Goal: Task Accomplishment & Management: Use online tool/utility

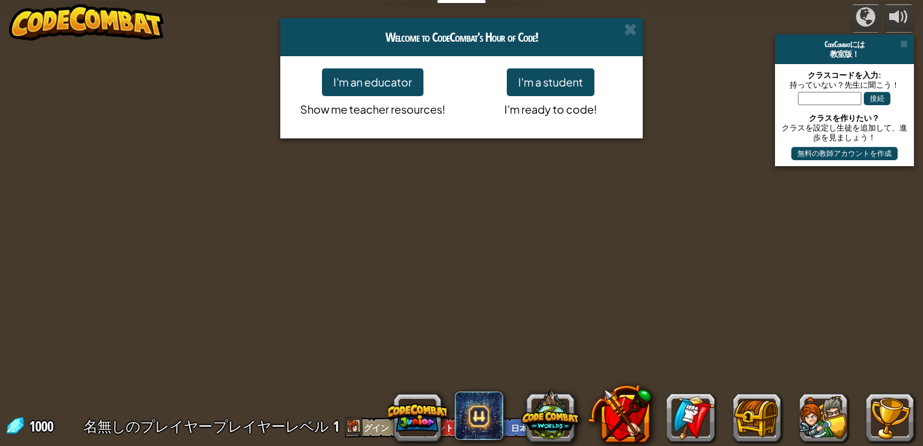
select select "ja"
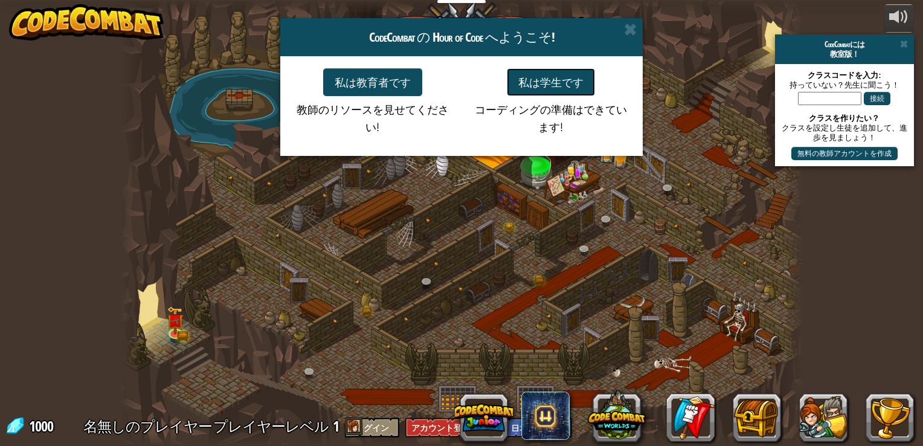
click at [587, 83] on button "私は学生です" at bounding box center [551, 82] width 88 height 28
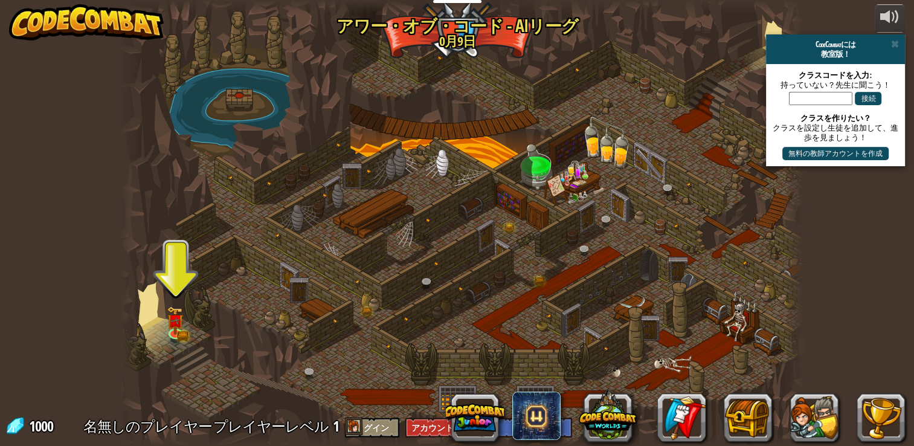
click at [164, 313] on div at bounding box center [461, 223] width 682 height 446
click at [167, 318] on img at bounding box center [175, 313] width 17 height 37
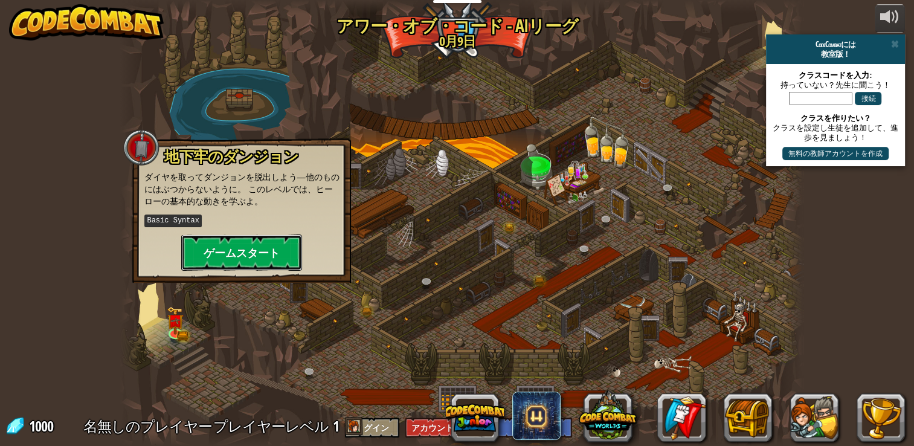
click at [222, 251] on button "ゲームスタート" at bounding box center [241, 252] width 121 height 36
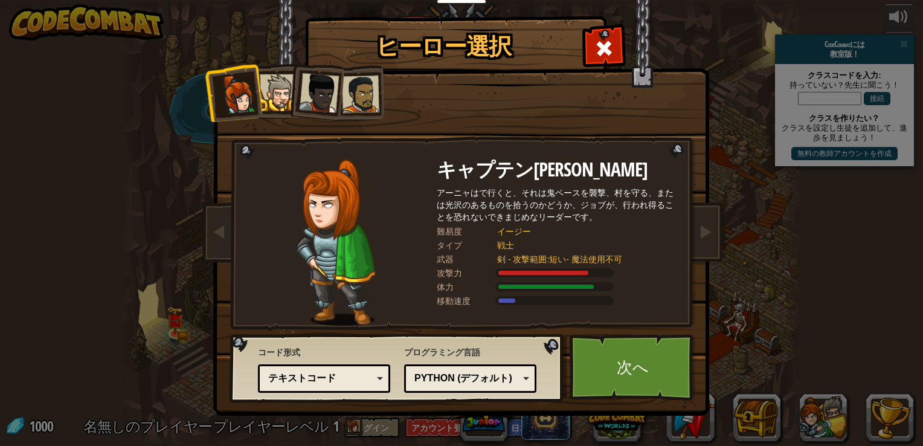
click at [489, 375] on div "Python (デフォルト)" at bounding box center [466, 379] width 105 height 14
click at [381, 382] on div "テキストコード" at bounding box center [324, 378] width 117 height 19
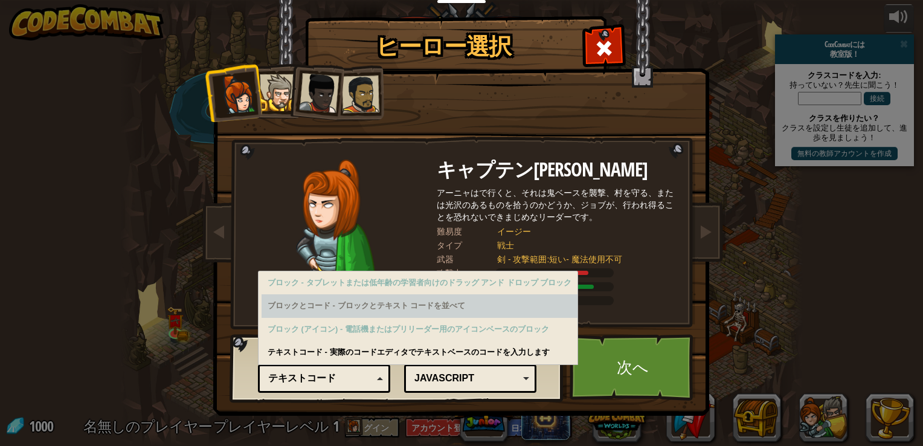
click at [387, 312] on div "ブロックとコード - ブロックとテキスト コードを並べて" at bounding box center [420, 306] width 316 height 24
click at [379, 306] on div "ブロックとコード - ブロックとテキスト コードを並べて" at bounding box center [420, 306] width 316 height 24
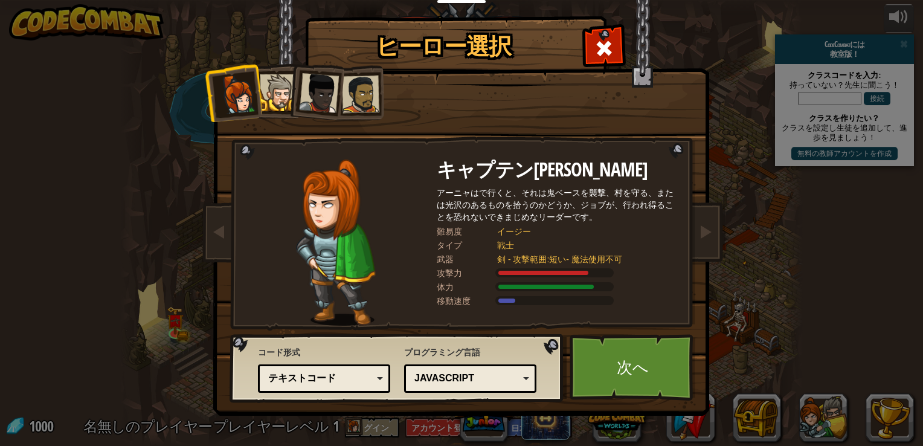
click at [382, 355] on div "コード形式 テキストコード ブロックとコード ブロック ブロック(アイコン) テキストコード ブロック - タブレットまたは低年齢の学習者向けのドラッグ アン…" at bounding box center [324, 369] width 132 height 53
click at [645, 223] on div "アーニャはで行くと、それは鬼ベースを襲撃、村を守る、または光沢のあるものを拾うのかどうか、ジョブが、行われ得ることを恐れないできまじめなリーダーです。" at bounding box center [558, 205] width 242 height 36
click at [643, 361] on link "次へ" at bounding box center [633, 367] width 126 height 66
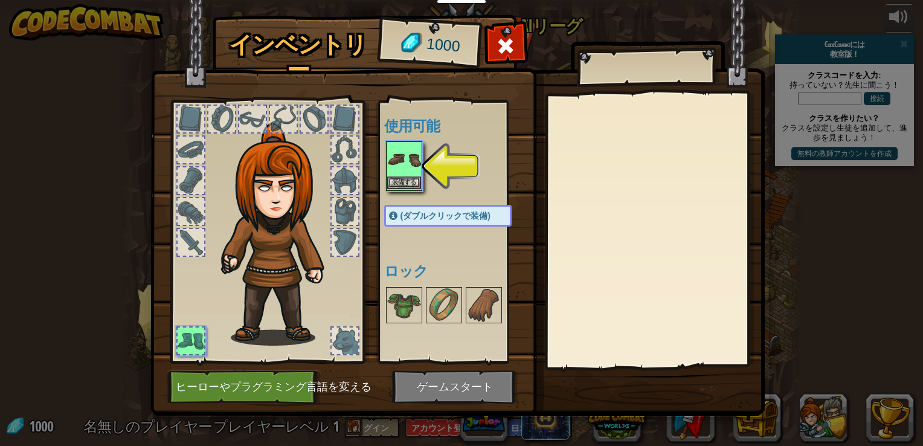
click at [399, 170] on img at bounding box center [404, 160] width 34 height 34
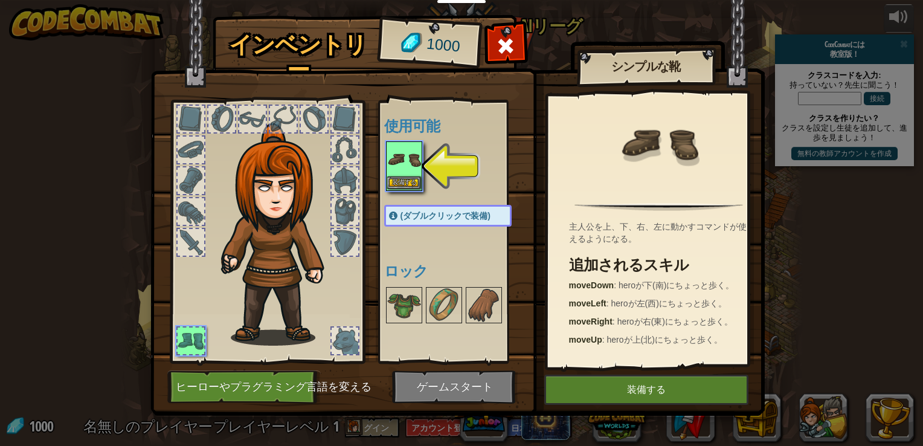
click at [399, 170] on img at bounding box center [404, 160] width 34 height 34
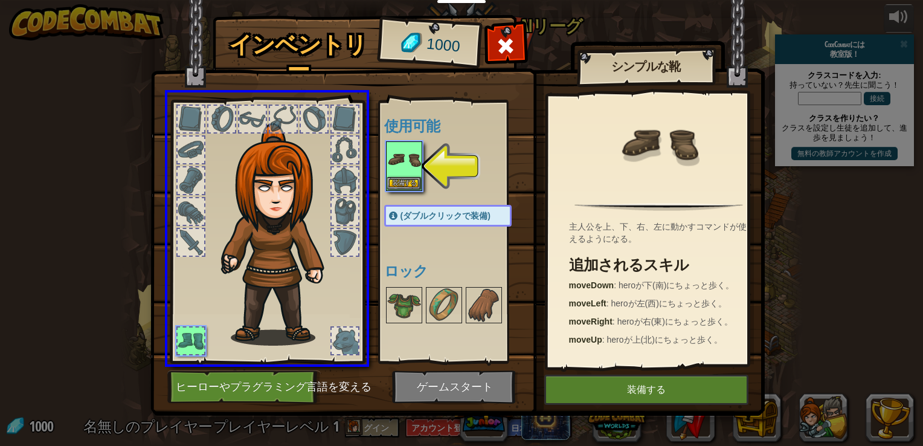
drag, startPoint x: 396, startPoint y: 170, endPoint x: 273, endPoint y: 317, distance: 191.7
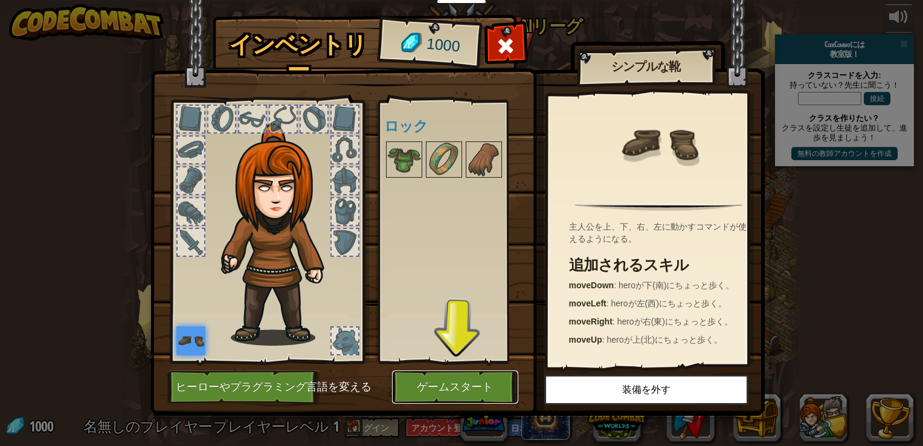
click at [447, 382] on button "ゲームスタート" at bounding box center [455, 386] width 126 height 33
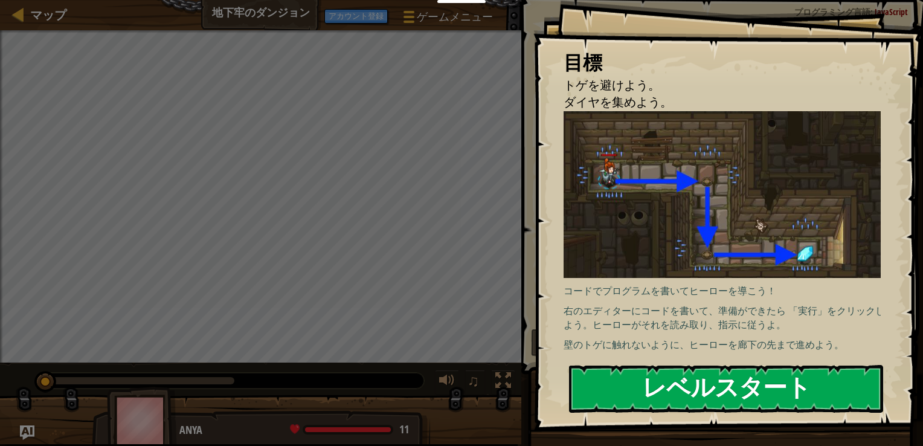
click at [615, 393] on button "レベルスタート" at bounding box center [726, 389] width 314 height 48
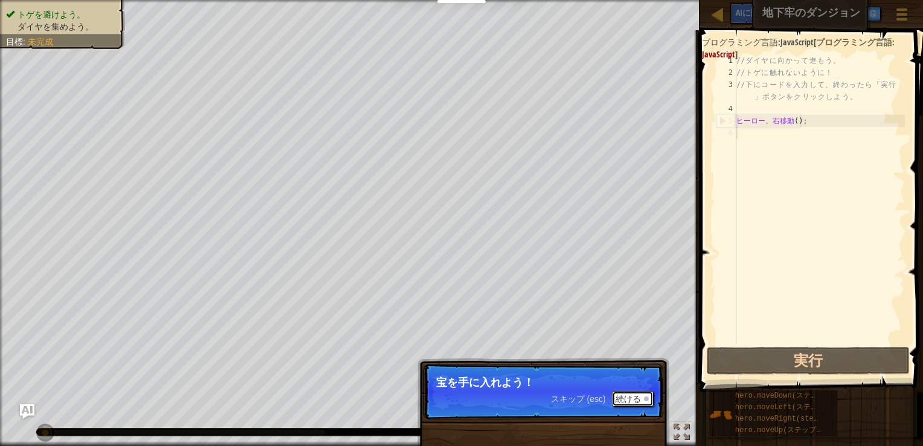
click at [625, 401] on font "続ける" at bounding box center [628, 399] width 25 height 10
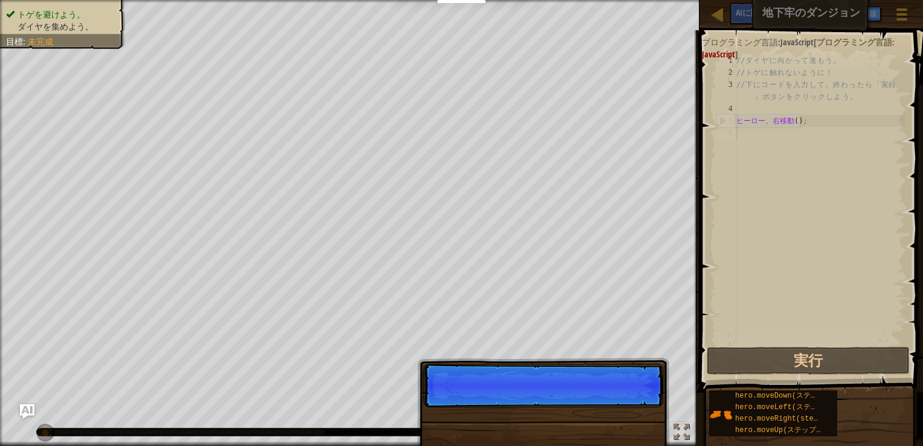
scroll to position [5, 0]
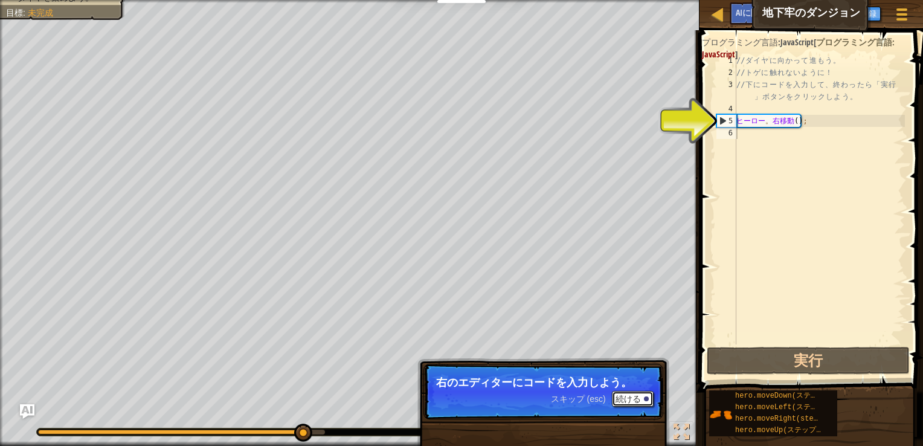
click at [640, 392] on button "続ける" at bounding box center [633, 399] width 42 height 16
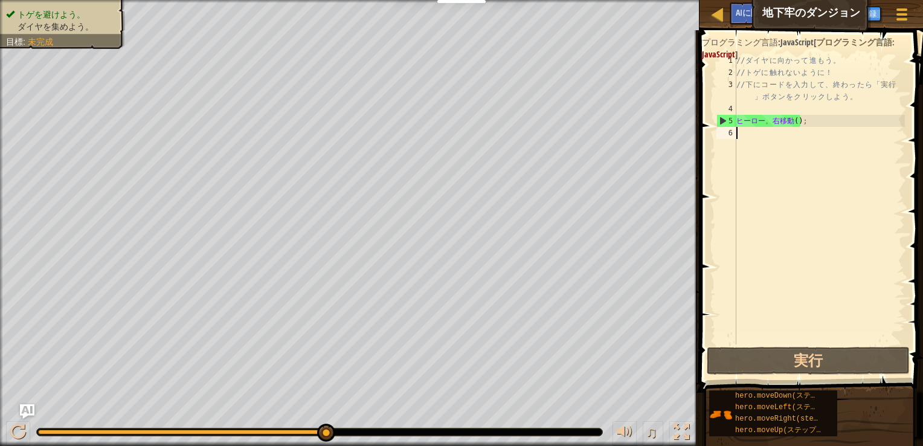
click at [766, 141] on div "// ダ イ ヤ に 向 か っ て 進 も う 。 // ト ゲ に 触 れ な い よ う に ！ // 下 に コ ー ド を 入 力 し て 、 終 …" at bounding box center [819, 211] width 171 height 314
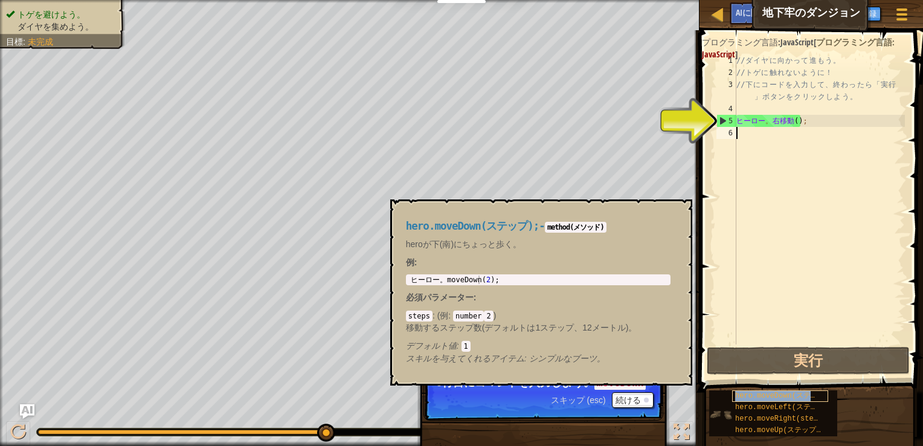
click at [748, 397] on span "hero.moveDown(ステップ);" at bounding box center [784, 396] width 98 height 8
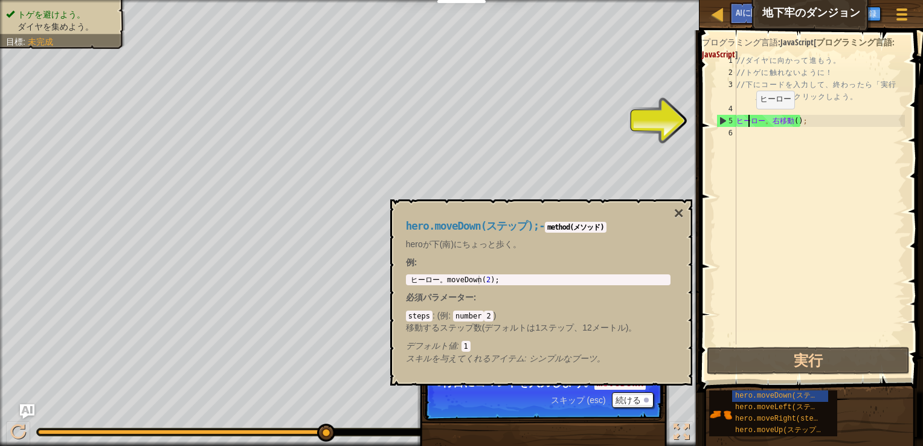
click at [747, 120] on div "// ダ イ ヤ に 向 か っ て 進 も う 。 // ト ゲ に 触 れ な い よ う に ！ // 下 に コ ー ド を 入 力 し て 、 終 …" at bounding box center [819, 211] width 171 height 314
type textarea "hero.moveRight();"
click at [747, 131] on div "// ダ イ ヤ に 向 か っ て 進 も う 。 // ト ゲ に 触 れ な い よ う に ！ // 下 に コ ー ド を 入 力 し て 、 終 …" at bounding box center [819, 211] width 171 height 314
click at [754, 134] on div "// ダ イ ヤ に 向 か っ て 進 も う 。 // ト ゲ に 触 れ な い よ う に ！ // 下 に コ ー ド を 入 力 し て 、 終 …" at bounding box center [819, 211] width 171 height 314
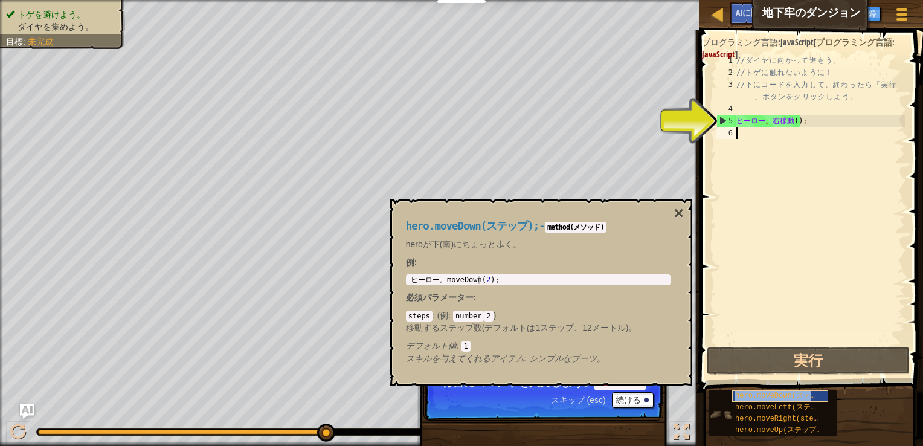
click at [747, 395] on span "hero.moveDown(ステップ);" at bounding box center [784, 396] width 98 height 8
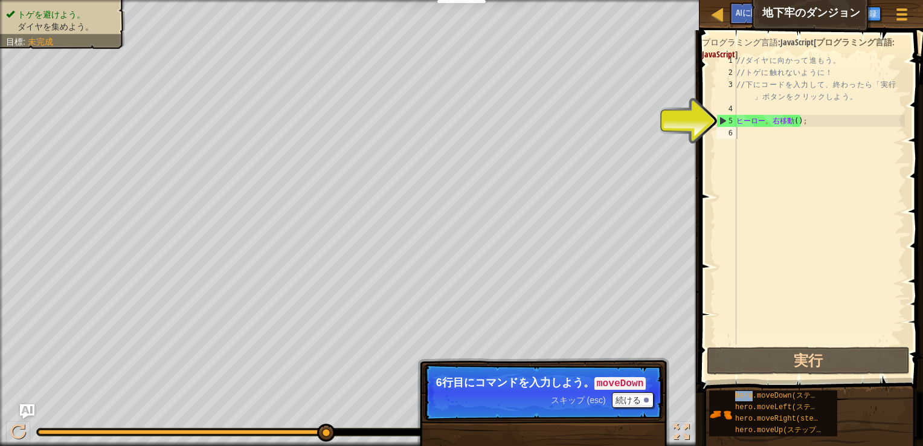
drag, startPoint x: 747, startPoint y: 395, endPoint x: 779, endPoint y: 137, distance: 259.4
click at [779, 137] on div "ヒント 1 2 3 4 5 6 // ダ イ ヤ に 向 か っ て 進 も う 。 // ト ゲ に 触 れ な い よ う に ！ // 下 に コ ー …" at bounding box center [809, 235] width 227 height 410
click at [779, 137] on div "// ダ イ ヤ に 向 か っ て 進 も う 。 // ト ゲ に 触 れ な い よ う に ！ // 下 に コ ー ド を 入 力 し て 、 終 …" at bounding box center [819, 211] width 171 height 314
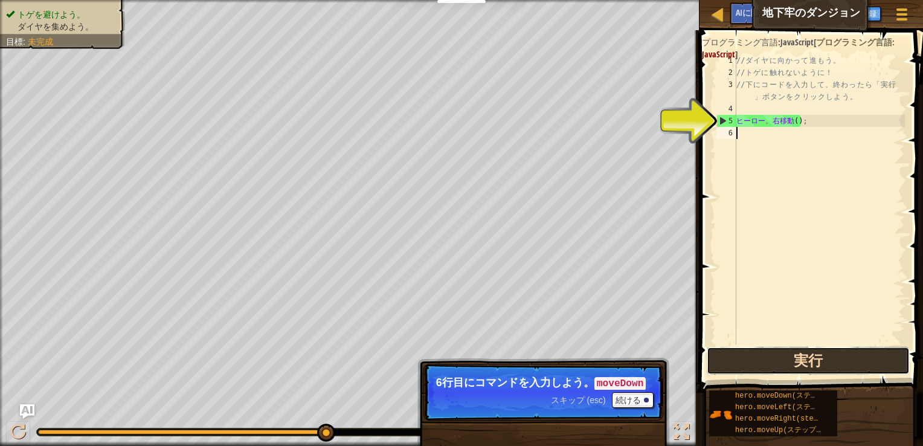
click at [793, 367] on button "実行" at bounding box center [808, 361] width 203 height 28
click at [769, 135] on div "// ダ イ ヤ に 向 か っ て 進 も う 。 // ト ゲ に 触 れ な い よ う に ！ // 下 に コ ー ド を 入 力 し て 、 終 …" at bounding box center [819, 211] width 171 height 314
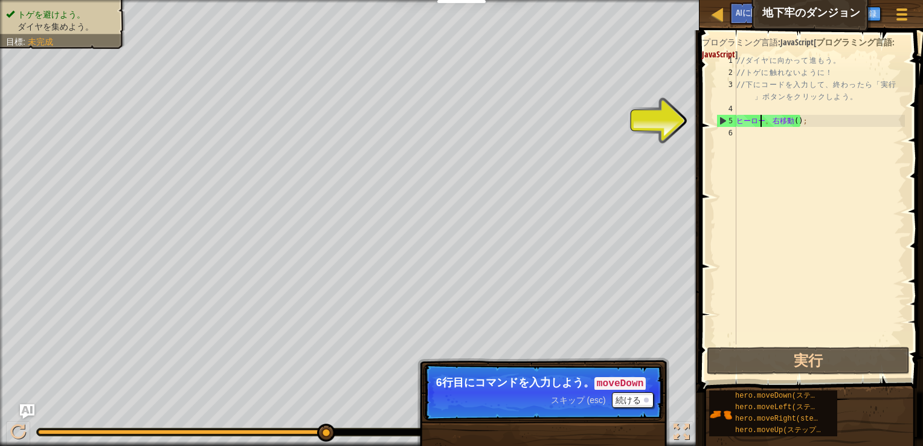
click at [760, 123] on div "// ダ イ ヤ に 向 か っ て 進 も う 。 // ト ゲ に 触 れ な い よ う に ！ // 下 に コ ー ド を 入 力 し て 、 終 …" at bounding box center [819, 211] width 171 height 314
type textarea "hero.moveRight();"
click at [759, 123] on div "// ダ イ ヤ に 向 か っ て 進 も う 。 // ト ゲ に 触 れ な い よ う に ！ // 下 に コ ー ド を 入 力 し て 、 終 …" at bounding box center [819, 211] width 171 height 314
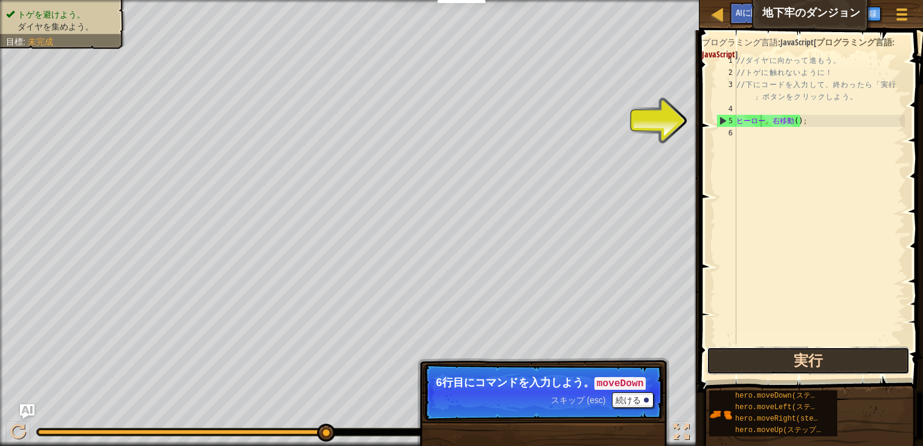
click at [790, 371] on button "実行" at bounding box center [808, 361] width 203 height 28
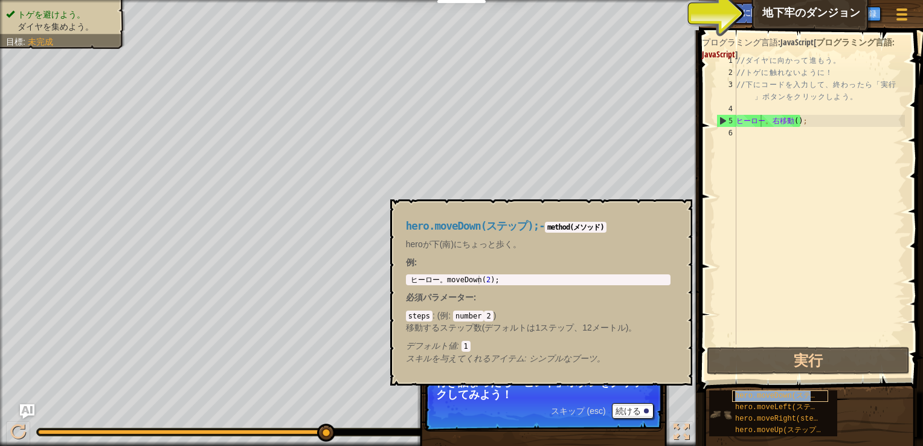
click at [775, 395] on span "hero.moveDown(ステップ);" at bounding box center [784, 396] width 98 height 8
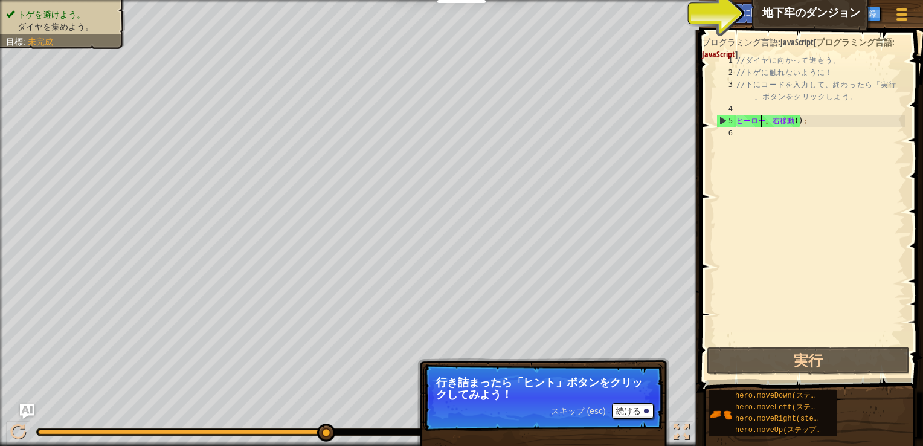
click at [776, 128] on div "// ダ イ ヤ に 向 か っ て 進 も う 。 // ト ゲ に 触 れ な い よ う に ！ // 下 に コ ー ド を 入 力 し て 、 終 …" at bounding box center [819, 211] width 171 height 314
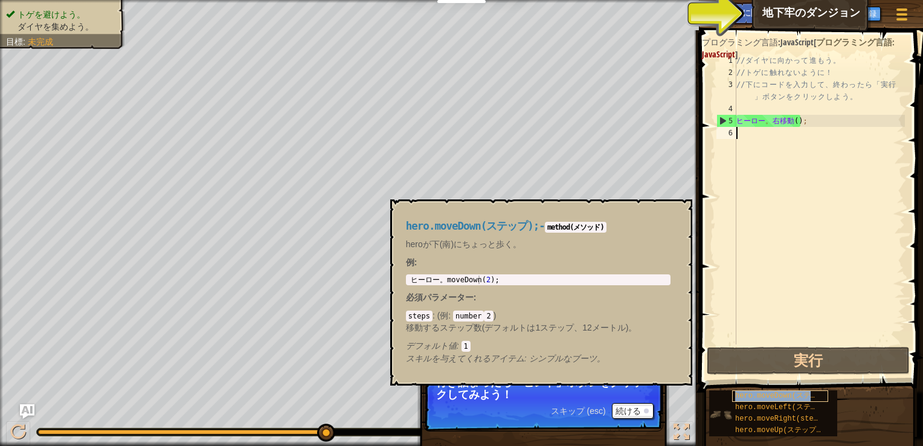
click at [778, 393] on span "hero.moveDown(ステップ);" at bounding box center [784, 396] width 98 height 8
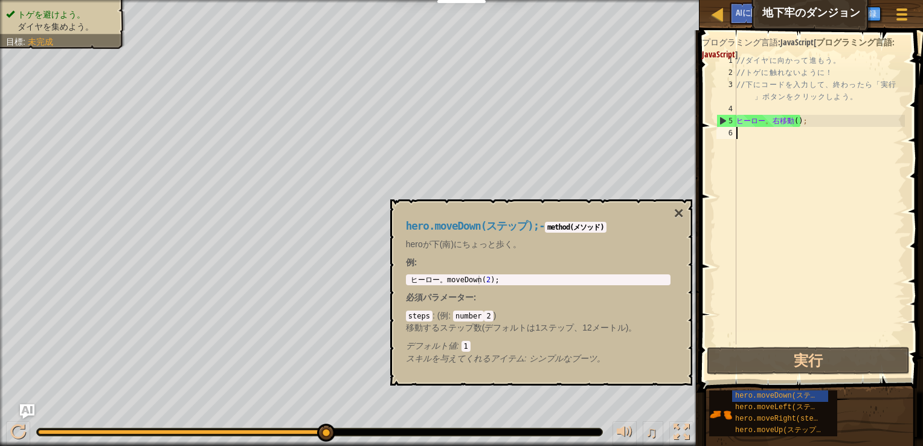
click at [469, 314] on code "number" at bounding box center [468, 316] width 31 height 11
drag, startPoint x: 469, startPoint y: 315, endPoint x: 481, endPoint y: 319, distance: 12.0
click at [471, 317] on code "number" at bounding box center [468, 316] width 31 height 11
click at [484, 319] on code "2" at bounding box center [488, 316] width 9 height 11
click at [464, 348] on code "1" at bounding box center [466, 346] width 9 height 11
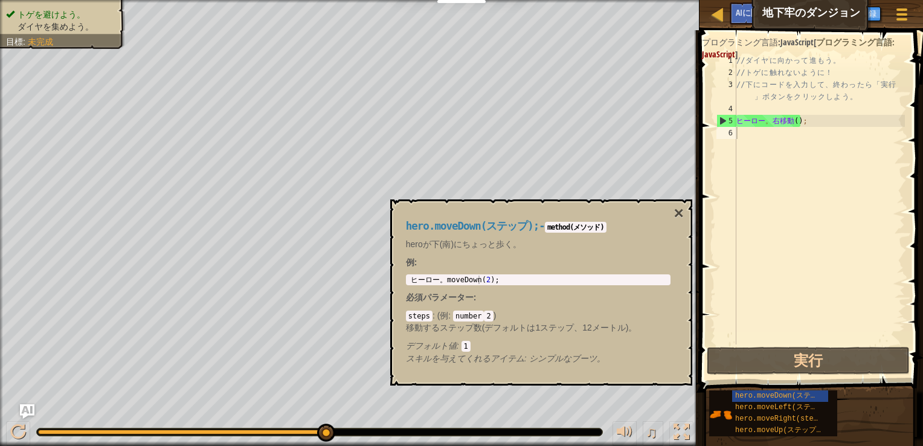
click at [482, 225] on span "hero.moveDown(ステップ);" at bounding box center [473, 226] width 134 height 12
click at [677, 211] on button "×" at bounding box center [679, 213] width 10 height 17
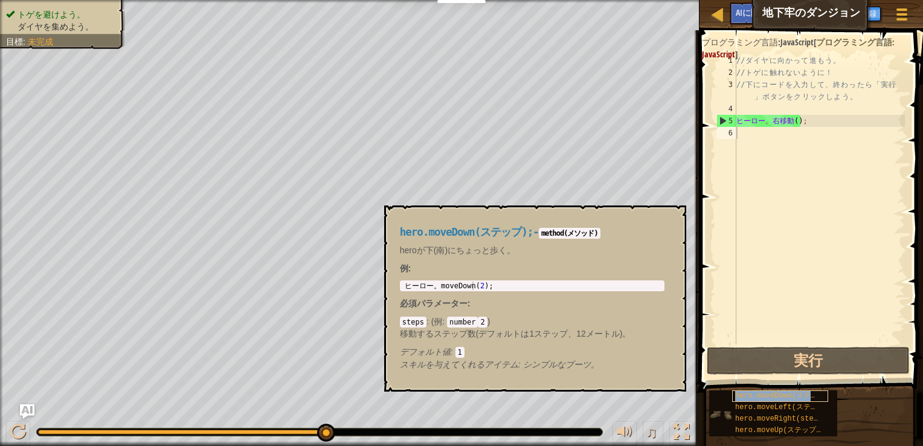
click at [773, 393] on span "hero.moveDown(ステップ);" at bounding box center [784, 396] width 98 height 8
click at [778, 120] on div "// ダ イ ヤ に 向 か っ て 進 も う 。 // ト ゲ に 触 れ な い よ う に ！ // 下 に コ ー ド を 入 力 し て 、 終 …" at bounding box center [819, 211] width 171 height 314
type textarea "hero.moveRight();"
click at [787, 119] on div "// ダ イ ヤ に 向 か っ て 進 も う 。 // ト ゲ に 触 れ な い よ う に ！ // 下 に コ ー ド を 入 力 し て 、 終 …" at bounding box center [819, 211] width 171 height 314
click at [784, 134] on div "// ダ イ ヤ に 向 か っ て 進 も う 。 // ト ゲ に 触 れ な い よ う に ！ // 下 に コ ー ド を 入 力 し て 、 終 …" at bounding box center [819, 211] width 171 height 314
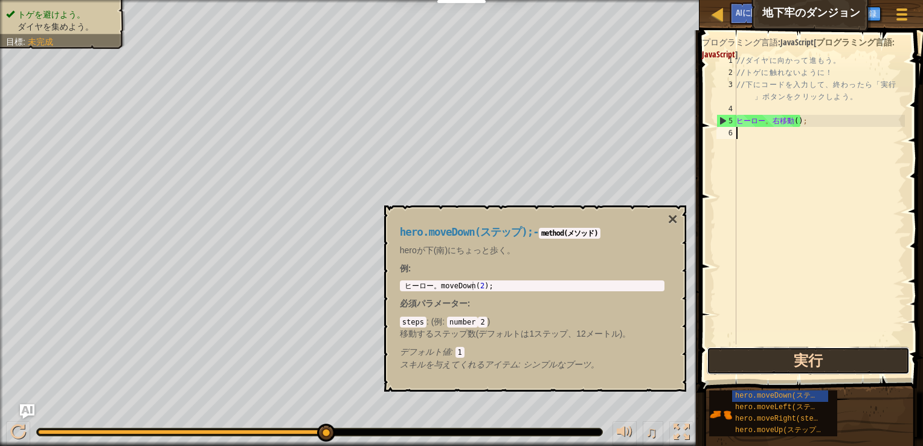
click at [785, 367] on button "実行" at bounding box center [808, 361] width 203 height 28
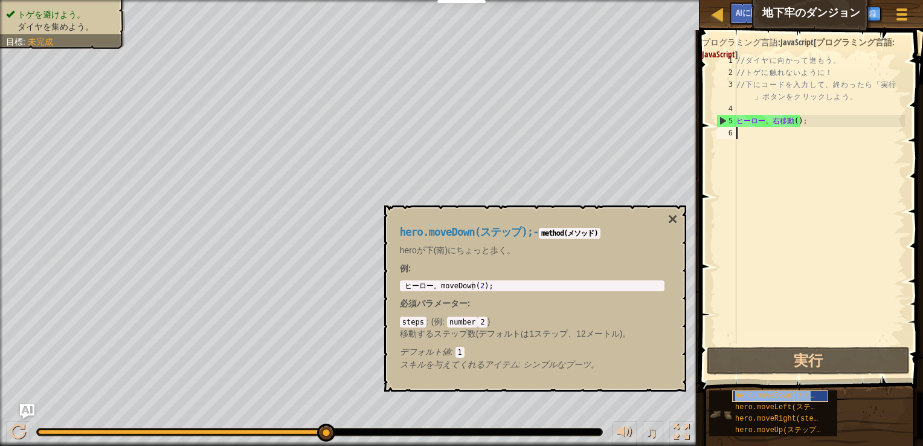
click at [787, 395] on span "hero.moveDown(ステップ);" at bounding box center [784, 396] width 98 height 8
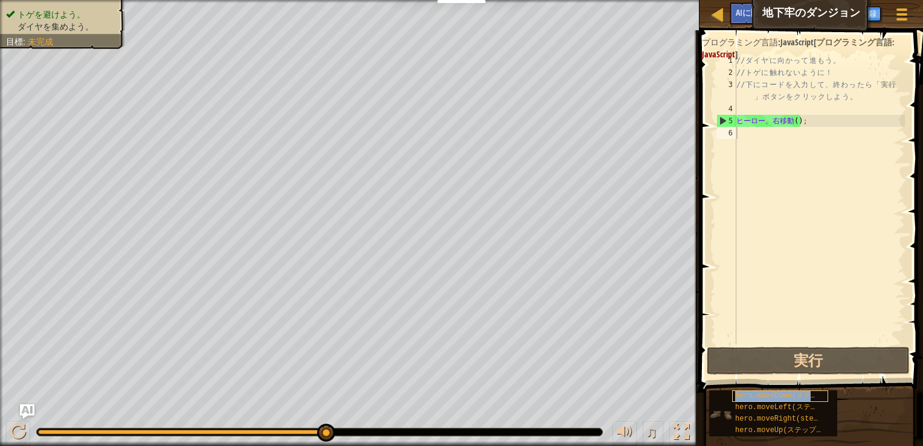
click at [776, 395] on span "hero.moveDown(ステップ);" at bounding box center [784, 396] width 98 height 8
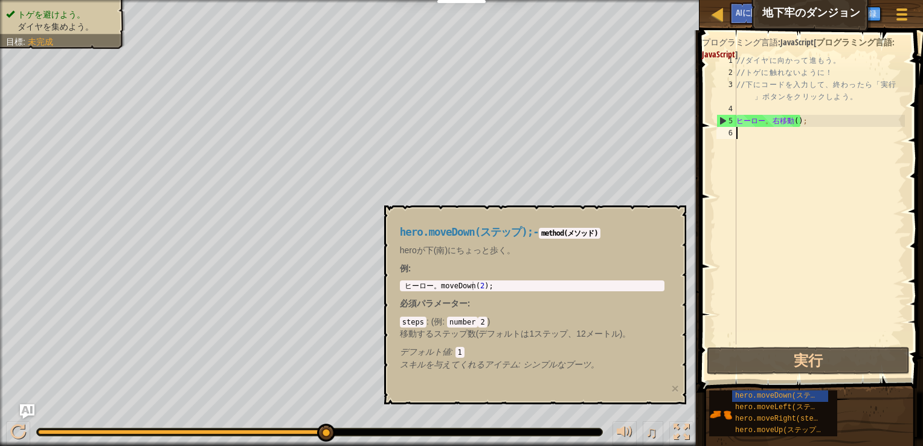
type textarea "h"
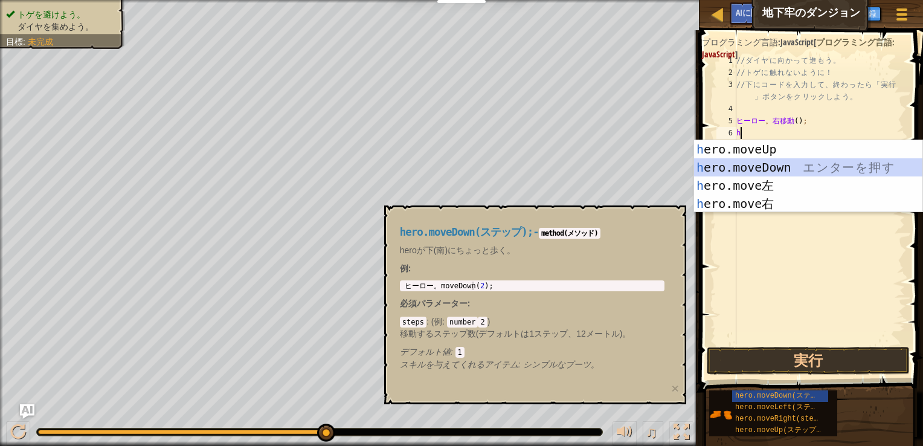
click at [769, 172] on div "h ero.moveUp エ ン タ ー を 押 す h ero.moveDown エ ン タ ー を 押 す h ero.move左 エ ン タ ー を 押…" at bounding box center [808, 194] width 228 height 109
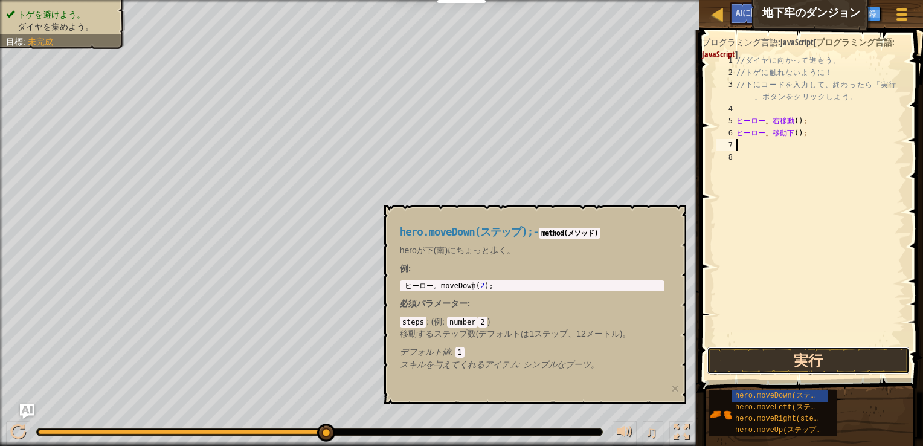
click at [821, 368] on button "実行" at bounding box center [808, 361] width 203 height 28
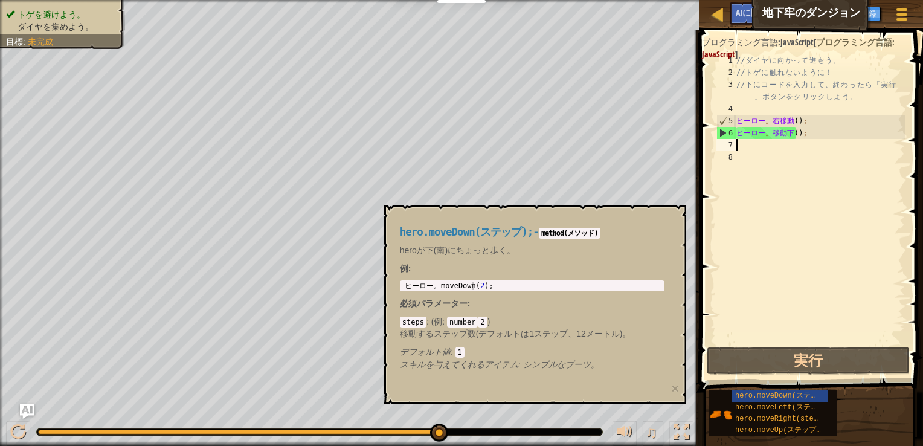
type textarea "h"
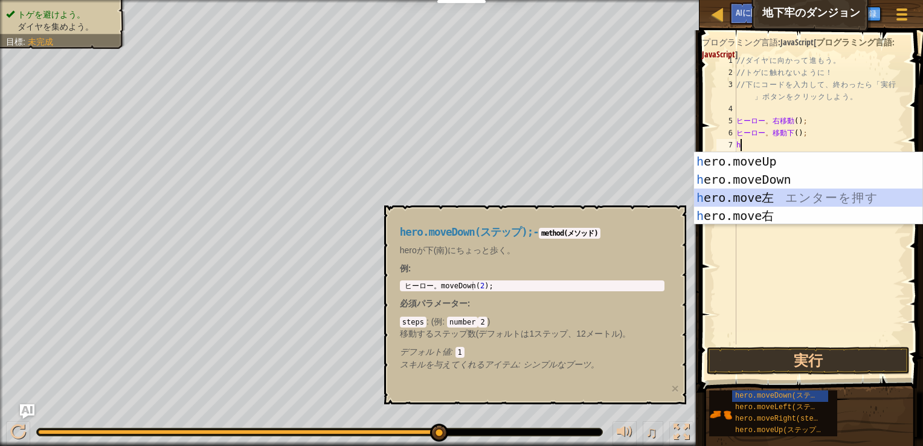
click at [800, 199] on div "h ero.moveUp エ ン タ ー を 押 す h ero.moveDown エ ン タ ー を 押 す h ero.move左 エ ン タ ー を 押…" at bounding box center [808, 206] width 228 height 109
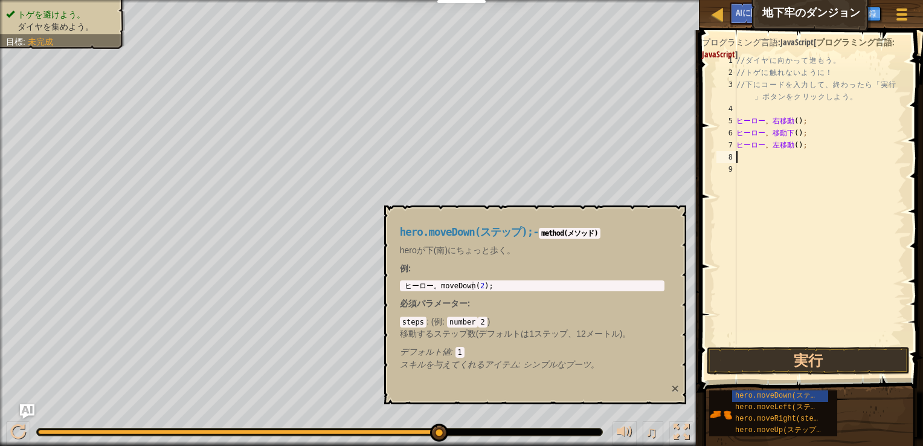
click at [676, 387] on button "×" at bounding box center [674, 388] width 7 height 13
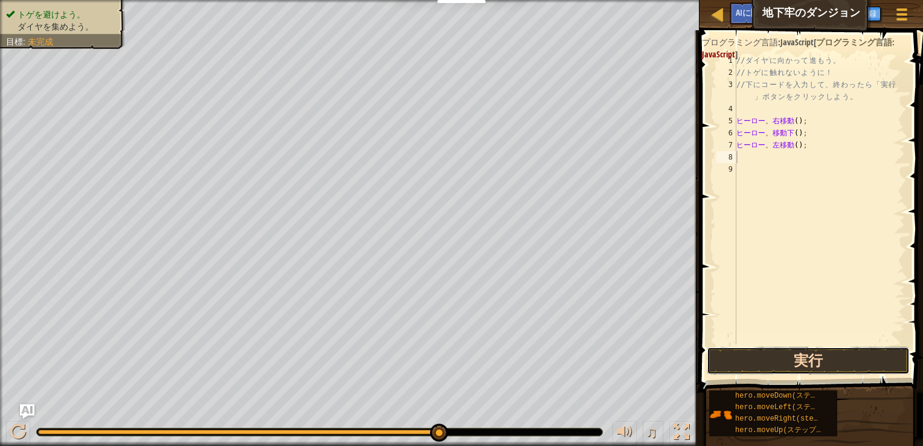
click at [768, 354] on button "実行" at bounding box center [808, 361] width 203 height 28
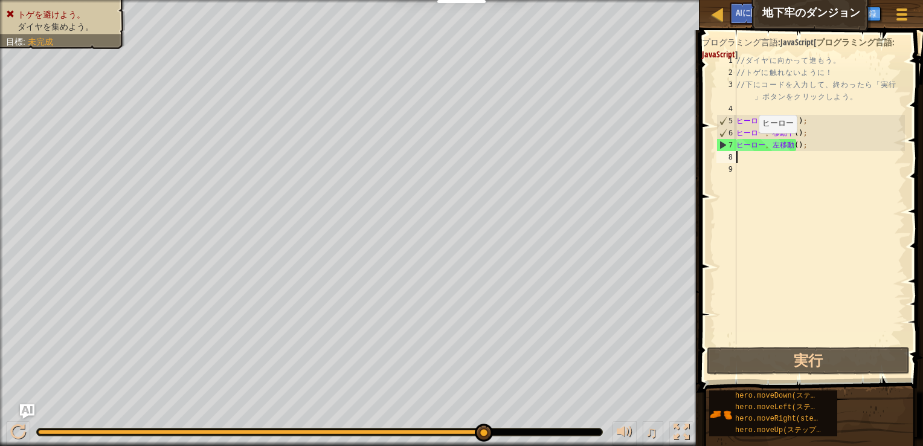
click at [748, 145] on div "// ダ イ ヤ に 向 か っ て 進 も う 。 // ト ゲ に 触 れ な い よ う に ！ // 下 に コ ー ド を 入 力 し て 、 終 …" at bounding box center [819, 211] width 171 height 314
type textarea "hero.moveLeft();"
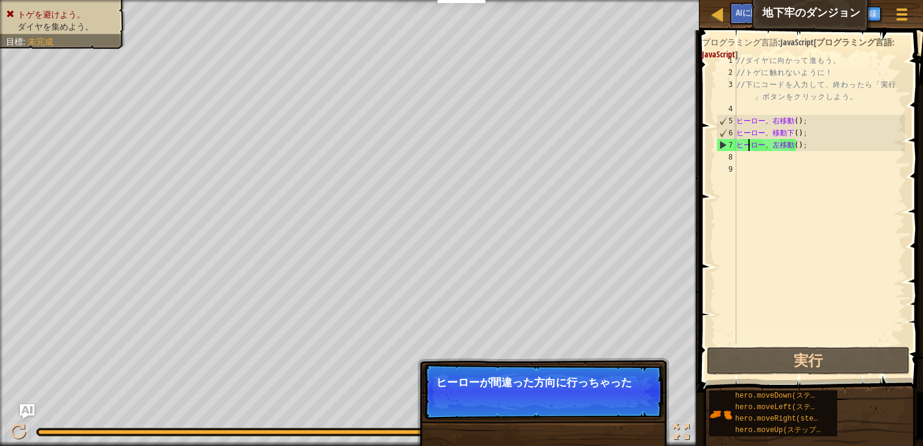
click at [775, 146] on div "// ダ イ ヤ に 向 か っ て 進 も う 。 // ト ゲ に 触 れ な い よ う に ！ // 下 に コ ー ド を 入 力 し て 、 終 …" at bounding box center [819, 211] width 171 height 314
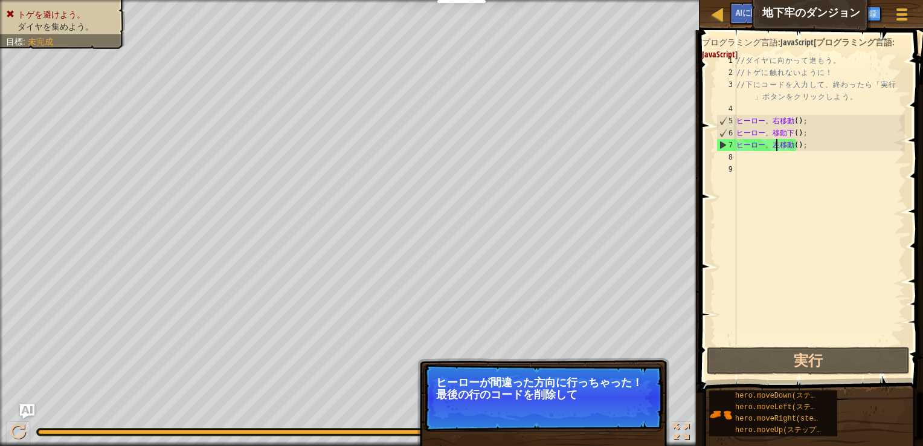
click at [781, 146] on div "// ダ イ ヤ に 向 か っ て 進 も う 。 // ト ゲ に 触 れ な い よ う に ！ // 下 に コ ー ド を 入 力 し て 、 終 …" at bounding box center [819, 211] width 171 height 314
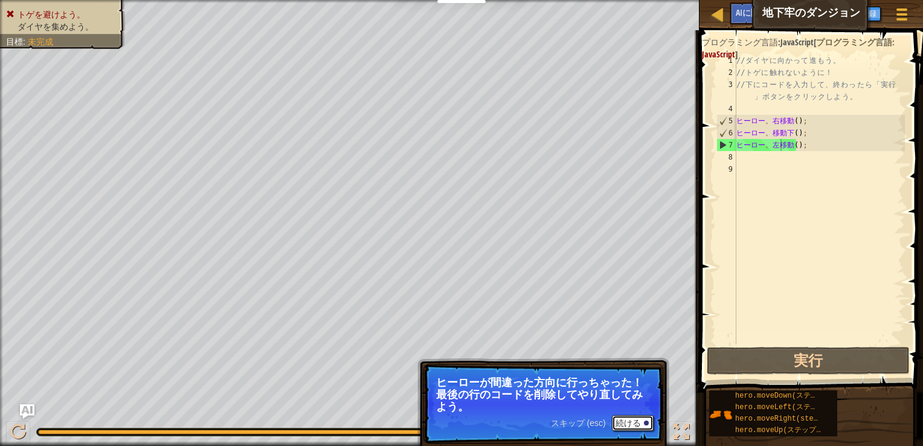
click at [643, 422] on button "続ける" at bounding box center [633, 423] width 42 height 16
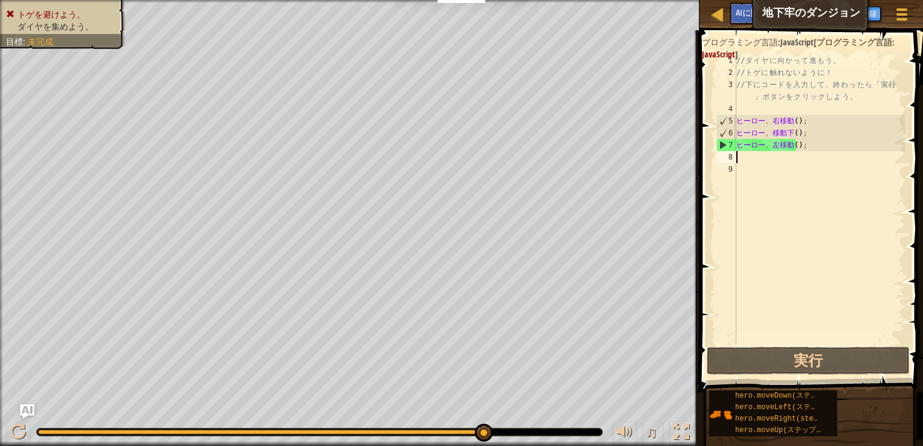
click at [805, 152] on div "// ダ イ ヤ に 向 か っ て 進 も う 。 // ト ゲ に 触 れ な い よ う に ！ // 下 に コ ー ド を 入 力 し て 、 終 …" at bounding box center [819, 211] width 171 height 314
drag, startPoint x: 716, startPoint y: 149, endPoint x: 725, endPoint y: 143, distance: 10.9
click at [725, 143] on div "7" at bounding box center [726, 145] width 19 height 12
drag, startPoint x: 754, startPoint y: 144, endPoint x: 717, endPoint y: 172, distance: 46.6
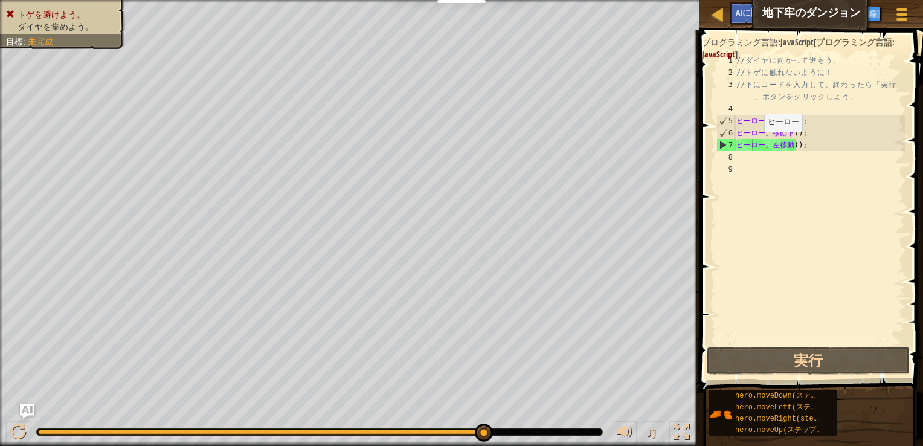
click at [716, 175] on div "hero.moveLeft(); 1 2 3 4 5 6 7 8 9 // ダ イ ヤ に 向 か っ て 進 も う 。 // ト ゲ に 触 れ な い …" at bounding box center [809, 235] width 227 height 398
drag, startPoint x: 740, startPoint y: 146, endPoint x: 799, endPoint y: 144, distance: 59.2
click at [799, 144] on div "// ダ イ ヤ に 向 か っ て 進 も う 。 // ト ゲ に 触 れ な い よ う に ！ // 下 に コ ー ド を 入 力 し て 、 終 …" at bounding box center [819, 211] width 171 height 314
type textarea "h"
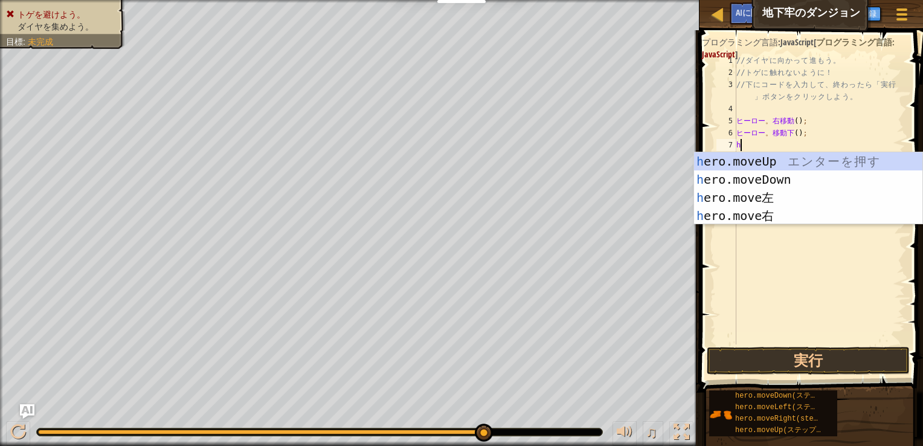
type textarea "he"
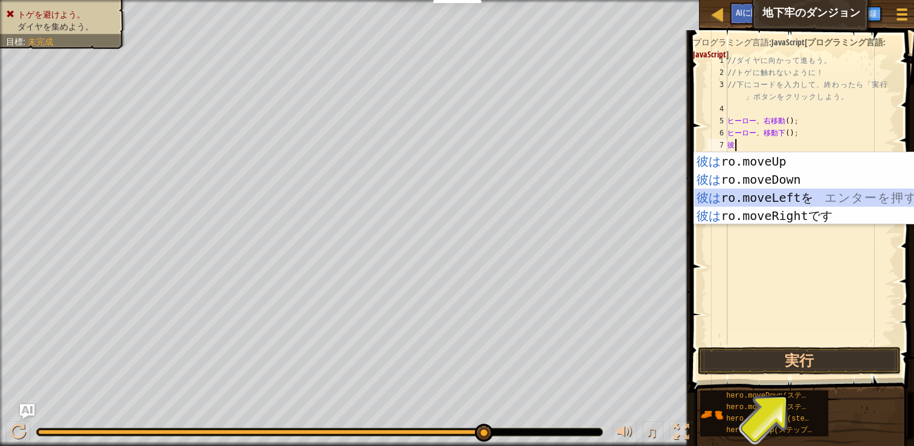
click at [790, 196] on div "彼は ro.moveUp エ ン タ ー を 押 す 彼は ro.moveDown エ ン タ ー を 押 す 彼は ro.moveLeftを エ ン タ ー…" at bounding box center [808, 206] width 228 height 109
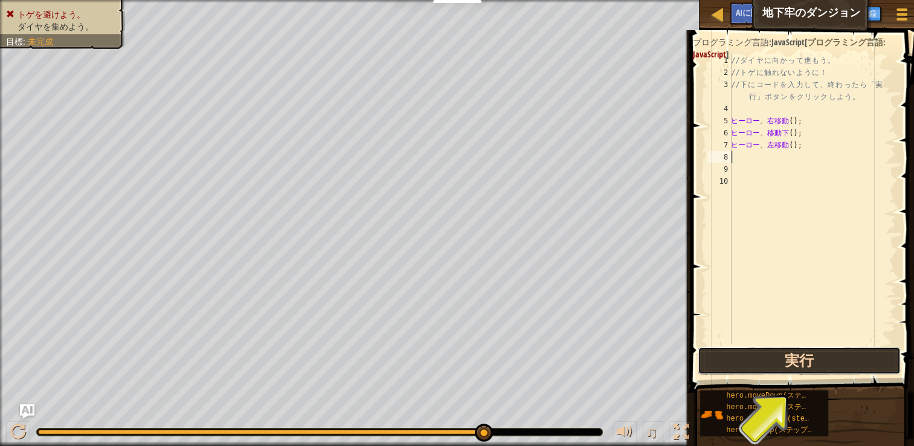
click at [798, 358] on button "実行" at bounding box center [799, 361] width 203 height 28
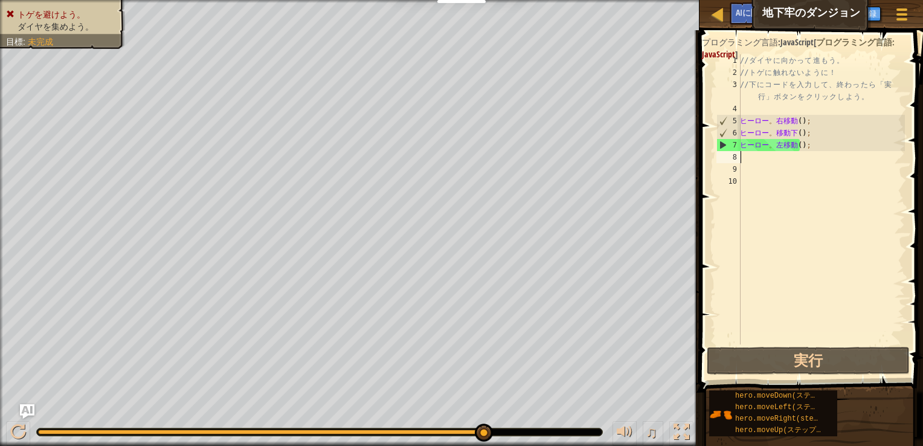
click at [788, 151] on div "// ダ イ ヤ に 向 か っ て 進 も う 。 // ト ゲ に 触 れ な い よ う に ！ // 下 に コ ー ド を 入 力 し て 、 終 …" at bounding box center [821, 211] width 167 height 314
click at [788, 146] on div "// ダ イ ヤ に 向 か っ て 進 も う 。 // ト ゲ に 触 れ な い よ う に ！ // 下 に コ ー ド を 入 力 し て 、 終 …" at bounding box center [821, 211] width 167 height 314
click at [779, 147] on div "// ダ イ ヤ に 向 か っ て 進 も う 。 // ト ゲ に 触 れ な い よ う に ！ // 下 に コ ー ド を 入 力 し て 、 終 …" at bounding box center [821, 211] width 167 height 314
click at [785, 147] on div "// ダ イ ヤ に 向 か っ て 進 も う 。 // ト ゲ に 触 れ な い よ う に ！ // 下 に コ ー ド を 入 力 し て 、 終 …" at bounding box center [821, 211] width 167 height 314
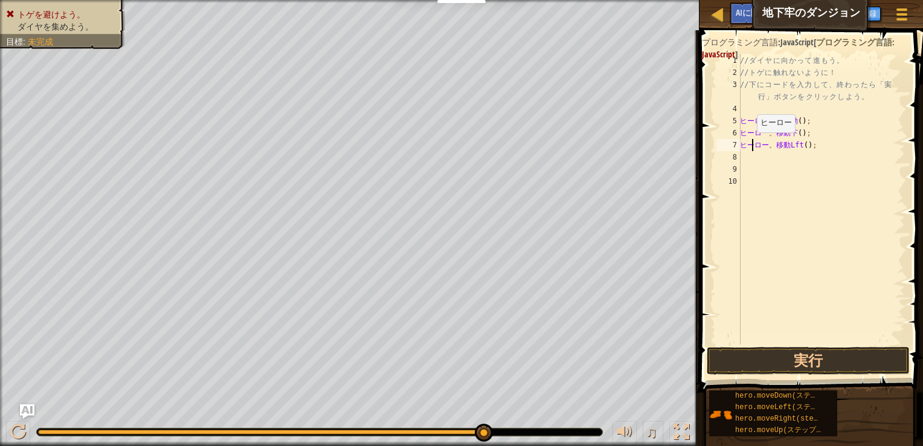
drag, startPoint x: 750, startPoint y: 144, endPoint x: 763, endPoint y: 145, distance: 12.7
click at [763, 145] on div "// ダ イ ヤ に 向 か っ て 進 も う 。 // ト ゲ に 触 れ な い よ う に ！ // 下 に コ ー ド を 入 力 し て 、 終 …" at bounding box center [821, 211] width 167 height 314
drag, startPoint x: 749, startPoint y: 145, endPoint x: 829, endPoint y: 148, distance: 80.4
click at [829, 148] on div "// ダ イ ヤ に 向 か っ て 進 も う 。 // ト ゲ に 触 れ な い よ う に ！ // 下 に コ ー ド を 入 力 し て 、 終 …" at bounding box center [821, 211] width 167 height 314
type textarea "h"
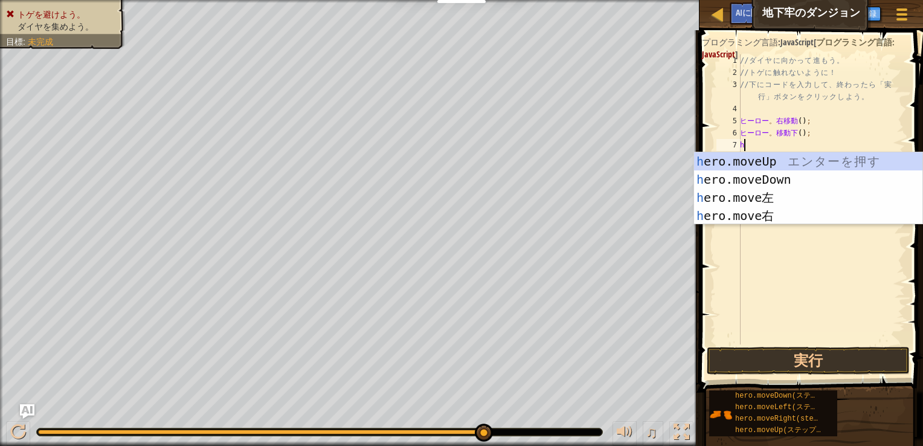
type textarea "hi"
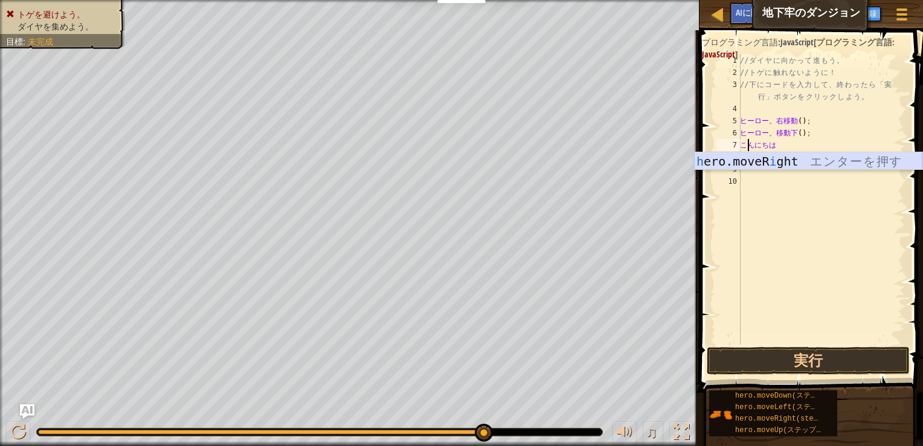
click at [814, 158] on div "h ero.moveR i ght エ ン タ ー を 押 す" at bounding box center [808, 179] width 228 height 54
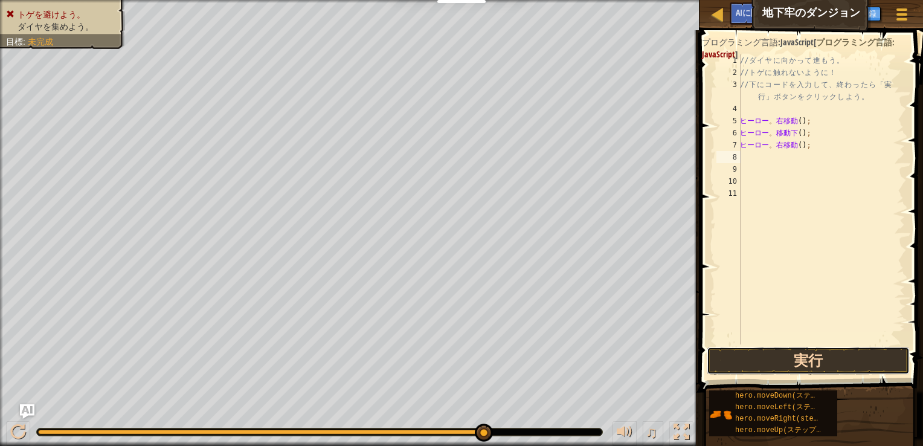
click at [775, 363] on button "実行" at bounding box center [808, 361] width 203 height 28
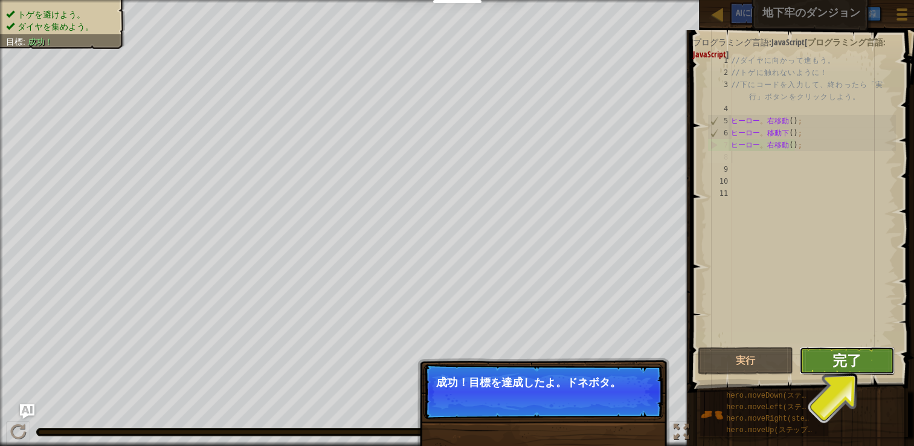
click at [842, 359] on span "完了" at bounding box center [847, 359] width 29 height 19
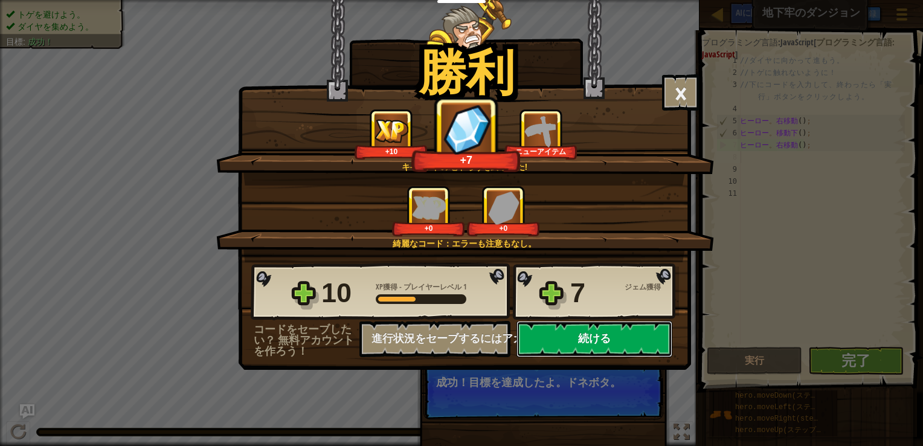
click at [590, 337] on button "続ける" at bounding box center [595, 339] width 156 height 36
select select "ja"
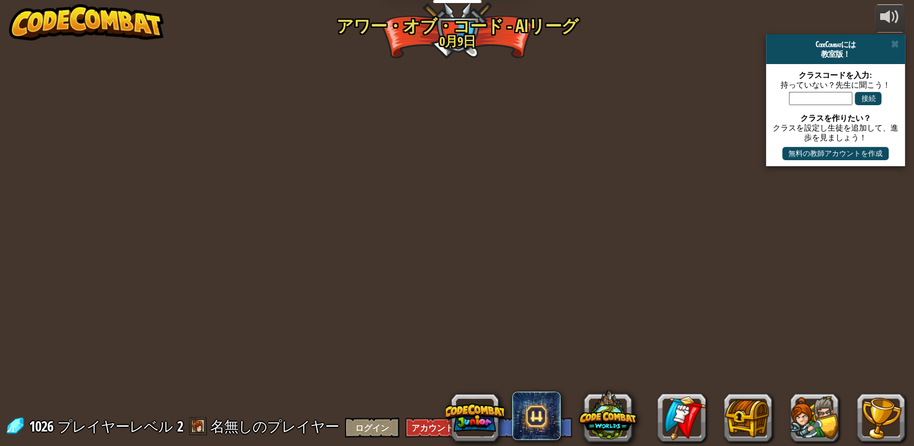
select select "ja"
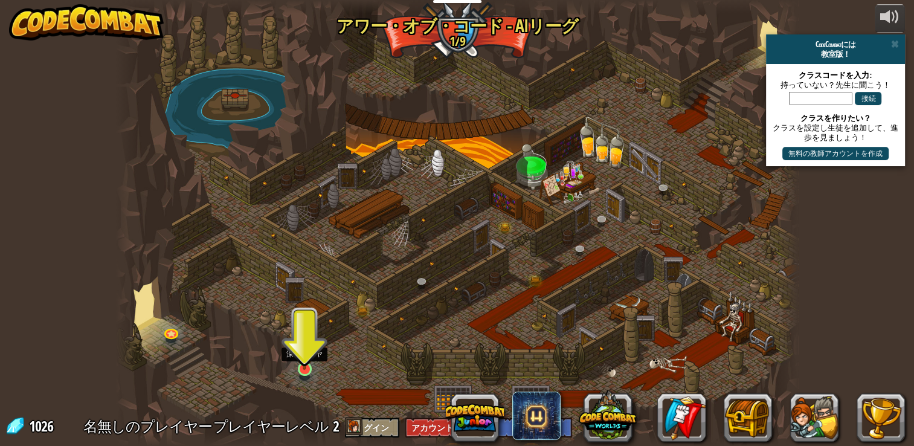
click at [309, 361] on img at bounding box center [304, 350] width 17 height 39
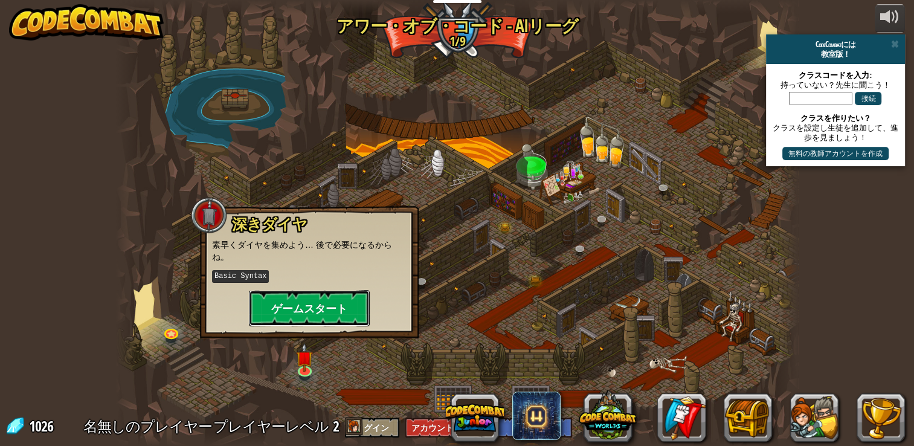
click at [319, 311] on button "ゲームスタート" at bounding box center [309, 308] width 121 height 36
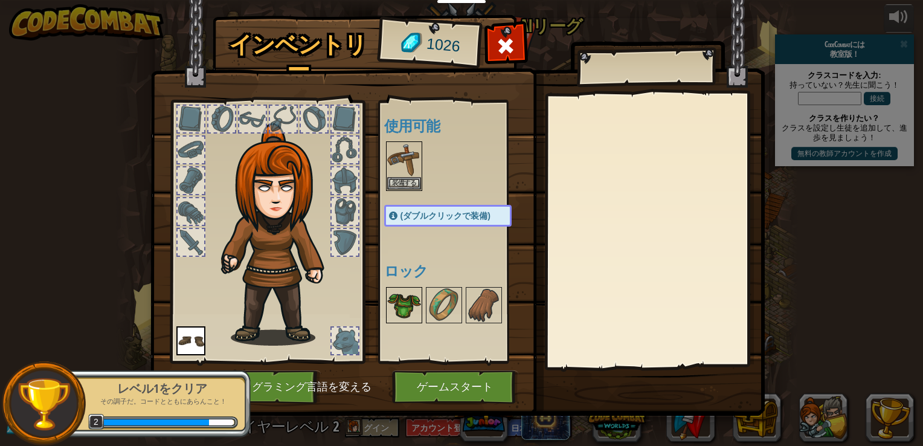
click at [411, 308] on img at bounding box center [404, 305] width 34 height 34
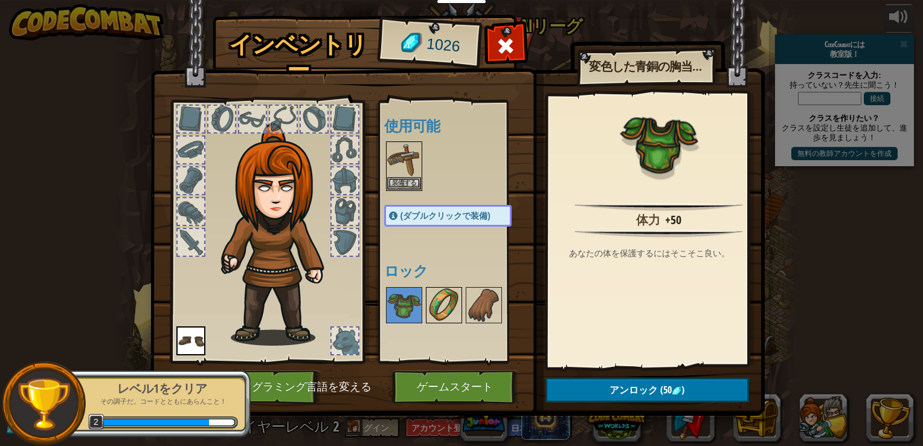
click at [433, 308] on img at bounding box center [444, 305] width 34 height 34
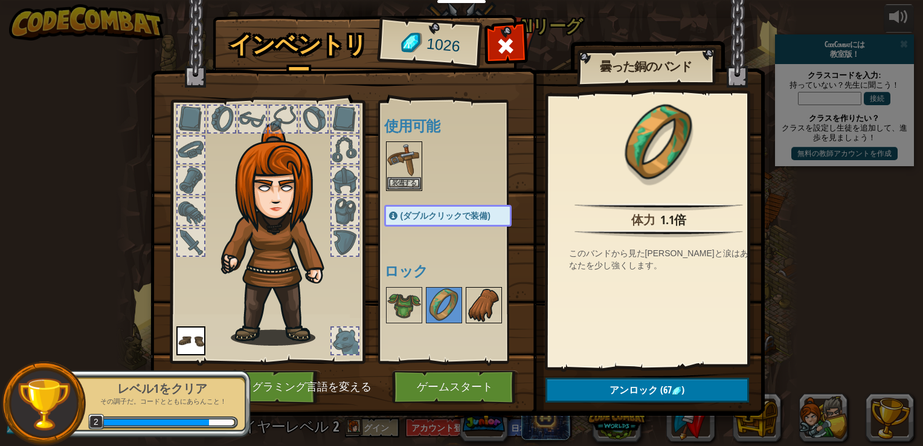
click at [467, 308] on img at bounding box center [484, 305] width 34 height 34
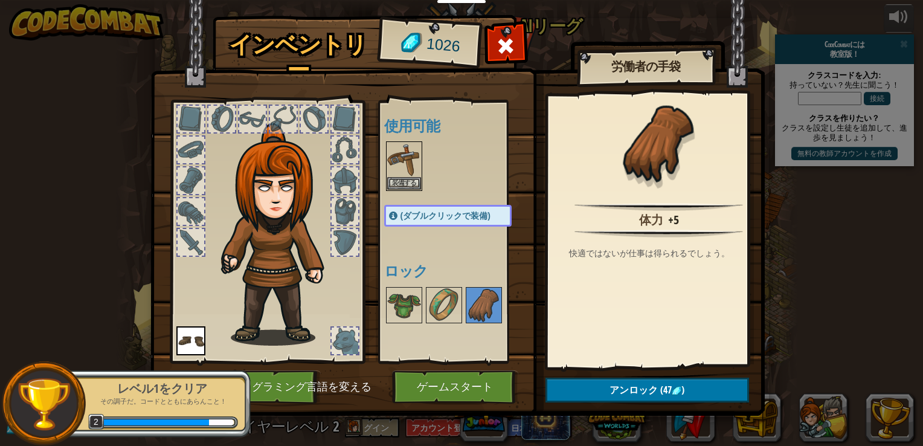
click at [450, 250] on div "使用可能 装備する 装備する (ダブルクリックで装備) ロック" at bounding box center [460, 232] width 152 height 252
click at [435, 219] on span "(ダブルクリックで装備)" at bounding box center [446, 216] width 90 height 10
click at [407, 311] on img at bounding box center [404, 305] width 34 height 34
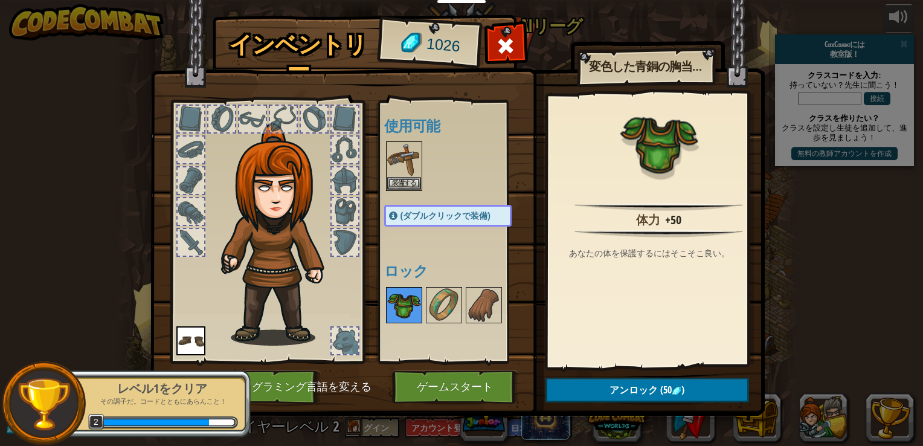
click at [407, 311] on img at bounding box center [404, 305] width 34 height 34
click at [404, 172] on img at bounding box center [404, 160] width 34 height 34
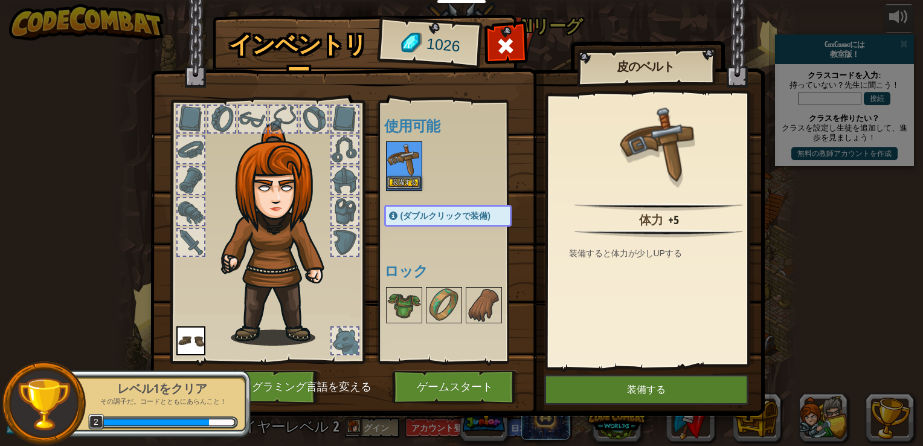
click at [404, 172] on img at bounding box center [404, 160] width 34 height 34
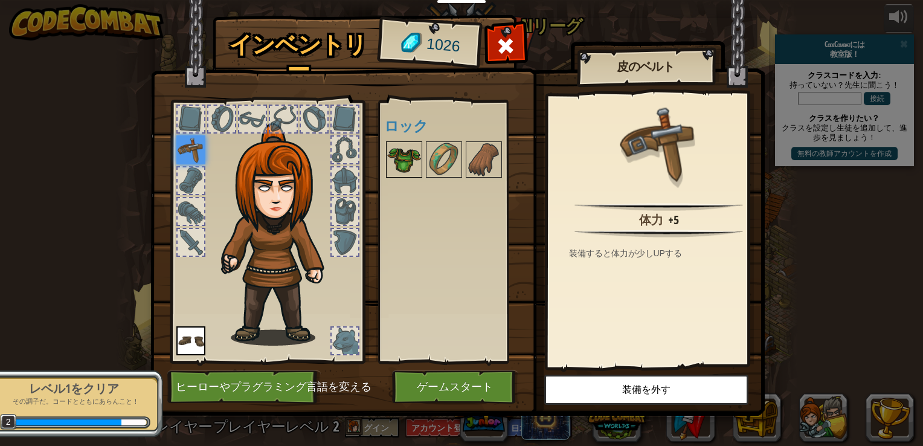
click at [406, 173] on img at bounding box center [404, 160] width 34 height 34
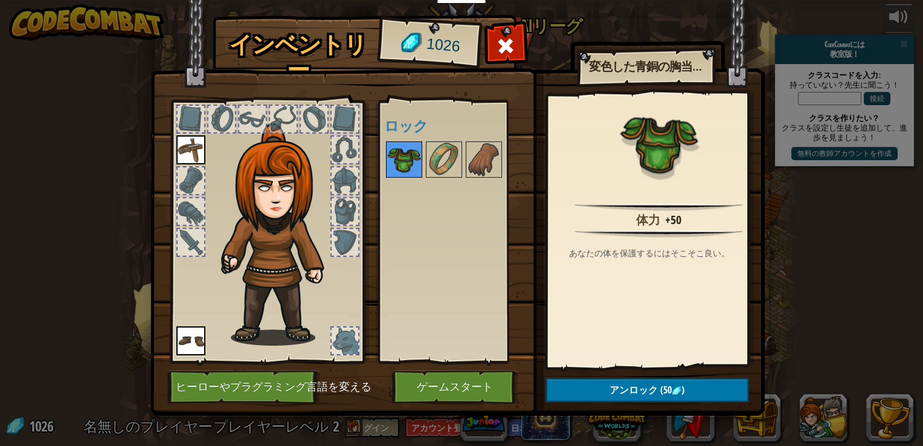
click at [406, 173] on img at bounding box center [404, 160] width 34 height 34
click at [424, 206] on div "使用可能 装備する 装備する (ダブルクリックで装備) ロック" at bounding box center [460, 232] width 152 height 252
click at [437, 388] on button "ゲームスタート" at bounding box center [455, 386] width 126 height 33
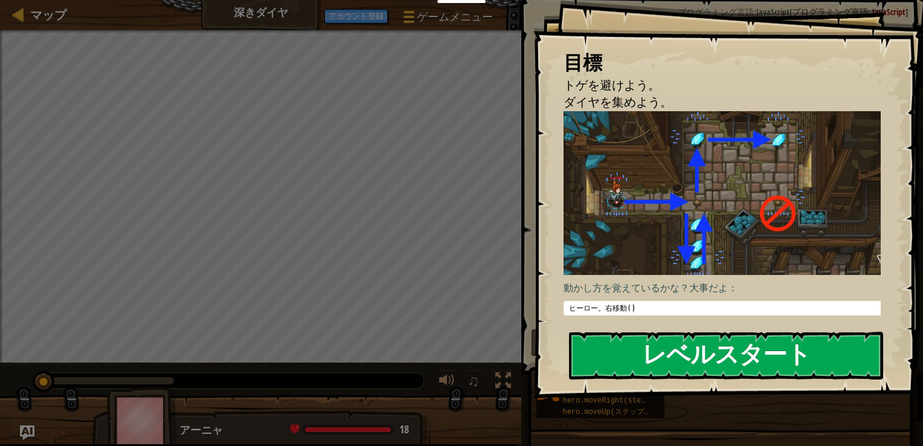
click at [708, 368] on button "レベルスタート" at bounding box center [726, 356] width 314 height 48
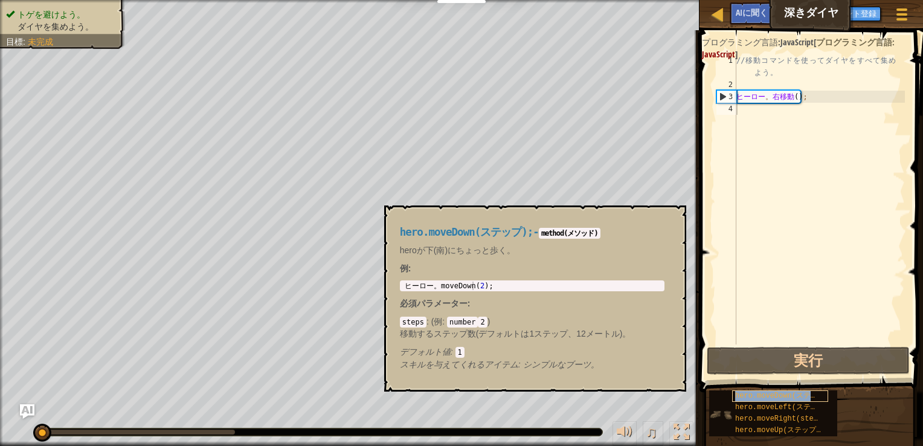
click at [779, 396] on span "hero.moveDown(ステップ);" at bounding box center [784, 396] width 98 height 8
click at [795, 117] on div "// 移 動 コ マ ン ド を 使 っ て ダ イ ヤ を す べ て 集 め よ う 。 ヒーロー 。 右移動 ( ) ;" at bounding box center [819, 217] width 171 height 326
click at [740, 113] on div "// 移 動 コ マ ン ド を 使 っ て ダ イ ヤ を す べ て 集 め よ う 。 ヒーロー 。 右移動 ( ) ;" at bounding box center [819, 217] width 171 height 326
click at [706, 109] on span at bounding box center [812, 194] width 233 height 398
click at [727, 93] on div "3" at bounding box center [726, 97] width 19 height 12
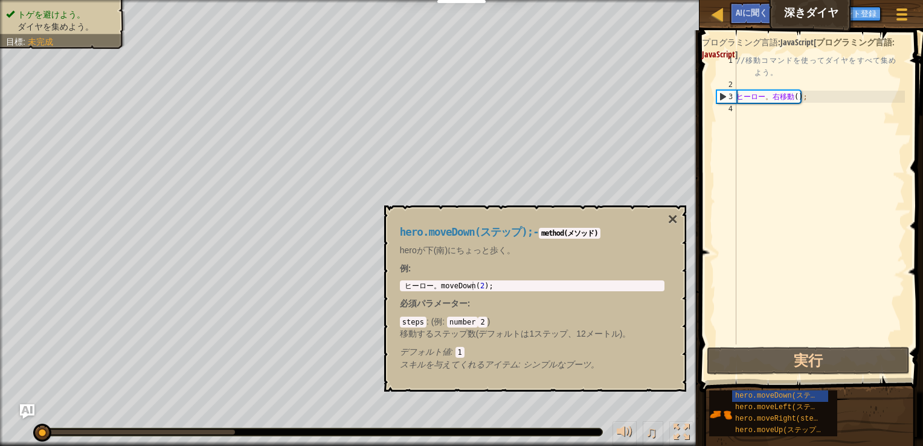
click at [721, 100] on div "3" at bounding box center [726, 97] width 19 height 12
type textarea "hero.moveRight();"
click at [760, 115] on div "// 移 動 コ マ ン ド を 使 っ て ダ イ ヤ を す べ て 集 め よ う 。 ヒーロー 。 右移動 ( ) ;" at bounding box center [819, 217] width 171 height 326
click at [767, 398] on span "hero.moveDown(ステップ);" at bounding box center [784, 396] width 98 height 8
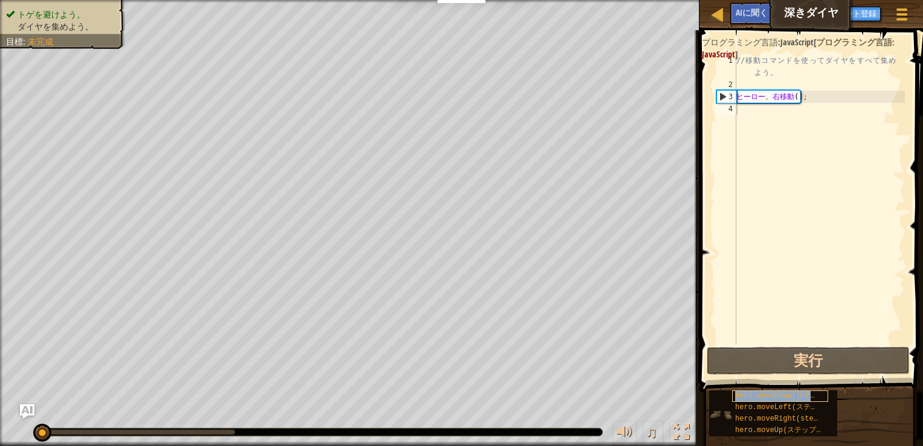
click at [767, 398] on span "hero.moveDown(ステップ);" at bounding box center [784, 396] width 98 height 8
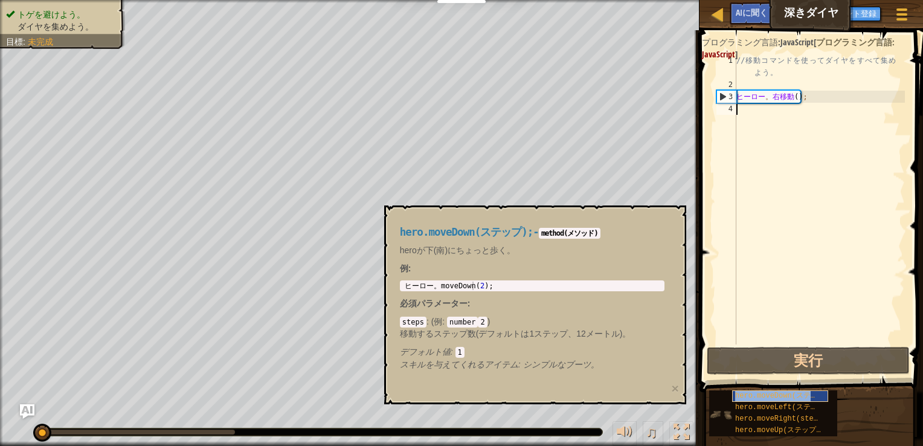
click at [767, 398] on span "hero.moveDown(ステップ);" at bounding box center [784, 396] width 98 height 8
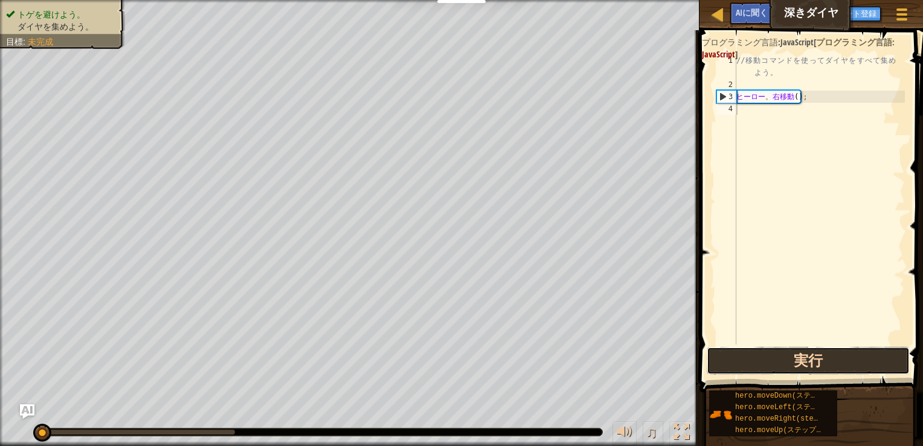
click at [769, 369] on button "実行" at bounding box center [808, 361] width 203 height 28
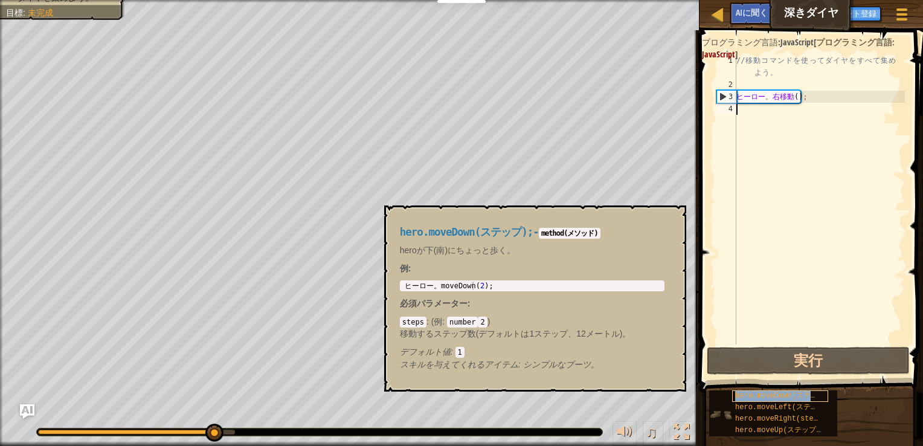
click at [758, 396] on span "hero.moveDown(ステップ);" at bounding box center [784, 396] width 98 height 8
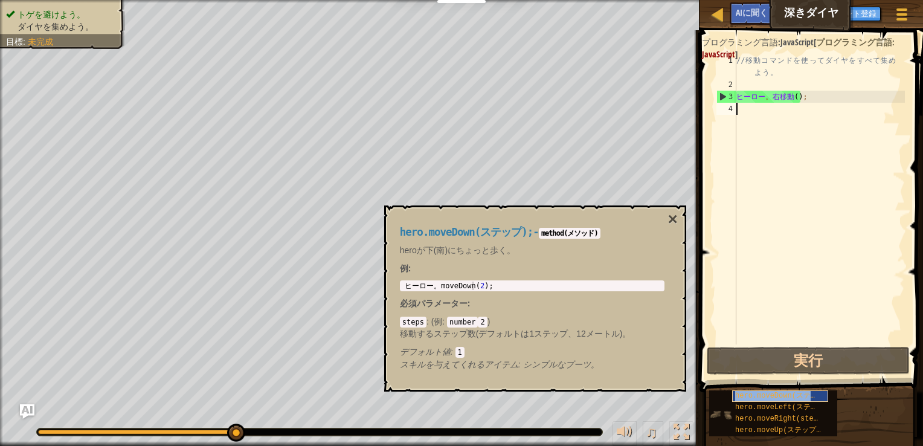
click at [758, 396] on span "hero.moveDown(ステップ);" at bounding box center [784, 396] width 98 height 8
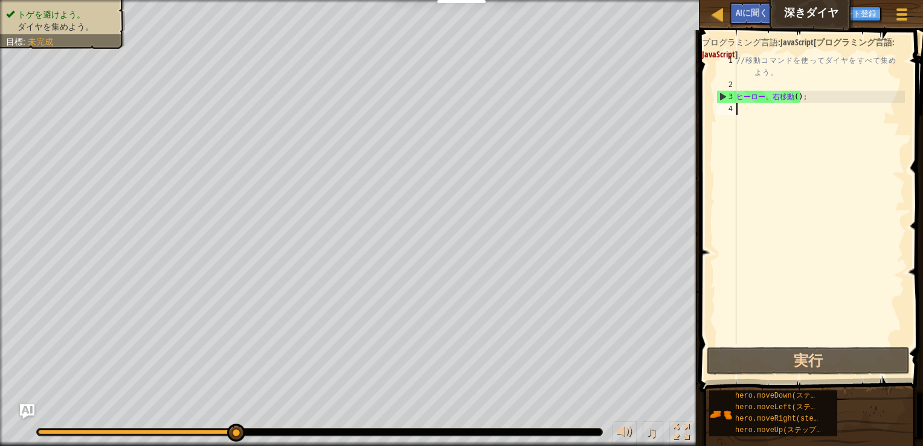
click at [764, 235] on div "// 移 動 コ マ ン ド を 使 っ て ダ イ ヤ を す べ て 集 め よ う 。 ヒーロー 。 右移動 ( ) ;" at bounding box center [819, 217] width 171 height 326
click at [779, 98] on div "// 移 動 コ マ ン ド を 使 っ て ダ イ ヤ を す べ て 集 め よ う 。 ヒーロー 。 右移動 ( ) ;" at bounding box center [819, 217] width 171 height 326
type textarea "hero.moveRight();"
click at [807, 98] on div "// 移 動 コ マ ン ド を 使 っ て ダ イ ヤ を す べ て 集 め よ う 。 ヒーロー 。 右移動 ( ) ;" at bounding box center [819, 217] width 171 height 326
click at [794, 121] on div "// 移 動 コ マ ン ド を 使 っ て ダ イ ヤ を す べ て 集 め よ う 。 ヒーロー 。 右移動 ( ) ;" at bounding box center [819, 217] width 171 height 326
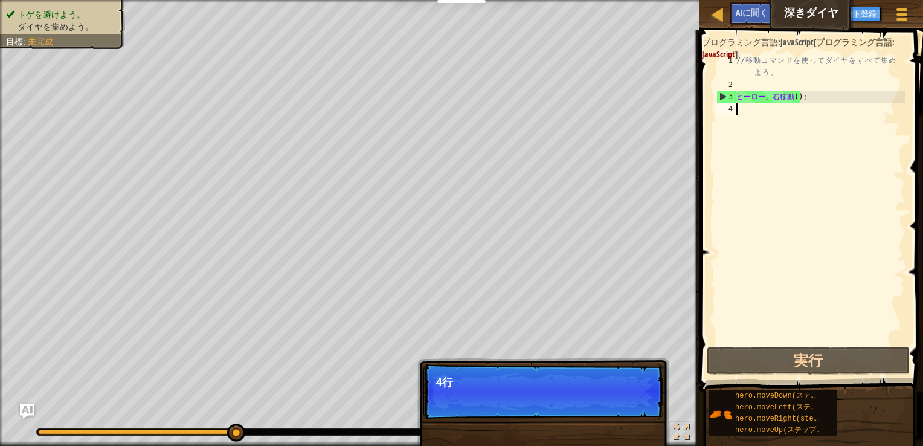
click at [794, 122] on div "// 移 動 コ マ ン ド を 使 っ て ダ イ ヤ を す べ て 集 め よ う 。 ヒーロー 。 右移動 ( ) ;" at bounding box center [819, 217] width 171 height 326
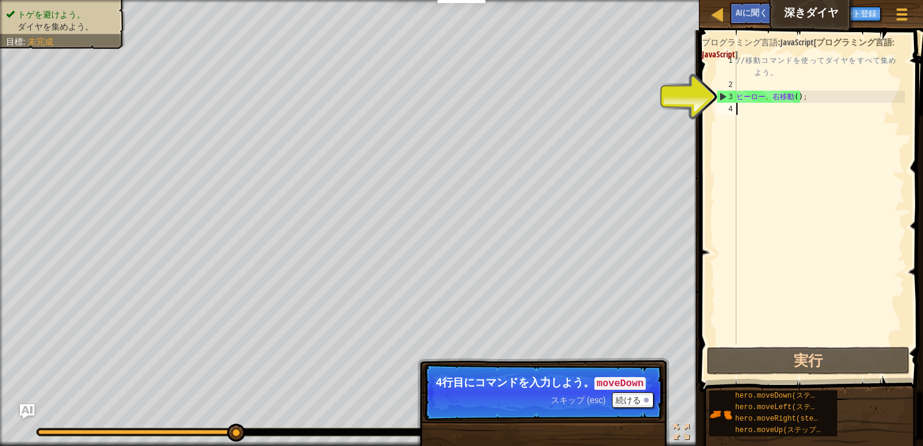
click at [737, 146] on div "// 移 動 コ マ ン ド を 使 っ て ダ イ ヤ を す べ て 集 め よ う 。 ヒーロー 。 右移動 ( ) ;" at bounding box center [819, 217] width 171 height 326
click at [755, 149] on div "// 移 動 コ マ ン ド を 使 っ て ダ イ ヤ を す べ て 集 め よ う 。 ヒーロー 。 右移動 ( ) ;" at bounding box center [819, 217] width 171 height 326
click at [640, 398] on font "続ける" at bounding box center [628, 400] width 25 height 10
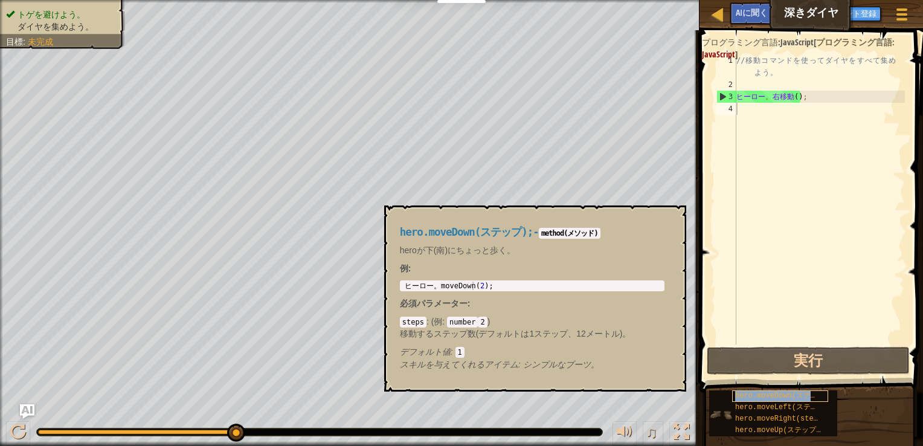
click at [755, 399] on span "hero.moveDown(ステップ);" at bounding box center [784, 396] width 98 height 8
click at [765, 398] on span "hero.moveDown(ステップ);" at bounding box center [784, 396] width 98 height 8
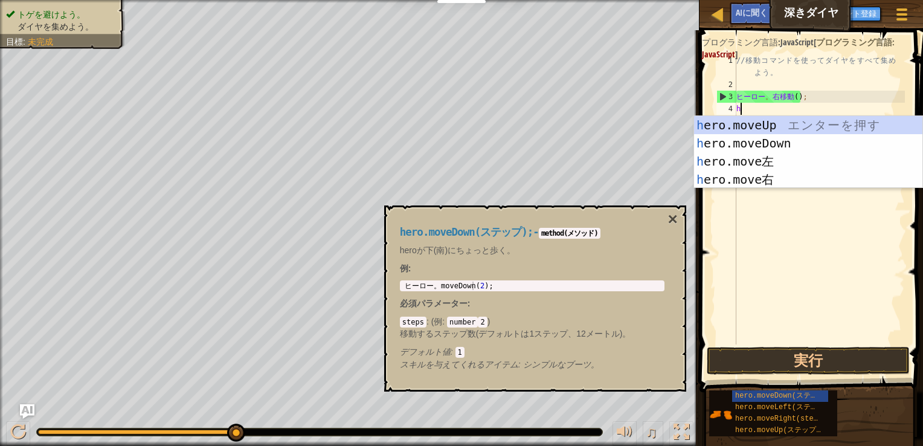
type textarea "he"
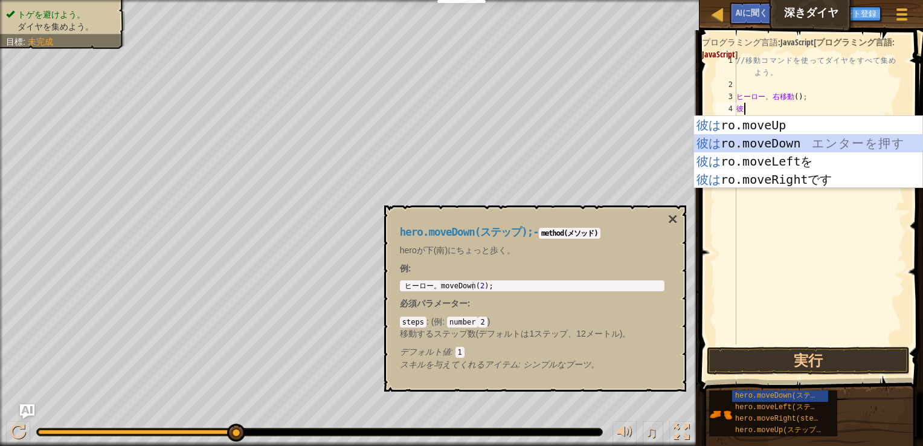
click at [749, 142] on div "彼は ro.moveUp エ ン タ ー を 押 す 彼は ro.moveDown エ ン タ ー を 押 す 彼は ro.moveLeftを エ ン タ ー…" at bounding box center [808, 170] width 228 height 109
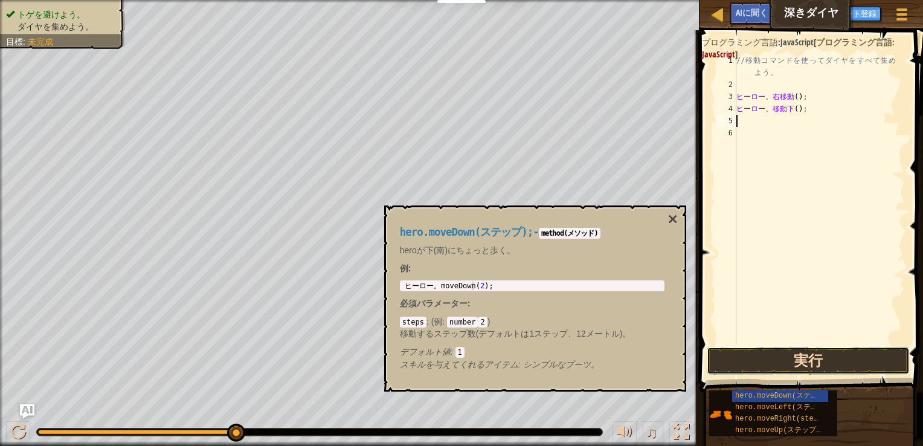
click at [795, 367] on button "実行" at bounding box center [808, 361] width 203 height 28
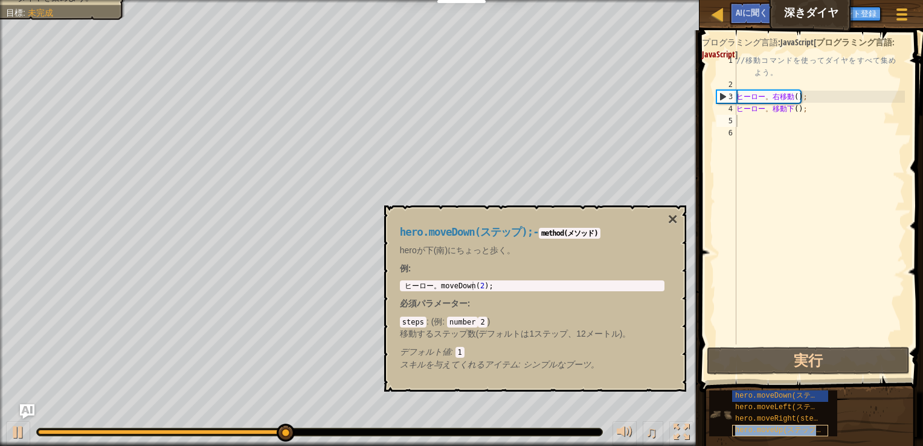
click at [775, 427] on span "hero.moveUp(ステップ);" at bounding box center [780, 430] width 90 height 8
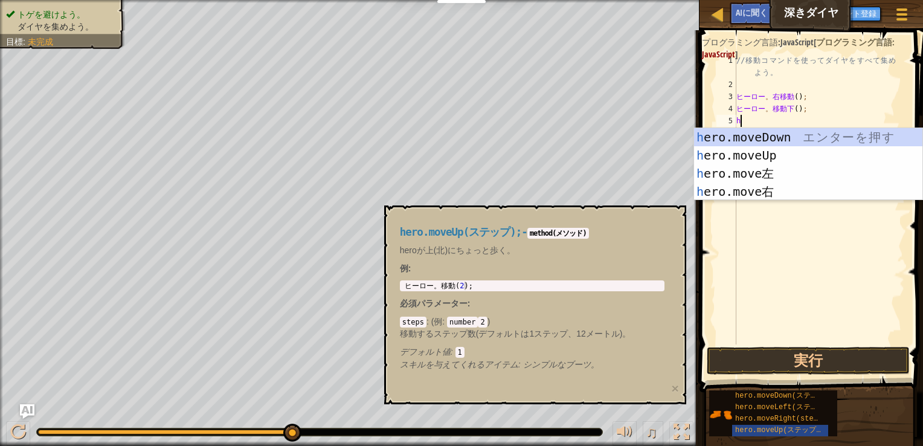
type textarea "he"
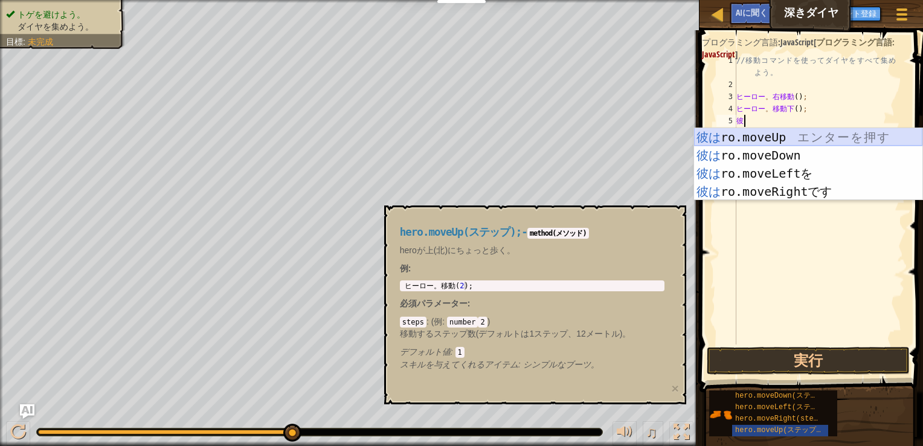
click at [752, 138] on div "彼は ro.moveUp エ ン タ ー を 押 す 彼は ro.moveDown エ ン タ ー を 押 す 彼は ro.moveLeftを エ ン タ ー…" at bounding box center [808, 182] width 228 height 109
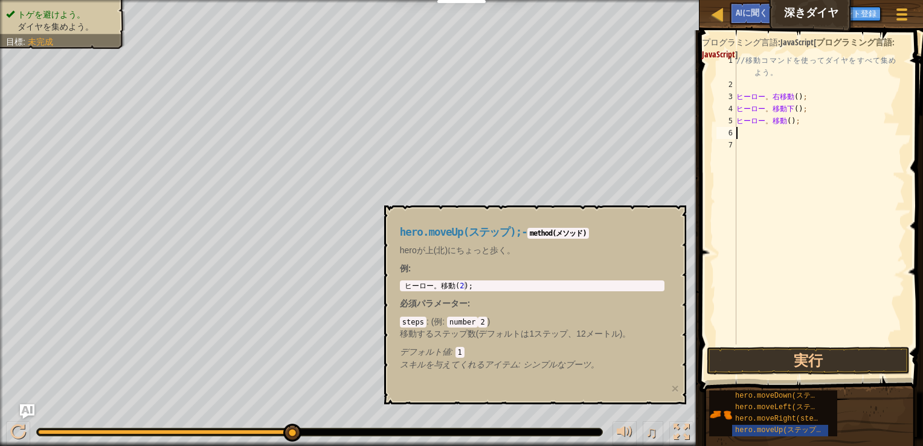
type textarea "h"
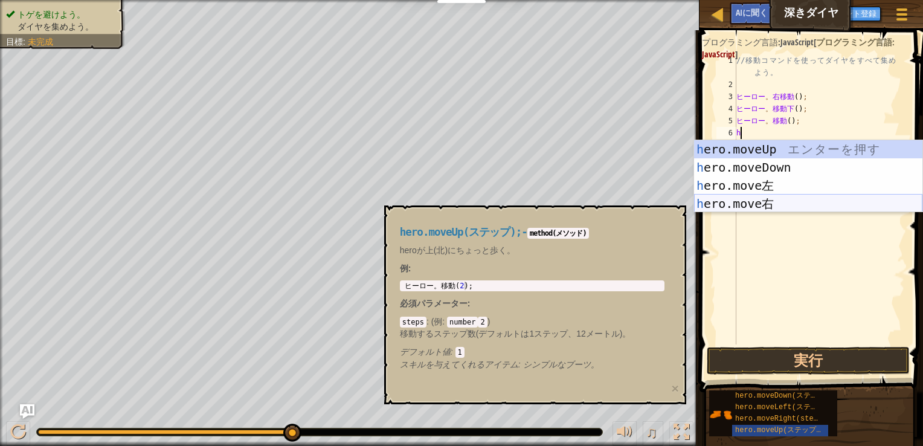
click at [794, 203] on div "h ero.moveUp エ ン タ ー を 押 す h ero.moveDown エ ン タ ー を 押 す h ero.move左 エ ン タ ー を 押…" at bounding box center [808, 194] width 228 height 109
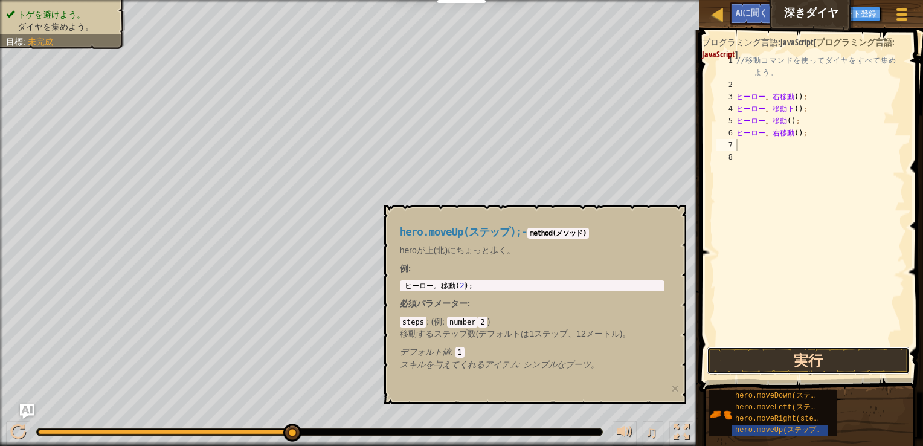
click at [823, 360] on button "実行" at bounding box center [808, 361] width 203 height 28
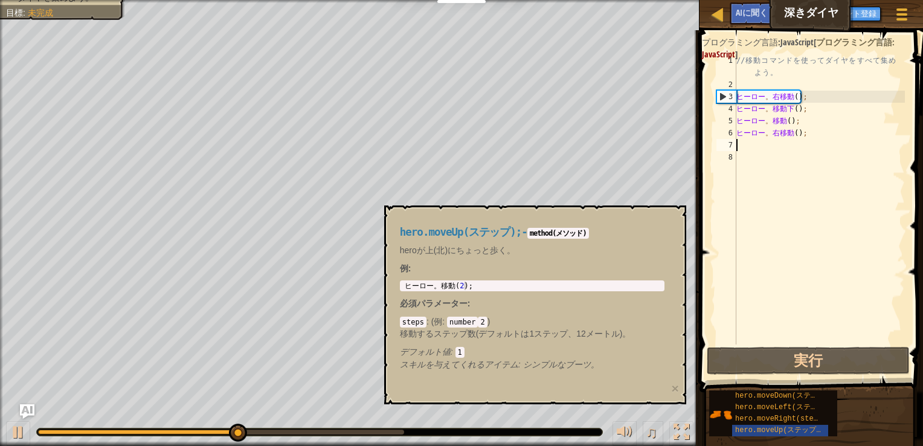
click at [669, 382] on div "hero.moveUp(ステップ); - method(メソッド) heroが上(北)にちょっと歩く。 例 : 1 ヒーロー 。 移動( 2 ) ; הההה…" at bounding box center [535, 304] width 302 height 199
click at [672, 384] on button "×" at bounding box center [674, 388] width 7 height 13
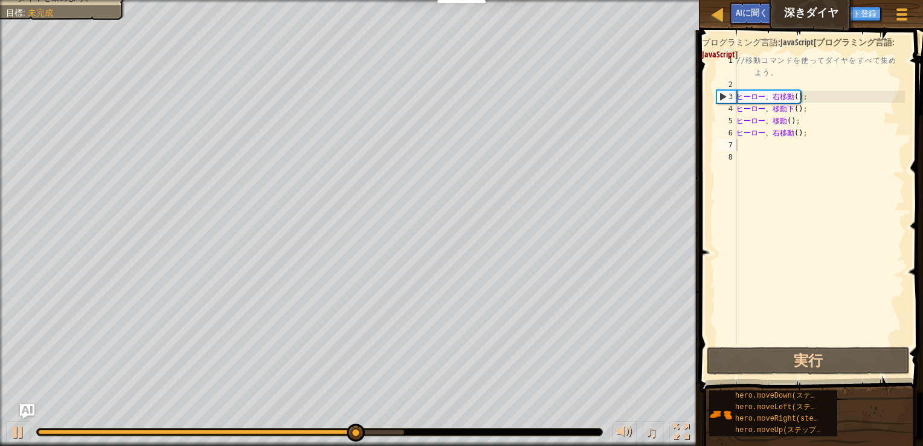
click at [769, 149] on div "// 移 動 コ マ ン ド を 使 っ て ダ イ ヤ を す べ て 集 め よ う 。 ヒーロー 。 右移動 ( ) ; ヒーロー 。 移動下 ( ) …" at bounding box center [819, 217] width 171 height 326
type textarea "h"
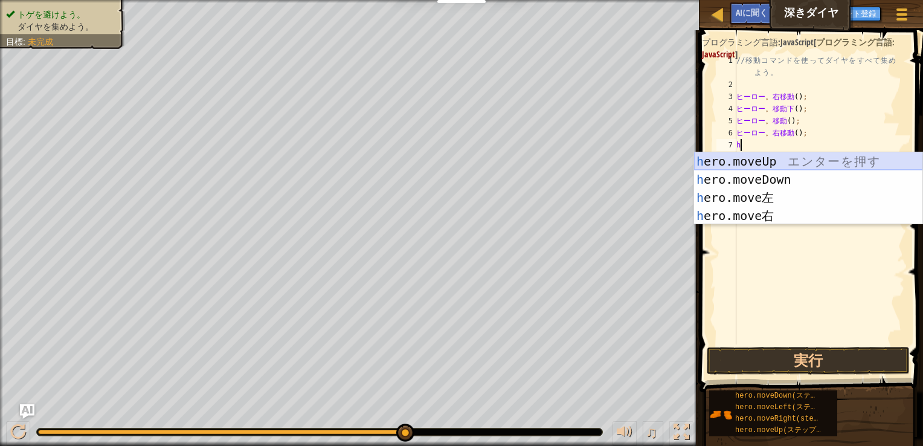
click at [763, 156] on div "h ero.moveUp エ ン タ ー を 押 す h ero.moveDown エ ン タ ー を 押 す h ero.move左 エ ン タ ー を 押…" at bounding box center [808, 206] width 228 height 109
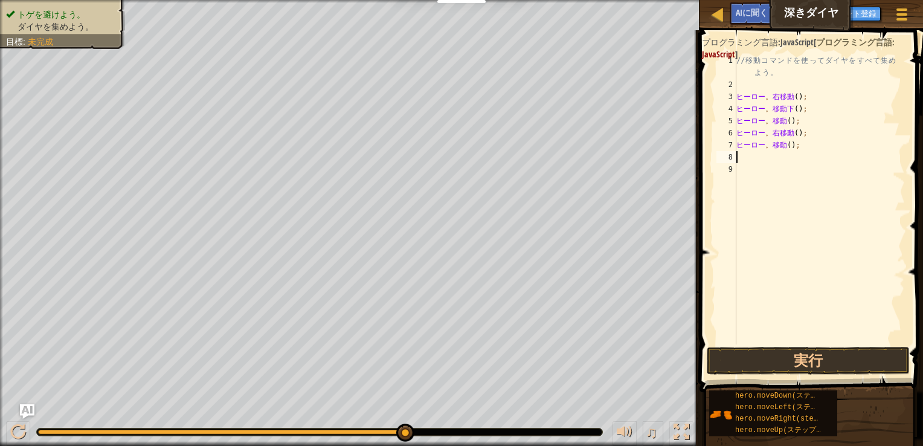
type textarea "h"
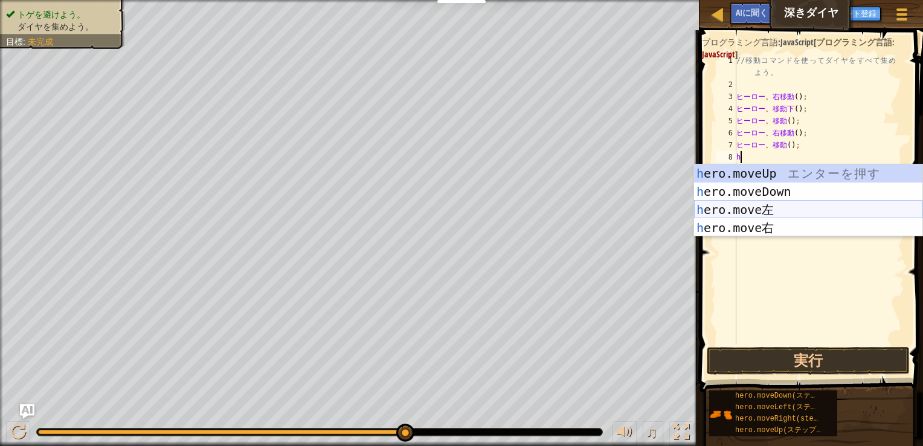
click at [769, 216] on div "h ero.moveUp エ ン タ ー を 押 す h ero.moveDown エ ン タ ー を 押 す h ero.move左 エ ン タ ー を 押…" at bounding box center [808, 218] width 228 height 109
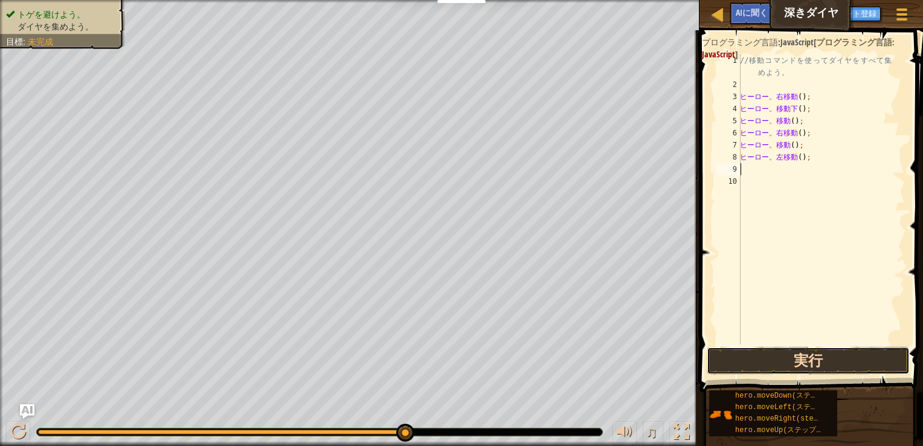
click at [799, 361] on button "実行" at bounding box center [808, 361] width 203 height 28
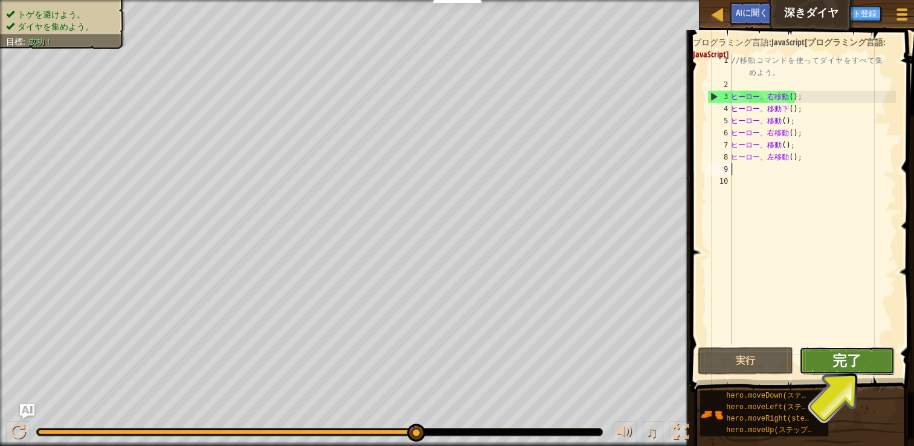
click at [838, 366] on button "完了" at bounding box center [846, 361] width 95 height 28
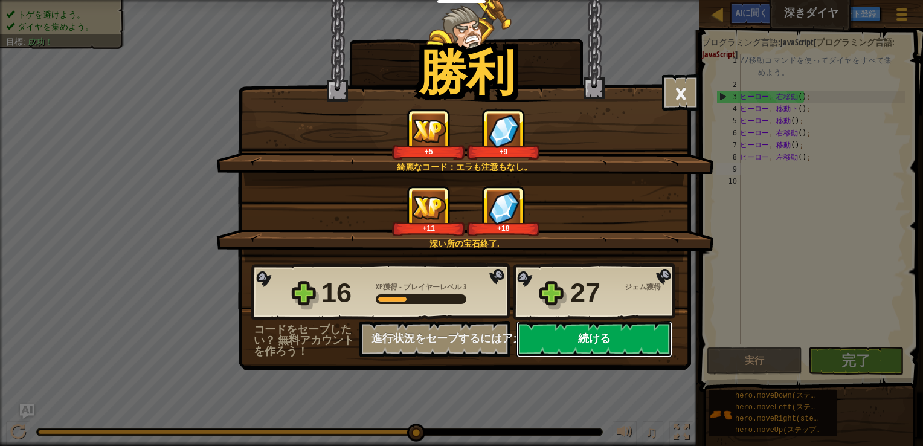
click at [618, 332] on button "続ける" at bounding box center [595, 339] width 156 height 36
select select "ja"
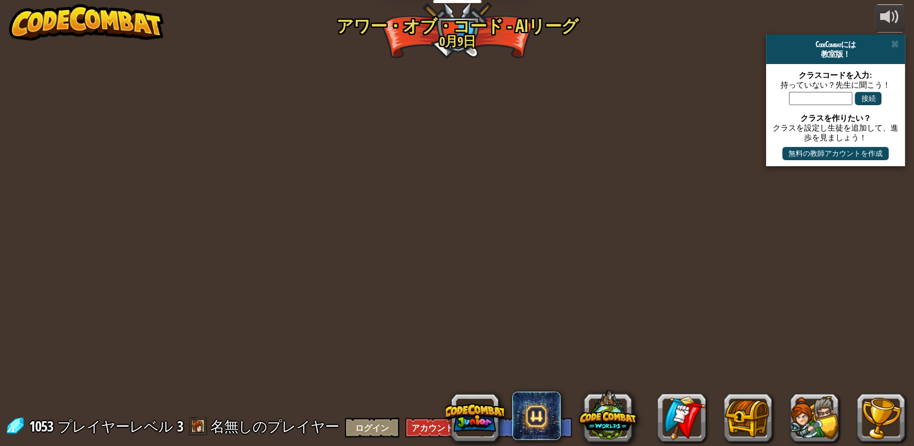
select select "ja"
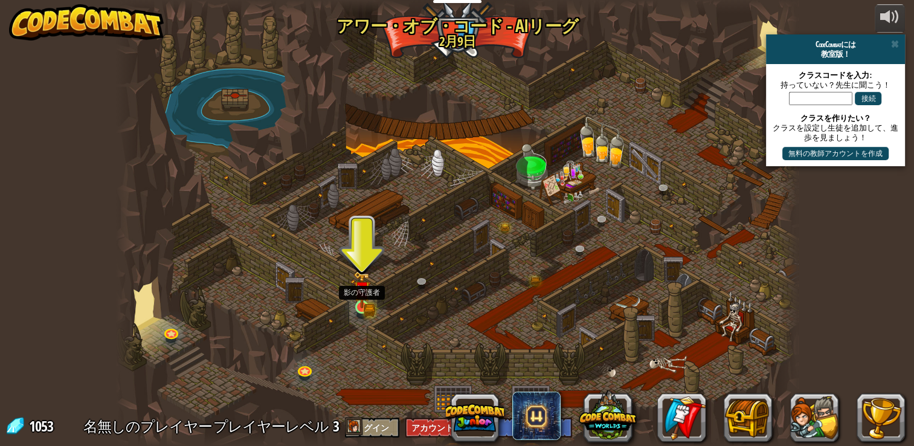
click at [369, 295] on img at bounding box center [361, 289] width 17 height 37
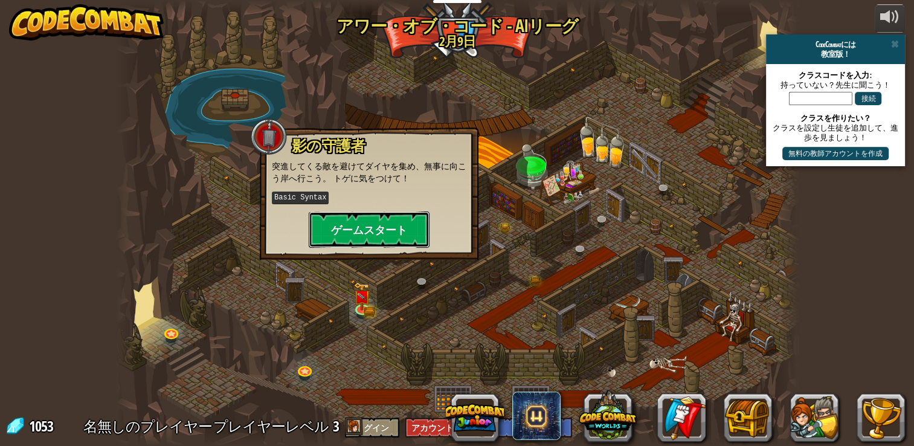
click at [375, 244] on button "ゲームスタート" at bounding box center [369, 229] width 121 height 36
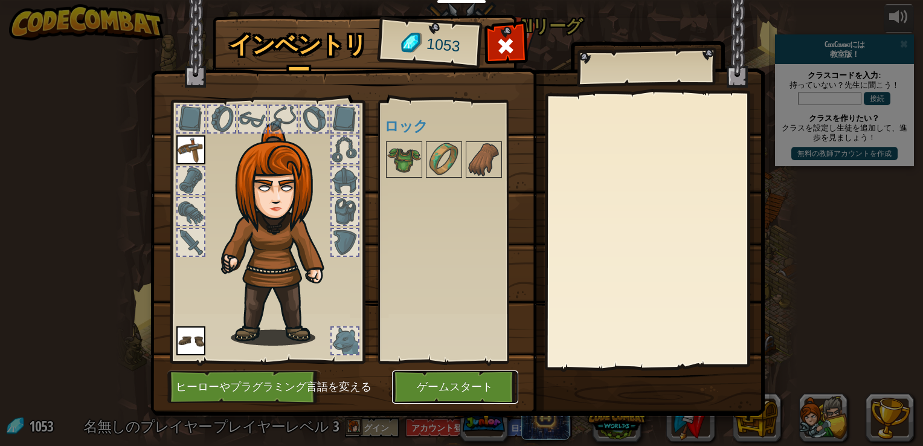
click at [453, 383] on button "ゲームスタート" at bounding box center [455, 386] width 126 height 33
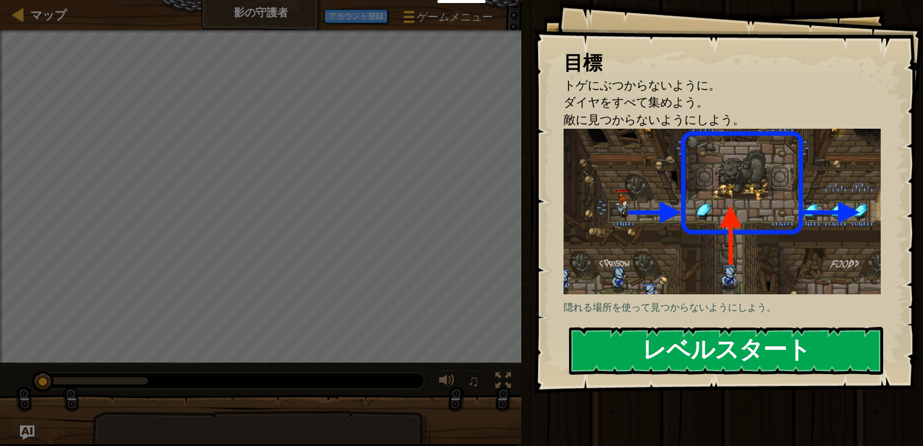
click at [691, 353] on button "レベルスタート" at bounding box center [726, 351] width 314 height 48
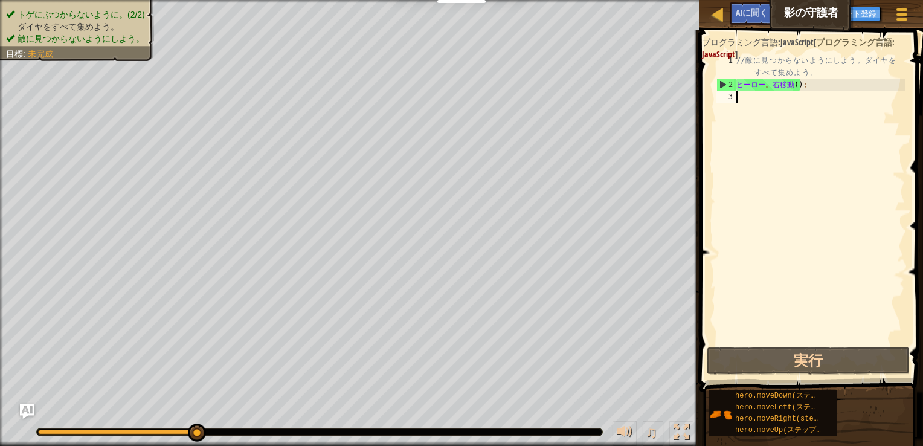
type textarea "h"
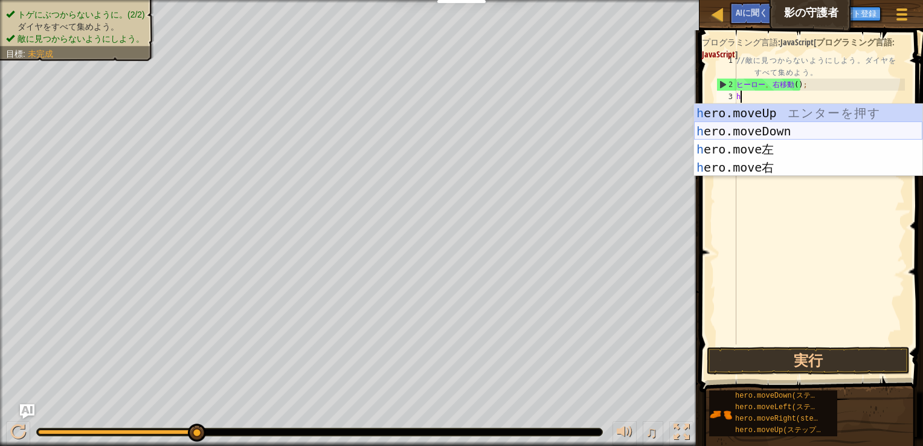
scroll to position [5, 0]
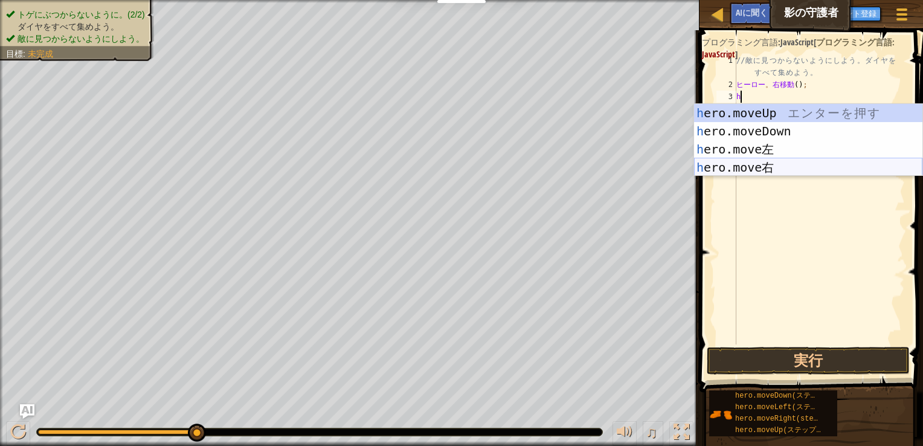
click at [795, 163] on div "h ero.moveUp エ ン タ ー を 押 す h ero.moveDown エ ン タ ー を 押 す h ero.move左 エ ン タ ー を 押…" at bounding box center [808, 158] width 228 height 109
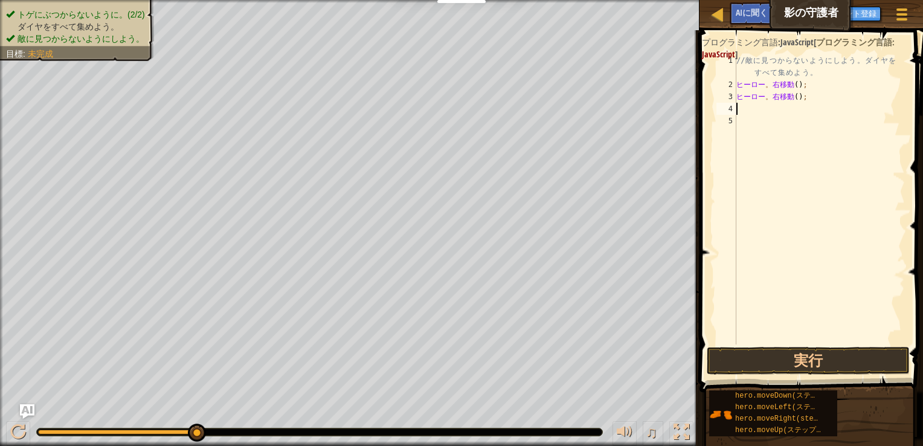
click at [799, 95] on div "// 敵 に 見 つ か ら な い よ う に し よ う 。 ダ イ ヤ を す べ て 集 め よ う 。 ヒーロー 。 右移動 ( ) ; ヒーロー …" at bounding box center [819, 217] width 171 height 326
type textarea "hero.moveRight();"
click at [799, 96] on div "// 敵 に 見 つ か ら な い よ う に し よ う 。 ダ イ ヤ を す べ て 集 め よ う 。 ヒーロー 。 右移動 ( ) ; ヒーロー …" at bounding box center [819, 217] width 171 height 326
click at [792, 100] on div "// 敵 に 見 つ か ら な い よ う に し よ う 。 ダ イ ヤ を す べ て 集 め よ う 。 ヒーロー 。 右移動 ( ) ; ヒーロー …" at bounding box center [819, 217] width 171 height 326
click at [795, 98] on div "// 敵 に 見 つ か ら な い よ う に し よ う 。 ダ イ ヤ を す べ て 集 め よ う 。 ヒーロー 。 右移動 ( ) ; ヒーロー …" at bounding box center [819, 217] width 171 height 326
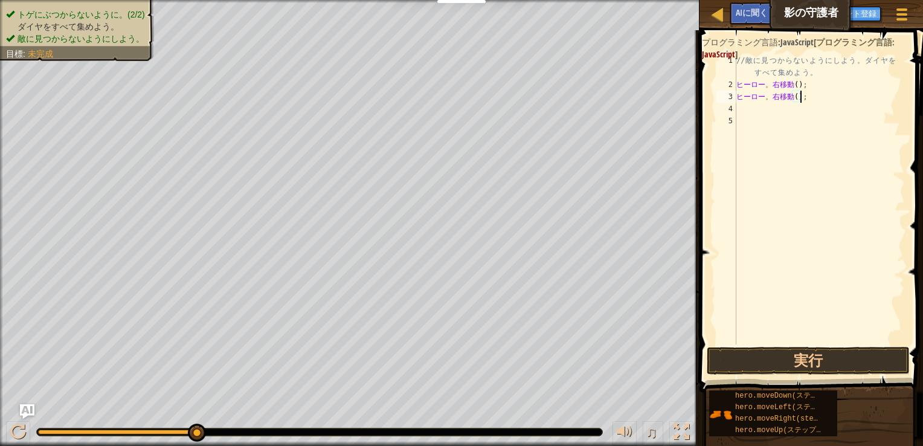
click at [801, 98] on div "// 敵 に 見 つ か ら な い よ う に し よ う 。 ダ イ ヤ を す べ て 集 め よ う 。 ヒーロー 。 右移動 ( ) ; ヒーロー …" at bounding box center [819, 217] width 171 height 326
click at [807, 99] on div "// 敵 に 見 つ か ら な い よ う に し よ う 。 ダ イ ヤ を す べ て 集 め よ う 。 ヒーロー 。 右移動 ( ) ; ヒーロー …" at bounding box center [819, 217] width 171 height 326
click at [797, 98] on div "// 敵 に 見 つ か ら な い よ う に し よ う 。 ダ イ ヤ を す べ て 集 め よ う 。 ヒーロー 。 右移動 ( ) ; ヒーロー …" at bounding box center [819, 217] width 171 height 326
click at [799, 98] on div "// 敵 に 見 つ か ら な い よ う に し よ う 。 ダ イ ヤ を す べ て 集 め よ う 。 ヒーロー 。 右移動 ( ) ; ヒーロー …" at bounding box center [819, 217] width 171 height 326
click at [797, 97] on div "// 敵 に 見 つ か ら な い よ う に し よ う 。 ダ イ ヤ を す べ て 集 め よ う 。 ヒーロー 。 右移動 ( ) ; ヒーロー …" at bounding box center [819, 217] width 171 height 326
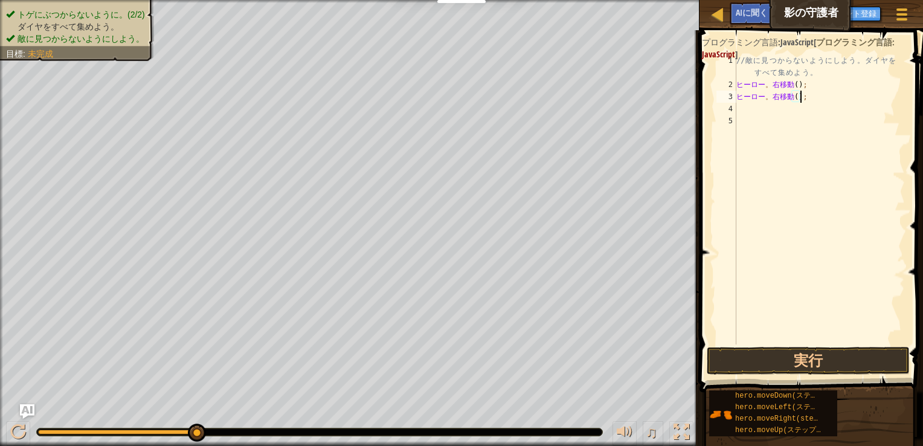
click at [800, 97] on div "// 敵 に 見 つ か ら な い よ う に し よ う 。 ダ イ ヤ を す べ て 集 め よ う 。 ヒーロー 。 右移動 ( ) ; ヒーロー …" at bounding box center [819, 217] width 171 height 326
click at [799, 97] on div "// 敵 に 見 つ か ら な い よ う に し よ う 。 ダ イ ヤ を す べ て 集 め よ う 。 ヒーロー 。 右移動 ( ) ; ヒーロー …" at bounding box center [819, 217] width 171 height 326
click at [795, 97] on div "// 敵 に 見 つ か ら な い よ う に し よ う 。 ダ イ ヤ を す べ て 集 め よ う 。 ヒーロー 。 右移動 ( ) ; ヒーロー …" at bounding box center [819, 217] width 171 height 326
click at [798, 97] on div "// 敵 に 見 つ か ら な い よ う に し よ う 。 ダ イ ヤ を す べ て 集 め よ う 。 ヒーロー 。 右移動 ( ) ; ヒーロー …" at bounding box center [819, 217] width 171 height 326
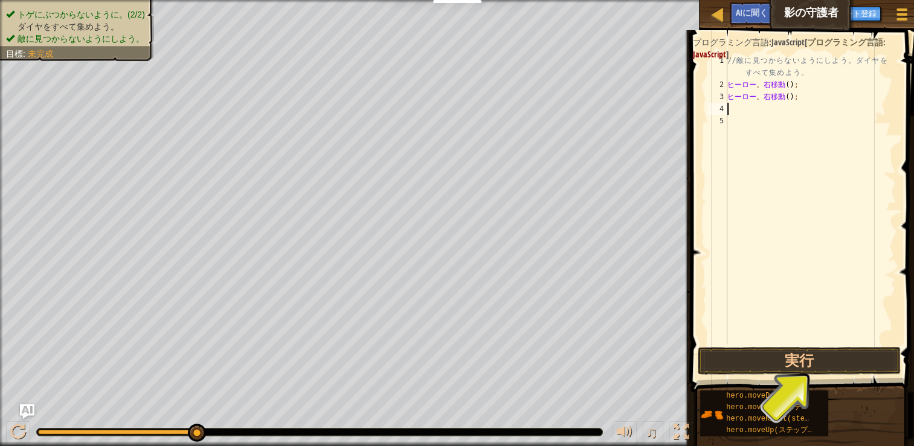
click at [776, 109] on div "// 敵 に 見 つ か ら な い よ う に し よ う 。 ダ イ ヤ を す べ て 集 め よ う 。 ヒーロー 。 右移動 ( ) ; ヒーロー …" at bounding box center [810, 217] width 171 height 326
click at [762, 111] on div "// 敵 に 見 つ か ら な い よ う に し よ う 。 ダ イ ヤ を す べ て 集 め よ う 。 ヒーロー 。 右移動 ( ) ; ヒーロー …" at bounding box center [810, 217] width 171 height 326
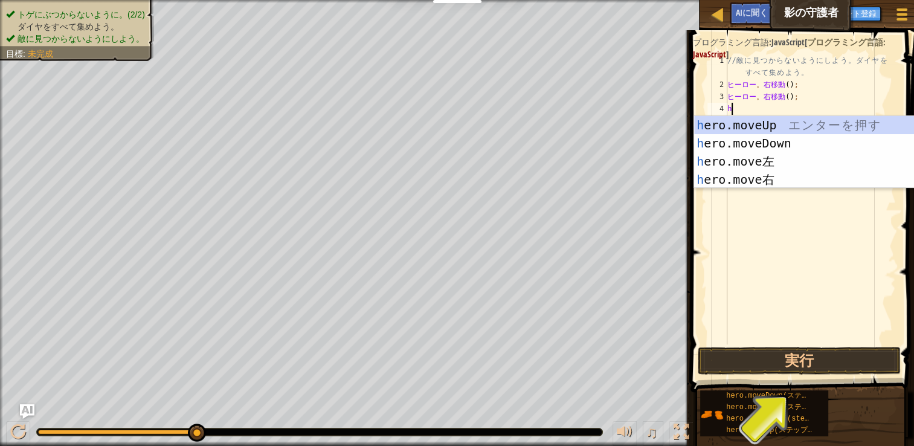
type textarea "he"
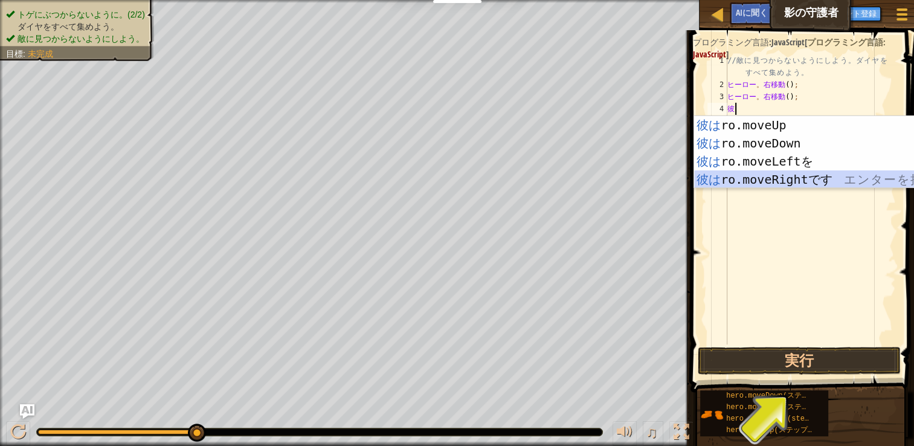
click at [778, 178] on div "彼は ro.moveUp エ ン タ ー を 押 す 彼は ro.moveDown エ ン タ ー を 押 す 彼は ro.moveLeftを エ ン タ ー…" at bounding box center [808, 170] width 228 height 109
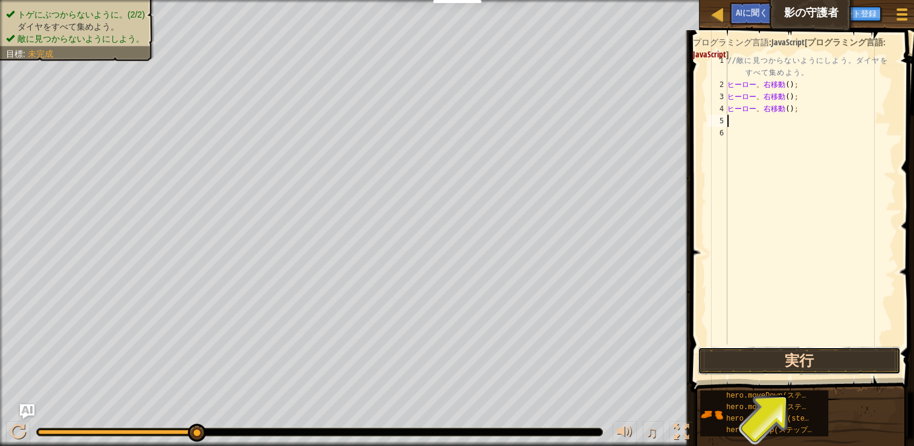
click at [799, 358] on button "実行" at bounding box center [799, 361] width 203 height 28
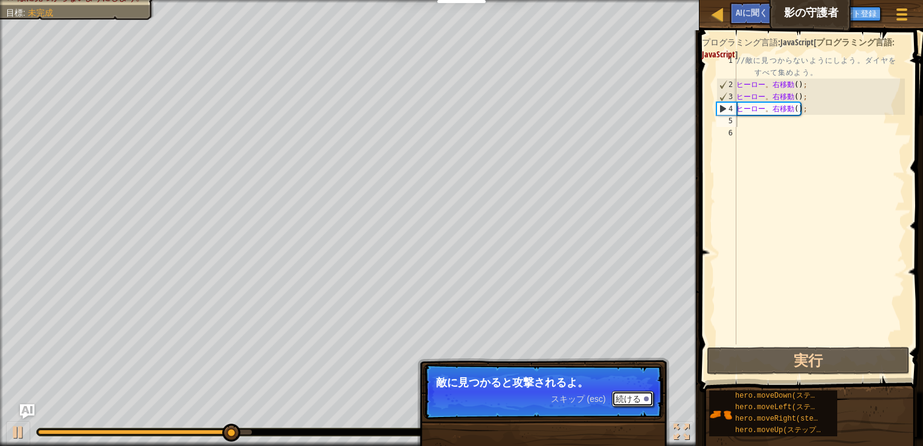
click at [632, 395] on font "続ける" at bounding box center [628, 399] width 25 height 10
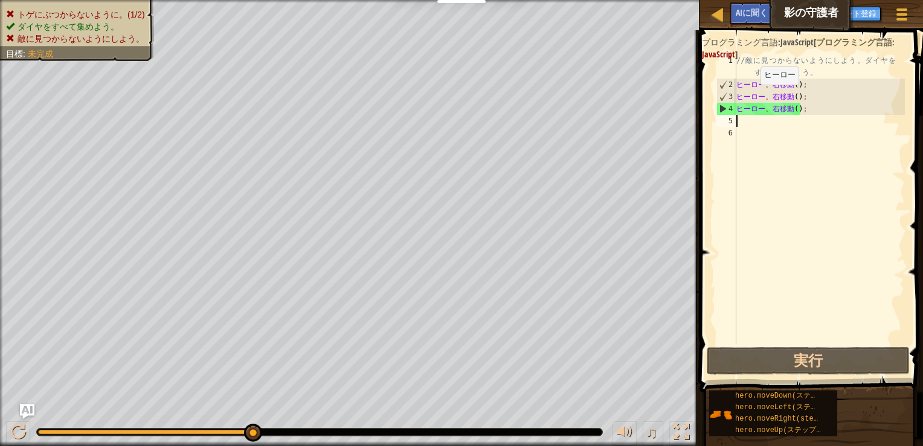
click at [750, 96] on div "// 敵 に 見 つ か ら な い よ う に し よ う 。 ダ イ ヤ を す べ て 集 め よ う 。 ヒーロー 。 右移動 ( ) ; ヒーロー …" at bounding box center [819, 217] width 171 height 326
drag, startPoint x: 750, startPoint y: 96, endPoint x: 709, endPoint y: 134, distance: 55.6
click at [709, 134] on span at bounding box center [812, 194] width 233 height 398
drag, startPoint x: 737, startPoint y: 95, endPoint x: 824, endPoint y: 114, distance: 88.9
click at [824, 114] on div "// 敵 に 見 つ か ら な い よ う に し よ う 。 ダ イ ヤ を す べ て 集 め よ う 。 ヒーロー 。 右移動 ( ) ; ヒーロー …" at bounding box center [819, 217] width 171 height 326
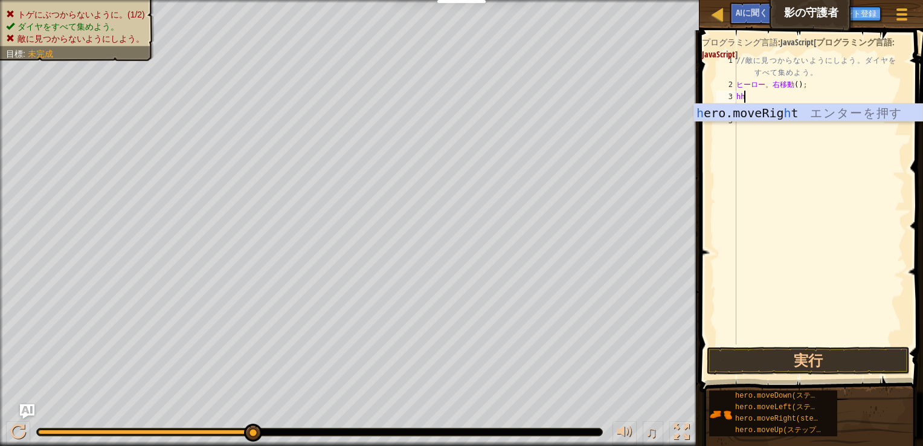
type textarea "h"
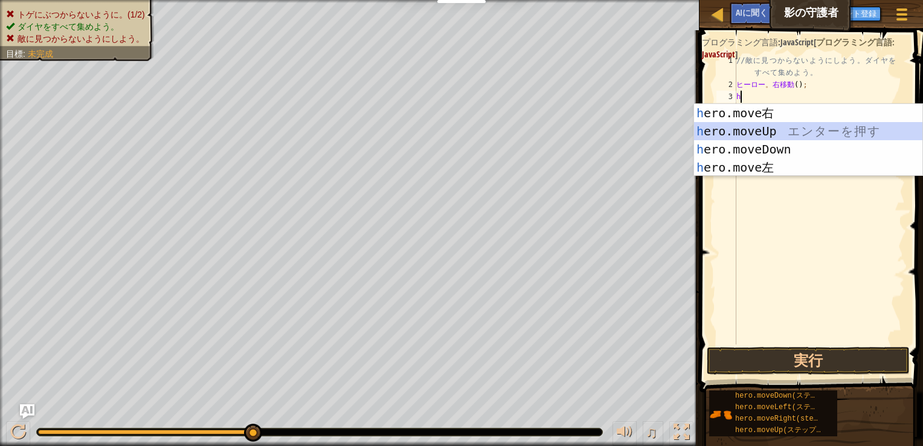
click at [787, 134] on div "h ero.move右 エ ン タ ー を 押 す h ero.moveUp エ ン タ ー を 押 す h ero.moveDown エ ン タ ー を 押…" at bounding box center [808, 158] width 228 height 109
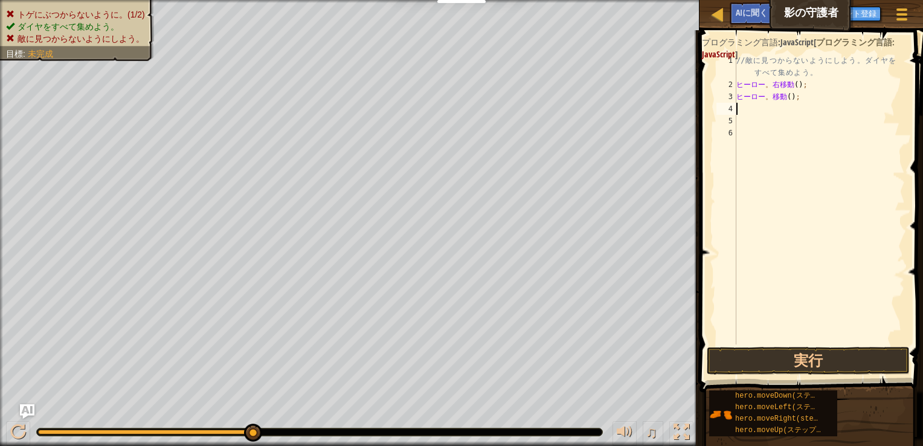
type textarea "h"
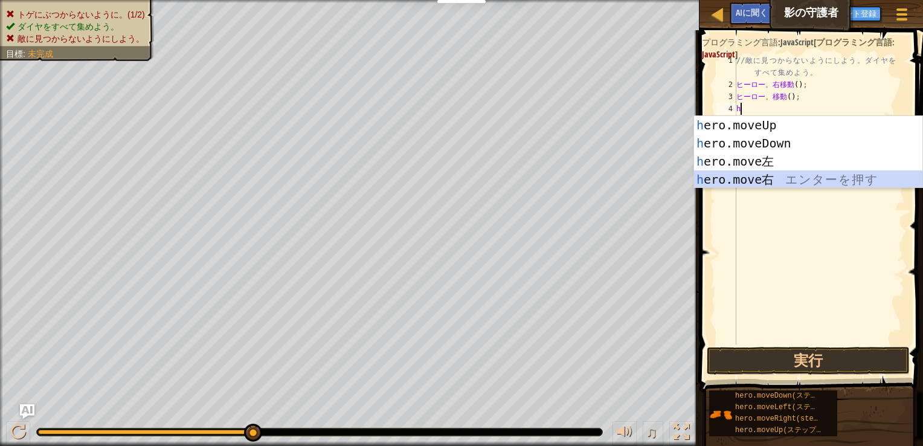
click at [781, 184] on div "h ero.moveUp エ ン タ ー を 押 す h ero.moveDown エ ン タ ー を 押 す h ero.move左 エ ン タ ー を 押…" at bounding box center [808, 170] width 228 height 109
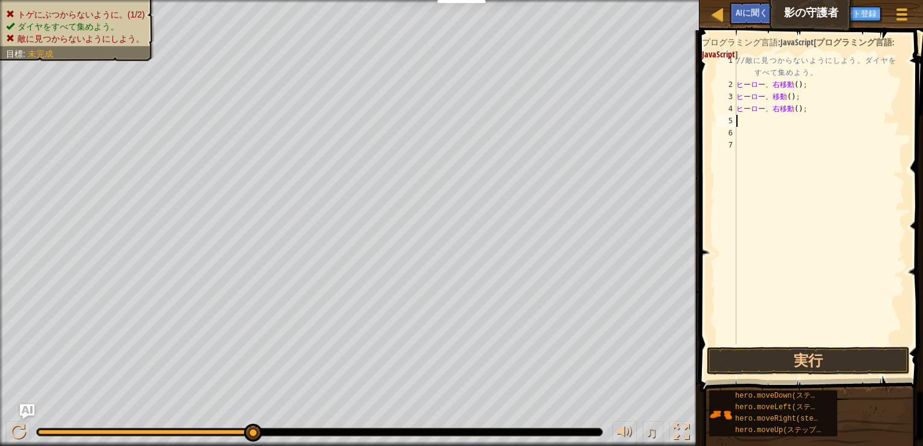
type textarea "h"
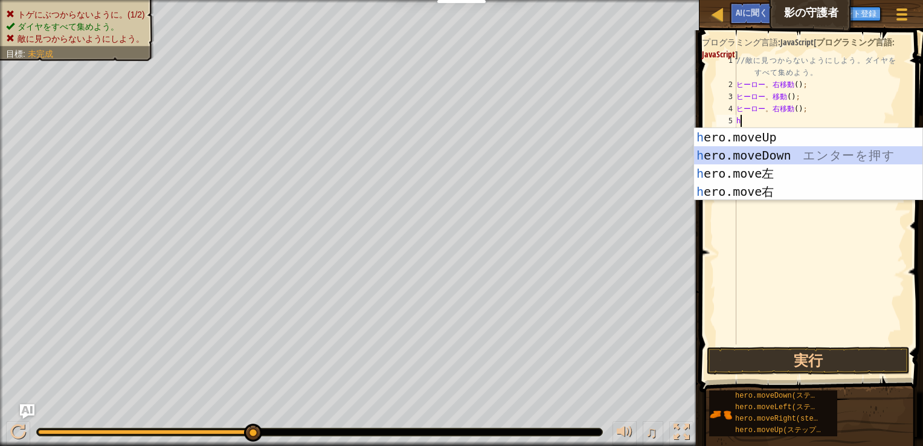
click at [783, 158] on div "h ero.moveUp エ ン タ ー を 押 す h ero.moveDown エ ン タ ー を 押 す h ero.move左 エ ン タ ー を 押…" at bounding box center [808, 182] width 228 height 109
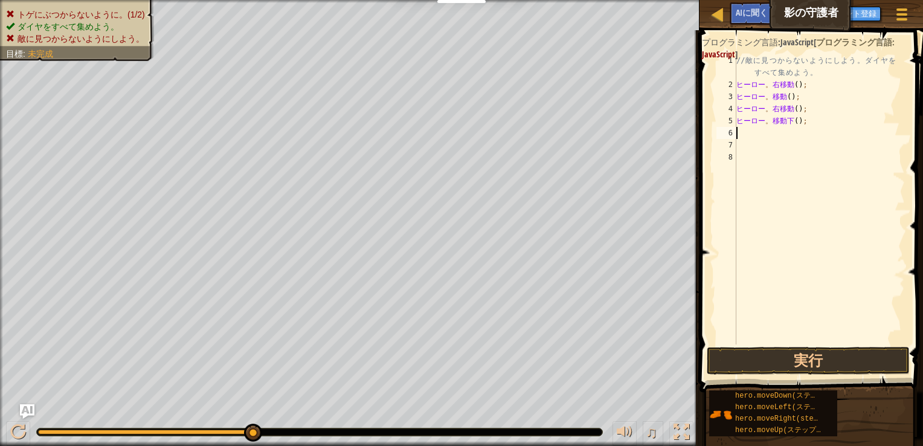
type textarea "h"
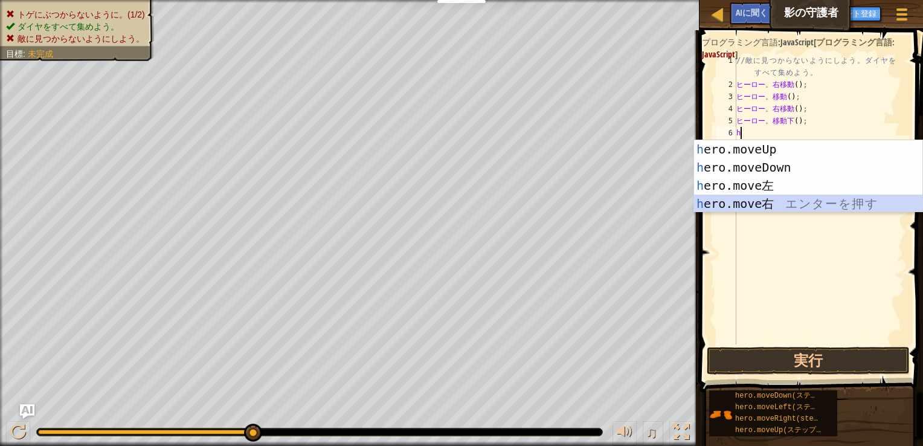
click at [782, 198] on div "h ero.moveUp エ ン タ ー を 押 す h ero.moveDown エ ン タ ー を 押 す h ero.move左 エ ン タ ー を 押…" at bounding box center [808, 194] width 228 height 109
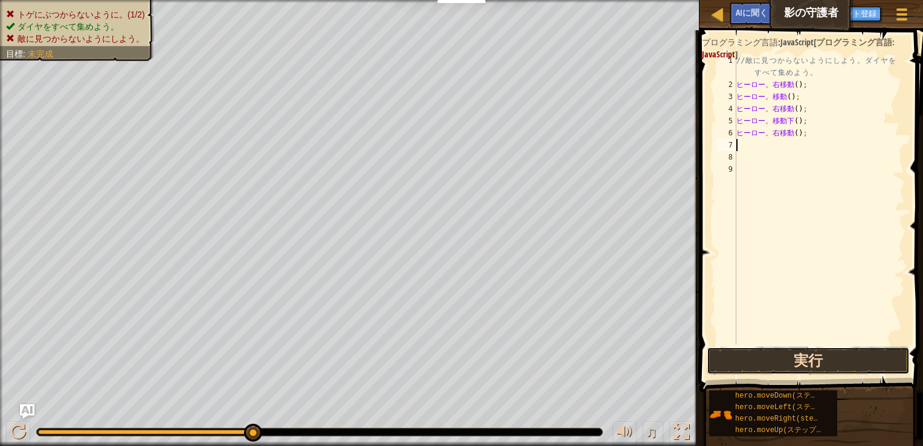
click at [823, 361] on button "実行" at bounding box center [808, 361] width 203 height 28
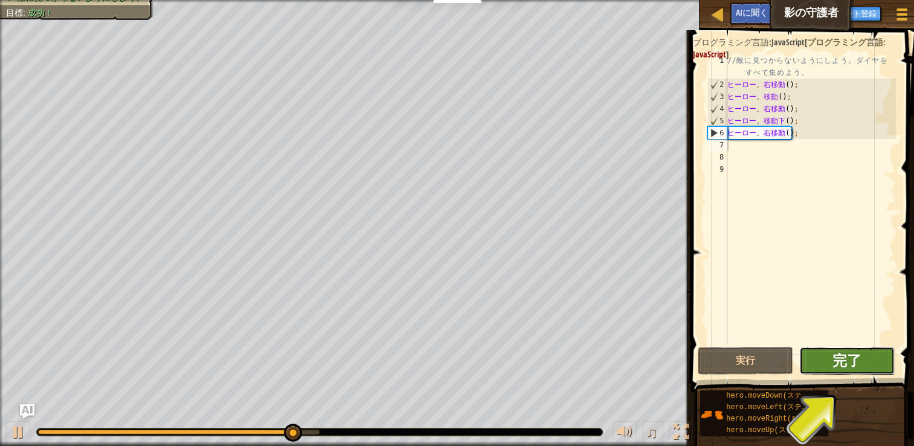
click at [840, 363] on span "完了" at bounding box center [847, 359] width 29 height 19
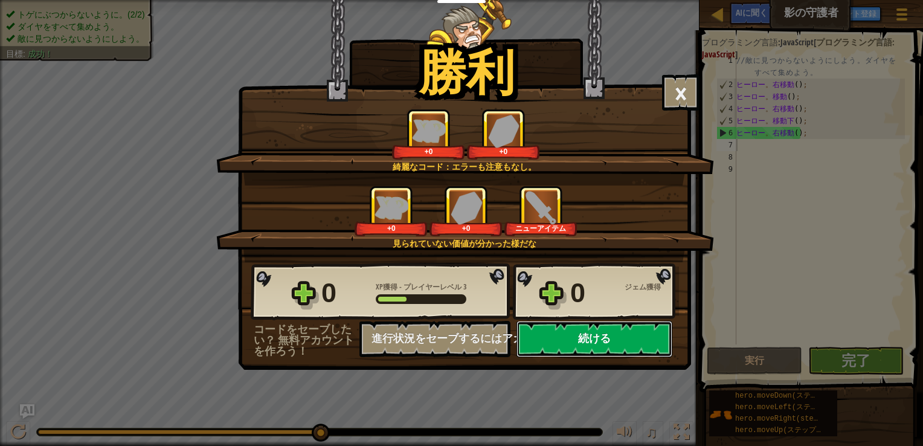
click at [612, 345] on button "続ける" at bounding box center [595, 339] width 156 height 36
select select "ja"
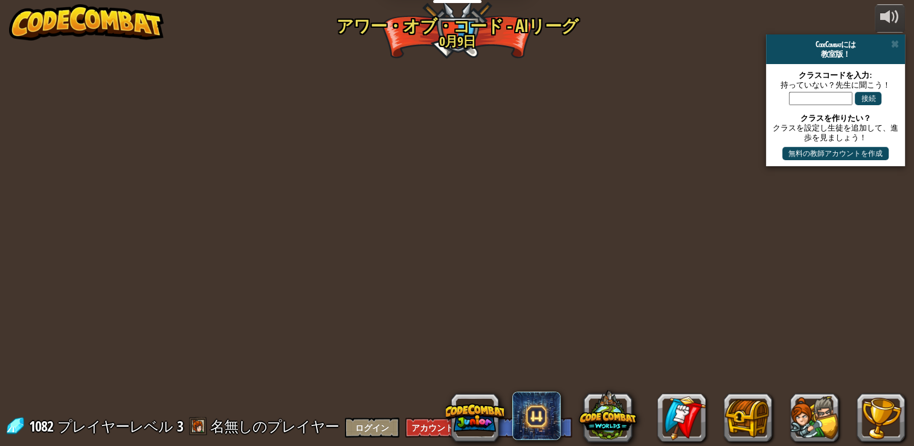
select select "ja"
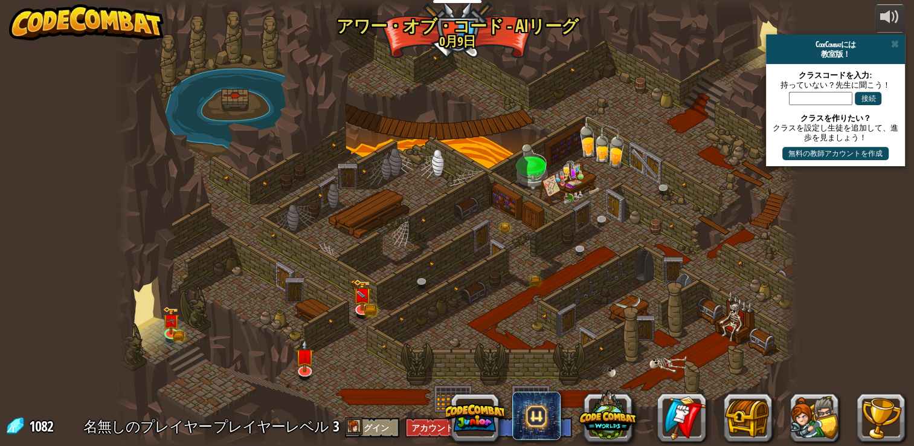
select select "ja"
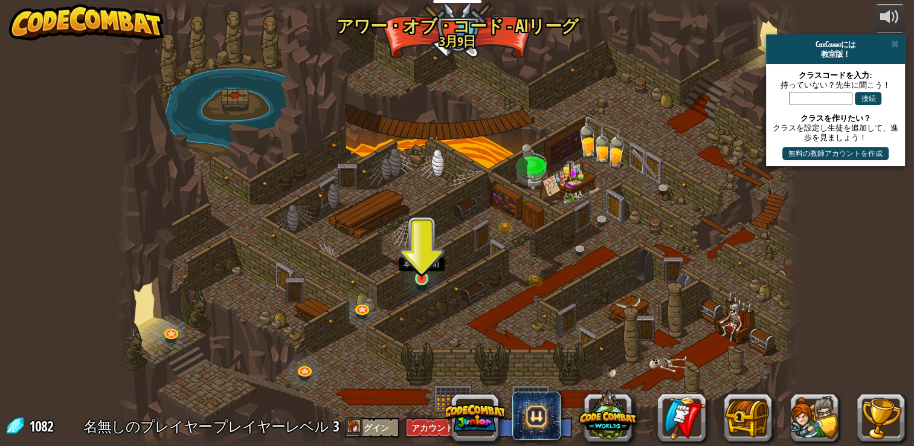
click at [425, 277] on img at bounding box center [421, 259] width 17 height 39
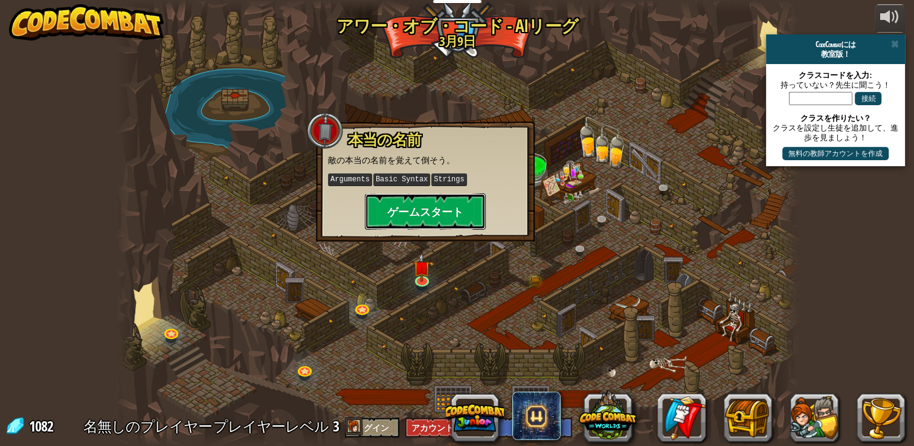
click at [431, 215] on button "ゲームスタート" at bounding box center [425, 211] width 121 height 36
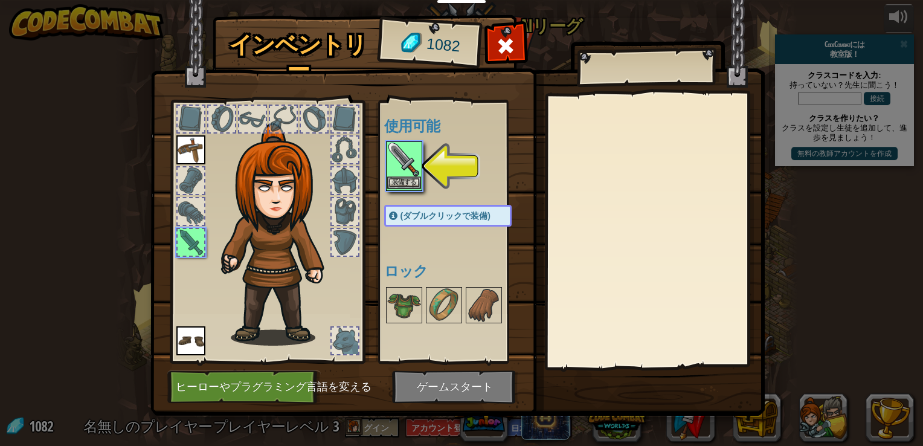
click at [392, 159] on img at bounding box center [404, 160] width 34 height 34
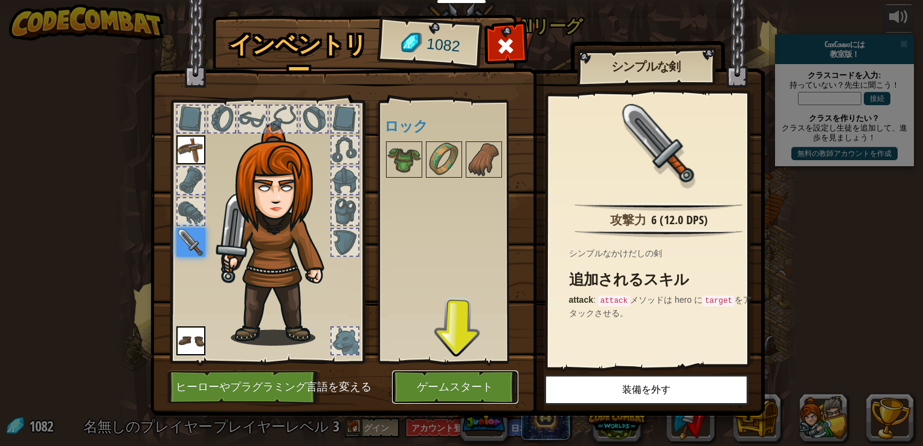
click at [497, 379] on button "ゲームスタート" at bounding box center [455, 386] width 126 height 33
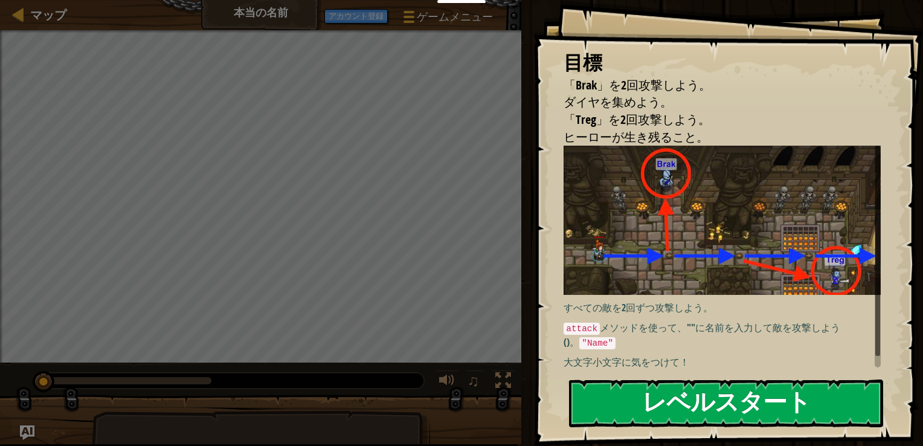
click at [704, 400] on button "レベルスタート" at bounding box center [726, 403] width 314 height 48
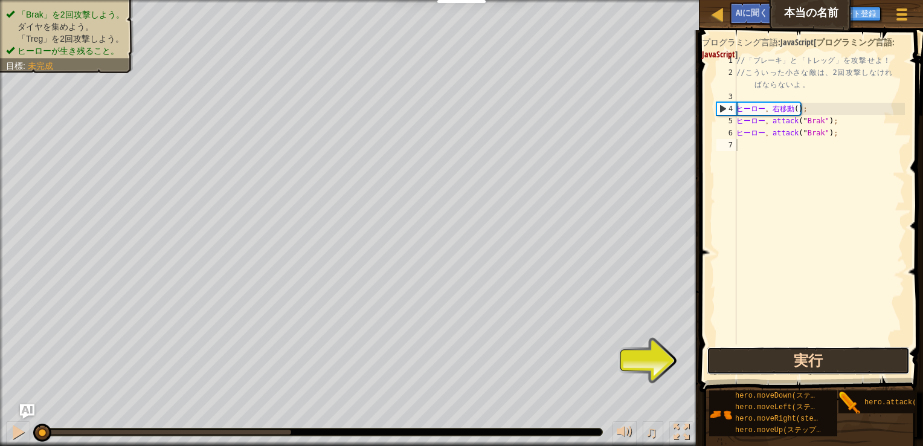
click at [792, 359] on button "実行" at bounding box center [808, 361] width 203 height 28
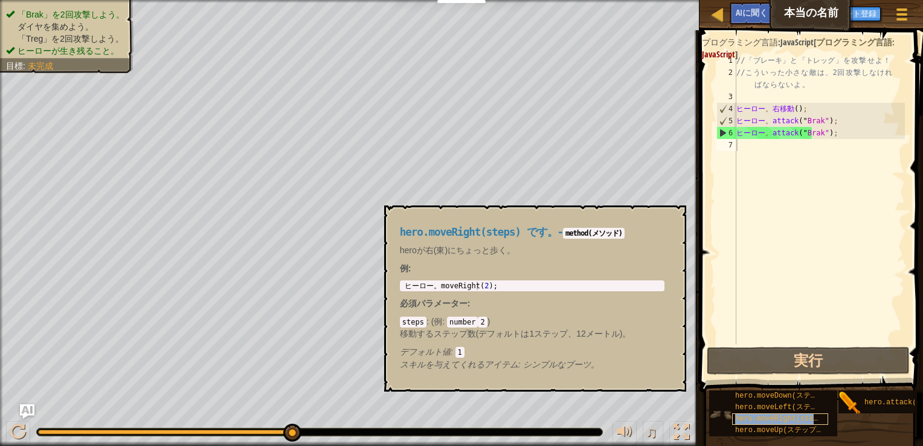
click at [793, 417] on span "hero.moveRight(steps) です。" at bounding box center [793, 418] width 117 height 8
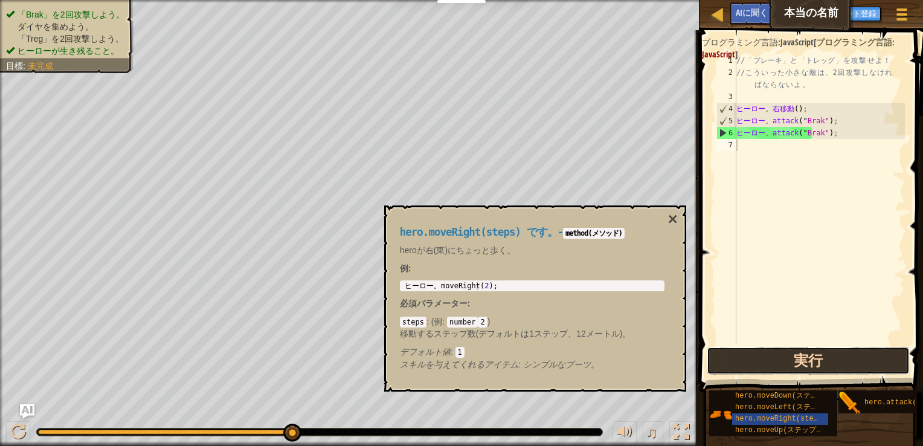
click at [797, 369] on button "実行" at bounding box center [808, 361] width 203 height 28
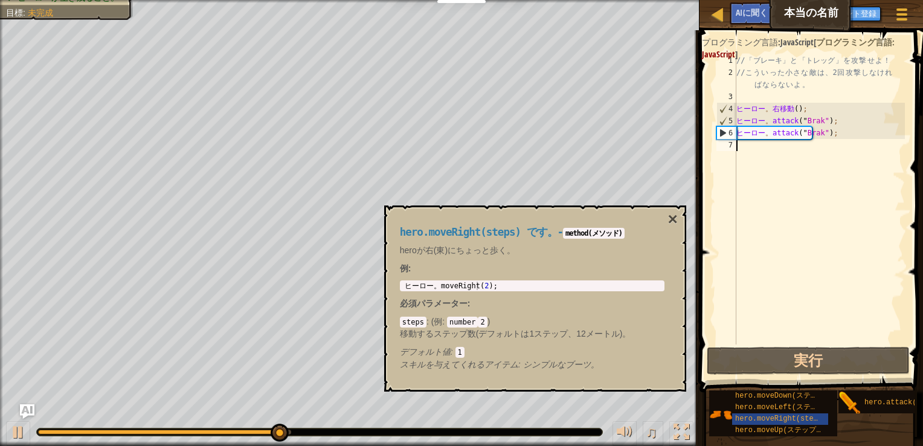
click at [793, 151] on div "// 「 ブレーキ 」 と 「 トレッグ 」 を 攻 撃 せ よ ！ // こ う い っ た 小 さ な 敵 は 、 2 回 攻 撃 し な け れ ば な…" at bounding box center [819, 211] width 171 height 314
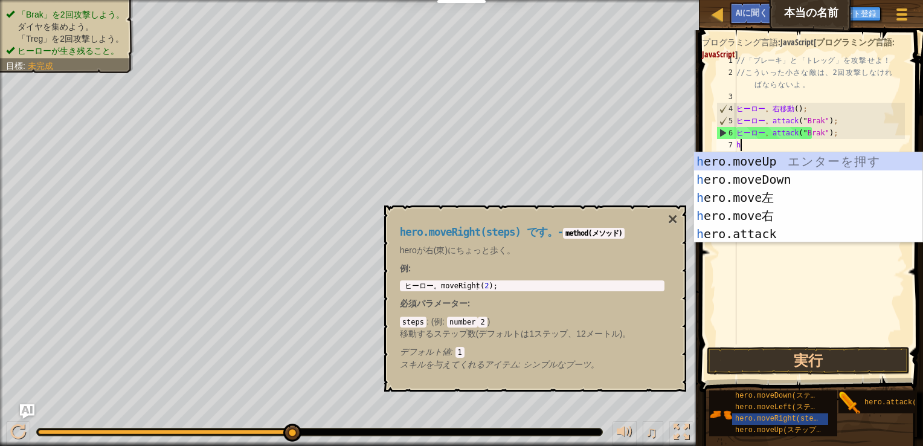
scroll to position [5, 0]
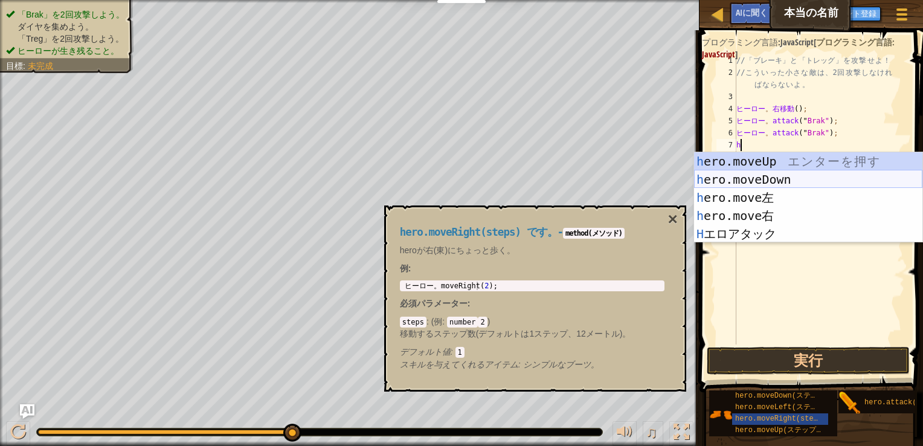
type textarea "he"
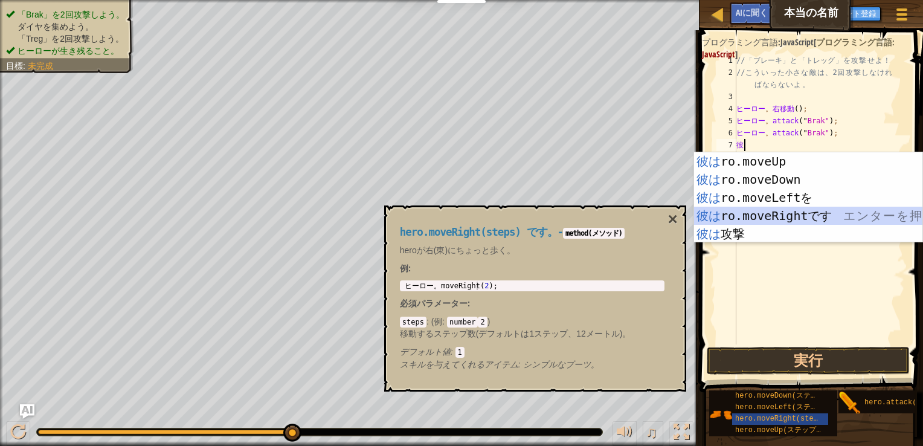
click at [793, 214] on div "彼は ro.moveUp エ ン タ ー を 押 す 彼は ro.moveDown エ ン タ ー を 押 す 彼は ro.moveLeftを エ ン タ ー…" at bounding box center [808, 215] width 228 height 127
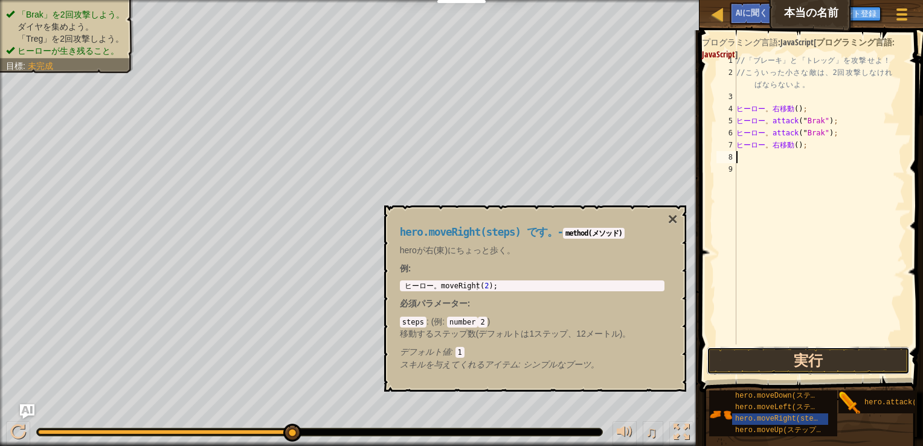
click at [783, 364] on button "実行" at bounding box center [808, 361] width 203 height 28
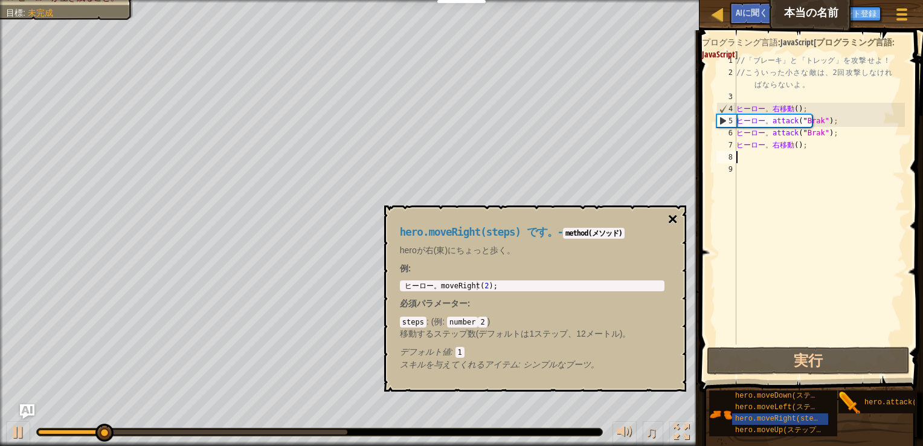
click at [669, 218] on button "×" at bounding box center [673, 219] width 10 height 17
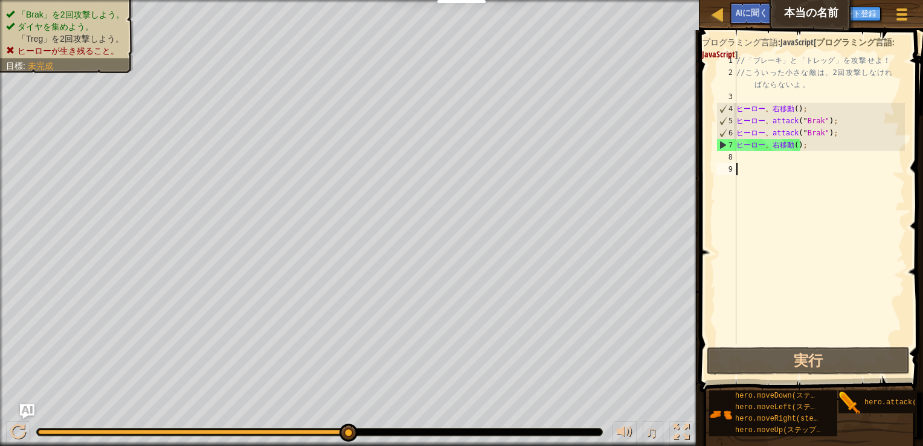
click at [793, 168] on div "// 「 ブレーキ 」 と 「 トレッグ 」 を 攻 撃 せ よ ！ // こ う い っ た 小 さ な 敵 は 、 2 回 攻 撃 し な け れ ば な…" at bounding box center [819, 211] width 171 height 314
type textarea "a"
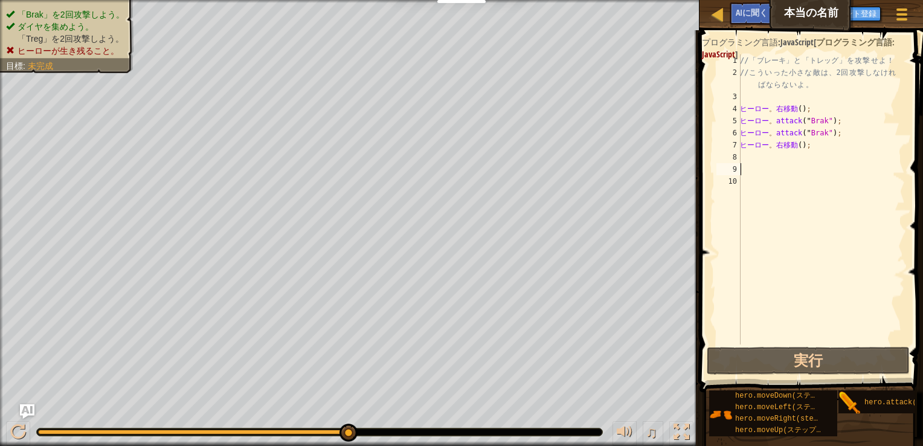
click at [781, 160] on div "// 「 ブレーキ 」 と 「 トレッグ 」 を 攻 撃 せ よ ！ // こ う い っ た 小 さ な 敵 は 、 2 回 攻 撃 し な け れ ば な…" at bounding box center [821, 211] width 167 height 314
type textarea "a"
type textarea "あ"
click at [780, 158] on div "// 「 ブレーキ 」 と 「 トレッグ 」 を 攻 撃 せ よ ！ // こ う い っ た 小 さ な 敵 は 、 2 回 攻 撃 し な け れ ば な…" at bounding box center [820, 211] width 172 height 314
type textarea "あ"
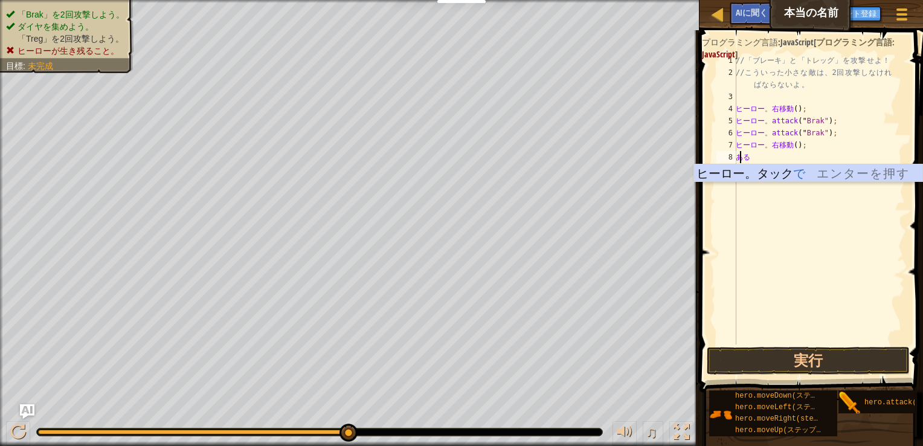
type textarea "a"
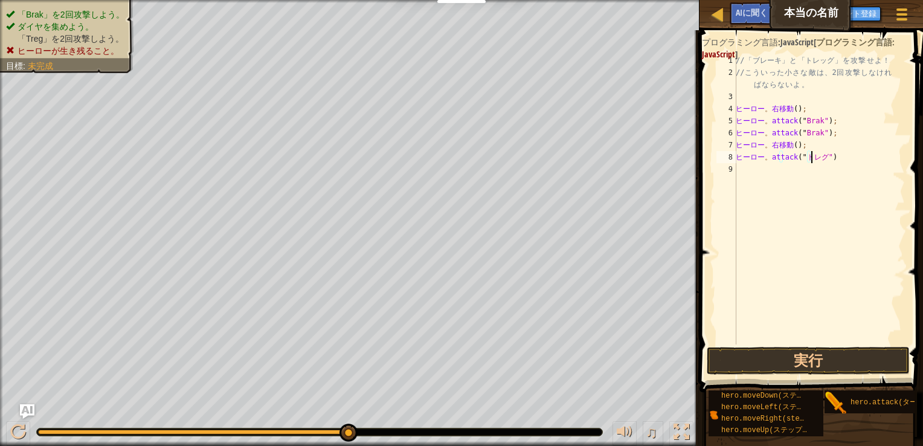
scroll to position [5, 5]
type textarea "hero.attack("Treg");"
drag, startPoint x: 830, startPoint y: 346, endPoint x: 827, endPoint y: 356, distance: 10.7
click at [830, 347] on div "hero.attack("Treg"); 1 2 3 4 5 6 7 8 9 // 「 ブレーキ 」 と 「 トレッグ 」 を 攻 撃 せ よ ！ // こ …" at bounding box center [809, 235] width 227 height 398
click at [827, 358] on button "実行" at bounding box center [808, 361] width 203 height 28
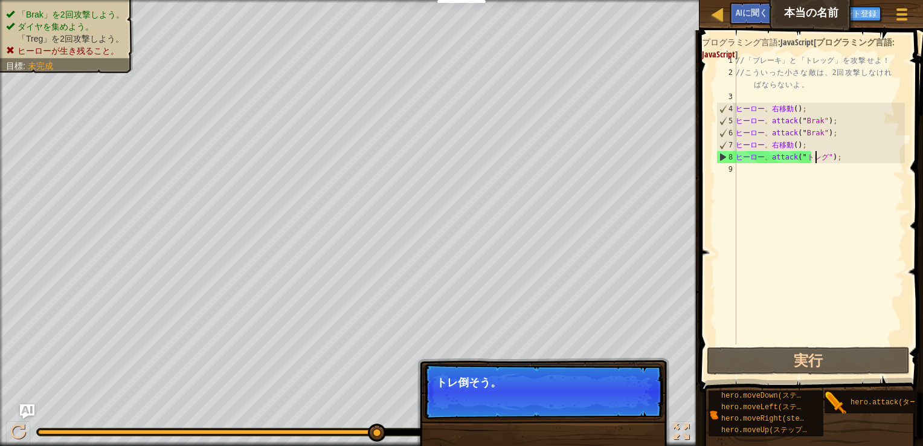
click at [810, 174] on div "// 「 ブレーキ 」 と 「 トレッグ 」 を 攻 撃 せ よ ！ // こ う い っ た 小 さ な 敵 は 、 2 回 攻 撃 し な け れ ば な…" at bounding box center [820, 211] width 172 height 314
click at [825, 156] on div "// 「 ブレーキ 」 と 「 トレッグ 」 を 攻 撃 せ よ ！ // こ う い っ た 小 さ な 敵 は 、 2 回 攻 撃 し な け れ ば な…" at bounding box center [820, 211] width 172 height 314
type textarea "hero.attack("Treg");"
click at [823, 156] on div "// 「 ブレーキ 」 と 「 トレッグ 」 を 攻 撃 せ よ ！ // こ う い っ た 小 さ な 敵 は 、 2 回 攻 撃 し な け れ ば な…" at bounding box center [820, 211] width 172 height 314
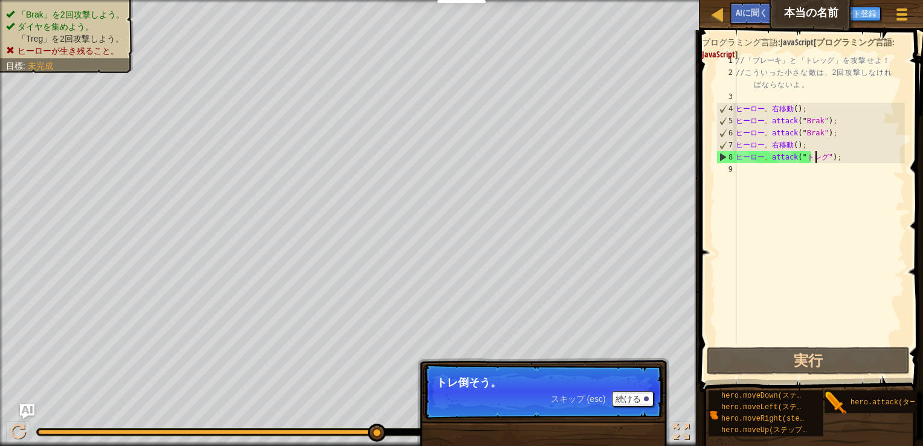
click at [810, 172] on div "// 「 ブレーキ 」 と 「 トレッグ 」 を 攻 撃 せ よ ！ // こ う い っ た 小 さ な 敵 は 、 2 回 攻 撃 し な け れ ば な…" at bounding box center [820, 211] width 172 height 314
drag, startPoint x: 803, startPoint y: 156, endPoint x: 827, endPoint y: 156, distance: 23.6
click at [827, 156] on div "// 「 ブレーキ 」 と 「 トレッグ 」 を 攻 撃 せ よ ！ // こ う い っ た 小 さ な 敵 は 、 2 回 攻 撃 し な け れ ば な…" at bounding box center [820, 211] width 172 height 314
click at [630, 400] on font "続ける" at bounding box center [628, 399] width 25 height 10
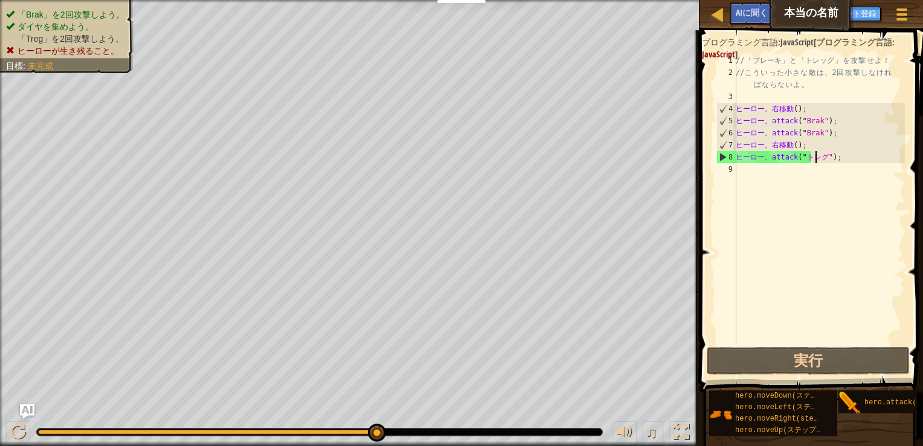
click at [827, 156] on div "// 「 ブレーキ 」 と 「 トレッグ 」 を 攻 撃 せ よ ！ // こ う い っ た 小 さ な 敵 は 、 2 回 攻 撃 し な け れ ば な…" at bounding box center [820, 211] width 172 height 314
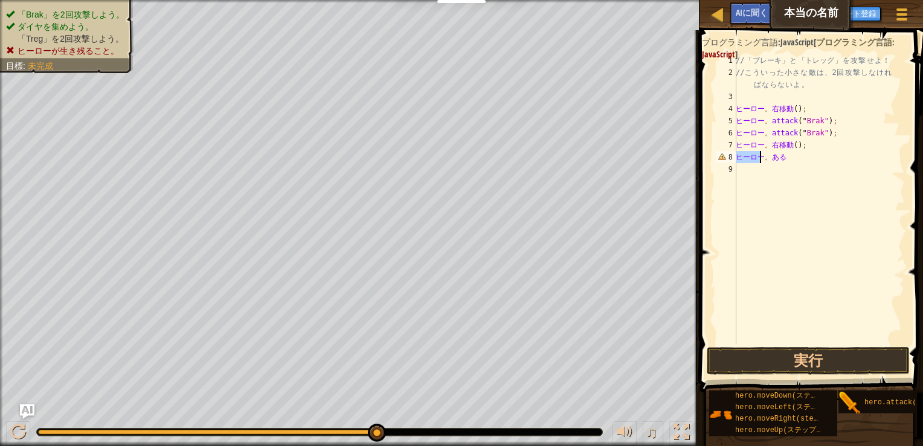
drag, startPoint x: 737, startPoint y: 158, endPoint x: 805, endPoint y: 160, distance: 67.7
click at [805, 160] on div "// 「 ブレーキ 」 と 「 トレッグ 」 を 攻 撃 せ よ ！ // こ う い っ た 小 さ な 敵 は 、 2 回 攻 撃 し な け れ ば な…" at bounding box center [820, 211] width 172 height 314
click at [805, 160] on div "// 「 ブレーキ 」 と 「 トレッグ 」 を 攻 撃 せ よ ！ // こ う い っ た 小 さ な 敵 は 、 2 回 攻 撃 し な け れ ば な…" at bounding box center [820, 199] width 172 height 290
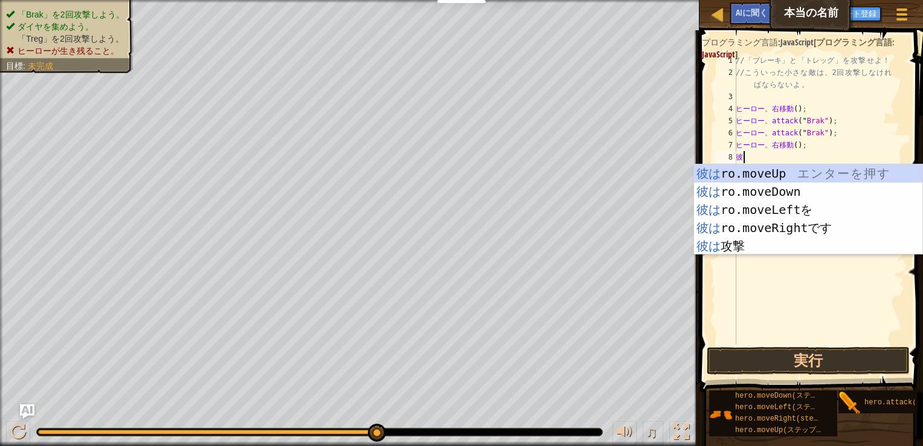
type textarea "h"
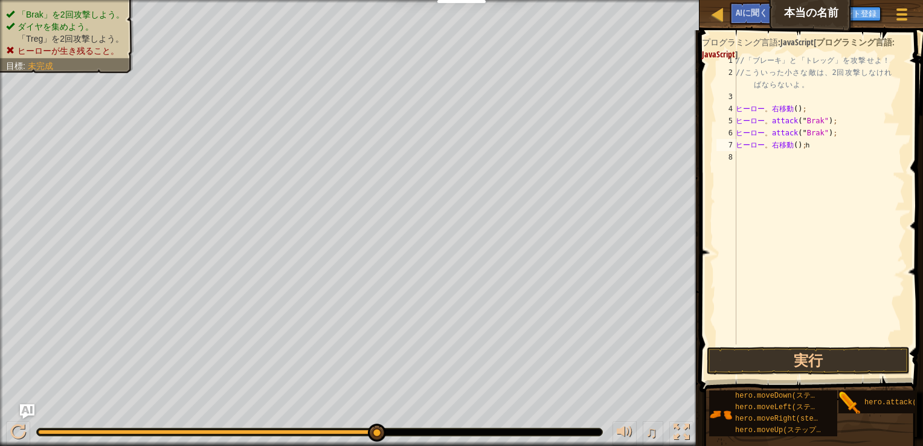
type textarea "へ"
type textarea "hero.moveRight"
click at [811, 149] on div "// 「 ブレーキ 」 と 「 トレッグ 」 を 攻 撃 せ よ ！ // こ う い っ た 小 さ な 敵 は 、 2 回 攻 撃 し な け れ ば な…" at bounding box center [820, 211] width 172 height 314
click at [790, 166] on div "// 「 ブレーキ 」 と 「 トレッグ 」 を 攻 撃 せ よ ！ // こ う い っ た 小 さ な 敵 は 、 2 回 攻 撃 し な け れ ば な…" at bounding box center [820, 211] width 172 height 314
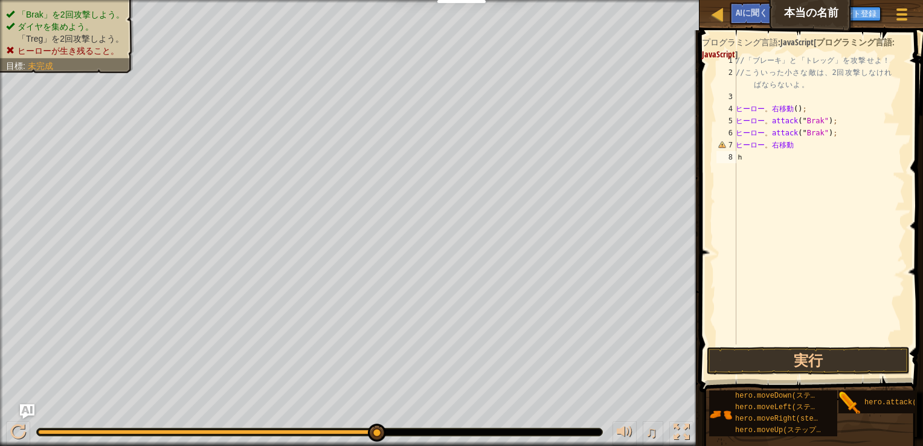
scroll to position [0, 0]
type textarea "へ"
type textarea "hero.attack("Treg")"
click at [776, 164] on div "// 「 ブレーキ 」 と 「 トレッグ 」 を 攻 撃 せ よ ！ // こ う い っ た 小 さ な 敵 は 、 2 回 攻 撃 し な け れ ば な…" at bounding box center [820, 211] width 172 height 314
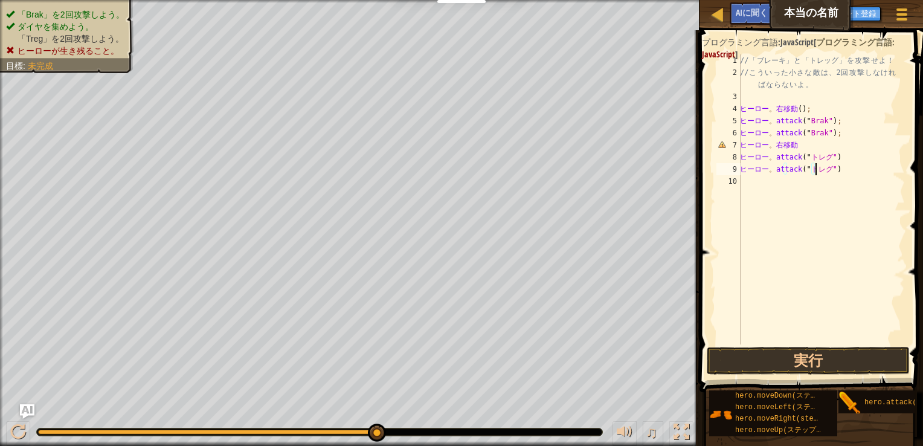
click at [837, 376] on span at bounding box center [812, 194] width 233 height 398
click at [839, 368] on button "実行" at bounding box center [808, 361] width 203 height 28
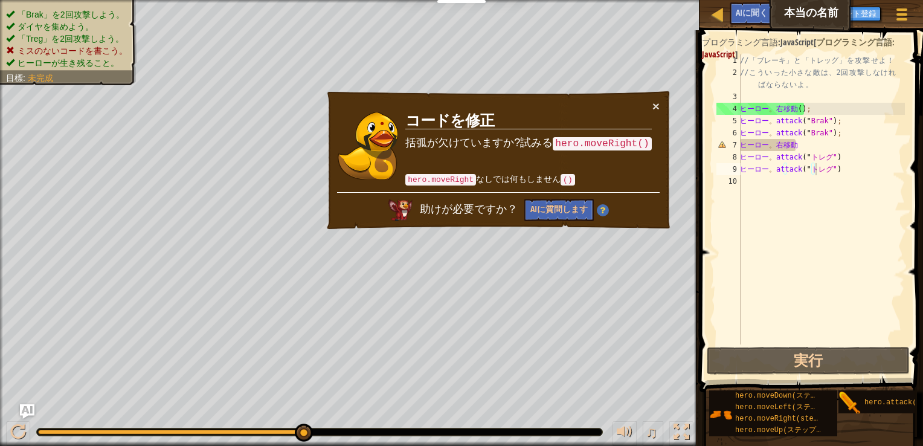
click at [635, 143] on code "hero.moveRight()" at bounding box center [602, 143] width 98 height 13
click at [587, 139] on code "hero.moveRight()" at bounding box center [602, 143] width 98 height 13
click at [466, 178] on code "hero.moveRight" at bounding box center [440, 179] width 71 height 11
click at [575, 178] on code "()" at bounding box center [568, 179] width 15 height 11
click at [582, 145] on code "hero.moveRight()" at bounding box center [602, 143] width 98 height 13
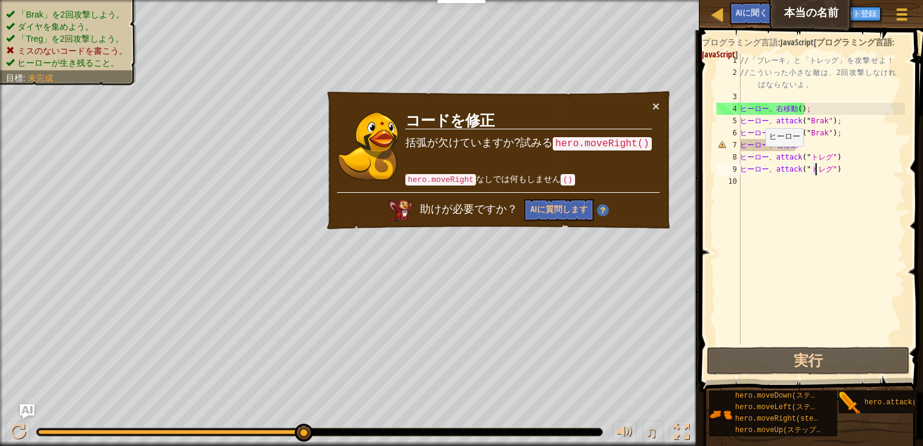
click at [500, 124] on h3 "コードを修正" at bounding box center [528, 120] width 246 height 17
click at [657, 105] on button "×" at bounding box center [656, 106] width 7 height 13
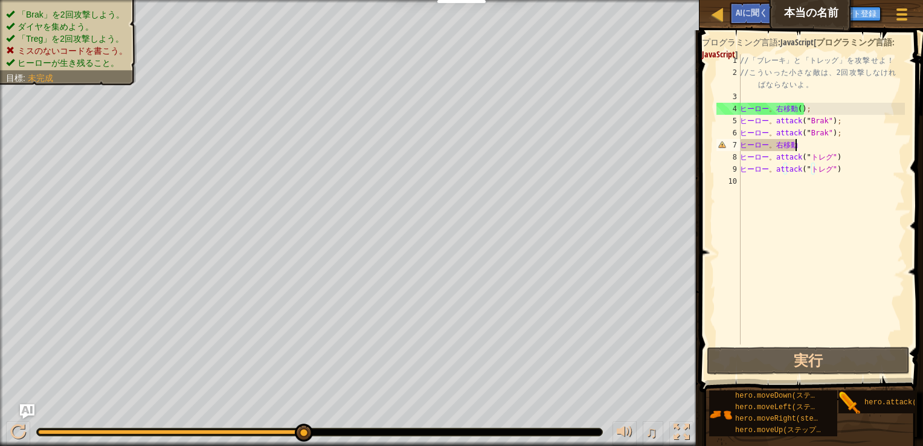
click at [809, 149] on div "// 「 ブレーキ 」 と 「 トレッグ 」 を 攻 撃 せ よ ！ // こ う い っ た 小 さ な 敵 は 、 2 回 攻 撃 し な け れ ば な…" at bounding box center [821, 211] width 167 height 314
click at [803, 144] on div "// 「 ブレーキ 」 と 「 トレッグ 」 を 攻 撃 せ よ ！ // こ う い っ た 小 さ な 敵 は 、 2 回 攻 撃 し な け れ ば な…" at bounding box center [821, 211] width 167 height 314
click at [816, 146] on div "// 「 ブレーキ 」 と 「 トレッグ 」 を 攻 撃 せ よ ！ // こ う い っ た 小 さ な 敵 は 、 2 回 攻 撃 し な け れ ば な…" at bounding box center [821, 211] width 167 height 314
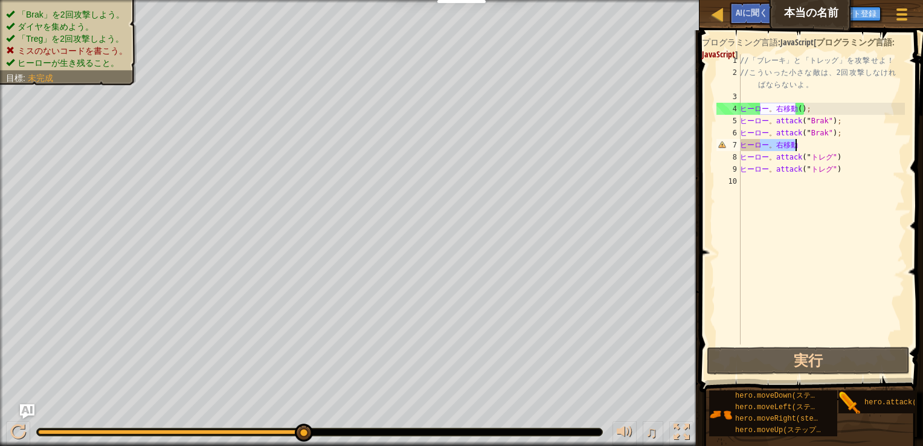
click at [816, 146] on div "// 「 ブレーキ 」 と 「 トレッグ 」 を 攻 撃 せ よ ！ // こ う い っ た 小 さ な 敵 は 、 2 回 攻 撃 し な け れ ば な…" at bounding box center [821, 211] width 167 height 314
type textarea "hero.attack("Treg")"
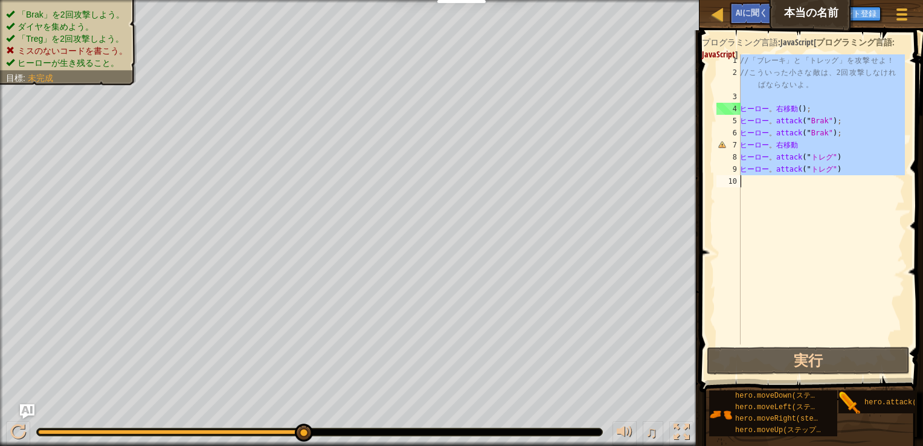
click at [834, 255] on div "// 「 ブレーキ 」 と 「 トレッグ 」 を 攻 撃 せ よ ！ // こ う い っ た 小 さ な 敵 は 、 2 回 攻 撃 し な け れ ば な…" at bounding box center [821, 199] width 167 height 290
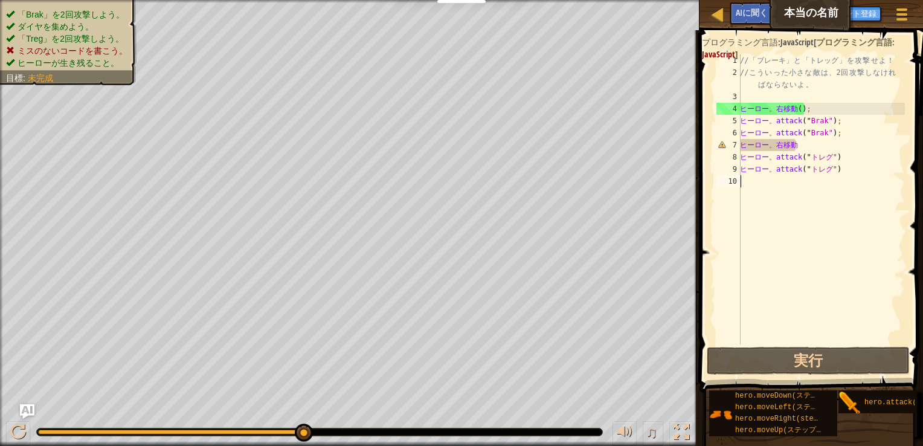
click at [826, 147] on div "// 「 ブレーキ 」 と 「 トレッグ 」 を 攻 撃 せ よ ！ // こ う い っ た 小 さ な 敵 は 、 2 回 攻 撃 し な け れ ば な…" at bounding box center [821, 211] width 167 height 314
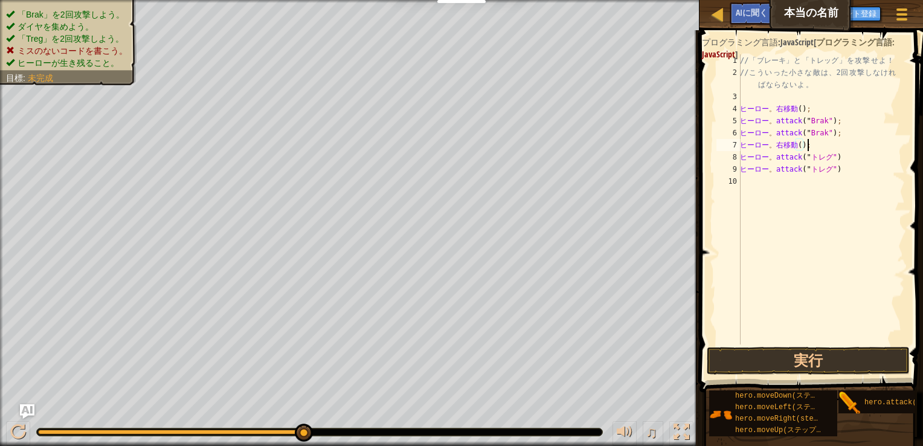
scroll to position [5, 5]
click at [858, 155] on div "// 「 ブレーキ 」 と 「 トレッグ 」 を 攻 撃 せ よ ！ // こ う い っ た 小 さ な 敵 は 、 2 回 攻 撃 し な け れ ば な…" at bounding box center [821, 211] width 167 height 314
type textarea "hero.attack("Treg")"
click at [857, 159] on div "// 「 ブレーキ 」 と 「 トレッグ 」 を 攻 撃 せ よ ！ // こ う い っ た 小 さ な 敵 は 、 2 回 攻 撃 し な け れ ば な…" at bounding box center [821, 211] width 167 height 314
click at [769, 195] on div "// 「 ブレーキ 」 と 「 トレッグ 」 を 攻 撃 せ よ ！ // こ う い っ た 小 さ な 敵 は 、 2 回 攻 撃 し な け れ ば な…" at bounding box center [821, 211] width 167 height 314
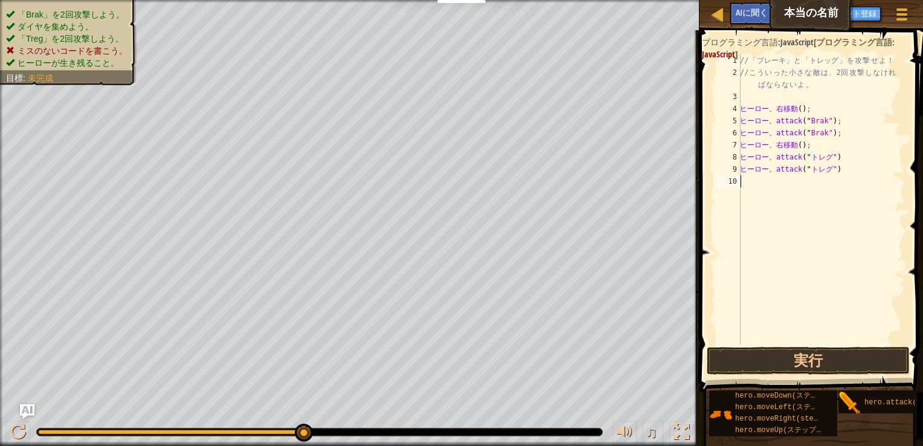
scroll to position [5, 0]
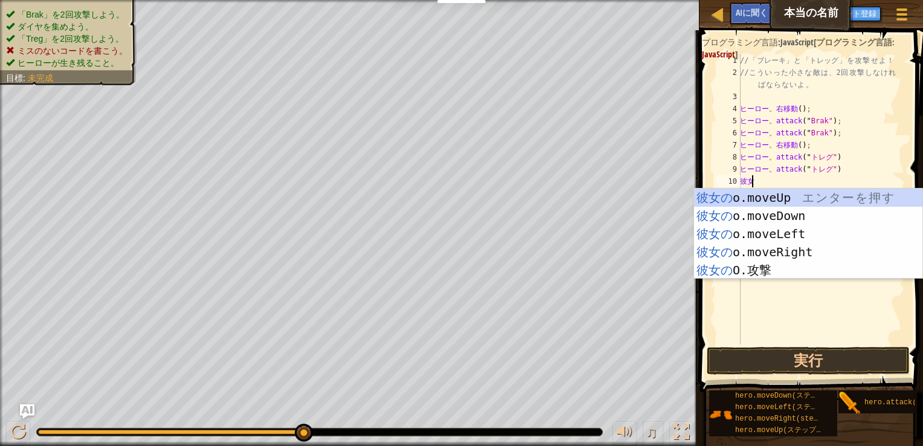
type textarea "hero"
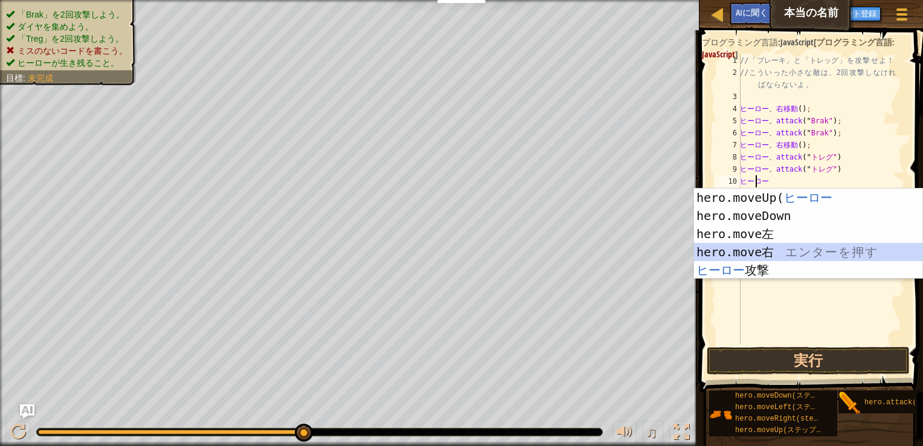
click at [785, 247] on div "hero.moveUp ( ヒーロー エ ン タ ー を 押 す hero.moveDown エ ン タ ー を 押 す hero.move左 エ ン タ ー…" at bounding box center [808, 252] width 228 height 127
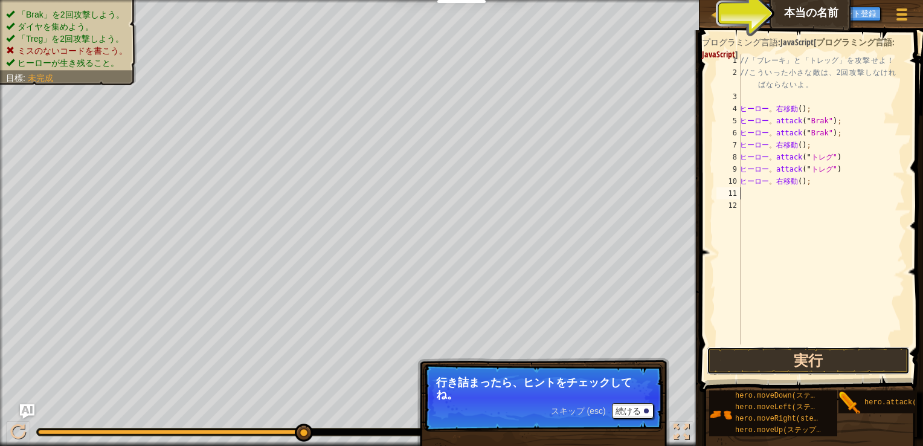
click at [814, 360] on button "実行" at bounding box center [808, 361] width 203 height 28
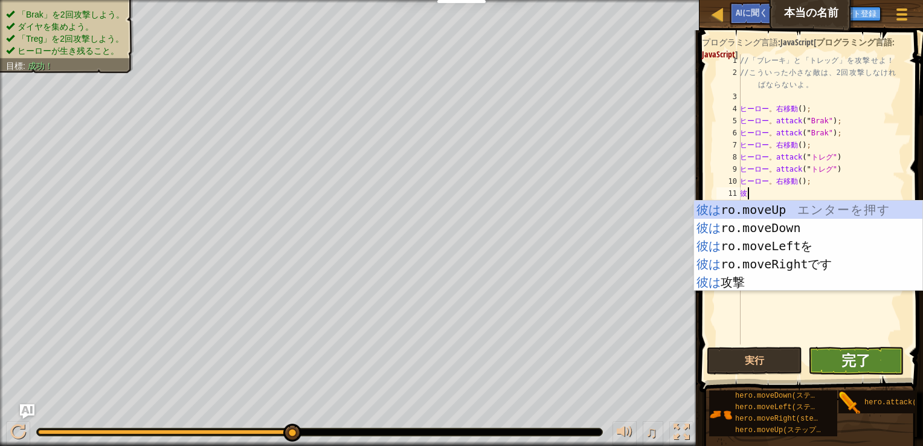
type textarea "he"
click at [863, 360] on span "完了" at bounding box center [856, 359] width 29 height 19
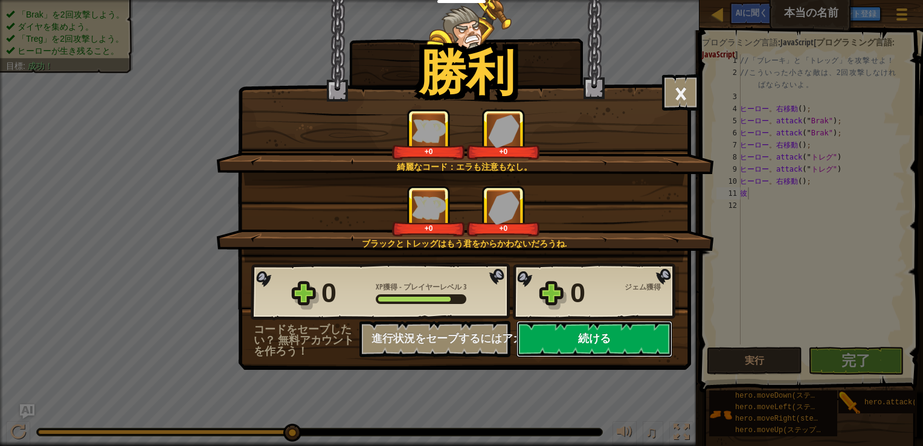
click at [584, 338] on button "続ける" at bounding box center [595, 339] width 156 height 36
select select "ja"
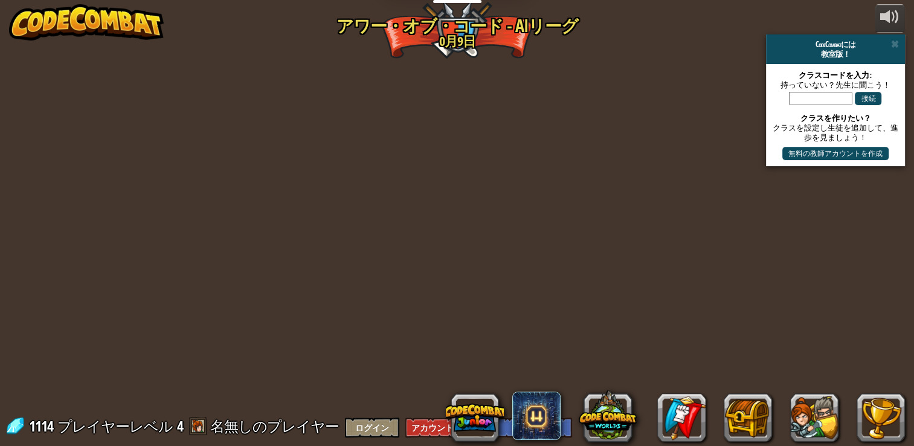
select select "ja"
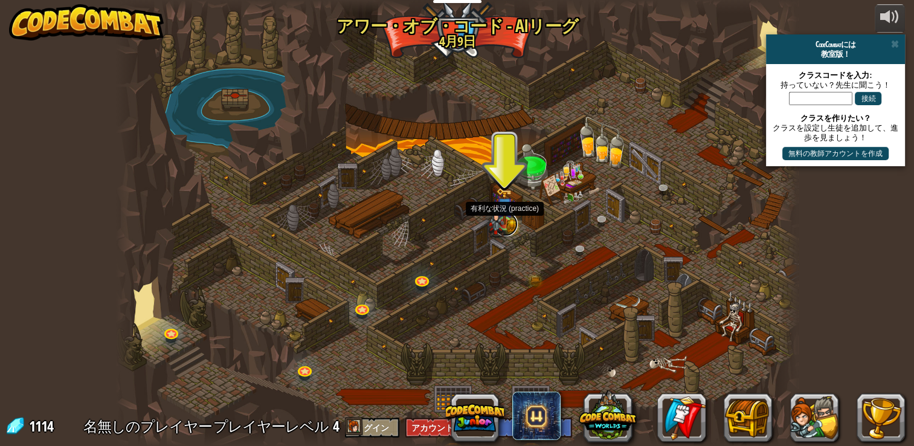
click at [508, 230] on link at bounding box center [506, 224] width 24 height 24
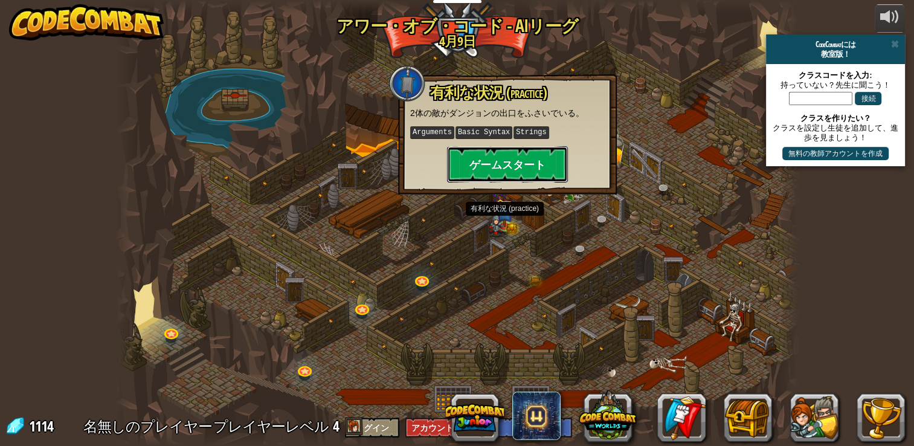
click at [505, 180] on button "ゲームスタート" at bounding box center [507, 164] width 121 height 36
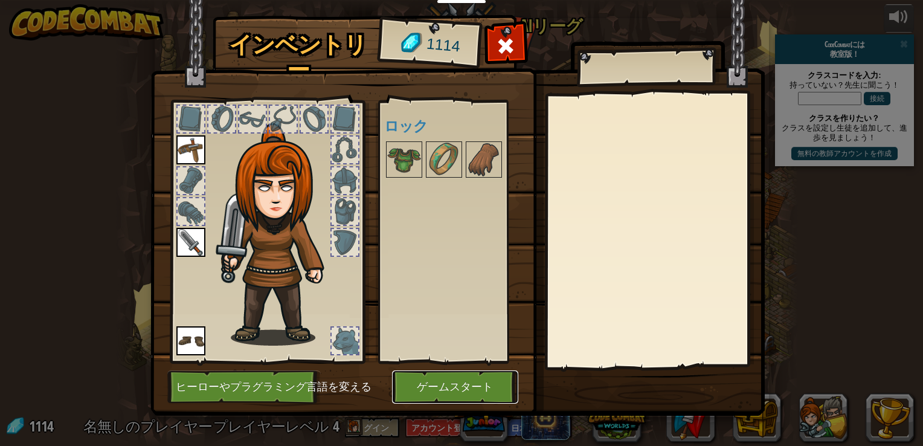
click at [425, 392] on button "ゲームスタート" at bounding box center [455, 386] width 126 height 33
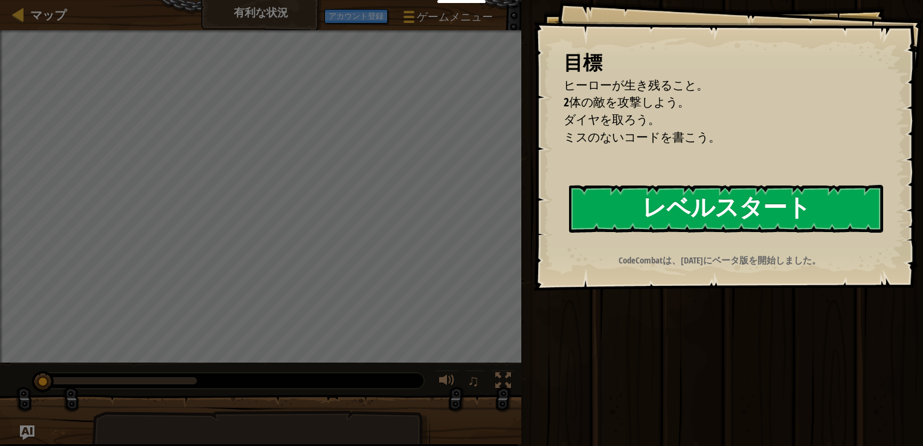
click at [650, 221] on button "レベルスタート" at bounding box center [726, 209] width 314 height 48
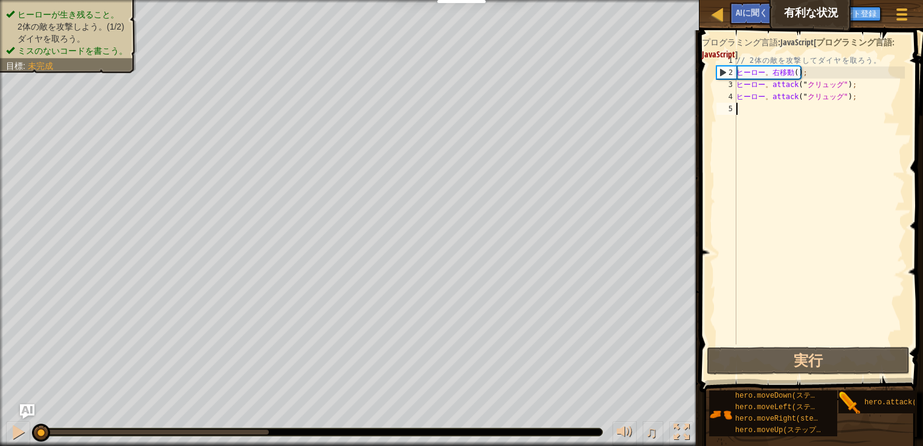
type textarea "h"
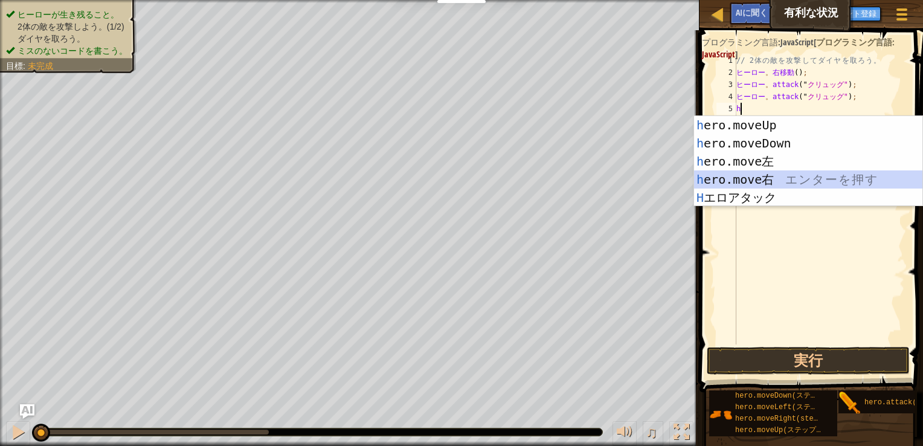
click at [789, 182] on div "h ero.moveUp エ ン タ ー を 押 す h ero.moveDown エ ン タ ー を 押 す h ero.move左 エ ン タ ー を 押…" at bounding box center [808, 179] width 228 height 127
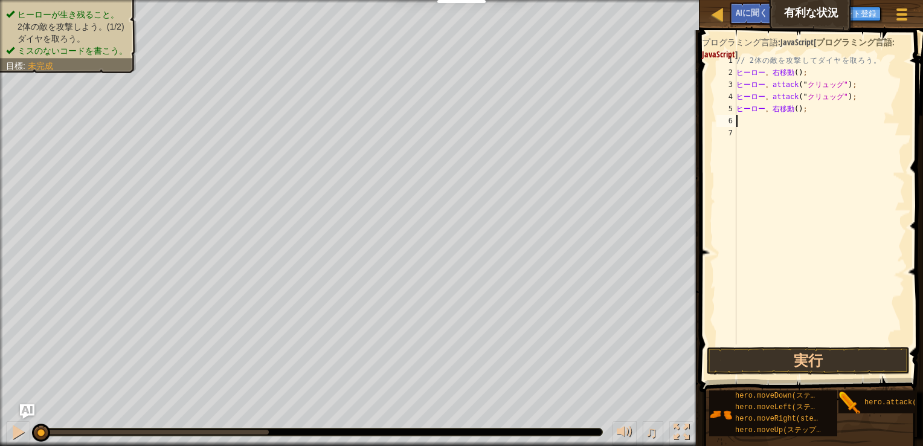
type textarea "h"
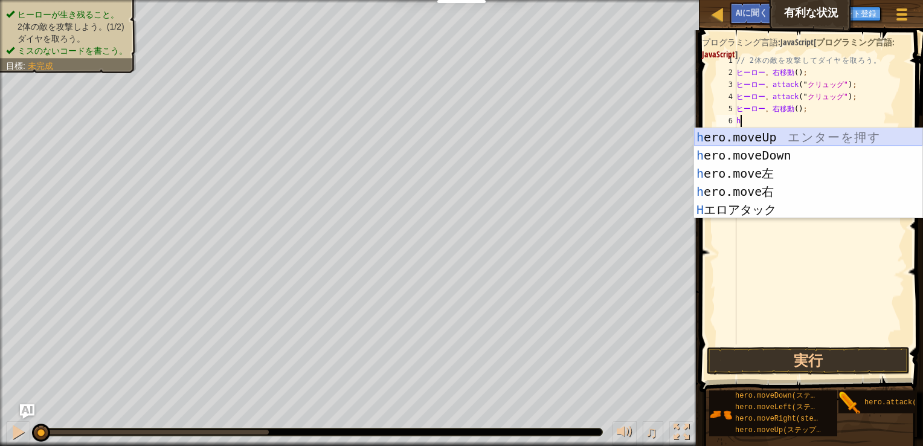
click at [767, 133] on div "h ero.moveUp エ ン タ ー を 押 す h ero.moveDown エ ン タ ー を 押 す h ero.move左 エ ン タ ー を 押…" at bounding box center [808, 191] width 228 height 127
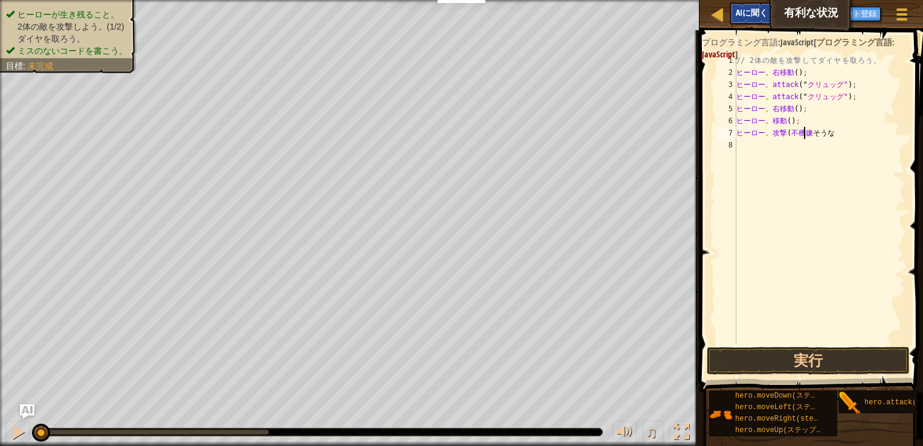
scroll to position [5, 5]
type textarea "hero.attack(Grump")"
click at [822, 152] on div "// 2 体 の 敵 を 攻 撃 し て ダ イ ヤ を 取 ろ う 。 ヒーロー 。 右移動 ( ) ; ヒーロー 。 attack (" クリュッグ" )…" at bounding box center [819, 211] width 171 height 314
click at [844, 134] on div "// 2 体 の 敵 を 攻 撃 し て ダ イ ヤ を 取 ろ う 。 ヒーロー 。 右移動 ( ) ; ヒーロー 。 attack (" クリュッグ" )…" at bounding box center [819, 211] width 171 height 314
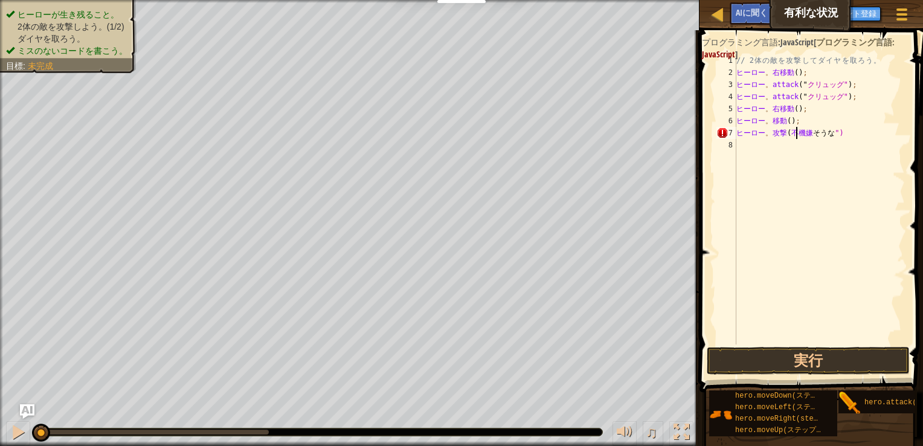
click at [796, 132] on div "// 2 体 の 敵 を 攻 撃 し て ダ イ ヤ を 取 ろ う 。 ヒーロー 。 右移動 ( ) ; ヒーロー 。 attack (" クリュッグ" )…" at bounding box center [819, 211] width 171 height 314
click at [793, 132] on div "// 2 体 の 敵 を 攻 撃 し て ダ イ ヤ を 取 ろ う 。 ヒーロー 。 右移動 ( ) ; ヒーロー 。 attack (" クリュッグ" )…" at bounding box center [819, 211] width 171 height 314
type textarea "hero.attack(Gr"ump")"
click at [841, 135] on div "// 2 体 の 敵 を 攻 撃 し て ダ イ ヤ を 取 ろ う 。 ヒーロー 。 右移動 ( ) ; ヒーロー 。 attack (" クリュッグ" )…" at bounding box center [819, 211] width 171 height 314
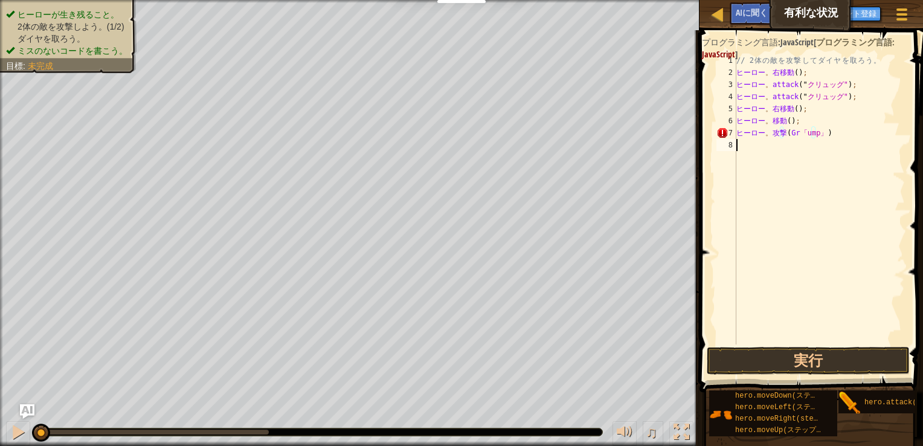
click at [819, 151] on div "// 2 体 の 敵 を 攻 撃 し て ダ イ ヤ を 取 ろ う 。 ヒーロー 。 右移動 ( ) ; ヒーロー 。 attack (" クリュッグ" )…" at bounding box center [819, 211] width 171 height 314
click at [838, 135] on div "// 2 体 の 敵 を 攻 撃 し て ダ イ ヤ を 取 ろ う 。 ヒーロー 。 右移動 ( ) ; ヒーロー 。 attack (" クリュッグ" )…" at bounding box center [819, 211] width 171 height 314
click at [830, 137] on div "// 2 体 の 敵 を 攻 撃 し て ダ イ ヤ を 取 ろ う 。 ヒーロー 。 右移動 ( ) ; ヒーロー 。 attack (" クリュッグ" )…" at bounding box center [819, 211] width 171 height 314
click at [839, 137] on div "// 2 体 の 敵 を 攻 撃 し て ダ イ ヤ を 取 ろ う 。 ヒーロー 。 右移動 ( ) ; ヒーロー 。 attack (" クリュッグ" )…" at bounding box center [819, 211] width 171 height 314
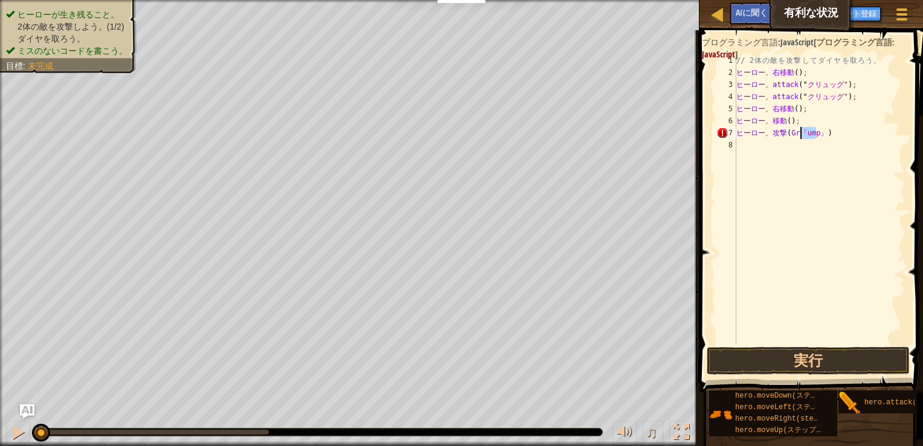
drag, startPoint x: 829, startPoint y: 132, endPoint x: 796, endPoint y: 134, distance: 32.7
click at [798, 134] on div "// 2 体 の 敵 を 攻 撃 し て ダ イ ヤ を 取 ろ う 。 ヒーロー 。 右移動 ( ) ; ヒーロー 。 attack (" クリュッグ" )…" at bounding box center [819, 211] width 171 height 314
drag, startPoint x: 777, startPoint y: 132, endPoint x: 872, endPoint y: 139, distance: 95.1
click at [872, 139] on div "// 2 体 の 敵 を 攻 撃 し て ダ イ ヤ を 取 ろ う 。 ヒーロー 。 右移動 ( ) ; ヒーロー 。 attack (" クリュッグ" )…" at bounding box center [819, 211] width 171 height 314
type textarea "hero.attack("Enem"
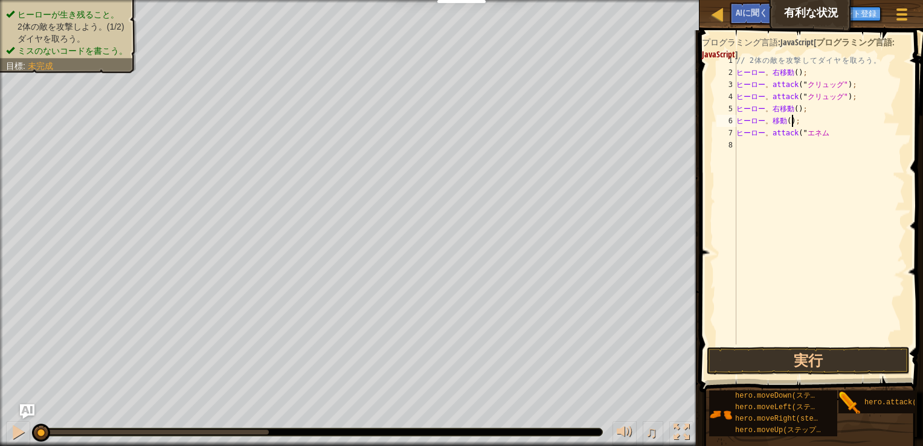
click at [830, 126] on div "// 2 体 の 敵 を 攻 撃 し て ダ イ ヤ を 取 ろ う 。 ヒーロー 。 右移動 ( ) ; ヒーロー 。 attack (" クリュッグ" )…" at bounding box center [819, 211] width 171 height 314
click at [830, 128] on div "// 2 体 の 敵 を 攻 撃 し て ダ イ ヤ を 取 ろ う 。 ヒーロー 。 右移動 ( ) ; ヒーロー 。 attack (" クリュッグ" )…" at bounding box center [819, 211] width 171 height 314
click at [824, 134] on div "// 2 体 の 敵 を 攻 撃 し て ダ イ ヤ を 取 ろ う 。 ヒーロー 。 右移動 ( ) ; ヒーロー 。 attack (" クリュッグ" )…" at bounding box center [819, 211] width 171 height 314
click at [807, 137] on div "// 2 体 の 敵 を 攻 撃 し て ダ イ ヤ を 取 ろ う 。 ヒーロー 。 右移動 ( ) ; ヒーロー 。 attack (" クリュッグ" )…" at bounding box center [819, 211] width 171 height 314
drag, startPoint x: 736, startPoint y: 132, endPoint x: 801, endPoint y: 131, distance: 65.3
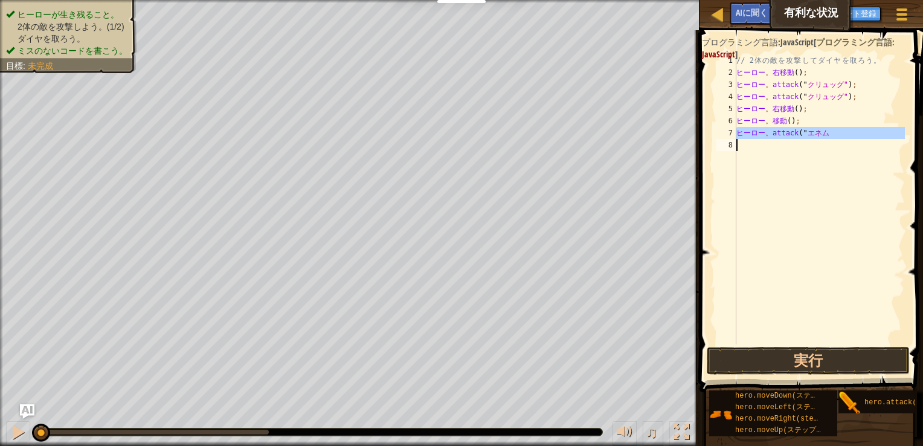
click at [801, 131] on div "hero.attack("Enem 1 2 3 4 5 6 7 8 // 2 体 の 敵 を 攻 撃 し て ダ イ ヤ を 取 ろ う 。 ヒーロー 。 右…" at bounding box center [809, 199] width 191 height 290
type textarea "hero.attack("Enem"
type textarea "hero.attack("Grump");"
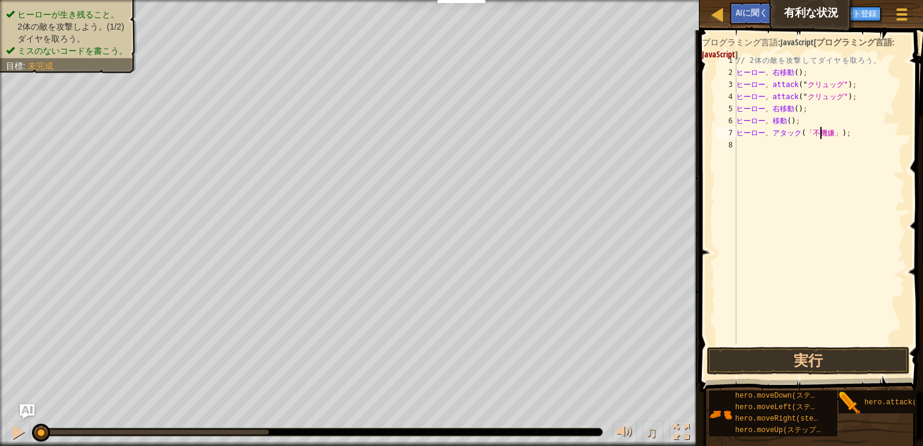
click at [795, 152] on div "// 2 体 の 敵 を 攻 撃 し て ダ イ ヤ を 取 ろ う 。 ヒーロー 。 右移動 ( ) ; ヒーロー 。 attack (" クリュッグ" )…" at bounding box center [819, 211] width 171 height 314
type textarea "hero.attack("Grump");"
click at [802, 167] on div "// 2 体 の 敵 を 攻 撃 し て ダ イ ヤ を 取 ろ う 。 ヒーロー 。 右移動 ( ) ; ヒーロー 。 attack (" クリュッグ" )…" at bounding box center [819, 211] width 171 height 314
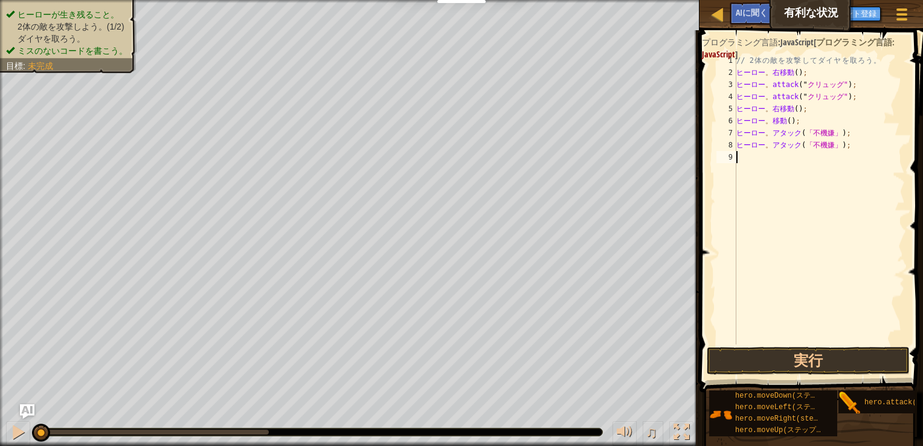
scroll to position [5, 0]
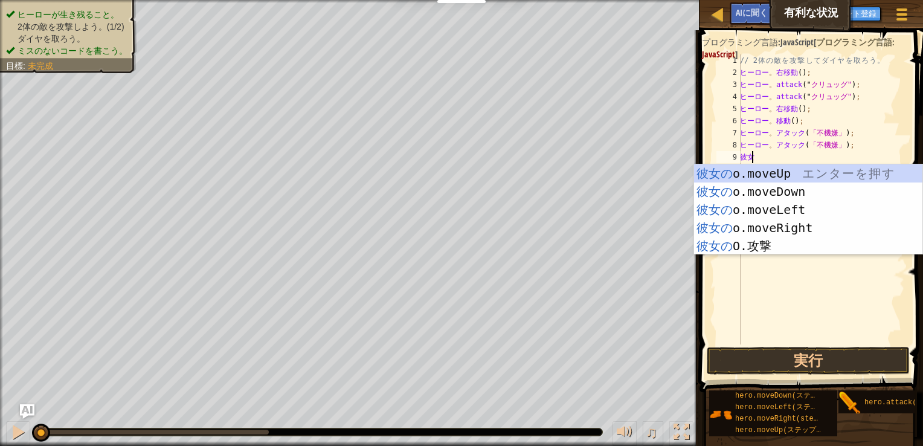
type textarea "hero"
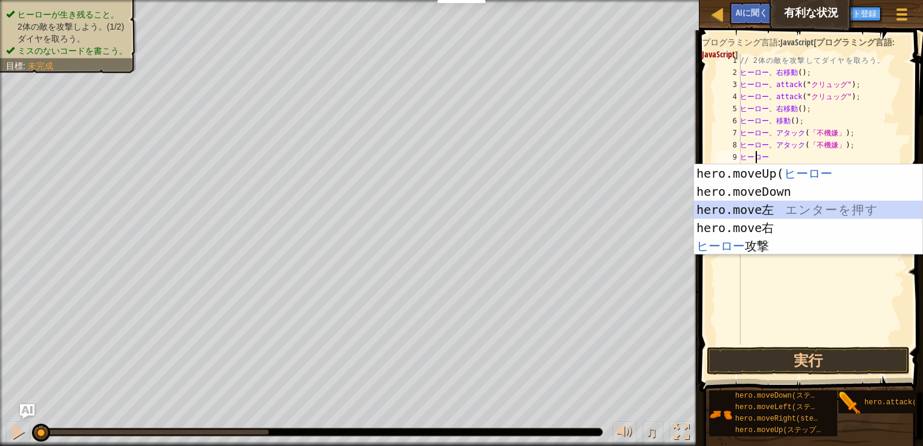
click at [802, 213] on div "hero.moveUp ( ヒーロー エ ン タ ー を 押 す hero.moveDown エ ン タ ー を 押 す hero.move左 エ ン タ ー…" at bounding box center [808, 227] width 228 height 127
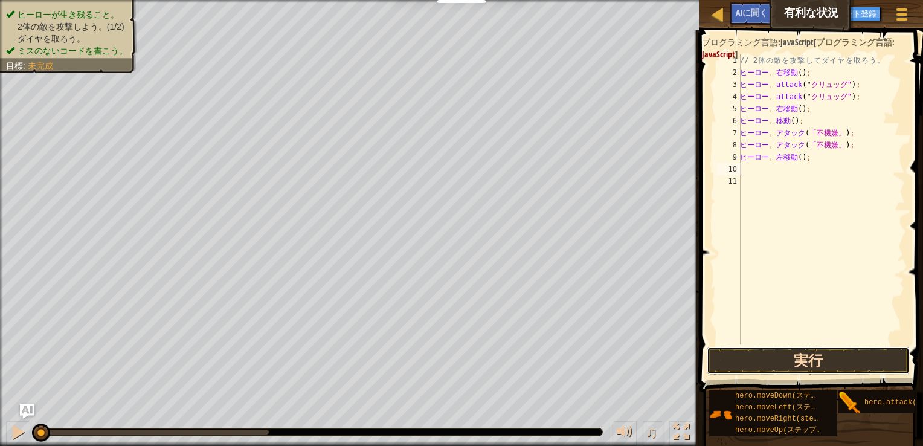
click at [828, 358] on button "実行" at bounding box center [808, 361] width 203 height 28
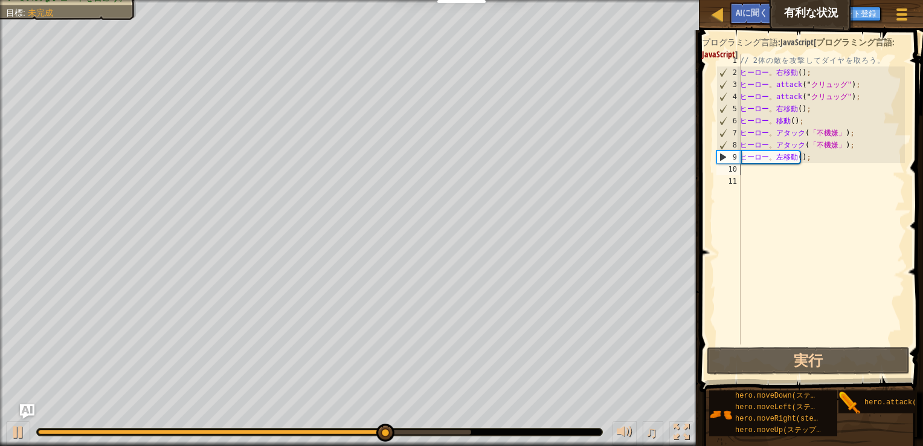
click at [788, 178] on div "// 2 体 の 敵 を 攻 撃 し て ダ イ ヤ を 取 ろ う 。 ヒーロー 。 右移動 ( ) ; ヒーロー 。 attack (" クリュッグ" )…" at bounding box center [821, 211] width 167 height 314
click at [800, 175] on div "// 2 体 の 敵 を 攻 撃 し て ダ イ ヤ を 取 ろ う 。 ヒーロー 。 右移動 ( ) ; ヒーロー 。 attack (" クリュッグ" )…" at bounding box center [821, 211] width 167 height 314
click at [817, 169] on div "// 2 体 の 敵 を 攻 撃 し て ダ イ ヤ を 取 ろ う 。 ヒーロー 。 右移動 ( ) ; ヒーロー 。 attack (" クリュッグ" )…" at bounding box center [821, 211] width 167 height 314
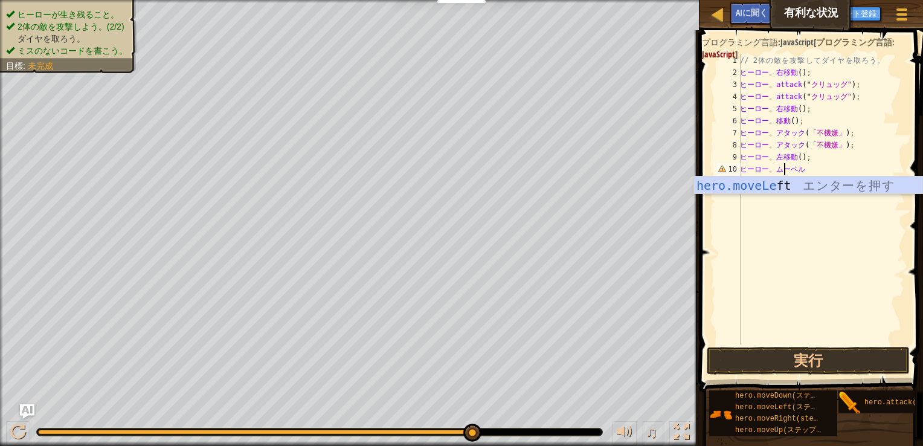
scroll to position [5, 3]
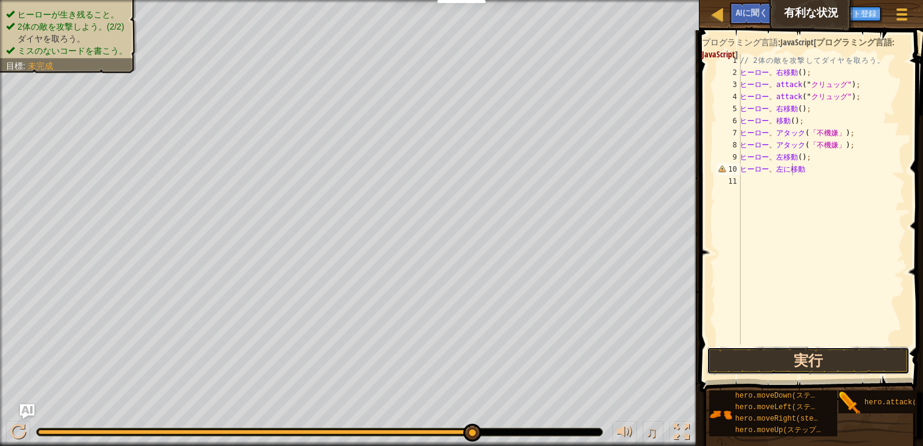
click at [827, 367] on button "実行" at bounding box center [808, 361] width 203 height 28
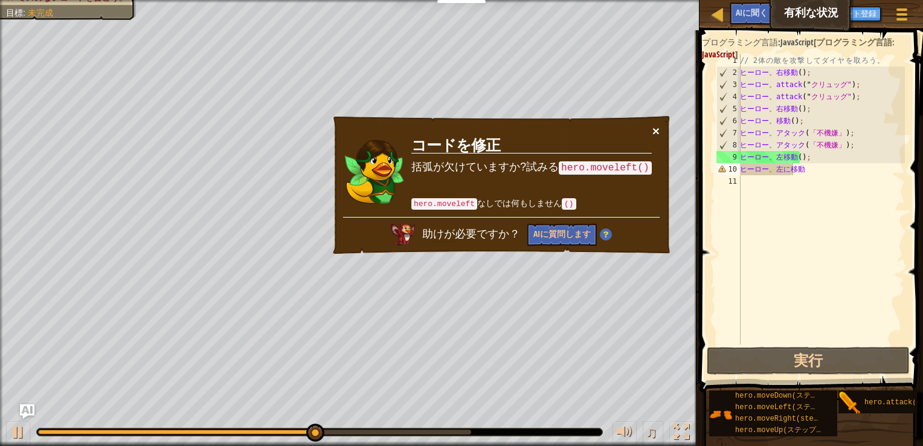
click at [653, 129] on button "×" at bounding box center [656, 130] width 7 height 13
click at [865, 171] on div "// 2 体 の 敵 を 攻 撃 し て ダ イ ヤ を 取 ろ う 。 ヒーロー 。 右移動 ( ) ; ヒーロー 。 attack (" クリュッグ" )…" at bounding box center [821, 211] width 167 height 314
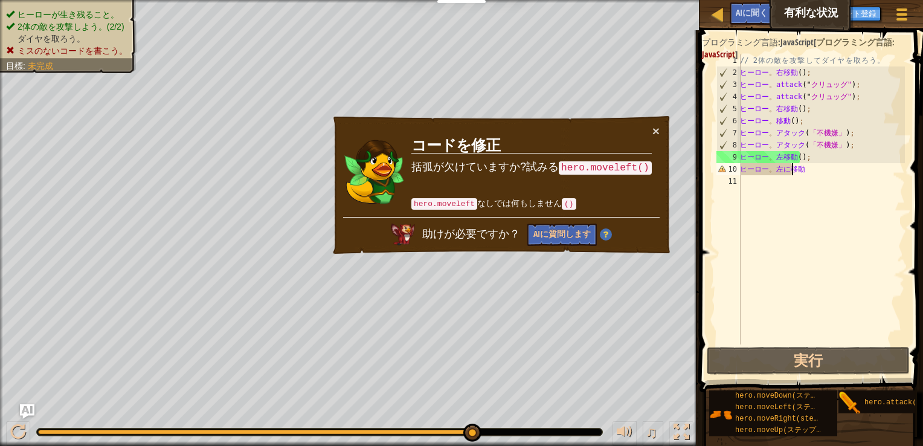
click at [807, 166] on div "// 2 体 の 敵 を 攻 撃 し て ダ イ ヤ を 取 ろ う 。 ヒーロー 。 右移動 ( ) ; ヒーロー 。 attack (" クリュッグ" )…" at bounding box center [821, 211] width 167 height 314
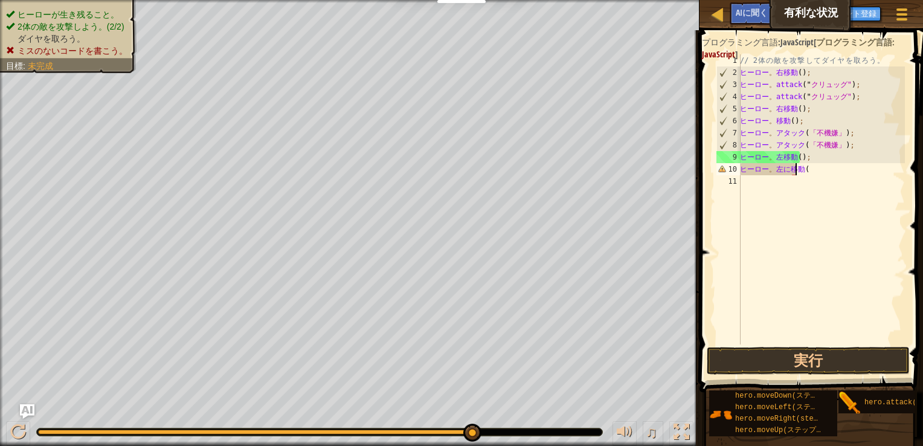
type textarea "hero.moveleft()"
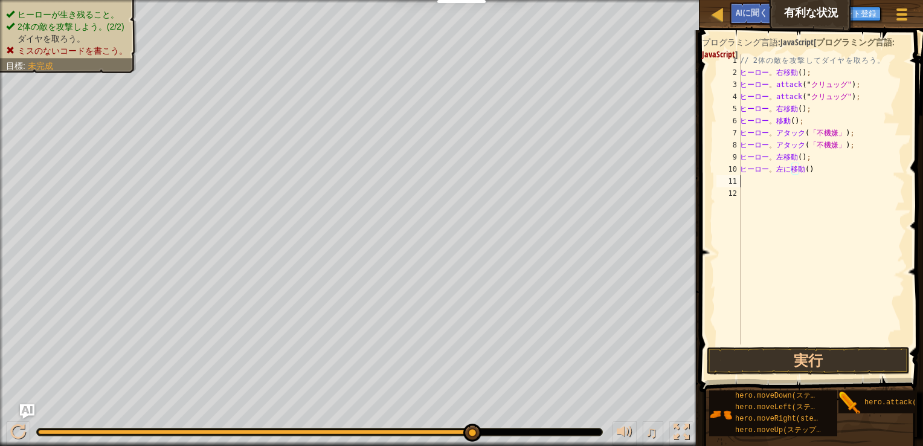
scroll to position [5, 0]
click at [822, 170] on div "// 2 体 の 敵 を 攻 撃 し て ダ イ ヤ を 取 ろ う 。 ヒーロー 。 右移動 ( ) ; ヒーロー 。 attack (" クリュッグ" )…" at bounding box center [821, 211] width 167 height 314
type textarea "hero.moveleft()"
click at [822, 170] on div "// 2 体 の 敵 を 攻 撃 し て ダ イ ヤ を 取 ろ う 。 ヒーロー 。 右移動 ( ) ; ヒーロー 。 attack (" クリュッグ" )…" at bounding box center [821, 211] width 167 height 314
click at [835, 364] on button "実行" at bounding box center [808, 361] width 203 height 28
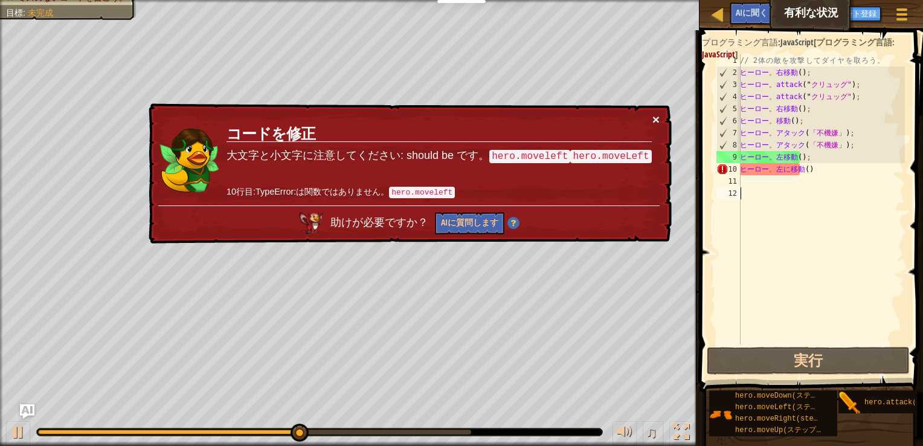
click at [654, 117] on button "×" at bounding box center [657, 123] width 8 height 13
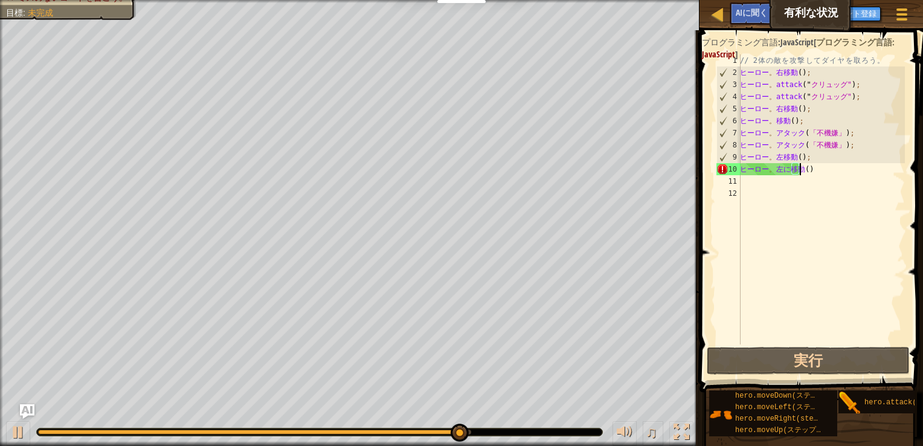
click at [843, 173] on div "// 2 体 の 敵 を 攻 撃 し て ダ イ ヤ を 取 ろ う 。 ヒーロー 。 右移動 ( ) ; ヒーロー 。 attack (" クリュッグ" )…" at bounding box center [821, 211] width 167 height 314
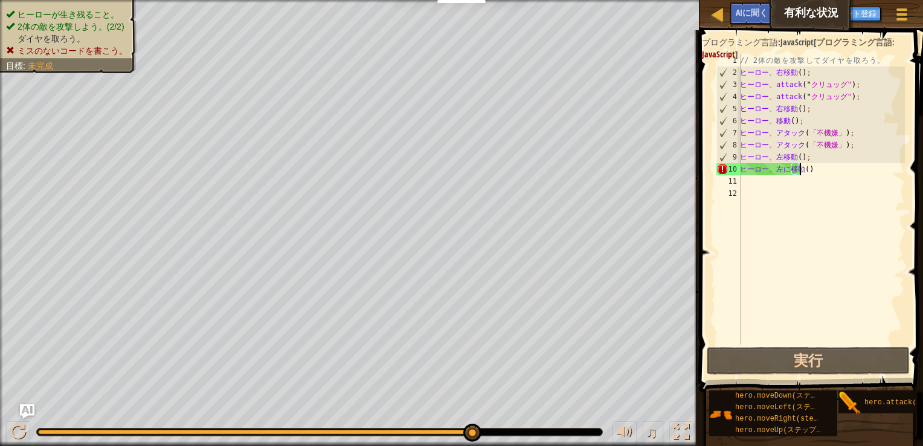
scroll to position [5, 4]
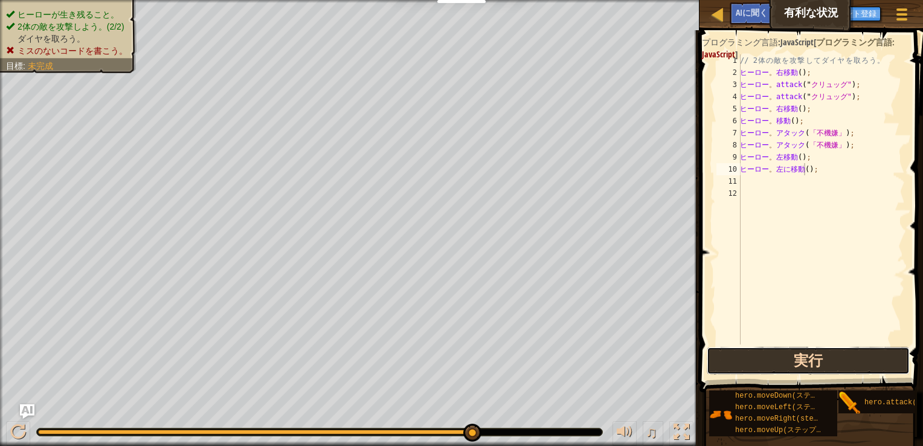
click at [858, 359] on button "実行" at bounding box center [808, 361] width 203 height 28
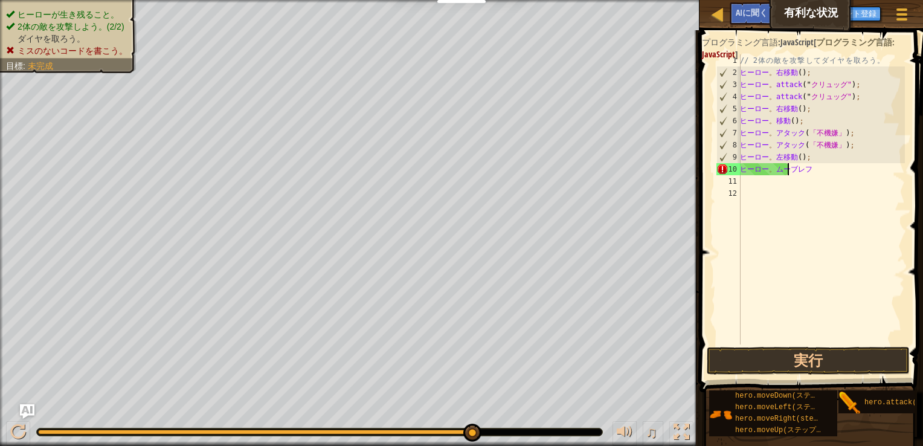
type textarea "hero.movele"
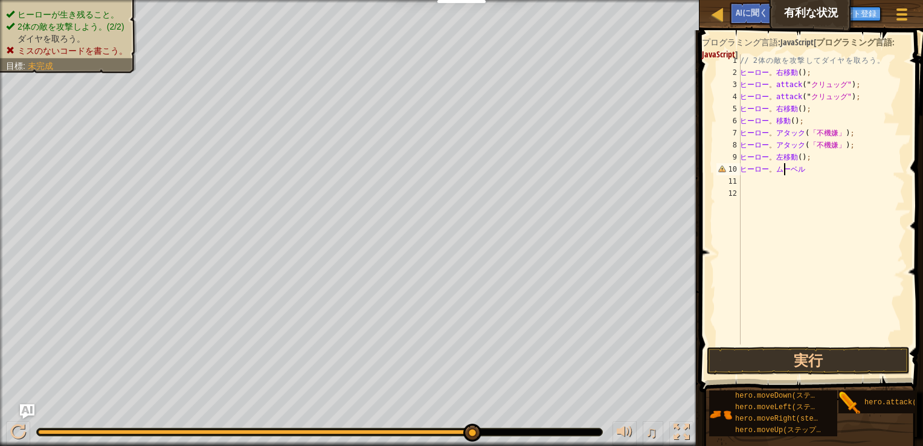
scroll to position [5, 0]
click at [814, 170] on div "// 2 体 の 敵 を 攻 撃 し て ダ イ ヤ を 取 ろ う 。 ヒーロー 。 右移動 ( ) ; ヒーロー 。 attack (" クリュッグ" )…" at bounding box center [821, 211] width 167 height 314
type textarea "hero.movele"
drag, startPoint x: 814, startPoint y: 170, endPoint x: 756, endPoint y: 168, distance: 58.1
click at [757, 168] on div "// 2 体 の 敵 を 攻 撃 し て ダ イ ヤ を 取 ろ う 。 ヒーロー 。 右移動 ( ) ; ヒーロー 。 attack (" クリュッグ" )…" at bounding box center [821, 211] width 167 height 314
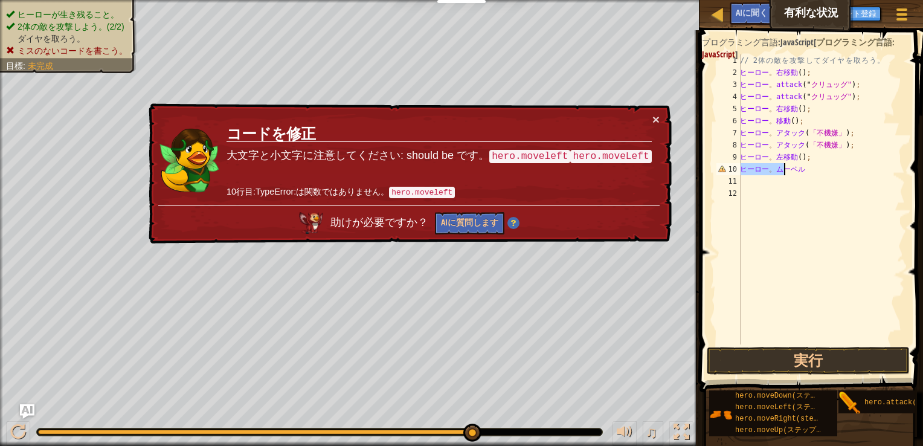
drag, startPoint x: 740, startPoint y: 166, endPoint x: 834, endPoint y: 170, distance: 93.8
click at [831, 172] on div "// 2 体 の 敵 を 攻 撃 し て ダ イ ヤ を 取 ろ う 。 ヒーロー 。 右移動 ( ) ; ヒーロー 。 attack (" クリュッグ" )…" at bounding box center [821, 211] width 167 height 314
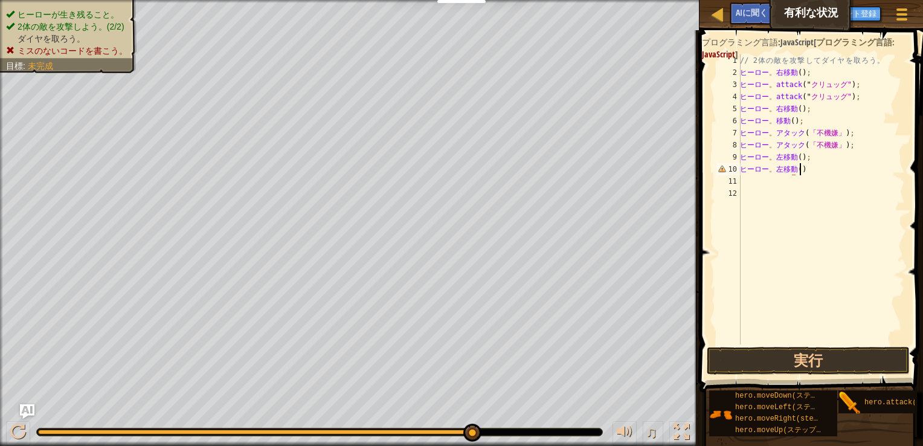
scroll to position [5, 4]
type textarea "hero.moveLeft();"
click at [873, 370] on button "実行" at bounding box center [808, 361] width 203 height 28
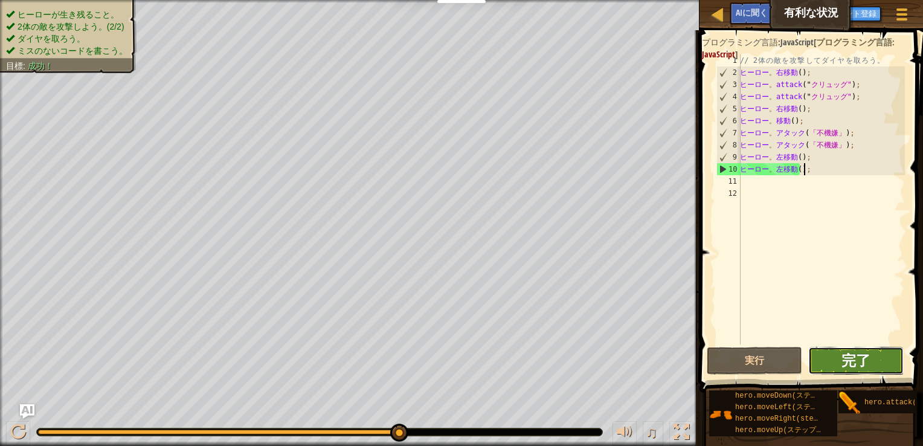
click at [848, 361] on span "完了" at bounding box center [856, 359] width 29 height 19
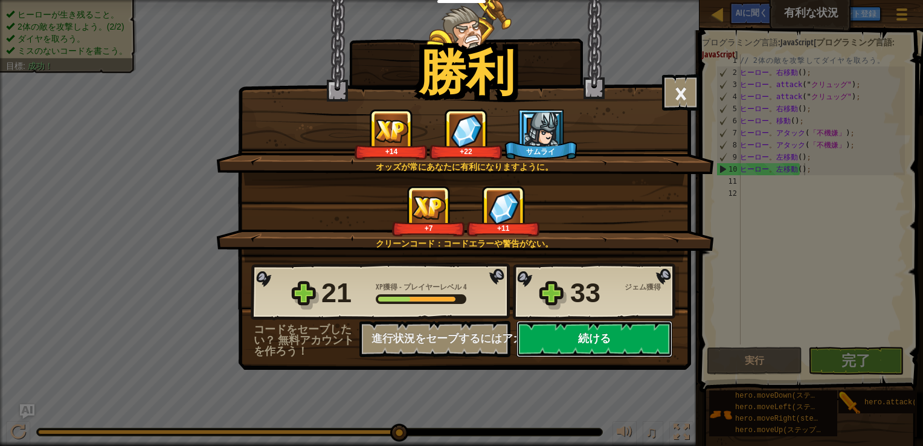
click at [637, 344] on button "続ける" at bounding box center [595, 339] width 156 height 36
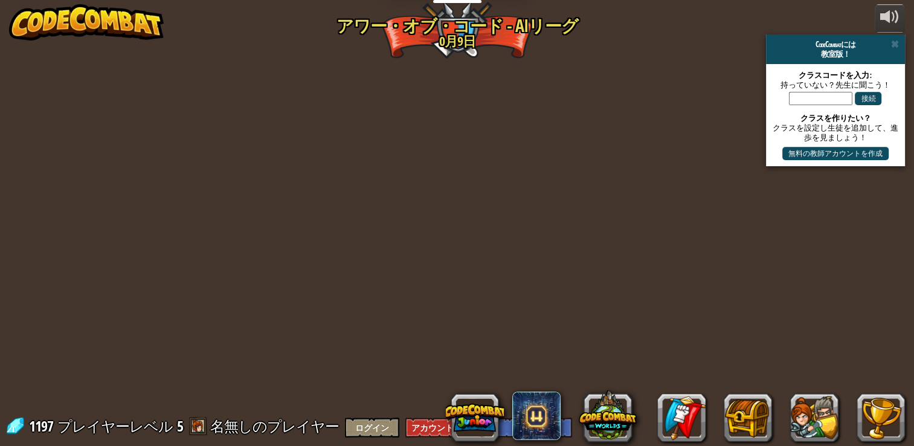
select select "ja"
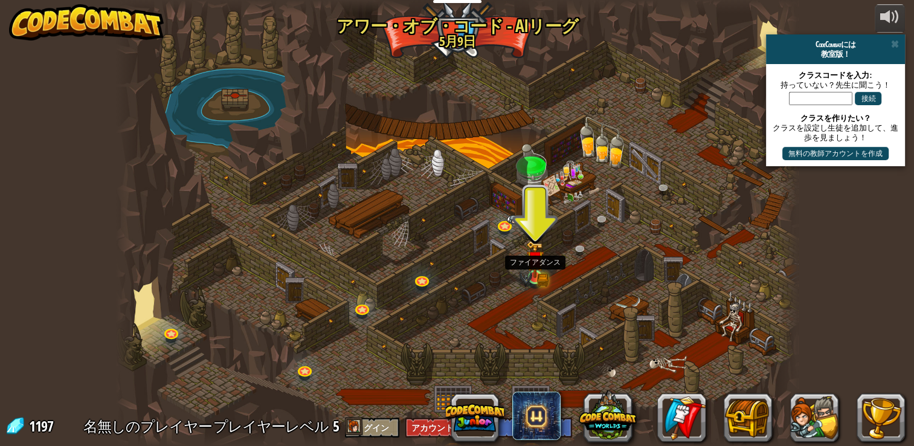
click at [535, 269] on img at bounding box center [534, 258] width 17 height 37
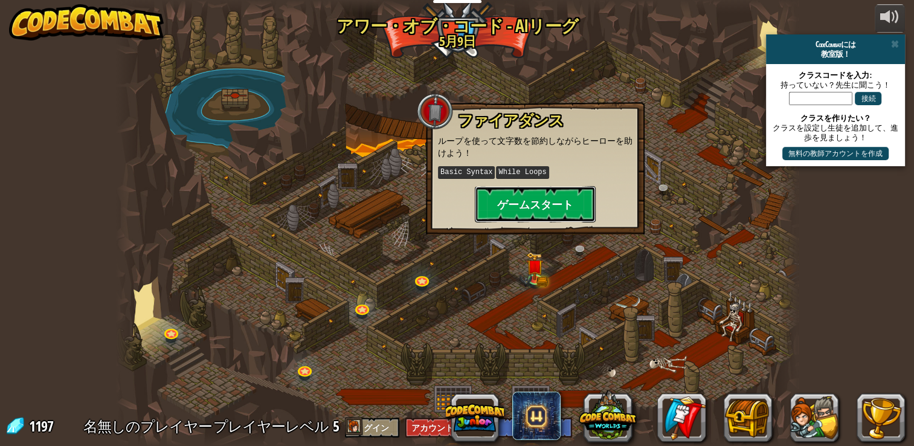
click at [546, 211] on button "ゲームスタート" at bounding box center [535, 204] width 121 height 36
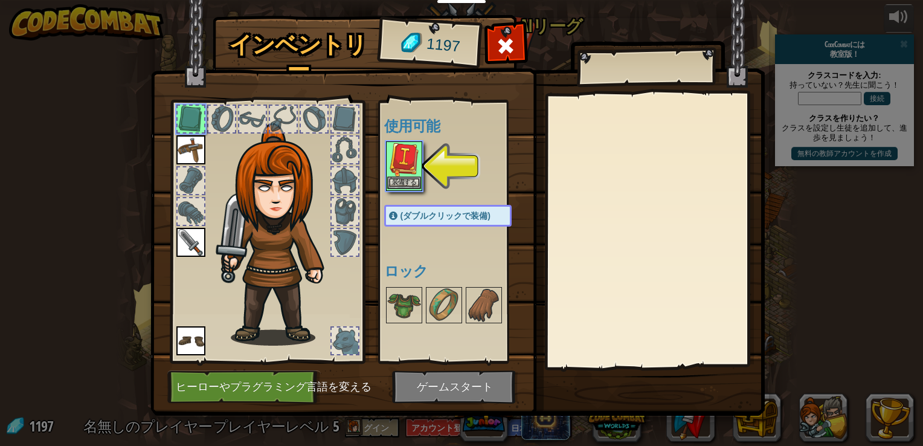
click at [413, 175] on img at bounding box center [404, 160] width 34 height 34
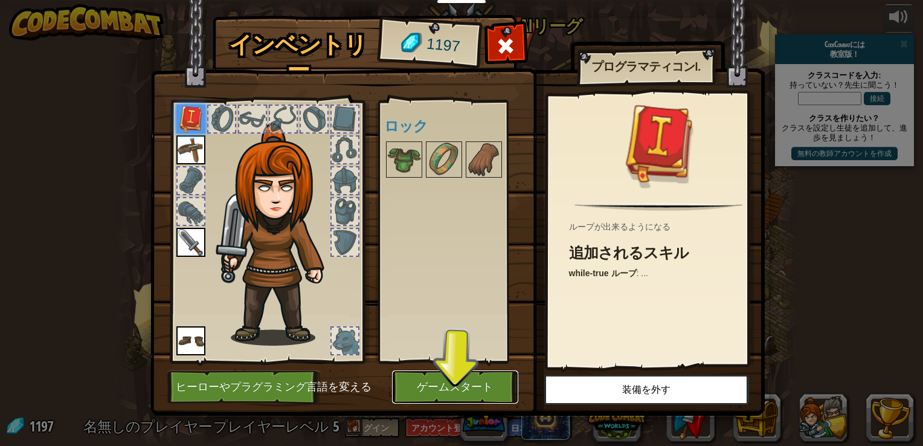
click at [495, 388] on button "ゲームスタート" at bounding box center [455, 386] width 126 height 33
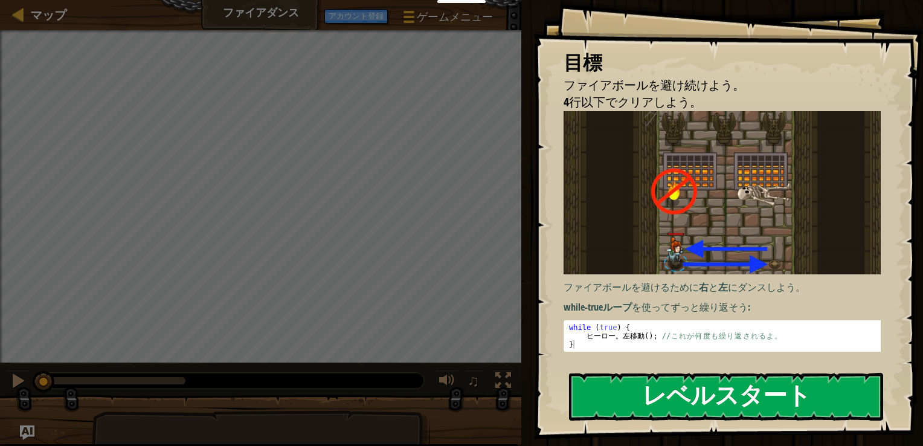
click at [719, 381] on button "レベルスタート" at bounding box center [726, 397] width 314 height 48
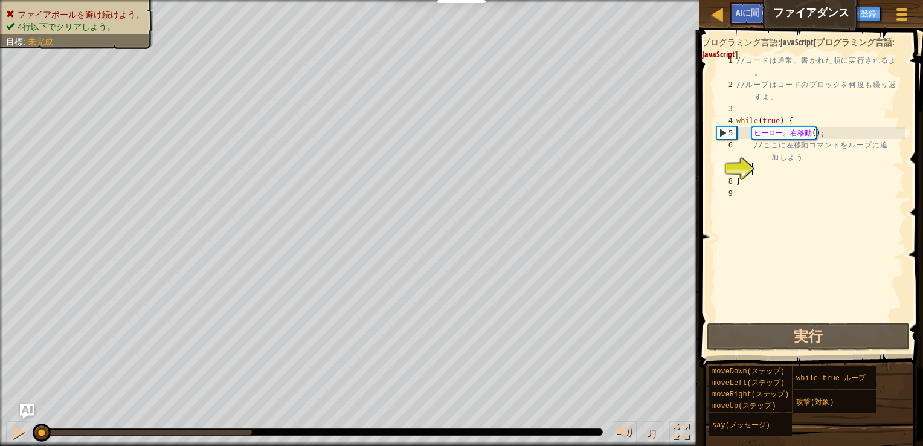
click at [732, 169] on div "7" at bounding box center [727, 169] width 20 height 12
type textarea "}"
click at [737, 166] on div "7" at bounding box center [727, 169] width 20 height 12
type textarea "}"
click at [769, 166] on div "// コ ー ド は 通 常 、 書 か れ た 順 に 実 行 さ れ る よ 。 // ル ー プ は コ ー ド の ブ ロ ッ ク を 何 度 も 繰…" at bounding box center [819, 205] width 171 height 302
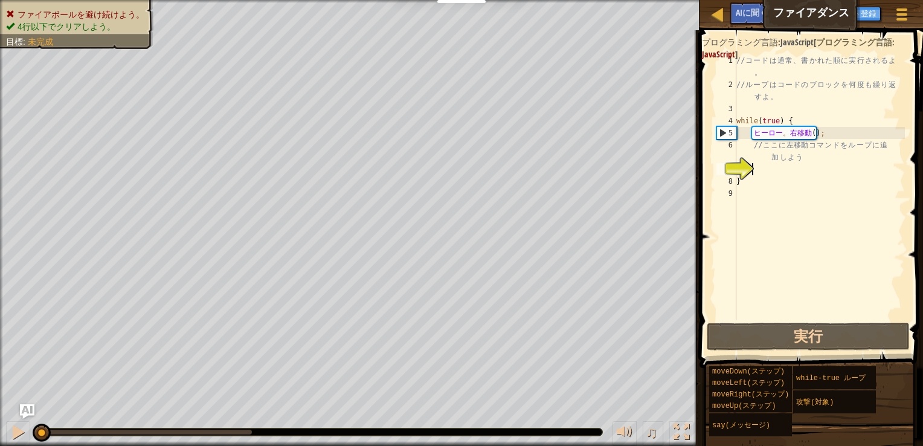
click at [752, 146] on div "// コ ー ド は 通 常 、 書 か れ た 順 に 実 行 さ れ る よ 。 // ル ー プ は コ ー ド の ブ ロ ッ ク を 何 度 も 繰…" at bounding box center [819, 205] width 171 height 302
type textarea "// ここにmoveLeftコマンドをループに追加しよう"
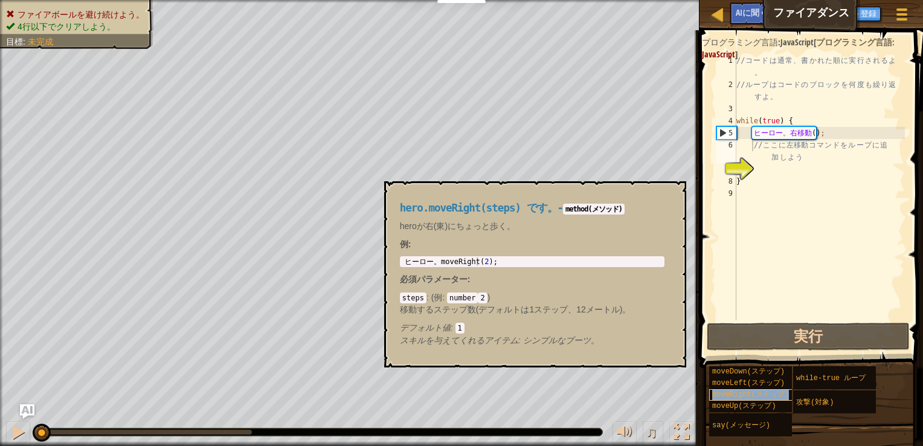
click at [741, 392] on span "moveRight(ステップ)" at bounding box center [750, 394] width 77 height 8
click at [669, 192] on button "×" at bounding box center [673, 195] width 10 height 17
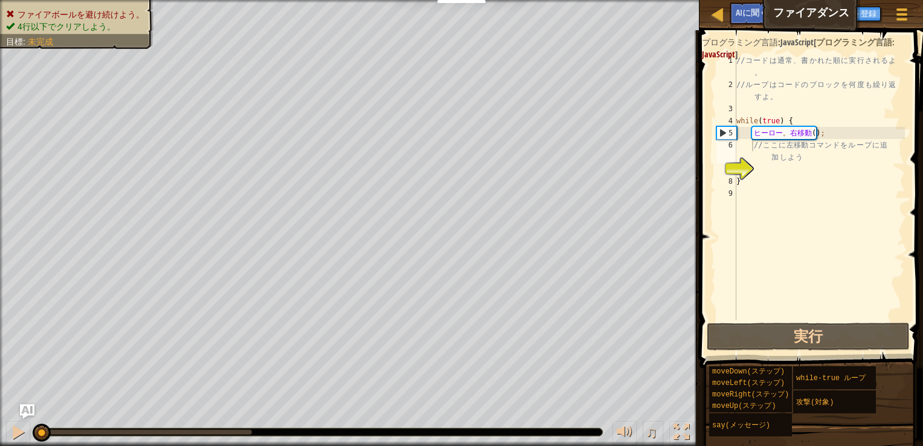
click at [772, 202] on div "// コ ー ド は 通 常 、 書 か れ た 順 に 実 行 さ れ る よ 。 // ル ー プ は コ ー ド の ブ ロ ッ ク を 何 度 も 繰…" at bounding box center [819, 205] width 171 height 302
click at [735, 170] on div "7" at bounding box center [727, 169] width 20 height 12
type textarea "}"
click at [770, 169] on div "// コ ー ド は 通 常 、 書 か れ た 順 に 実 行 さ れ る よ 。 // ル ー プ は コ ー ド の ブ ロ ッ ク を 何 度 も 繰…" at bounding box center [819, 205] width 171 height 302
click at [752, 144] on div "// コ ー ド は 通 常 、 書 か れ た 順 に 実 行 さ れ る よ 。 // ル ー プ は コ ー ド の ブ ロ ッ ク を 何 度 も 繰…" at bounding box center [819, 205] width 171 height 302
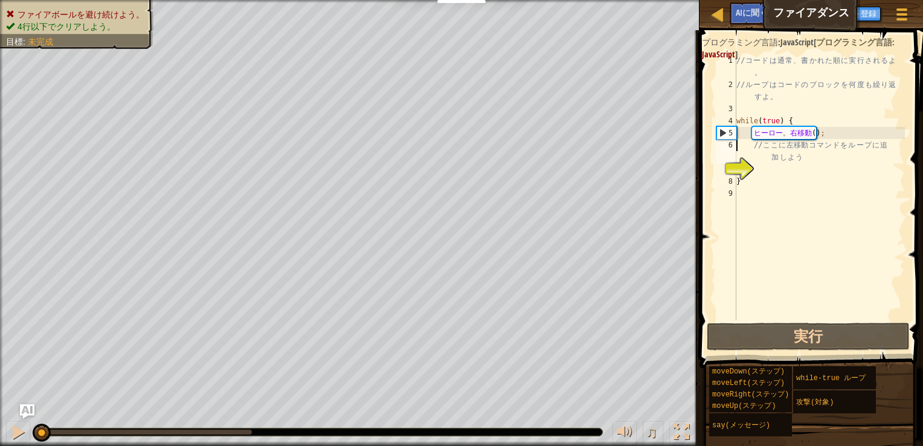
click at [738, 146] on div "// コ ー ド は 通 常 、 書 か れ た 順 に 実 行 さ れ る よ 。 // ル ー プ は コ ー ド の ブ ロ ッ ク を 何 度 も 繰…" at bounding box center [819, 205] width 171 height 302
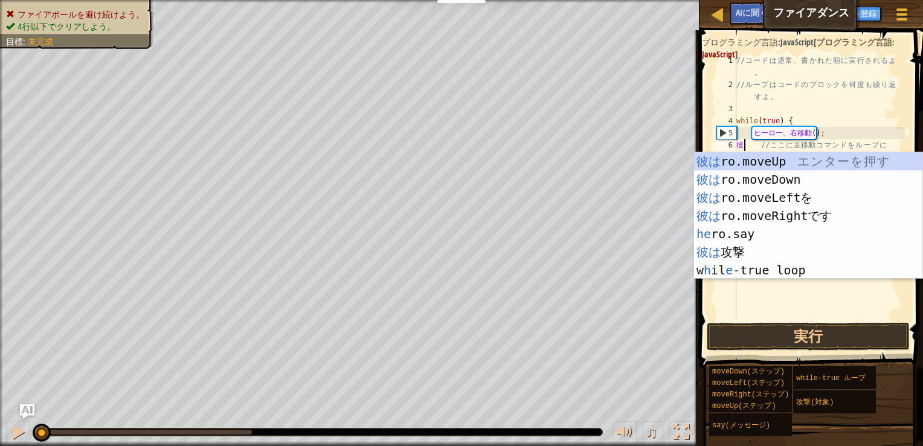
scroll to position [5, 1]
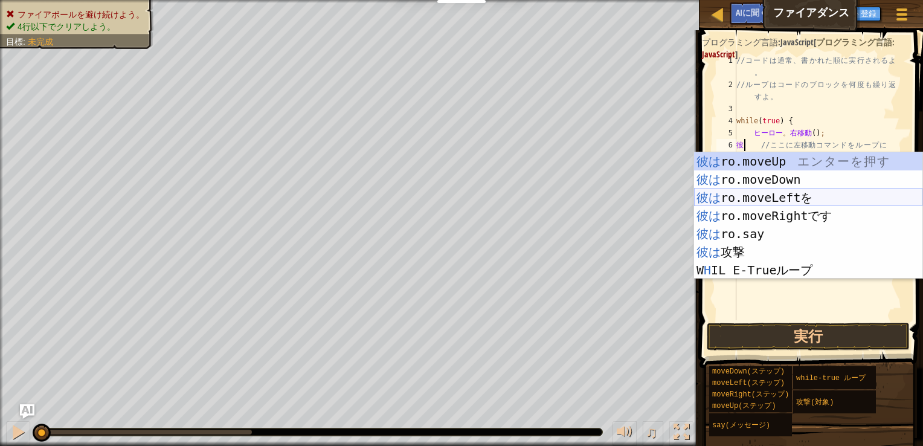
click at [773, 195] on div "彼は ro.moveUp エ ン タ ー を 押 す 彼は ro.moveDown エ ン タ ー を 押 す 彼は ro.moveLeftを エ ン タ ー…" at bounding box center [808, 233] width 228 height 163
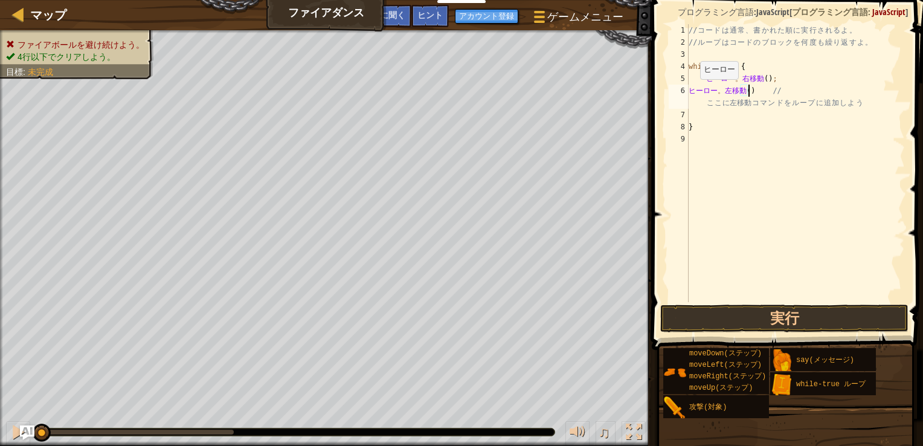
click at [690, 91] on div "// コ ー ド は 通 常 、 書 か れ た 順 に 実 行 さ れ る よ 。 // ル ー プ は コ ー ド の ブ ロ ッ ク を 何 度 も 繰…" at bounding box center [795, 175] width 219 height 302
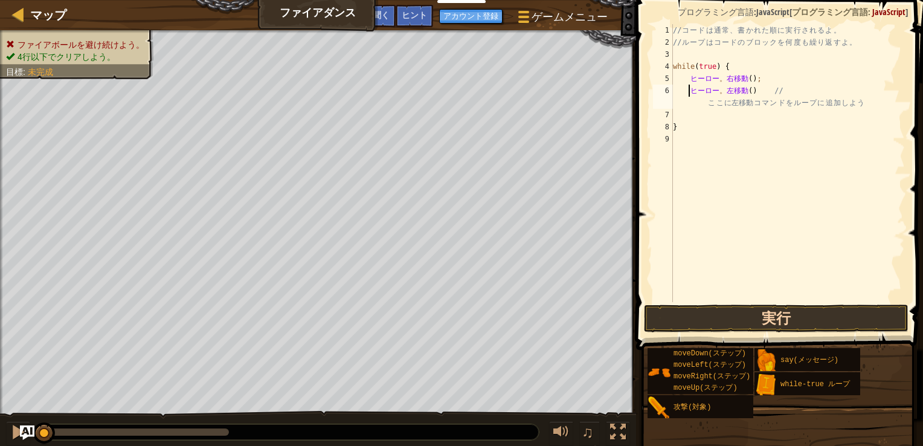
type textarea "hero.moveLeft() // ここにmoveLeftコマンドをループに追加しよう"
click at [790, 321] on button "実行" at bounding box center [776, 319] width 265 height 28
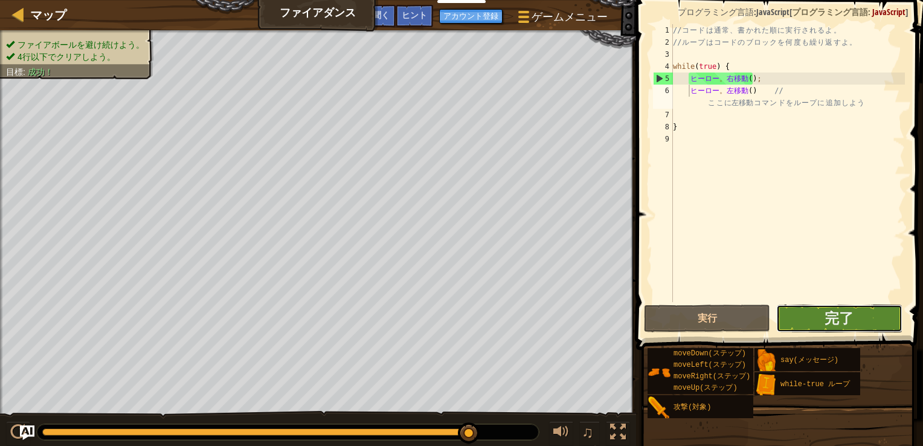
click at [816, 319] on button "完了" at bounding box center [839, 319] width 126 height 28
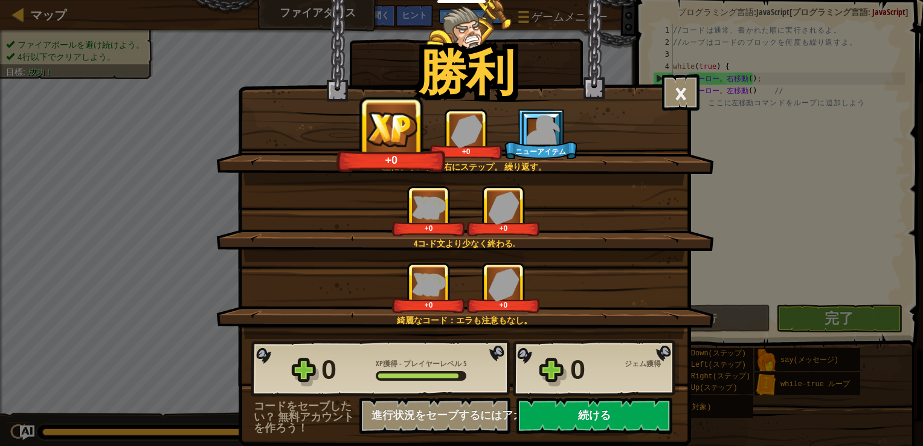
click at [599, 421] on button "続ける" at bounding box center [595, 416] width 156 height 36
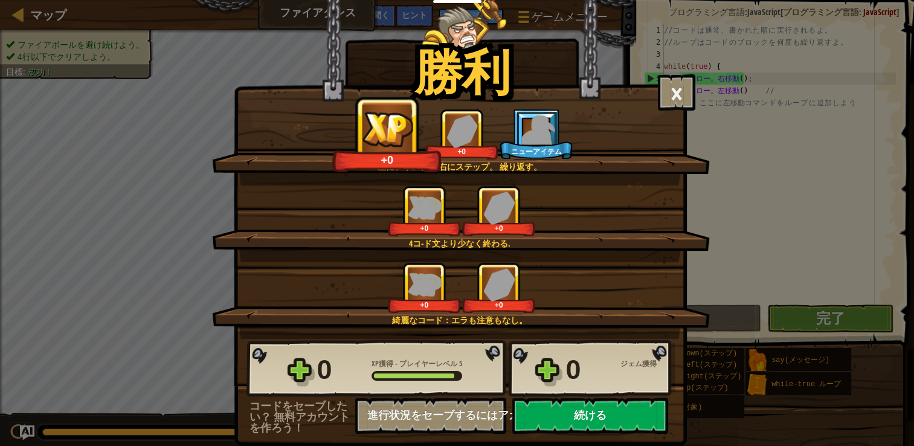
select select "ja"
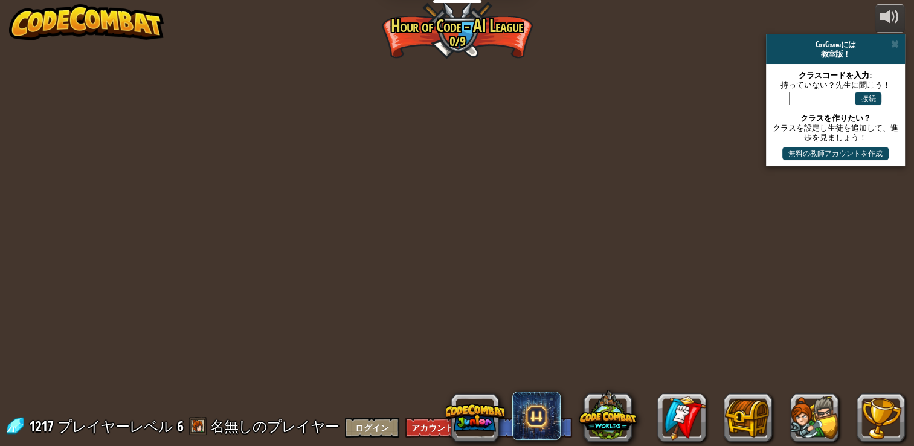
select select "ja"
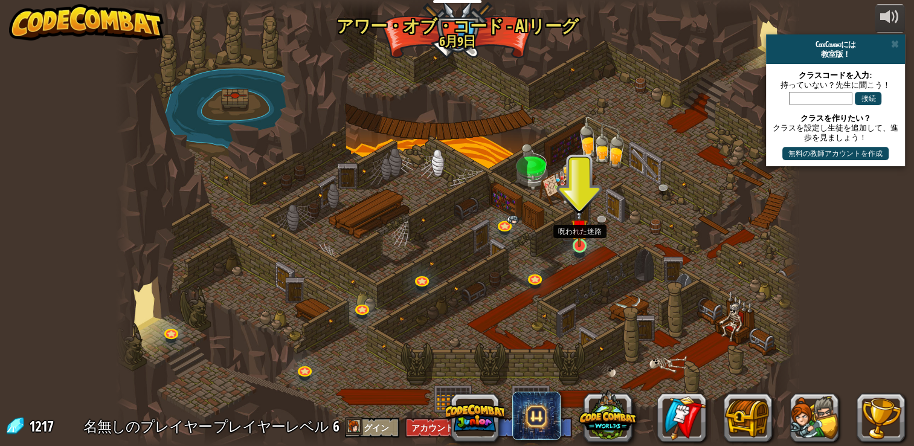
click at [585, 242] on img at bounding box center [579, 227] width 17 height 39
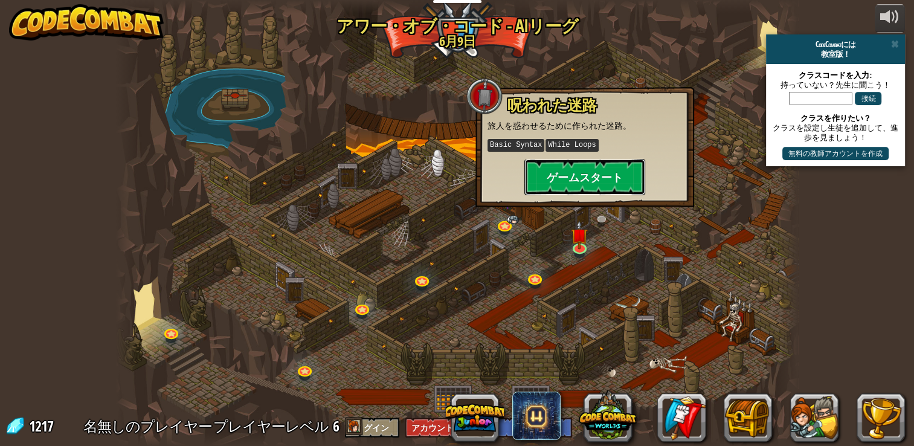
click at [585, 190] on button "ゲームスタート" at bounding box center [584, 177] width 121 height 36
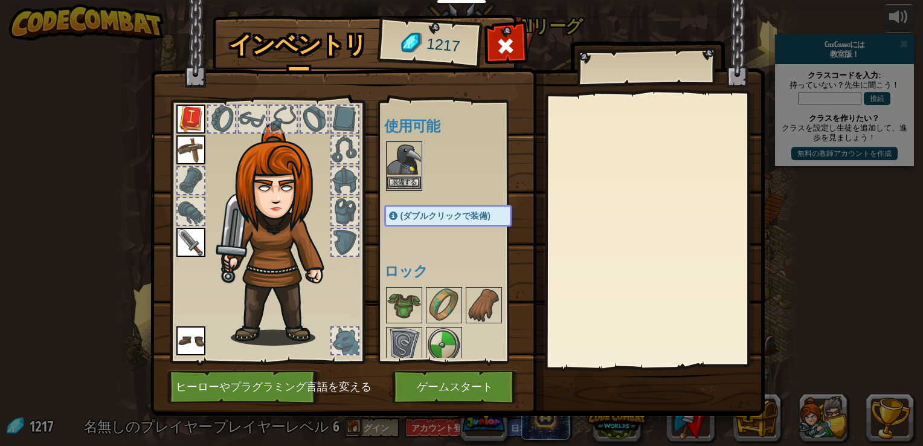
click at [401, 156] on img at bounding box center [404, 160] width 34 height 34
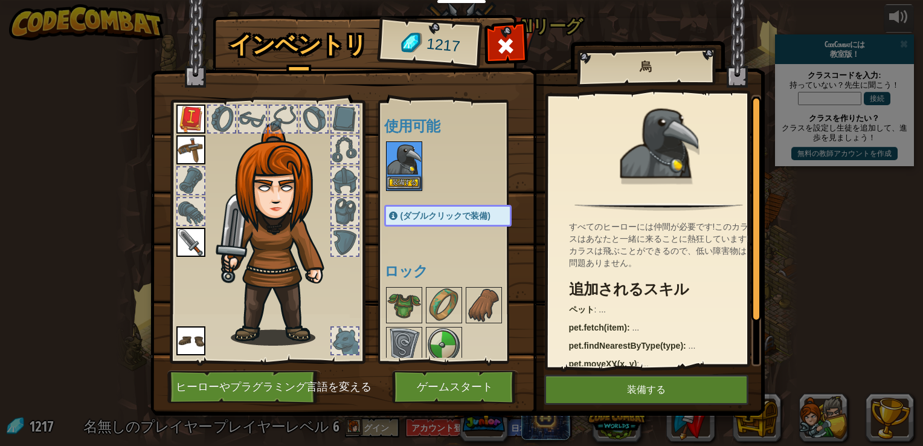
click at [401, 156] on img at bounding box center [404, 160] width 34 height 34
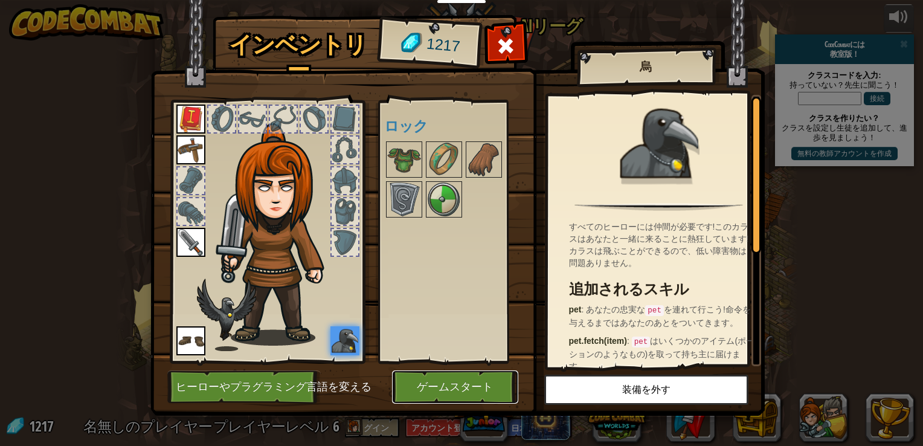
click at [440, 387] on button "ゲームスタート" at bounding box center [455, 386] width 126 height 33
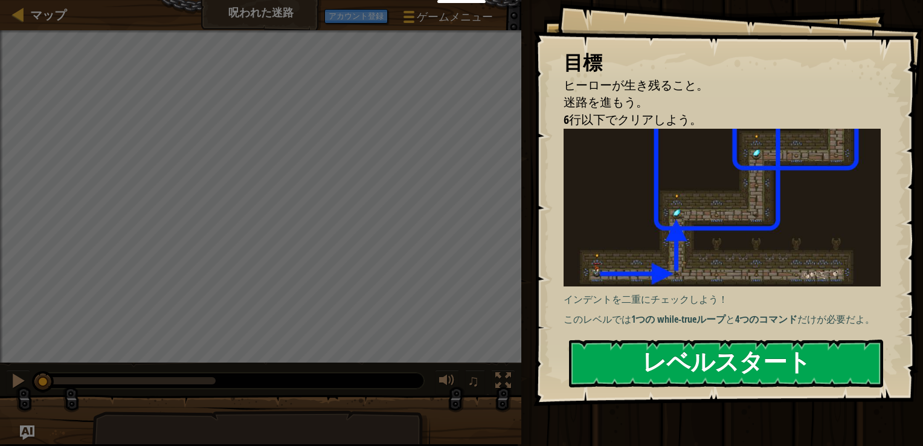
click at [715, 365] on button "レベルスタート" at bounding box center [726, 364] width 314 height 48
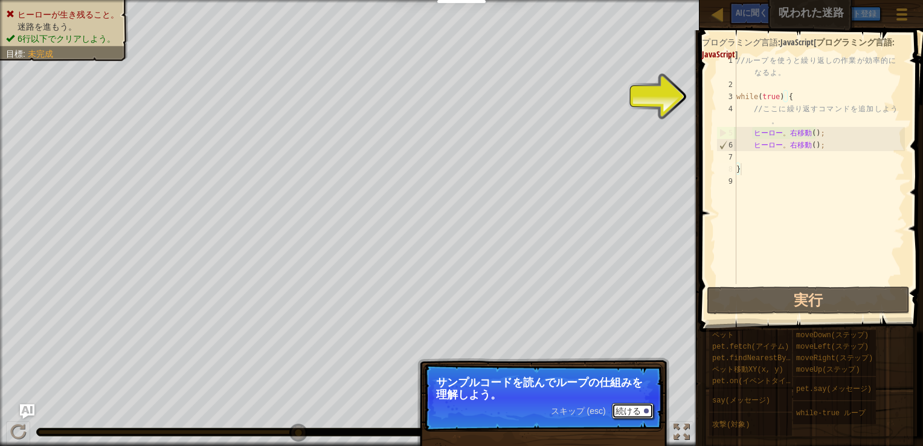
click at [624, 411] on font "続ける" at bounding box center [628, 411] width 25 height 10
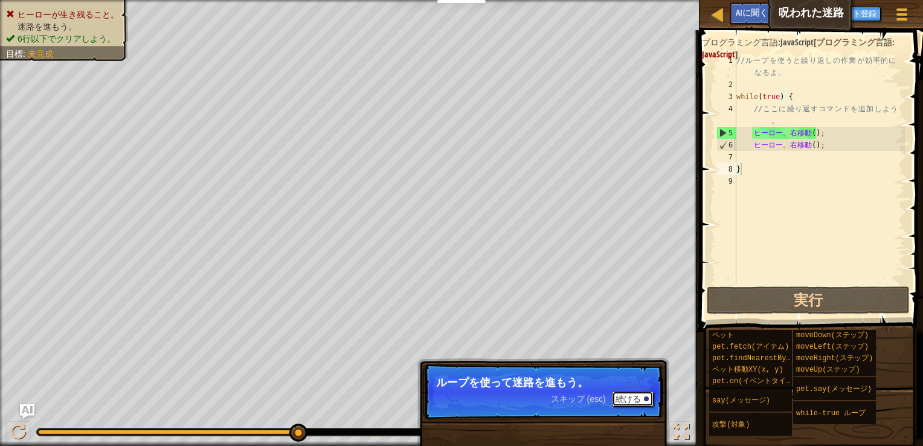
click at [640, 395] on font "続ける" at bounding box center [628, 399] width 25 height 10
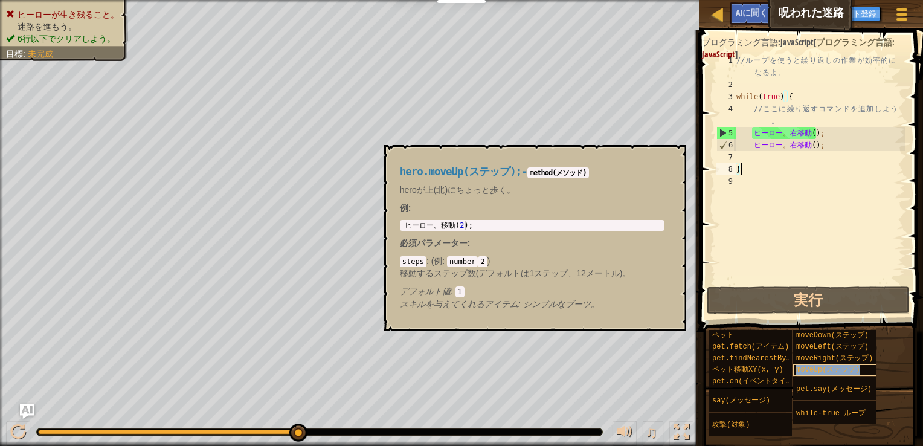
click at [819, 367] on span "moveUp(ステップ)" at bounding box center [828, 370] width 64 height 8
click at [824, 369] on span "moveUp(ステップ)" at bounding box center [828, 370] width 64 height 8
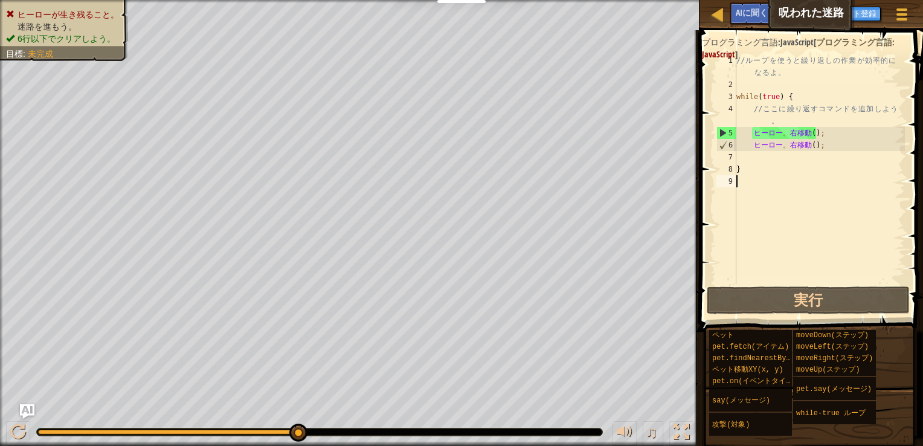
click at [769, 184] on div "// ル ー プ を 使 う と 繰 り 返 [PERSON_NAME] 作 業 が 効 率 的 に な る よ 。 while ( true ) { // …" at bounding box center [819, 187] width 171 height 266
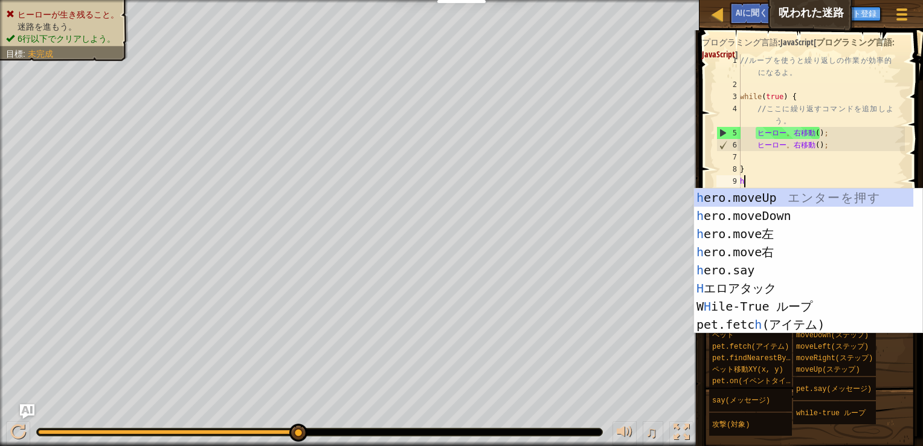
type textarea "he"
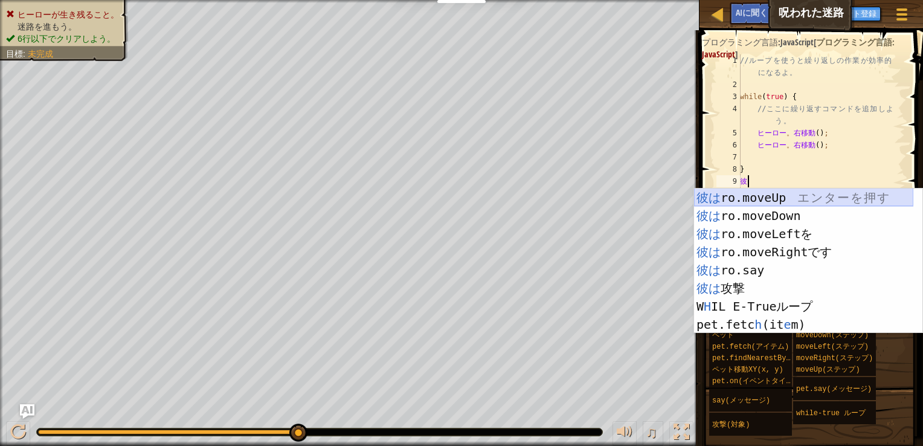
click at [775, 199] on div "彼は ro.moveUp エ ン タ ー を 押 す 彼は ro.moveDown エ ン タ ー を 押 す 彼は ro.moveLeftを エ ン タ ー…" at bounding box center [803, 279] width 219 height 181
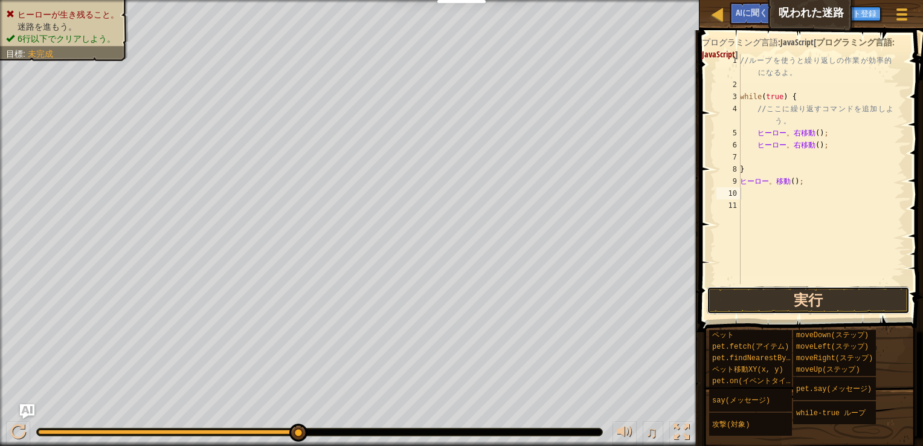
click at [820, 303] on button "実行" at bounding box center [808, 300] width 203 height 28
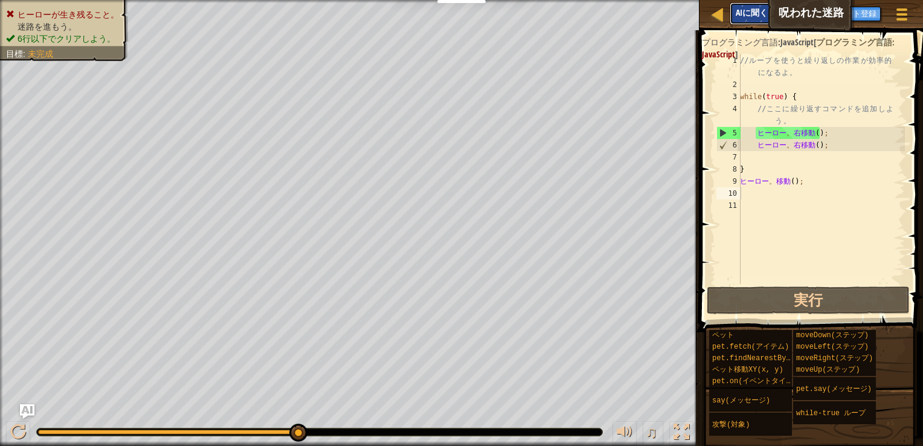
click at [747, 15] on span "AIに聞く" at bounding box center [752, 12] width 32 height 11
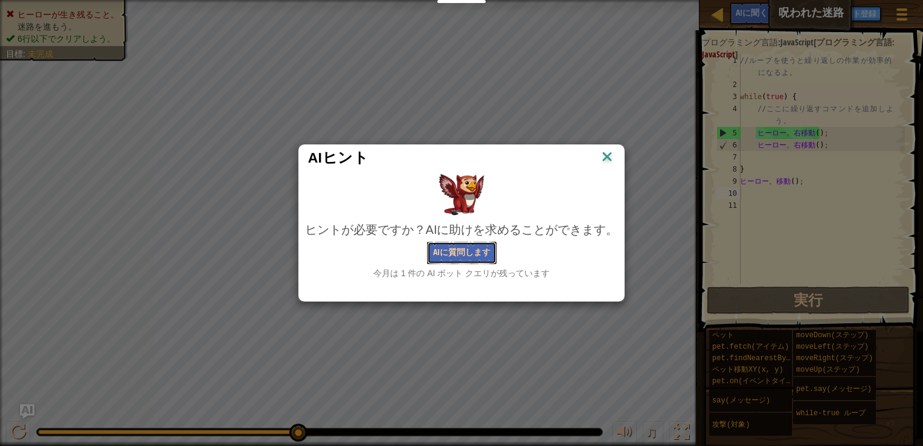
click at [483, 254] on button "AIに質問します" at bounding box center [461, 253] width 69 height 22
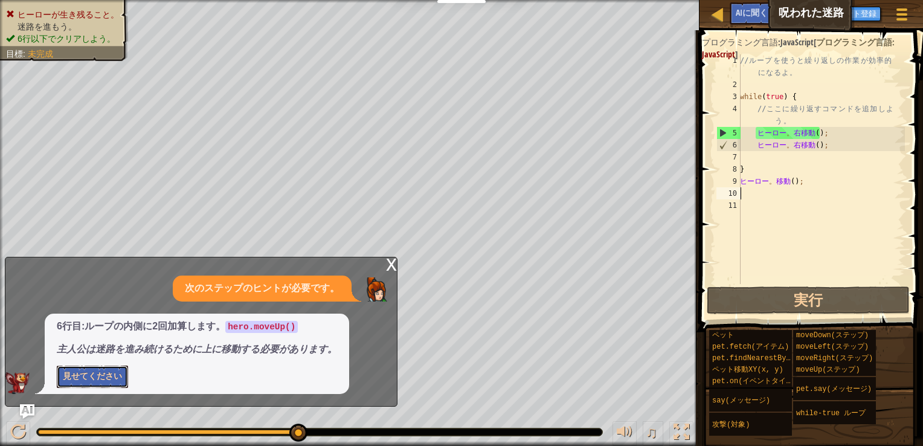
click at [114, 374] on button "見せてください" at bounding box center [92, 377] width 71 height 22
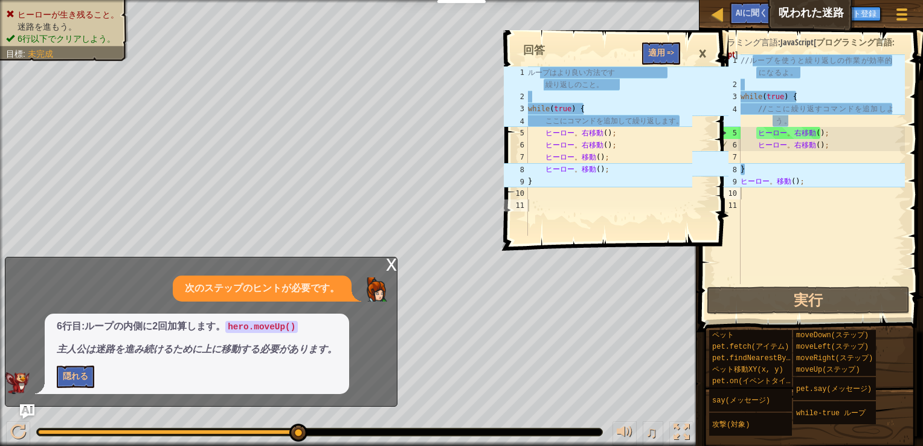
type textarea "hero.moveUp();"
click at [796, 182] on div "// ル ー プ を 使 う と 繰 り 返 [PERSON_NAME] 作 業 が 効 率 的 に な る よ 。 while ( true ) { // …" at bounding box center [821, 187] width 167 height 266
drag, startPoint x: 742, startPoint y: 182, endPoint x: 811, endPoint y: 181, distance: 68.9
click at [811, 181] on div "// ル ー プ を 使 う と 繰 り 返 [PERSON_NAME] 作 業 が 効 率 的 に な る よ 。 while ( true ) { // …" at bounding box center [821, 187] width 167 height 266
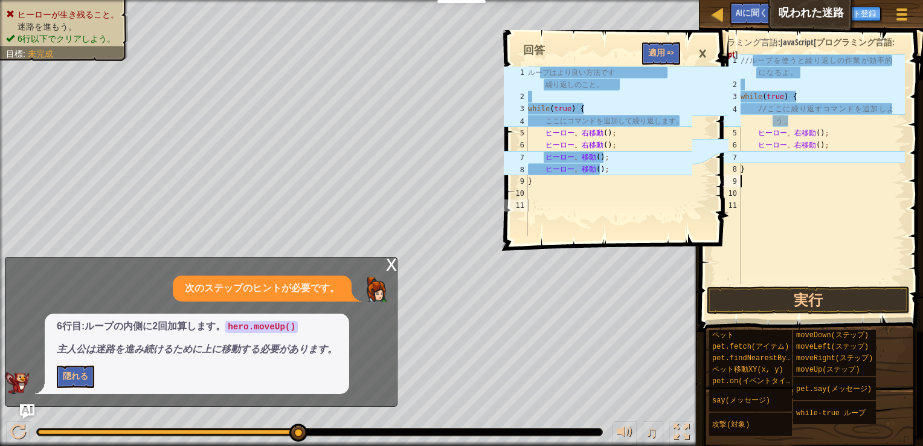
click at [795, 158] on div "// ル ー プ を 使 う と 繰 り 返 [PERSON_NAME] 作 業 が 効 率 的 に な る よ 。 while ( true ) { // …" at bounding box center [821, 187] width 167 height 266
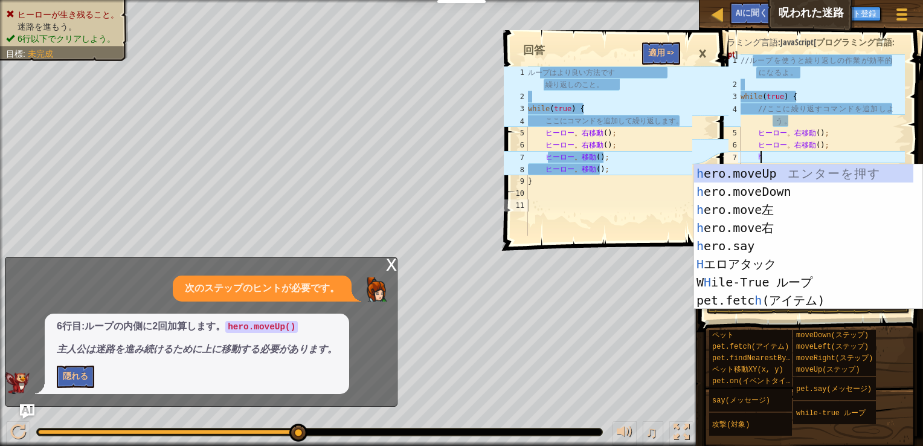
type textarea "he"
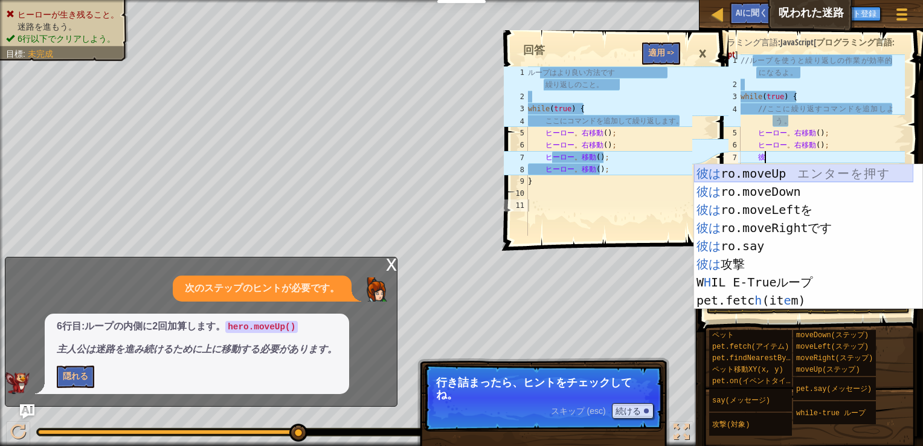
click at [755, 175] on div "彼は ro.moveUp エ ン タ ー を 押 す 彼は ro.moveDown エ ン タ ー を 押 す 彼は ro.moveLeftを エ ン タ ー…" at bounding box center [803, 254] width 219 height 181
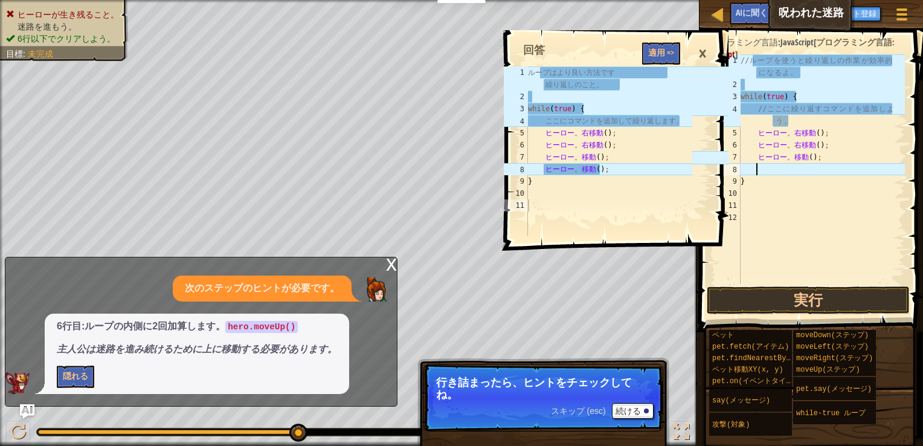
scroll to position [5, 0]
click at [347, 284] on div "次のステップのヒントが必要です。" at bounding box center [262, 289] width 179 height 26
drag, startPoint x: 337, startPoint y: 287, endPoint x: 312, endPoint y: 289, distance: 24.9
click at [336, 289] on p "次のステップのヒントが必要です。" at bounding box center [262, 289] width 155 height 14
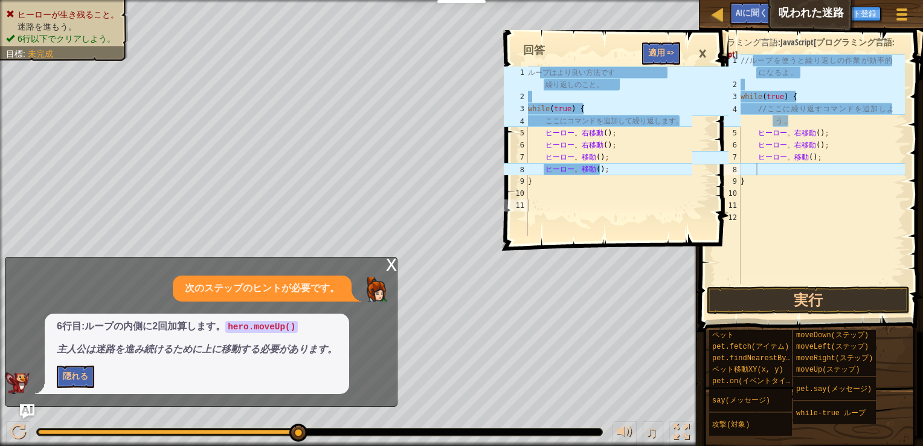
click at [312, 289] on p "次のステップのヒントが必要です。" at bounding box center [262, 289] width 155 height 14
click at [395, 266] on div "x" at bounding box center [391, 263] width 11 height 12
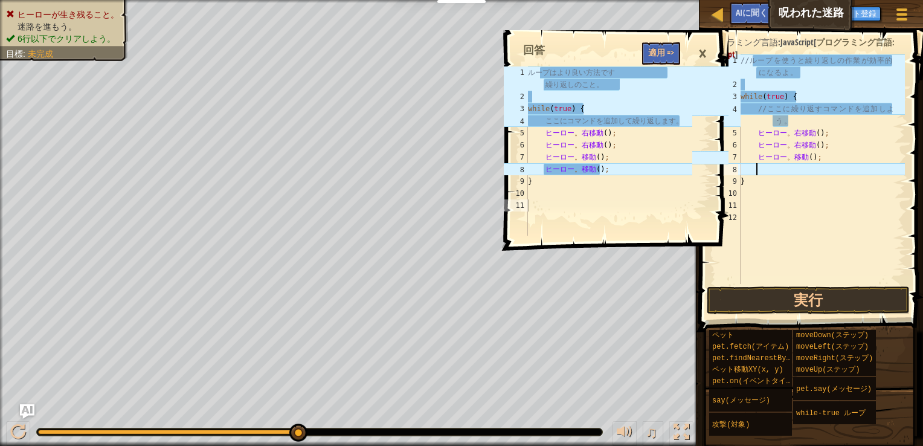
click at [789, 167] on div "// ル ー プ を 使 う と 繰 り 返 [PERSON_NAME] 作 業 が 効 率 的 に な る よ 。 while ( true ) { // …" at bounding box center [821, 187] width 167 height 266
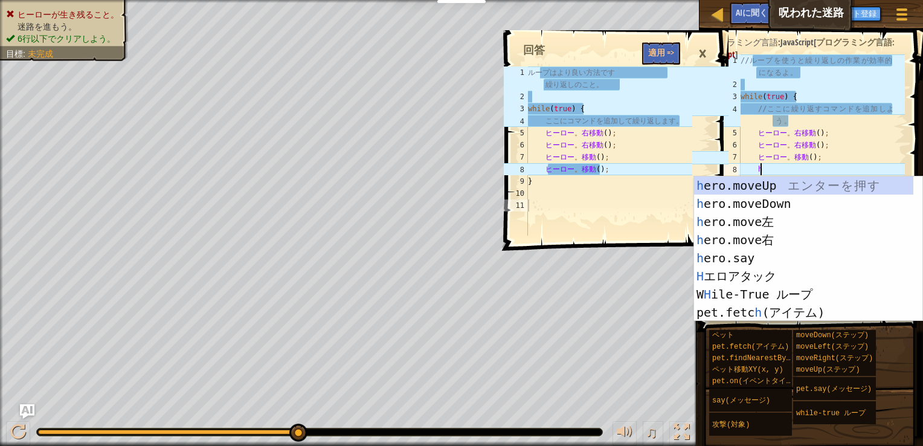
type textarea "he"
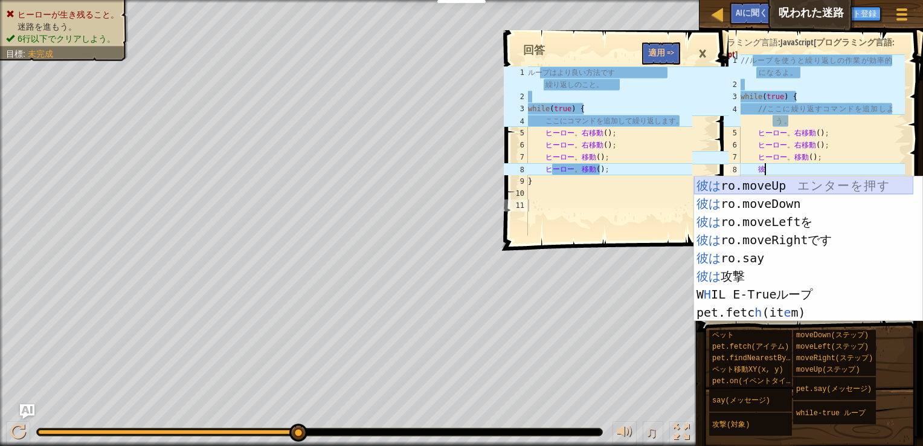
click at [784, 184] on div "彼は ro.moveUp エ ン タ ー を 押 す 彼は ro.moveDown エ ン タ ー を 押 す 彼は ro.moveLeftを エ ン タ ー…" at bounding box center [803, 266] width 219 height 181
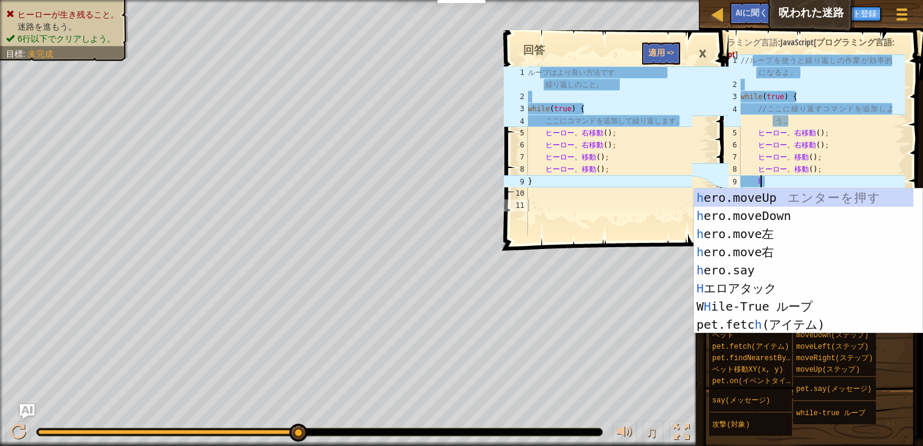
type textarea "he"
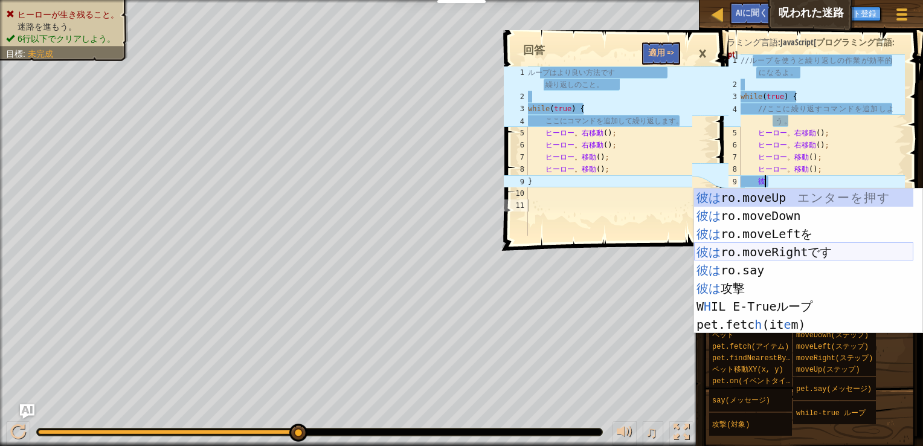
click at [800, 252] on div "彼は ro.moveUp エ ン タ ー を 押 す 彼は ro.moveDown エ ン タ ー を 押 す 彼は ro.moveLeftを エ ン タ ー…" at bounding box center [803, 279] width 219 height 181
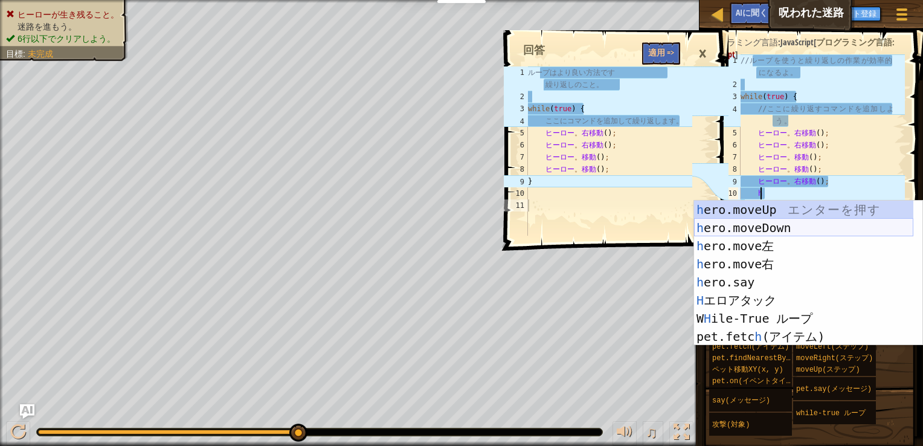
type textarea "he"
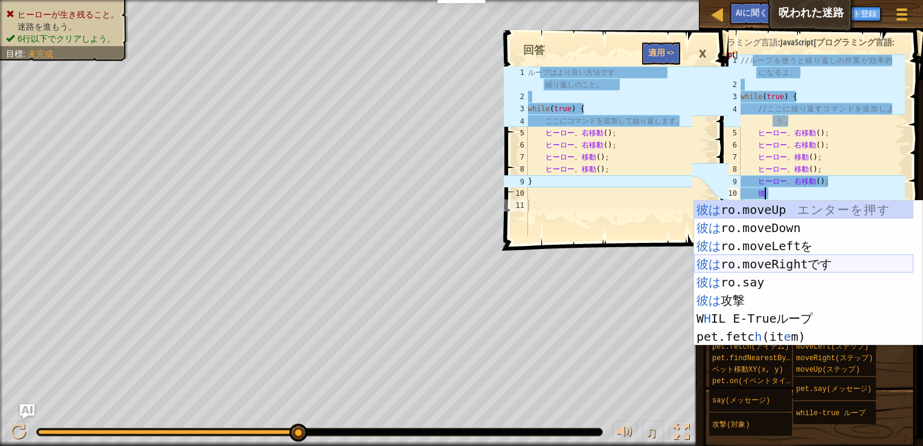
click at [795, 265] on div "彼は ro.moveUp エ ン タ ー を 押 す 彼は ro.moveDown エ ン タ ー を 押 す 彼は ro.moveLeftを エ ン タ ー…" at bounding box center [803, 291] width 219 height 181
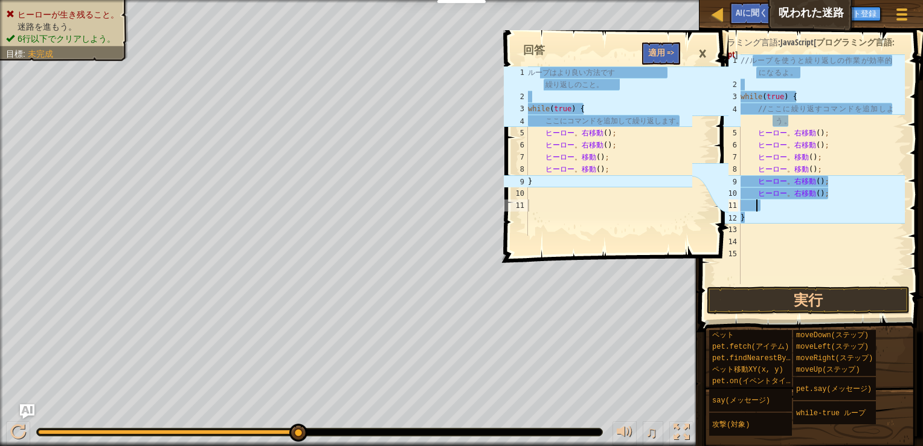
scroll to position [5, 0]
type textarea "h"
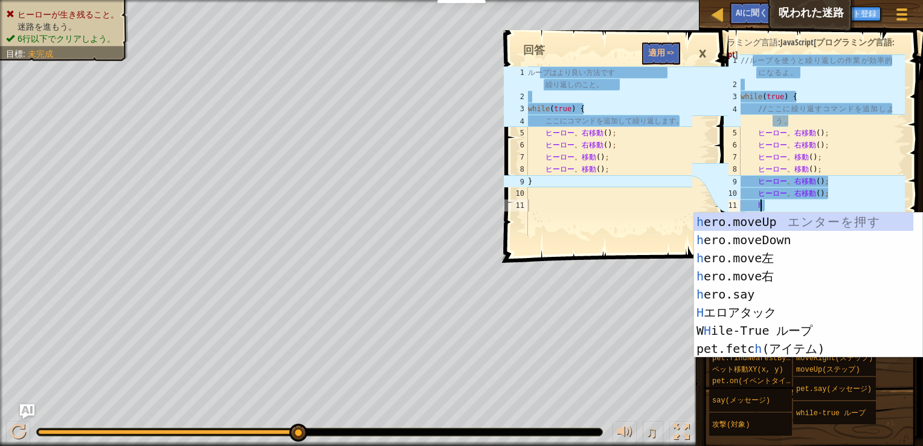
scroll to position [5, 1]
click at [788, 219] on div "h ero.moveUp エ ン タ ー を 押 す h ero.moveDown エ ン タ ー を 押 す h ero.move左 エ ン タ ー を 押…" at bounding box center [803, 303] width 219 height 181
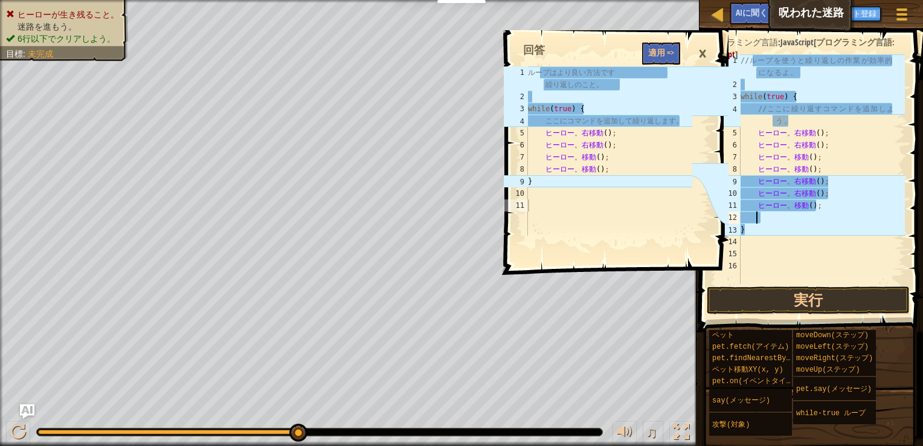
scroll to position [5, 0]
type textarea "h"
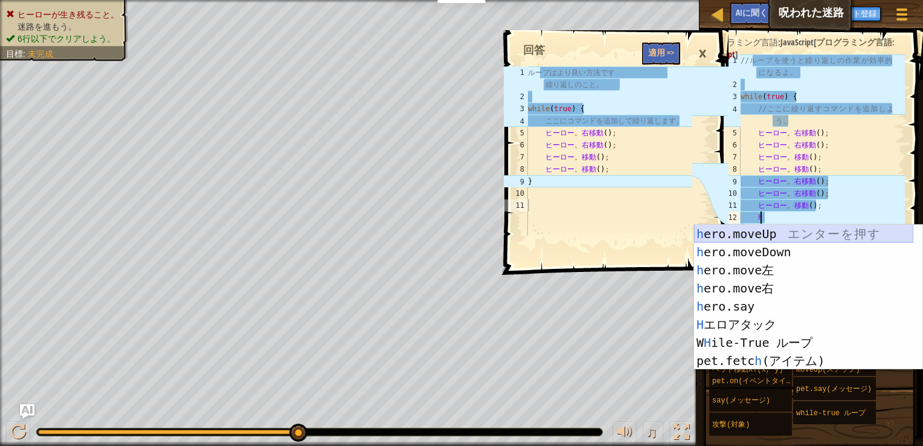
click at [788, 236] on div "h ero.moveUp エ ン タ ー を 押 す h ero.moveDown エ ン タ ー を 押 す h ero.move左 エ ン タ ー を 押…" at bounding box center [803, 315] width 219 height 181
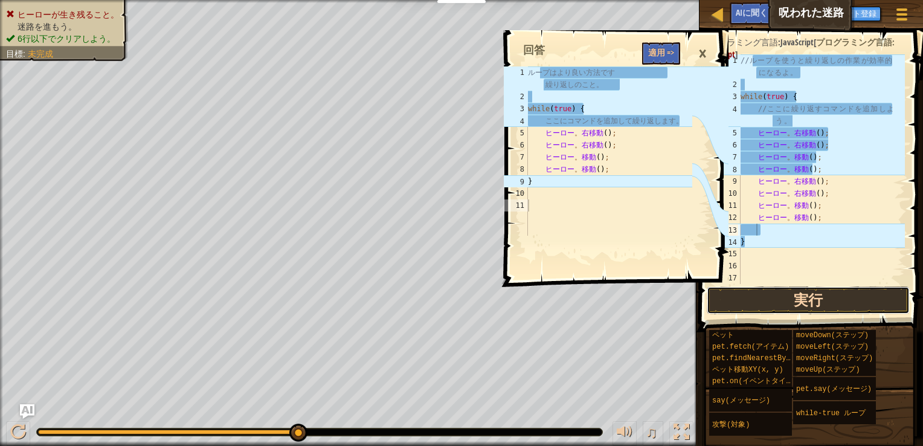
click at [808, 298] on button "実行" at bounding box center [808, 300] width 203 height 28
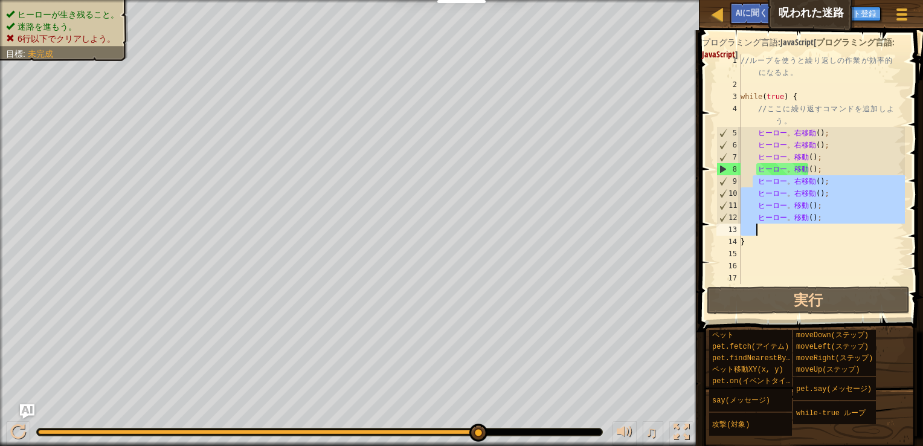
drag, startPoint x: 755, startPoint y: 184, endPoint x: 836, endPoint y: 231, distance: 93.7
click at [836, 231] on div "// ル ー プ を 使 う と 繰 り 返 [PERSON_NAME] 作 業 が 効 率 的 に な る よ 。 while ( true ) { // …" at bounding box center [821, 187] width 167 height 266
type textarea "hero.moveUp();"
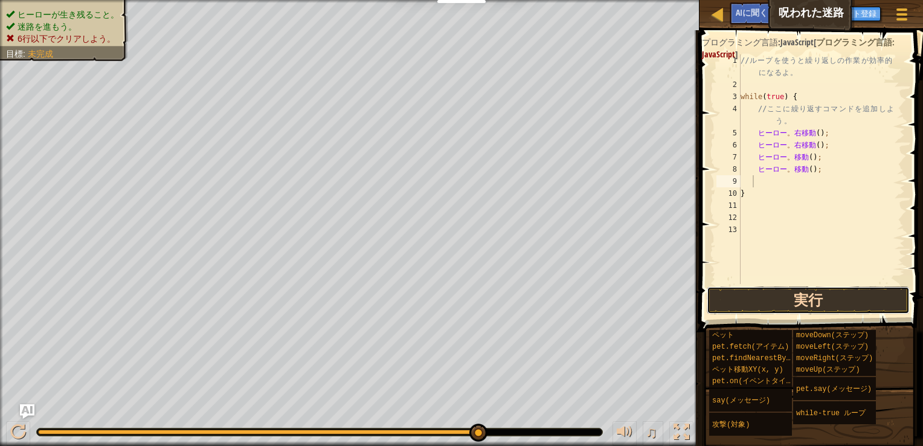
click at [837, 304] on button "実行" at bounding box center [808, 300] width 203 height 28
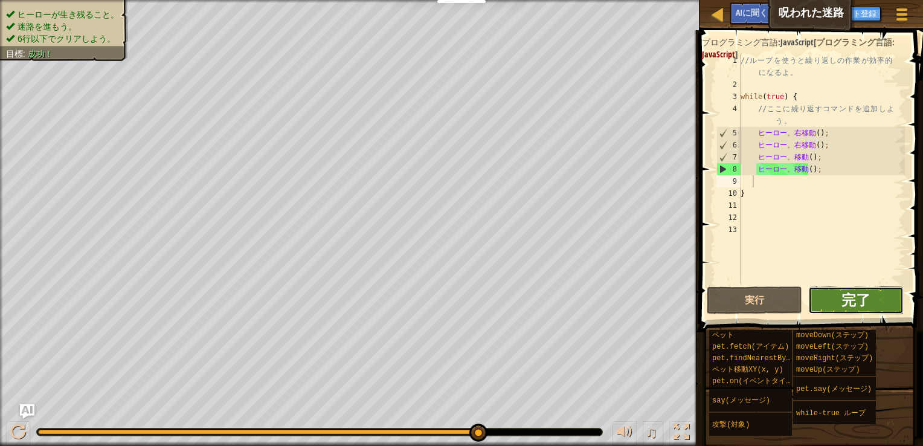
click at [851, 302] on span "完了" at bounding box center [856, 299] width 29 height 19
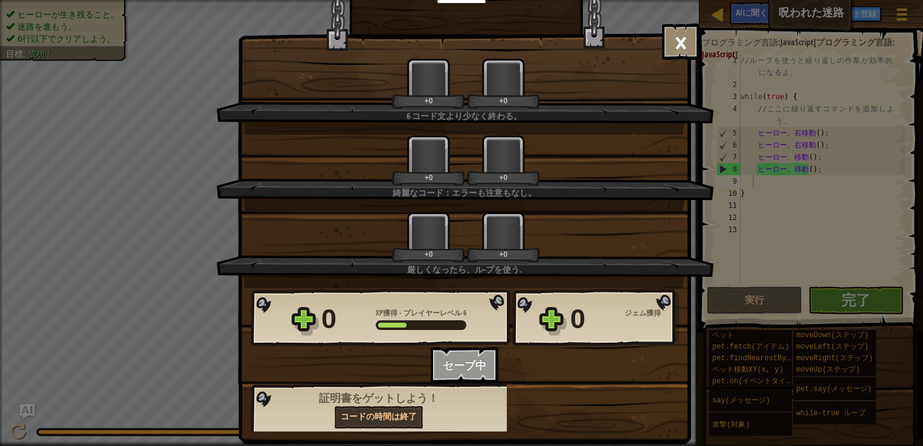
scroll to position [15, 0]
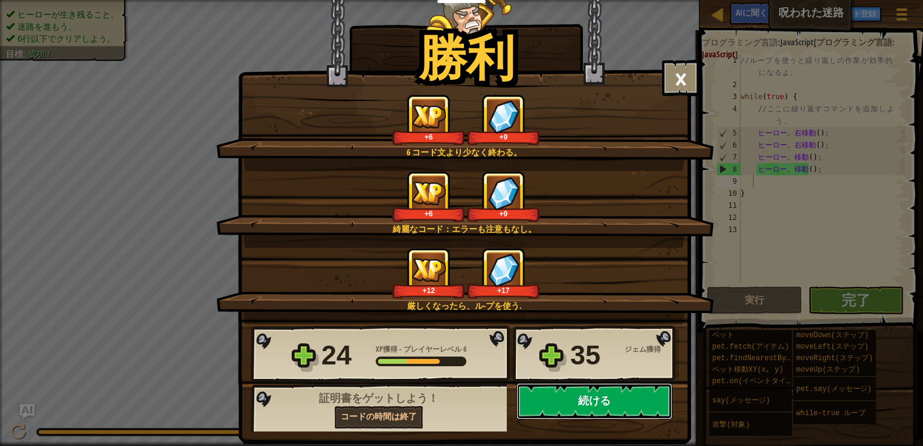
click at [608, 402] on button "続ける" at bounding box center [595, 401] width 156 height 36
select select "ja"
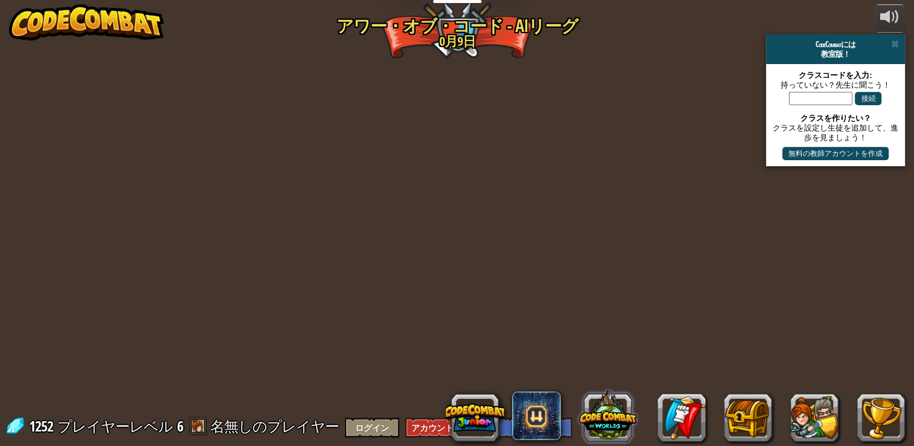
select select "ja"
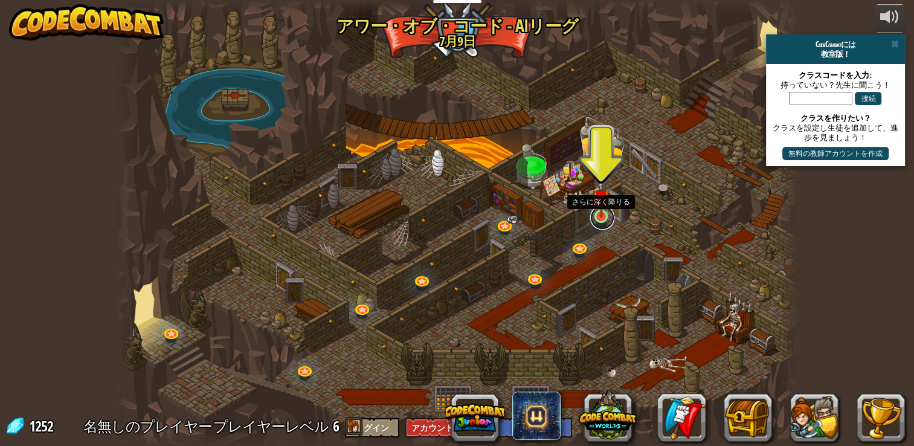
click at [598, 218] on link at bounding box center [602, 217] width 24 height 24
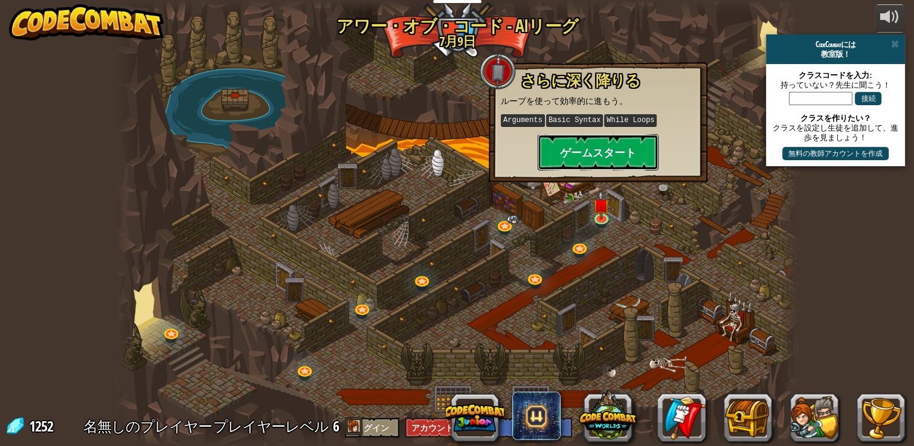
click at [607, 168] on button "ゲームスタート" at bounding box center [598, 152] width 121 height 36
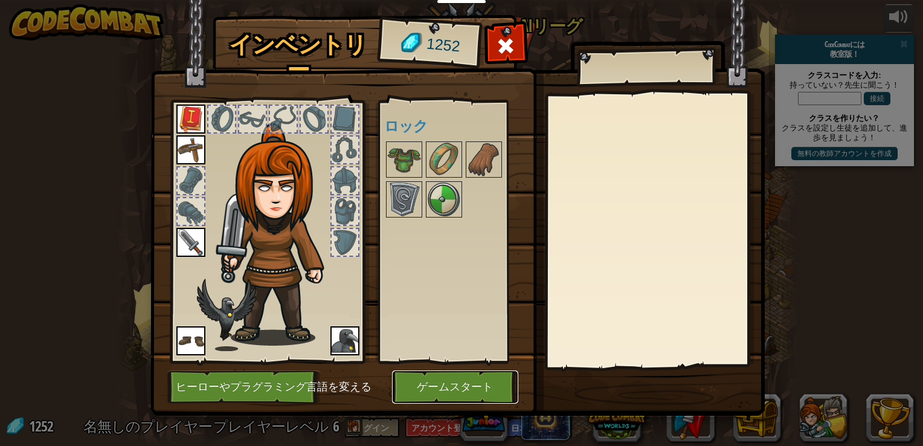
click at [438, 398] on button "ゲームスタート" at bounding box center [455, 386] width 126 height 33
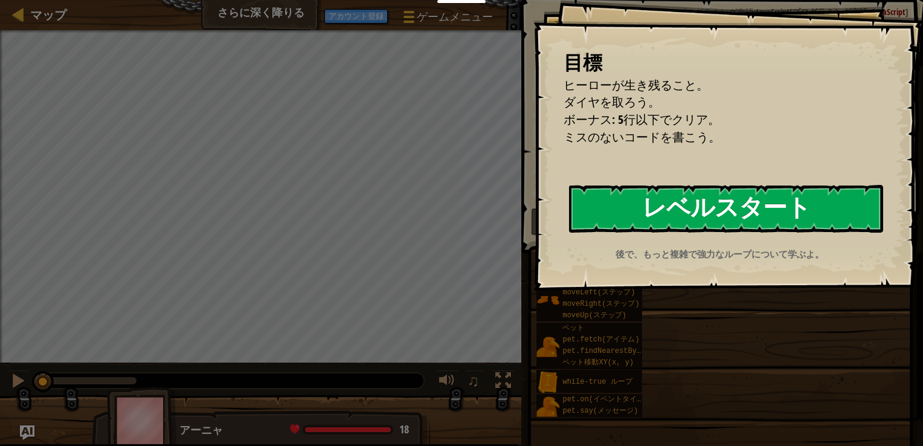
click at [694, 221] on button "レベルスタート" at bounding box center [726, 209] width 314 height 48
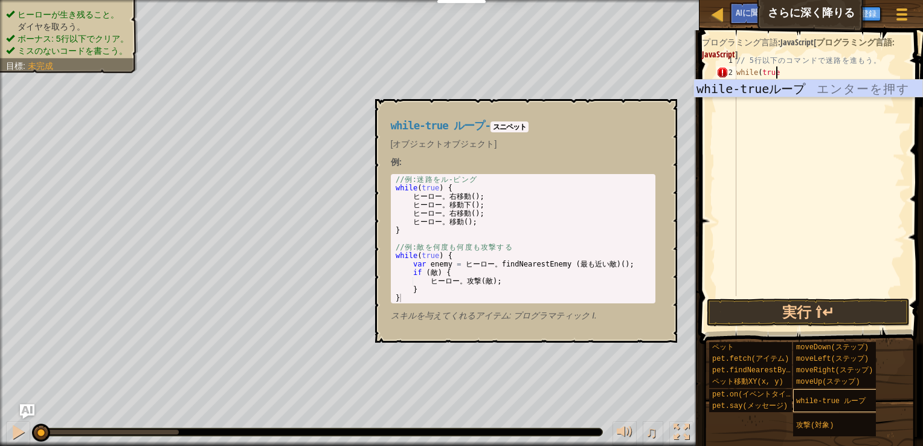
scroll to position [5, 2]
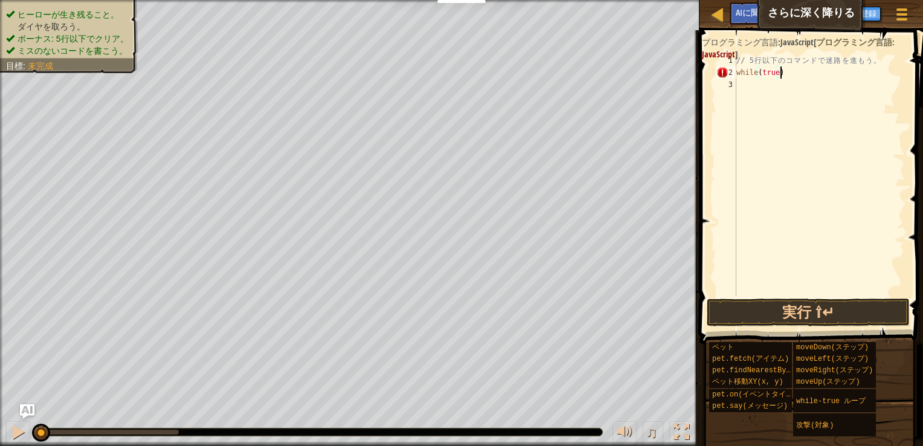
type textarea "while(true){"
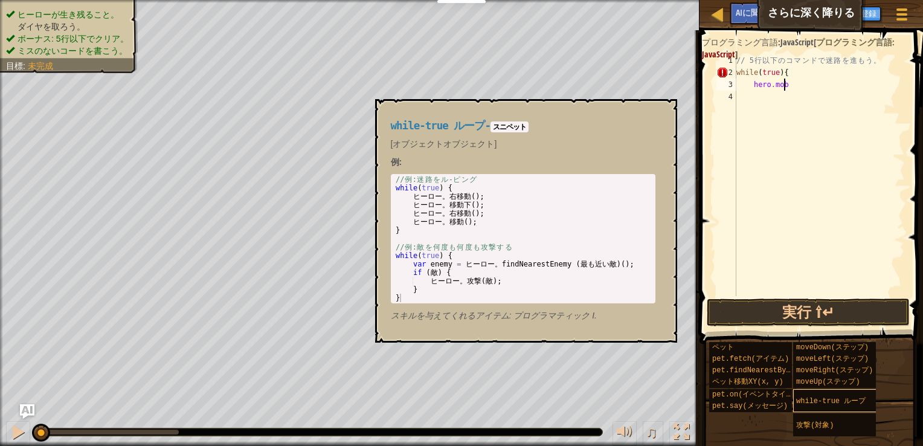
scroll to position [5, 3]
click at [819, 399] on span "while-true ループ" at bounding box center [830, 401] width 69 height 8
type textarea "hero.mobeRight();"
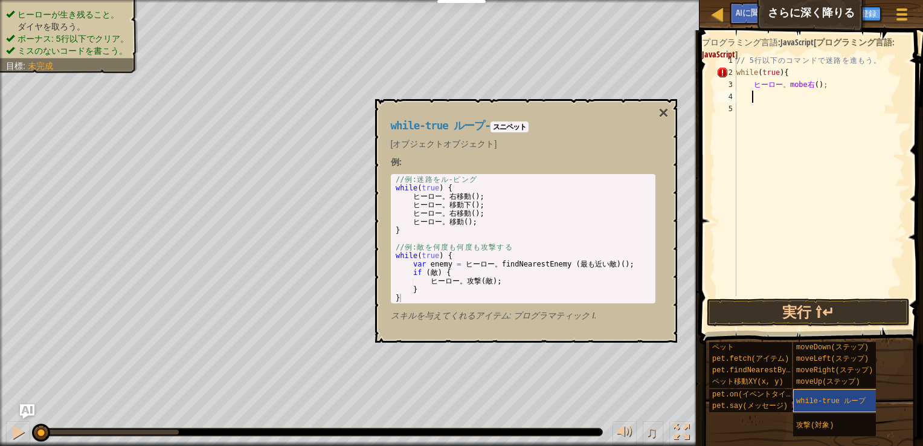
type textarea "E"
type textarea "hero.moveRight();"
click at [801, 86] on div "// 5 行 以 下 の コ マ ン ド で 迷 路 を 進 も う 。 while ( true ) { ヒーロー 。 mobe右 ( ) ; ヒーロー 。…" at bounding box center [819, 187] width 171 height 266
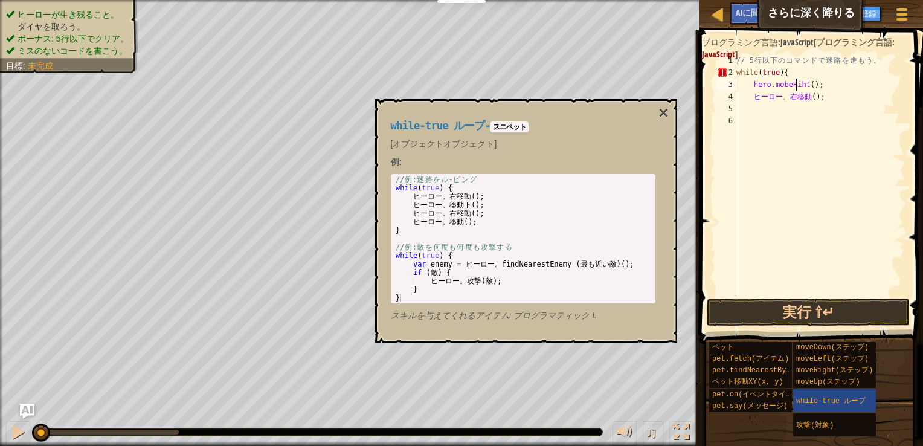
type textarea "hero.mobeRivht();"
click at [813, 108] on div "// 5 行 以 下 の コ マ ン ド で 迷 路 を 進 も う 。 while ( true ) { ヒーロー 。 モベリヴト ( ) ; ヒーロー 。…" at bounding box center [819, 187] width 171 height 266
click at [822, 86] on div "// 5 行 以 下 の コ マ ン ド で 迷 路 を 進 も う 。 while ( true ) { ヒーロー 。 モベリヴト ( ) ; ヒーロー 。…" at bounding box center [819, 187] width 171 height 266
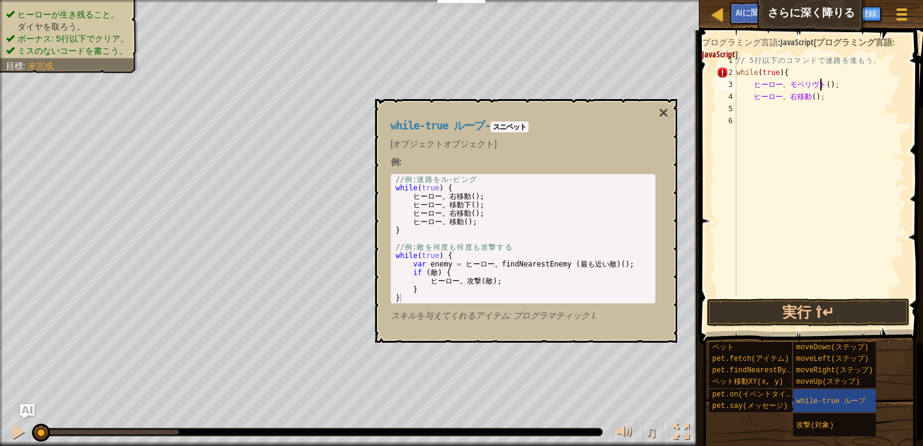
click at [823, 83] on div "// 5 行 以 下 の コ マ ン ド で 迷 路 を 進 も う 。 while ( true ) { ヒーロー 。 モベリヴト ( ) ; ヒーロー 。…" at bounding box center [819, 187] width 171 height 266
click at [825, 86] on div "// 5 行 以 下 の コ マ ン ド で 迷 路 を 進 も う 。 while ( true ) { ヒーロー 。 モベリヴト ( ) ; ヒーロー 。…" at bounding box center [819, 187] width 171 height 266
click at [825, 85] on div "// 5 行 以 下 の コ マ ン ド で 迷 路 を 進 も う 。 while ( true ) { ヒーロー 。 モベリヴト ( ) ; ヒーロー 。…" at bounding box center [819, 187] width 171 height 266
click at [830, 83] on div "// 5 行 以 下 の コ マ ン ド で 迷 路 を 進 も う 。 while ( true ) { ヒーロー 。 モベリヴト ( ) ; ヒーロー 。…" at bounding box center [819, 187] width 171 height 266
click at [825, 83] on div "// 5 行 以 下 の コ マ ン ド で 迷 路 を 進 も う 。 while ( true ) { ヒーロー 。 モベリヴト ( ) ; ヒーロー 。…" at bounding box center [819, 187] width 171 height 266
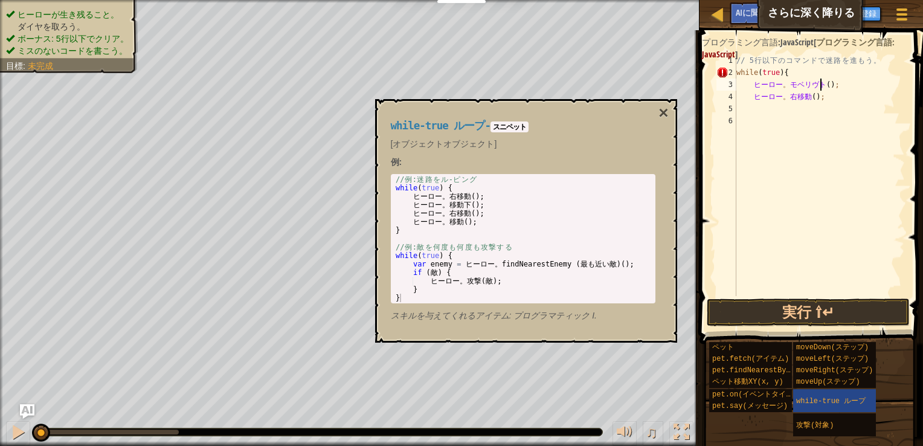
click at [837, 83] on div "// 5 行 以 下 の コ マ ン ド で 迷 路 を 進 も う 。 while ( true ) { ヒーロー 。 モベリヴト ( ) ; ヒーロー 。…" at bounding box center [819, 187] width 171 height 266
click at [808, 312] on button "実行 ⇧↵" at bounding box center [808, 312] width 203 height 28
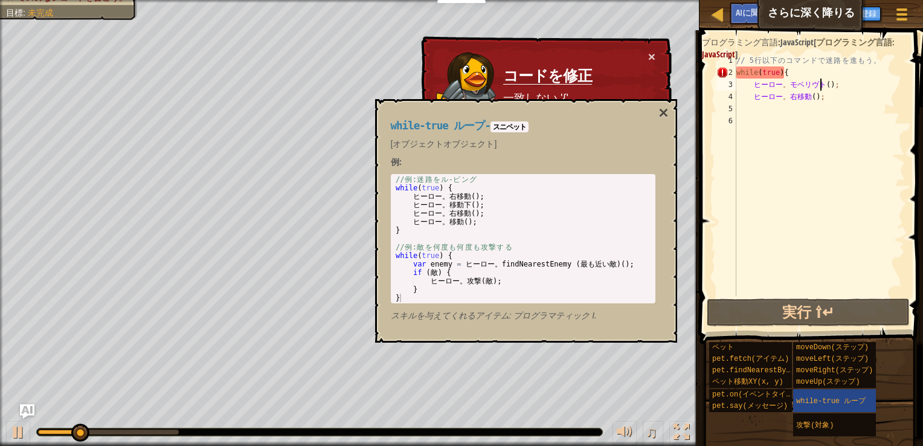
click at [619, 42] on div "× コードを修正 一致しない '{'。 助けが必要ですか？ AIに質問します" at bounding box center [545, 98] width 253 height 124
click at [623, 55] on div "× コードを修正 一致しない '{'。 助けが必要ですか？ AIに質問します" at bounding box center [545, 98] width 253 height 124
click at [651, 57] on button "×" at bounding box center [651, 56] width 7 height 13
click at [789, 88] on div "// 5 行 以 下 の コ マ ン ド で 迷 路 を 進 も う 。 while ( true ) { ヒーロー 。 モベリヴト ( ) ; ヒーロー 。…" at bounding box center [819, 187] width 171 height 266
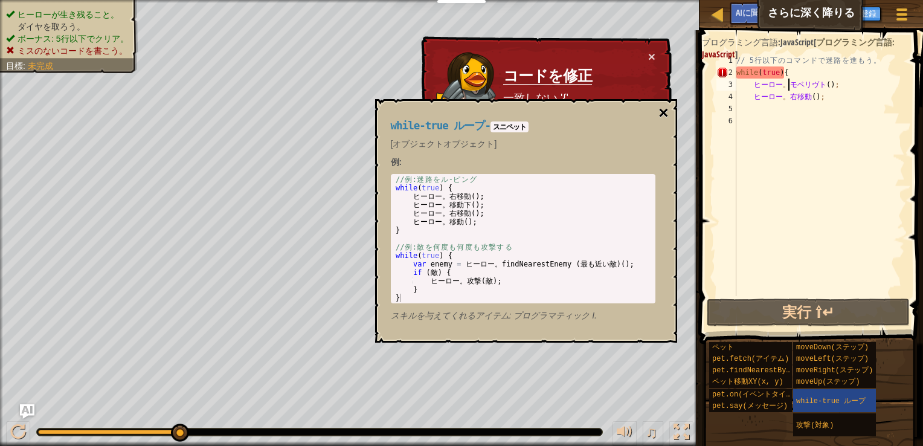
click at [660, 112] on button "×" at bounding box center [664, 113] width 10 height 17
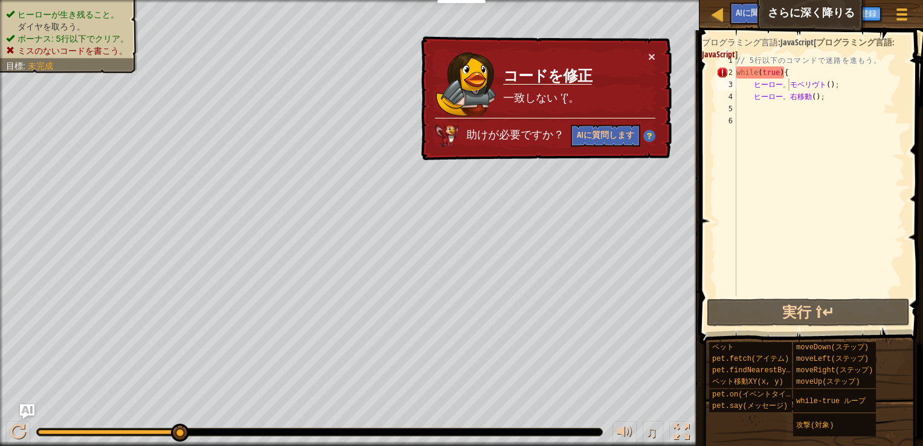
type textarea "hero.moveRight();"
click at [850, 98] on div "// 5 行 以 下 の コ マ ン ド で 迷 路 を 進 も う 。 while ( true ) { ヒーロー 。 モベリヴト ( ) ; ヒーロー 。…" at bounding box center [819, 187] width 171 height 266
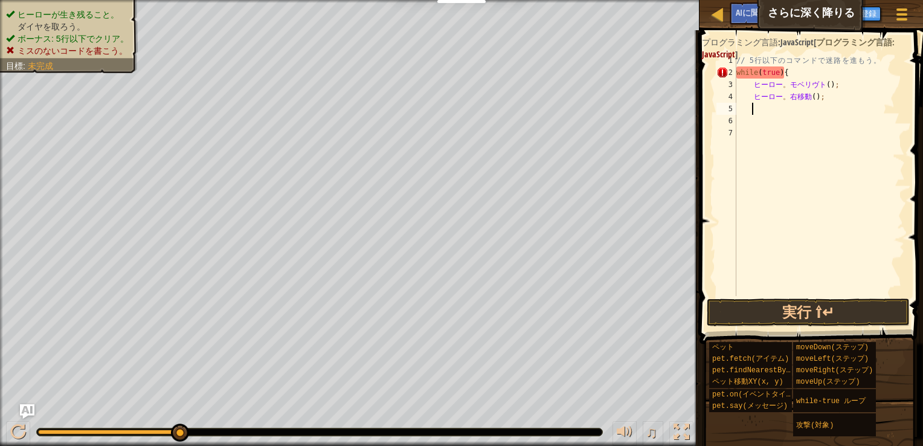
scroll to position [5, 1]
click at [847, 320] on button "実行 ⇧↵" at bounding box center [808, 312] width 203 height 28
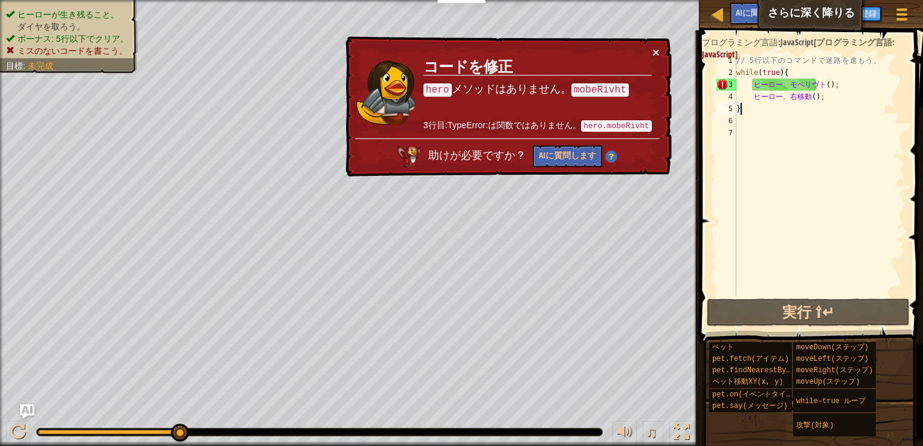
click at [830, 82] on div "// 5 行 以 下 の コ マ ン ド で 迷 路 を 進 も う 。 while ( true ) { ヒーロー 。 モベリヴト ( ) ; ヒーロー 。…" at bounding box center [819, 187] width 171 height 266
drag, startPoint x: 792, startPoint y: 83, endPoint x: 824, endPoint y: 81, distance: 32.7
click at [824, 81] on div "// 5 行 以 下 の コ マ ン ド で 迷 路 を 進 も う 。 while ( true ) { ヒーロー 。 モベリヴト ( ) ; ヒーロー 。…" at bounding box center [819, 187] width 171 height 266
type textarea "hero.mobeR"
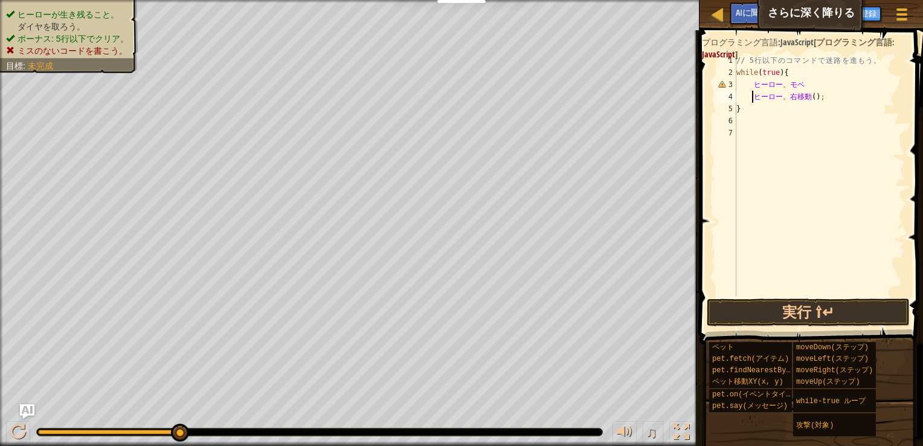
type textarea "}"
click at [790, 85] on div "// 5 行 以 下 の コ マ ン ド で 迷 路 を 進 も う 。 while ( true ) { ヒーロー 。 烏合の衆 ヒーロー 。 右移動 ( …" at bounding box center [819, 187] width 171 height 266
click at [795, 84] on div "// 5 行 以 下 の コ マ ン ド で 迷 路 を 進 も う 。 while ( true ) { ヒーロー 。 烏合の衆 ヒーロー 。 右移動 ( …" at bounding box center [819, 187] width 171 height 266
click at [828, 83] on div "// 5 行 以 下 の コ マ ン ド で 迷 路 を 進 も う 。 while ( true ) { ヒーロー 。 烏合の衆 ヒーロー 。 右移動 ( …" at bounding box center [819, 187] width 171 height 266
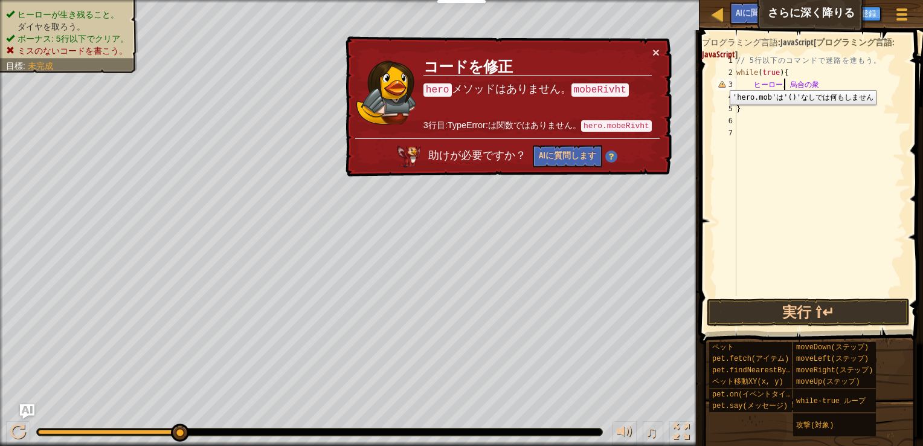
click at [725, 81] on div "3" at bounding box center [727, 85] width 20 height 12
click at [721, 83] on div "3" at bounding box center [727, 85] width 20 height 12
type textarea "hero.mob"
click at [814, 83] on div "// 5 行 以 下 の コ マ ン ド で 迷 路 を 進 も う 。 while ( true ) { ヒーロー 。 烏合の衆 ヒーロー 。 右移動 ( …" at bounding box center [819, 187] width 171 height 266
drag, startPoint x: 787, startPoint y: 86, endPoint x: 824, endPoint y: 85, distance: 37.5
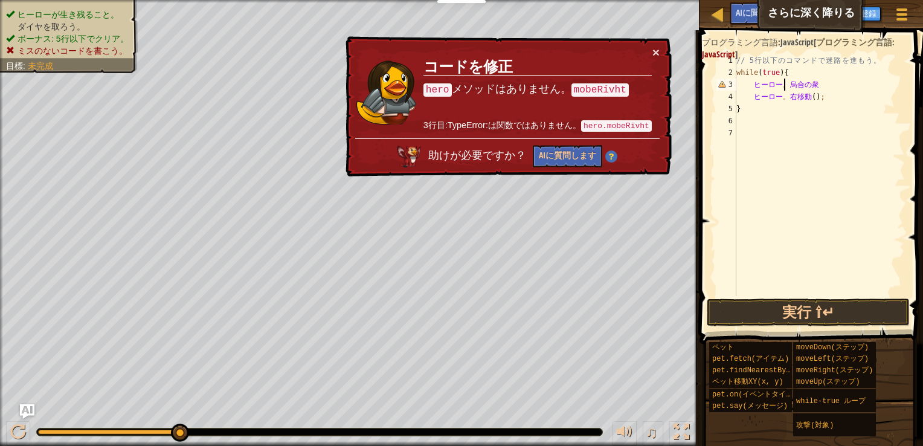
click at [824, 85] on div "// 5 行 以 下 の コ マ ン ド で 迷 路 を 進 も う 。 while ( true ) { ヒーロー 。 烏合の衆 ヒーロー 。 右移動 ( …" at bounding box center [819, 187] width 171 height 266
drag, startPoint x: 750, startPoint y: 83, endPoint x: 825, endPoint y: 84, distance: 74.3
click at [825, 84] on div "// 5 行 以 下 の コ マ ン ド で 迷 路 を 進 も う 。 while ( true ) { ヒーロー 。 烏合の衆 ヒーロー 。 右移動 ( …" at bounding box center [819, 187] width 171 height 266
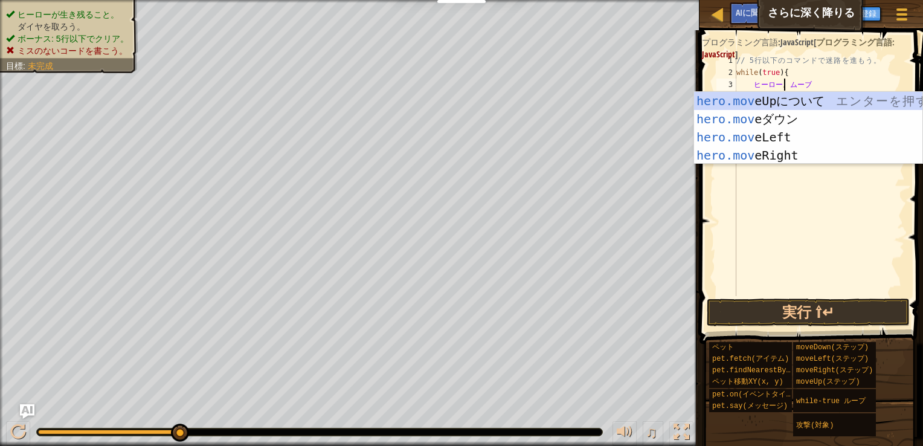
scroll to position [5, 3]
type textarea "hero.move"
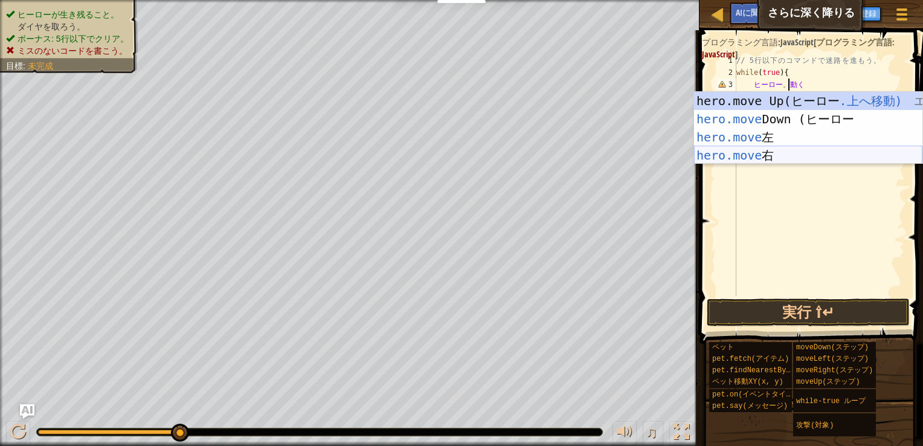
click at [801, 152] on div "hero.move Up (ヒーロー .上へ移動) エ ン タ ー を 押 す hero.move Down ( ヒーロー エ ン タ ー を 押 す her…" at bounding box center [808, 146] width 228 height 109
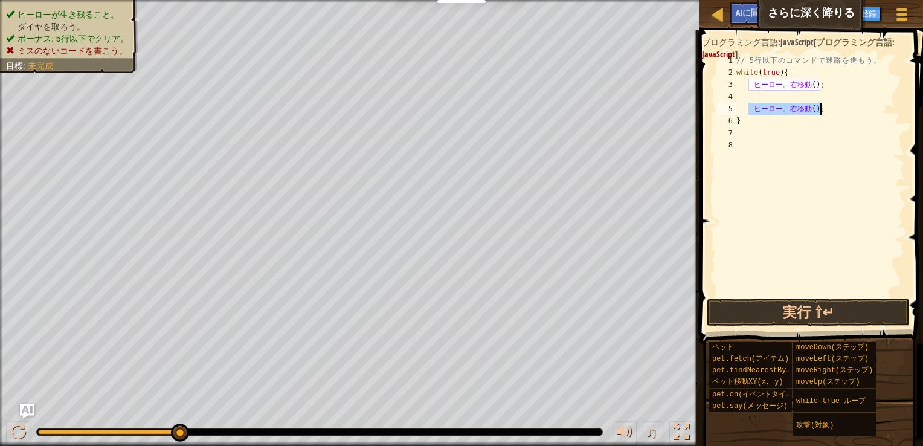
drag, startPoint x: 756, startPoint y: 111, endPoint x: 830, endPoint y: 112, distance: 73.1
click at [830, 112] on div "// 5 行 以 下 の コ マ ン ド で 迷 路 を 進 も う 。 while ( true ) { ヒーロー 。 右移動 ( ) ; ヒーロー 。 右…" at bounding box center [819, 187] width 171 height 266
type textarea "hero.moveRight();"
click at [744, 97] on div "// 5 行 以 下 の コ マ ン ド で 迷 路 を 進 も う 。 while ( true ) { ヒーロー 。 右移動 ( ) ; ヒーロー 。 右…" at bounding box center [819, 187] width 171 height 266
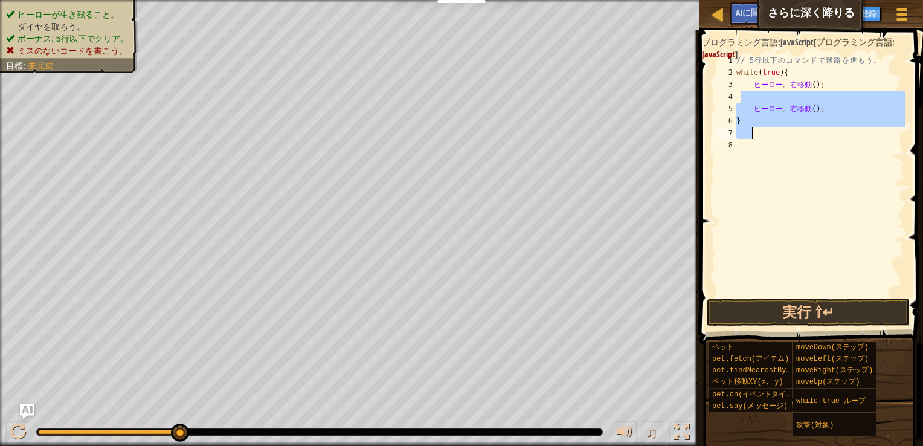
drag, startPoint x: 740, startPoint y: 97, endPoint x: 752, endPoint y: 133, distance: 38.2
click at [752, 133] on div "// 5 行 以 下 の コ マ ン ド で 迷 路 を 進 も う 。 while ( true ) { ヒーロー 。 右移動 ( ) ; ヒーロー 。 右…" at bounding box center [819, 187] width 171 height 266
type textarea "}"
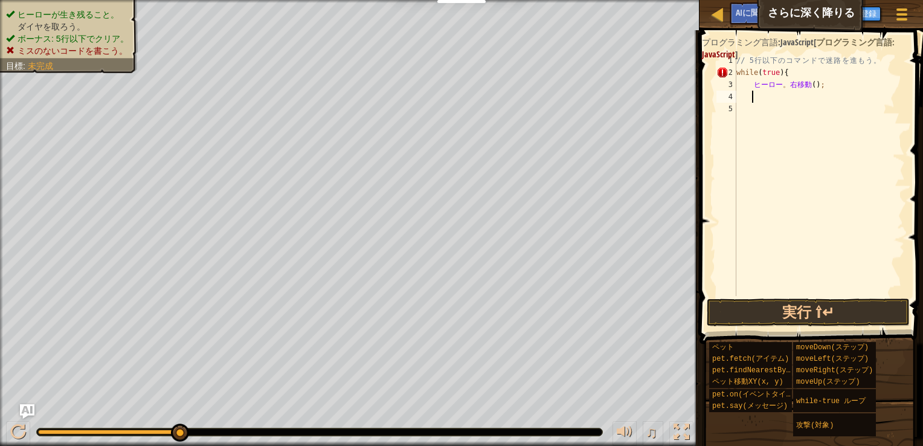
scroll to position [5, 1]
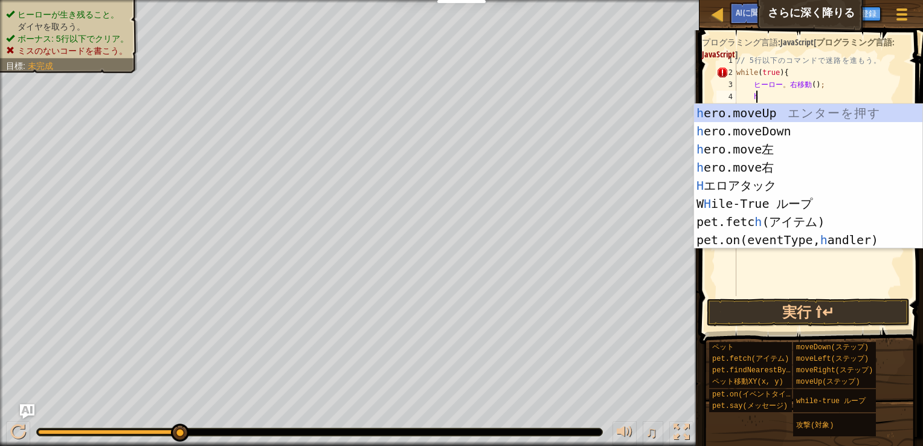
type textarea "he"
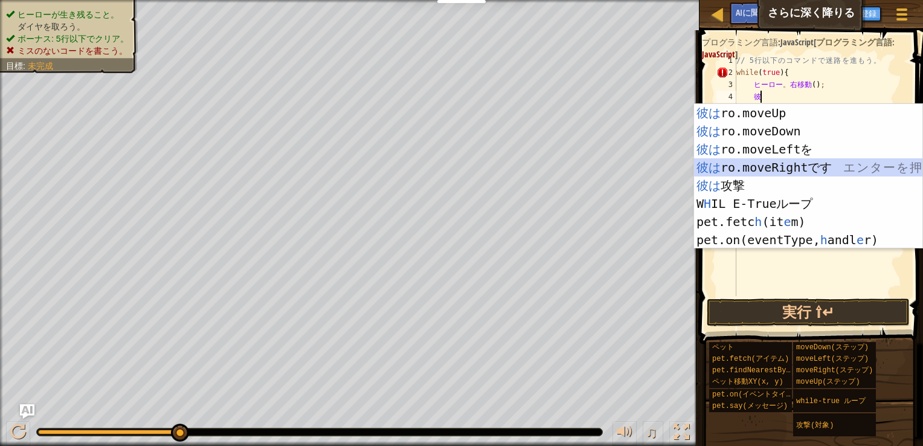
click at [820, 166] on div "彼は ro.moveUp エ ン タ ー を 押 す 彼は ro.moveDown エ ン タ ー を 押 す 彼は ro.moveLeftを エ ン タ ー…" at bounding box center [808, 194] width 228 height 181
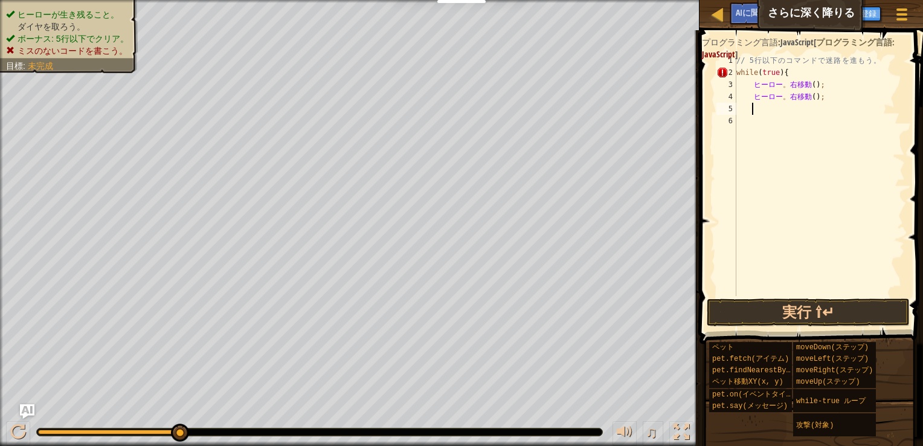
type textarea "h"
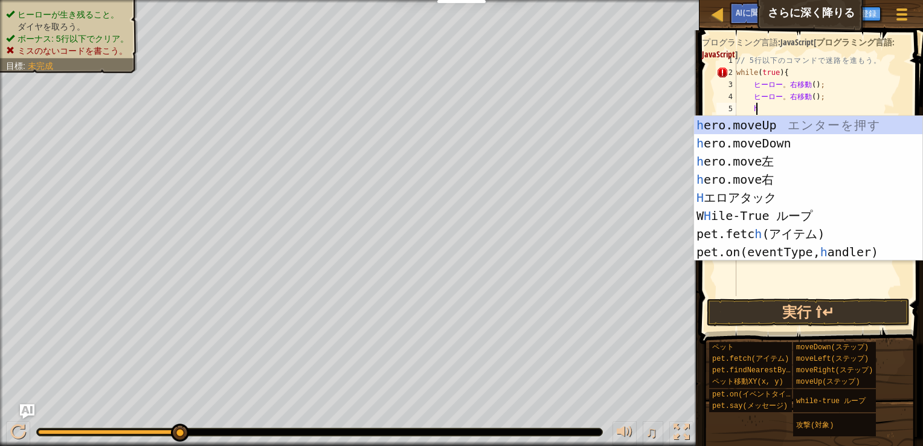
scroll to position [5, 1]
click at [778, 141] on div "h ero.moveUp エ ン タ ー を 押 す h ero.moveDown エ ン タ ー を 押 す h ero.move左 エ ン タ ー を 押…" at bounding box center [808, 206] width 228 height 181
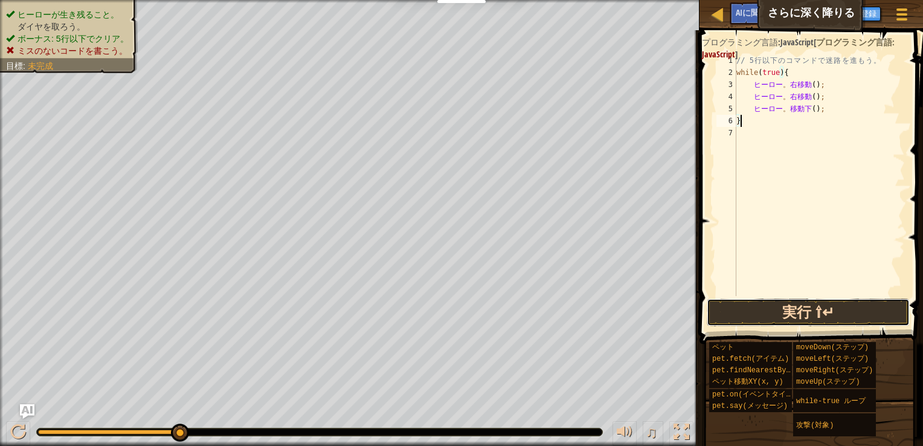
click at [820, 305] on button "実行 ⇧↵" at bounding box center [808, 312] width 203 height 28
type textarea "}"
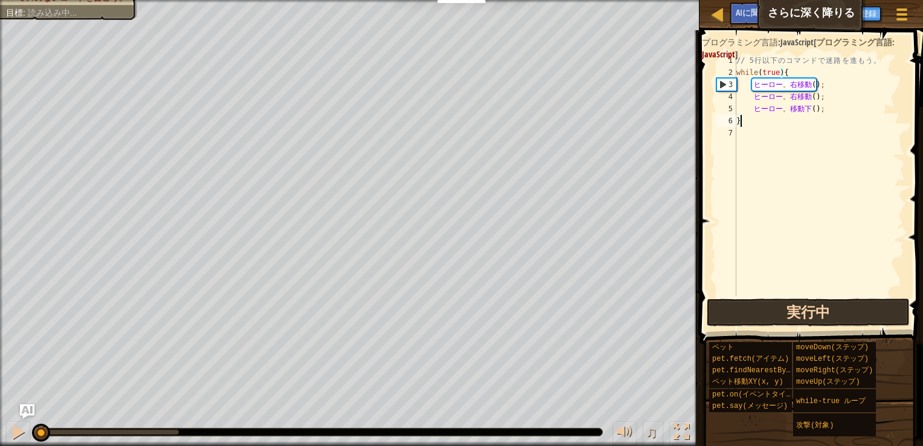
scroll to position [5, 0]
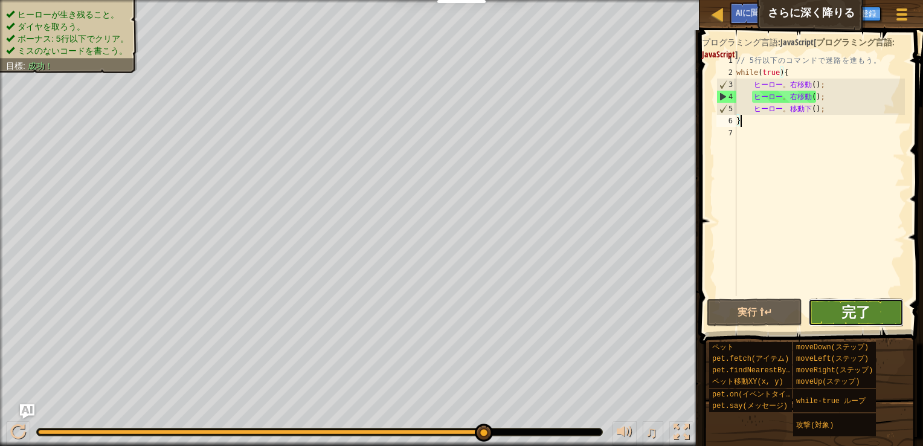
click at [850, 311] on span "完了" at bounding box center [856, 311] width 29 height 19
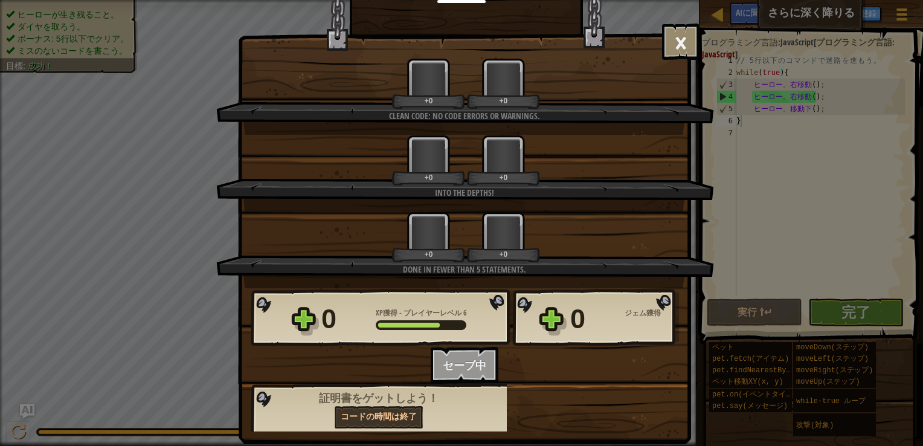
scroll to position [15, 0]
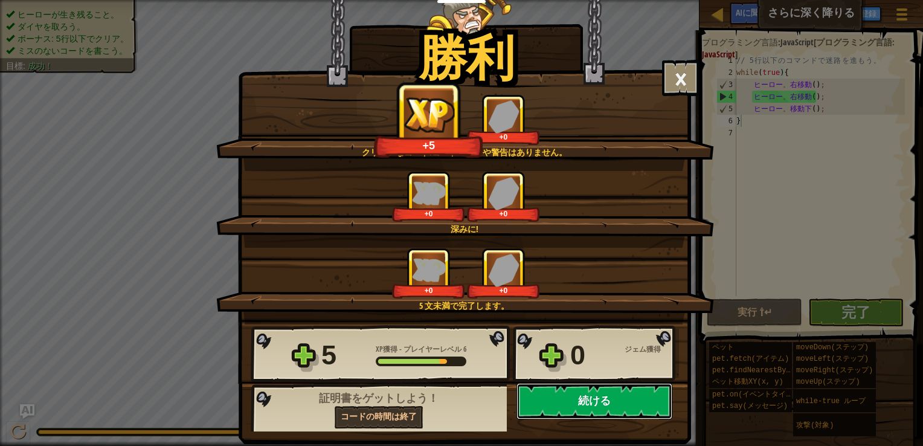
click at [580, 393] on button "続ける" at bounding box center [595, 401] width 156 height 36
select select "ja"
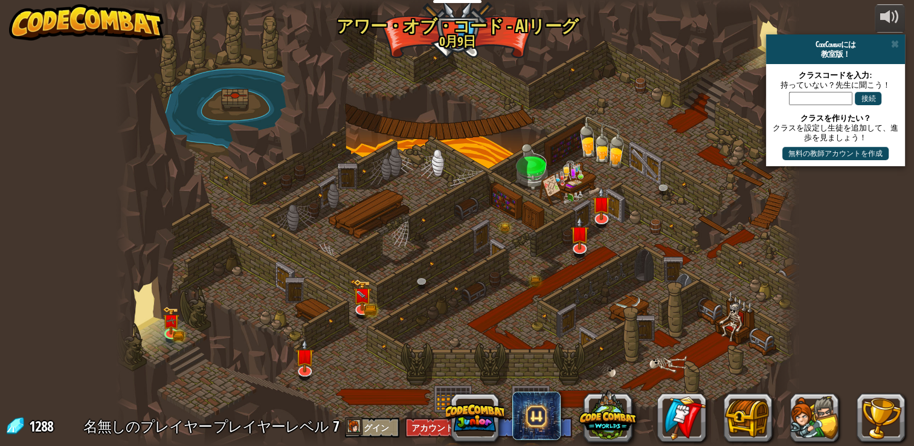
select select "ja"
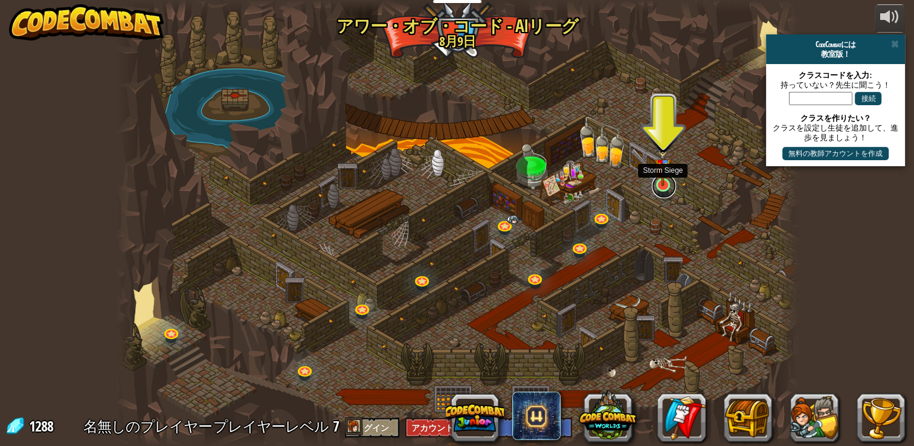
click at [660, 188] on link at bounding box center [664, 186] width 24 height 24
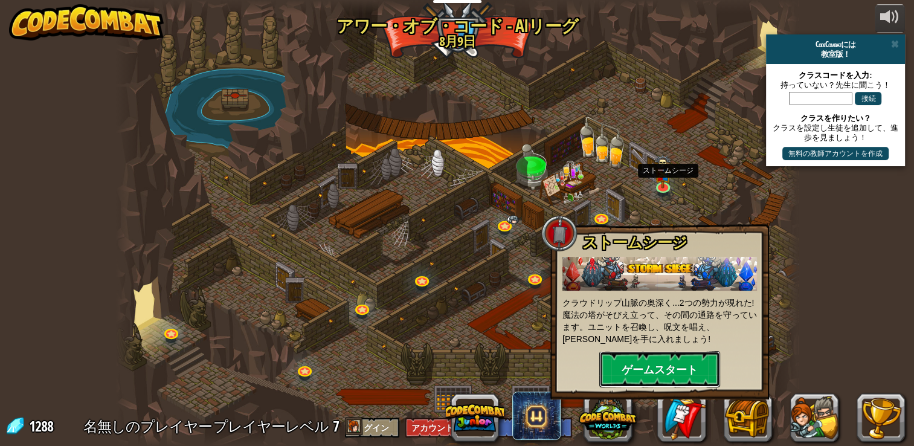
click at [690, 378] on button "ゲームスタート" at bounding box center [659, 369] width 121 height 36
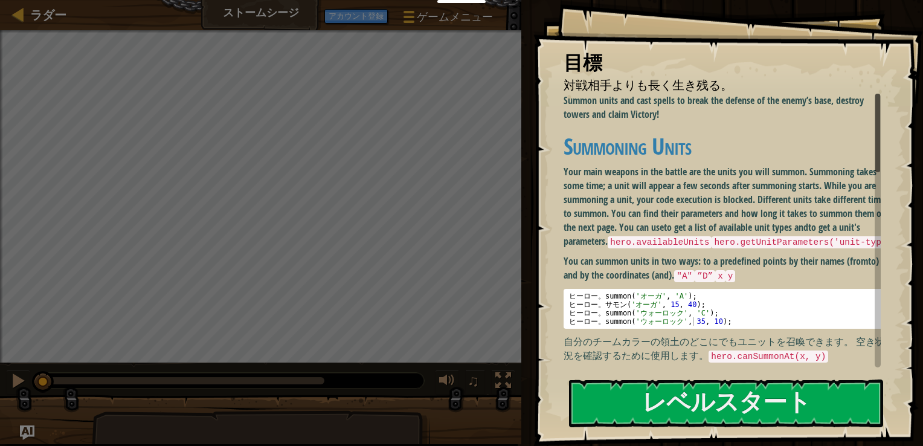
click at [662, 202] on font "Your main weapons in the battle are the units you will summon. Summoning takes …" at bounding box center [726, 206] width 325 height 82
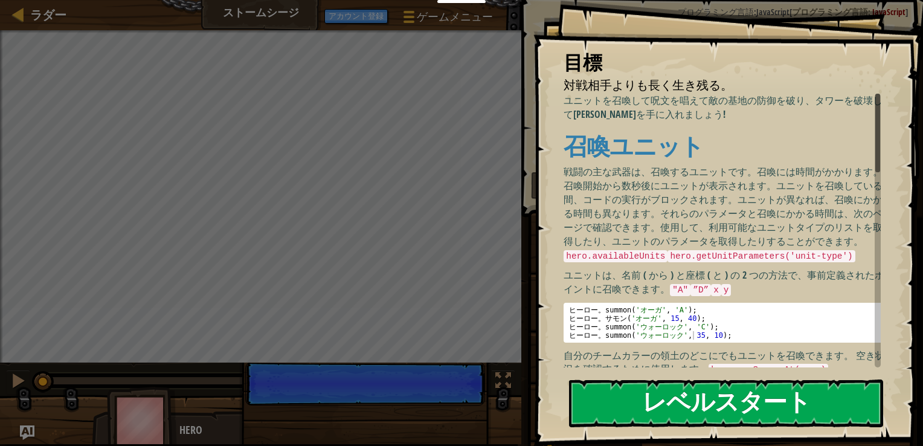
click at [718, 398] on button "レベルスタート" at bounding box center [726, 403] width 314 height 48
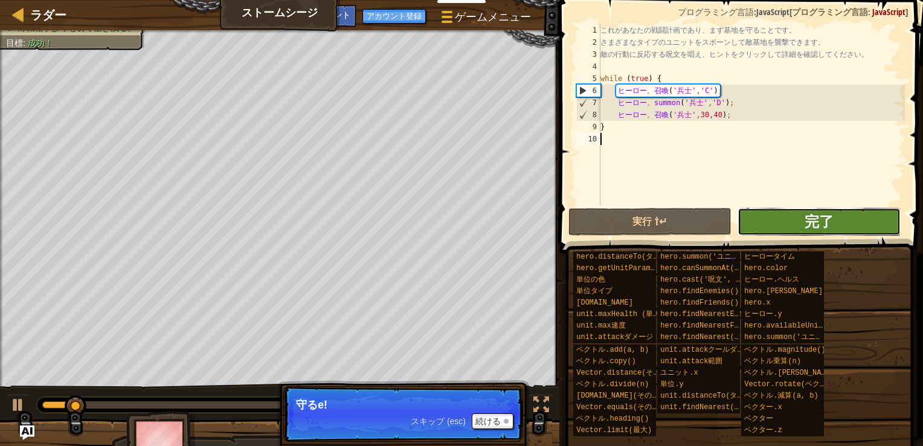
click at [821, 222] on span "完了" at bounding box center [819, 220] width 29 height 19
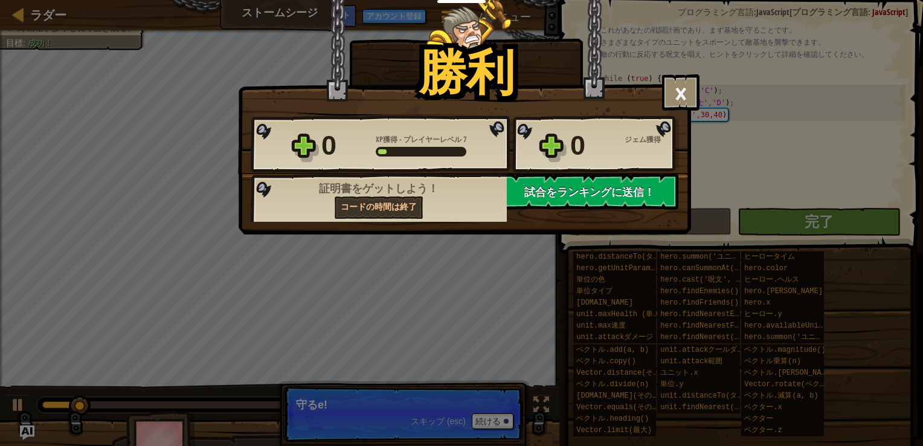
click at [589, 185] on span "試合をランキングに送信！" at bounding box center [589, 191] width 131 height 15
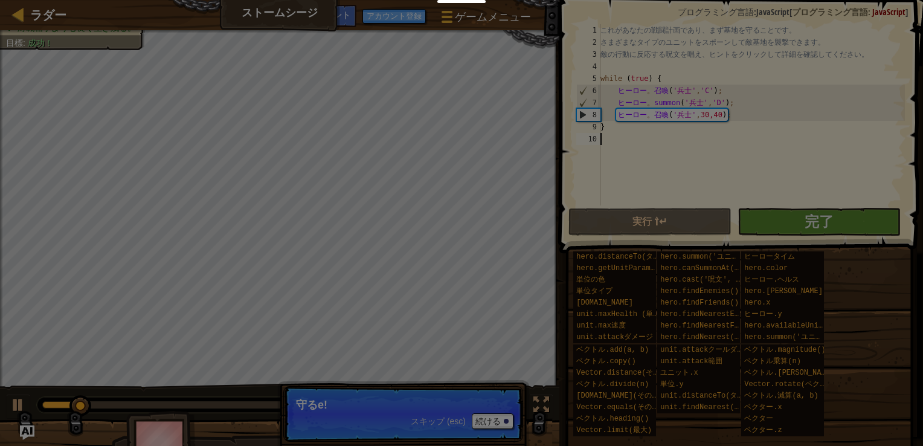
scroll to position [5, 0]
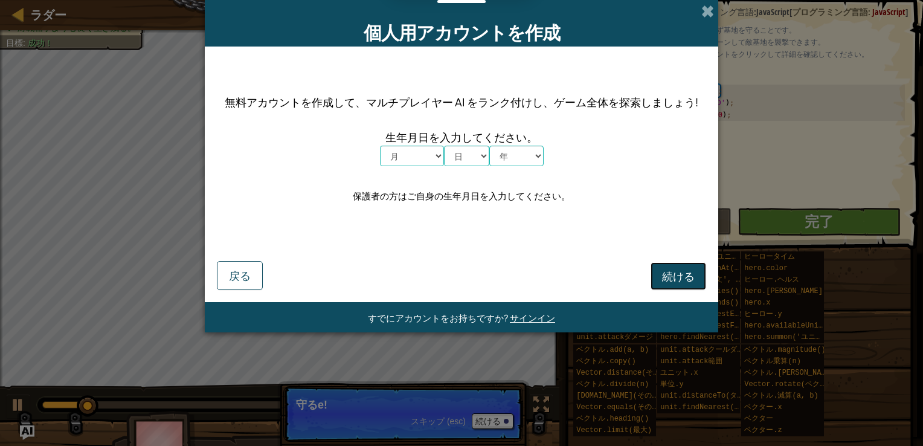
click at [662, 276] on span "続ける" at bounding box center [678, 276] width 33 height 14
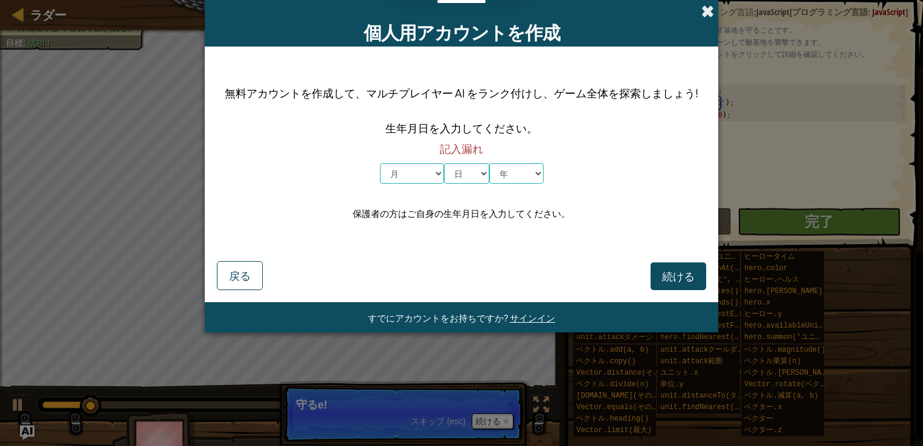
click at [706, 16] on span at bounding box center [708, 11] width 13 height 13
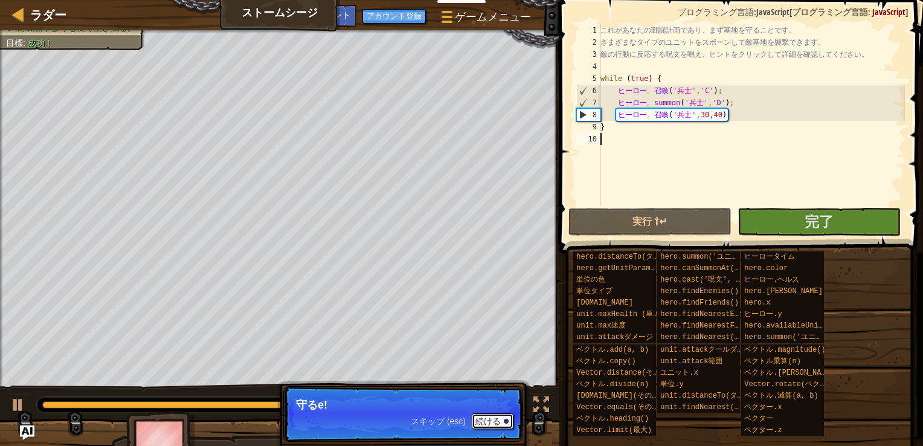
click at [495, 422] on font "続ける" at bounding box center [488, 421] width 25 height 10
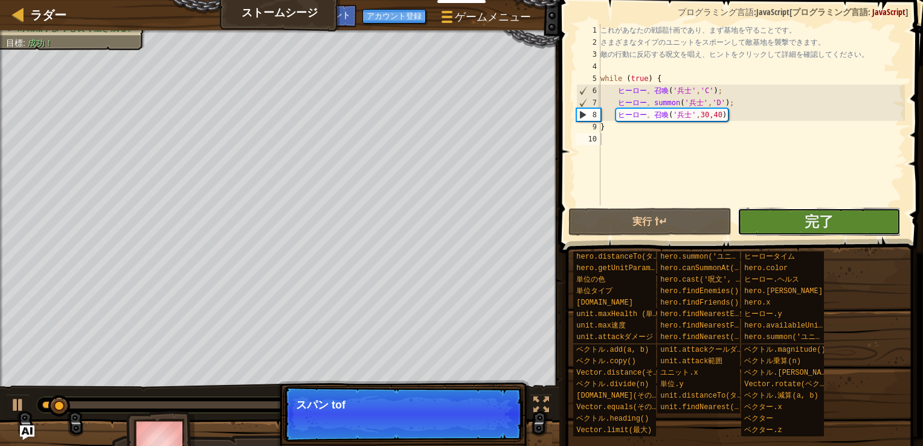
click at [778, 232] on button "完了" at bounding box center [819, 222] width 163 height 28
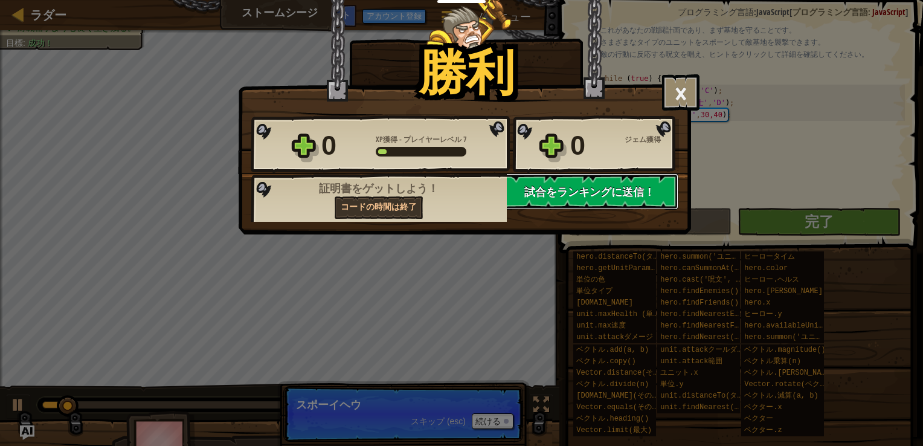
click at [604, 189] on span "試合をランキングに送信！" at bounding box center [589, 191] width 131 height 15
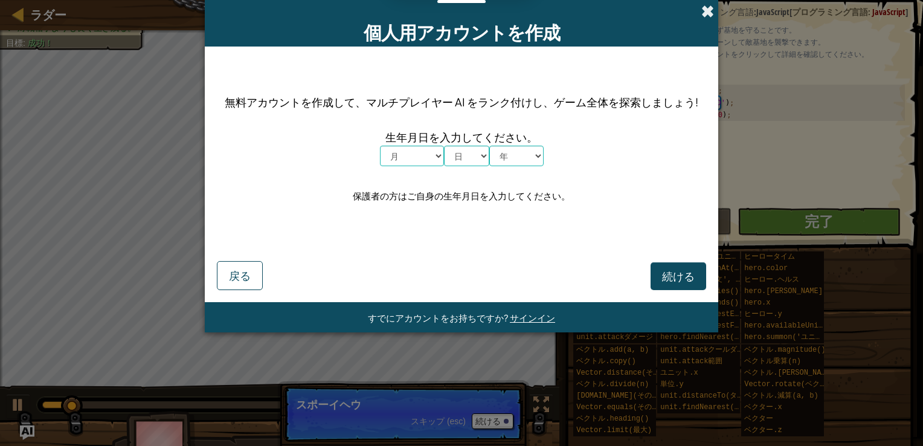
click at [712, 8] on span at bounding box center [708, 11] width 13 height 13
